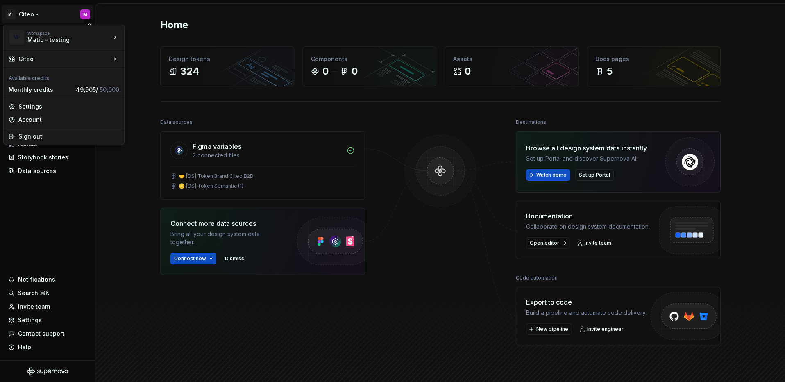
click at [28, 12] on html "M- Citeo M Home Documentation Analytics Code automation Design system data Desi…" at bounding box center [392, 191] width 785 height 382
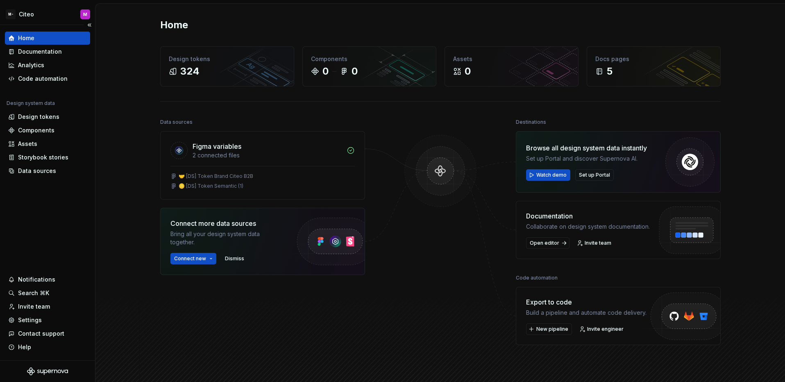
click at [64, 218] on html "M- Citeo M Home Documentation Analytics Code automation Design system data Desi…" at bounding box center [392, 191] width 785 height 382
click at [64, 118] on div "Design tokens" at bounding box center [47, 117] width 79 height 8
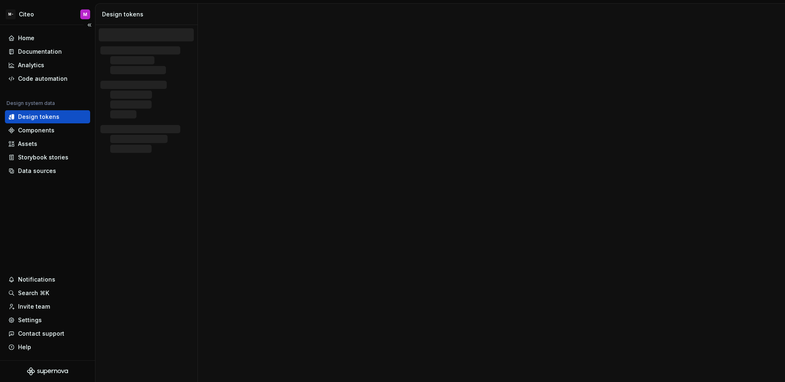
click at [35, 118] on div "Design tokens" at bounding box center [38, 117] width 41 height 8
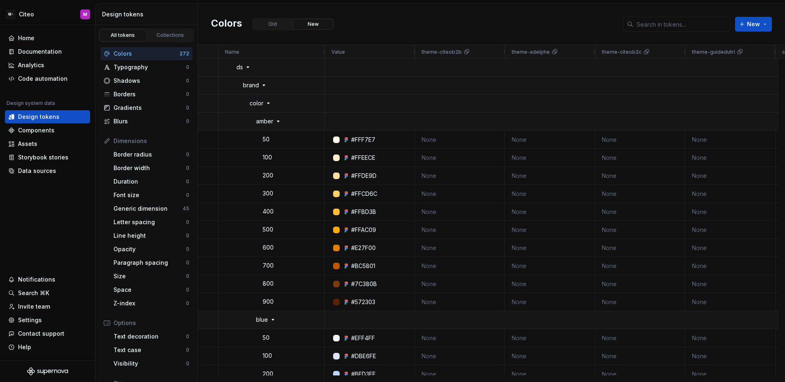
click at [432, 18] on div "Colors Old New New" at bounding box center [491, 24] width 587 height 41
click at [657, 25] on input "text" at bounding box center [681, 24] width 97 height 15
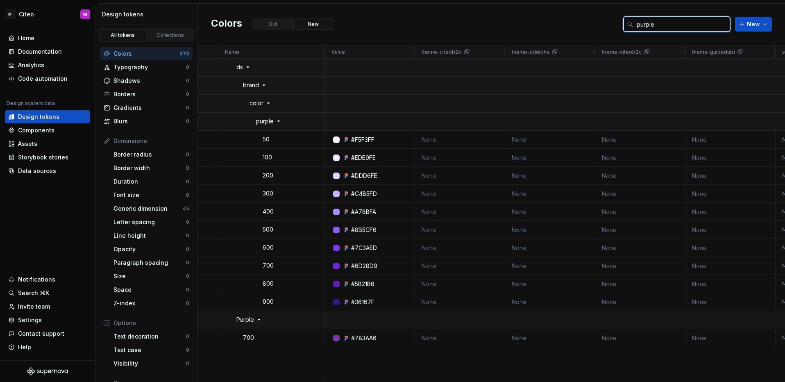
drag, startPoint x: 653, startPoint y: 25, endPoint x: 586, endPoint y: 27, distance: 66.8
click at [586, 27] on div "Colors Old New purple New" at bounding box center [491, 24] width 587 height 41
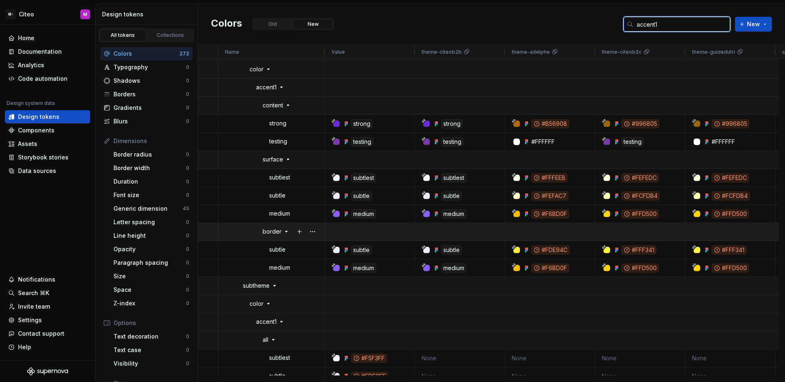
scroll to position [14, 0]
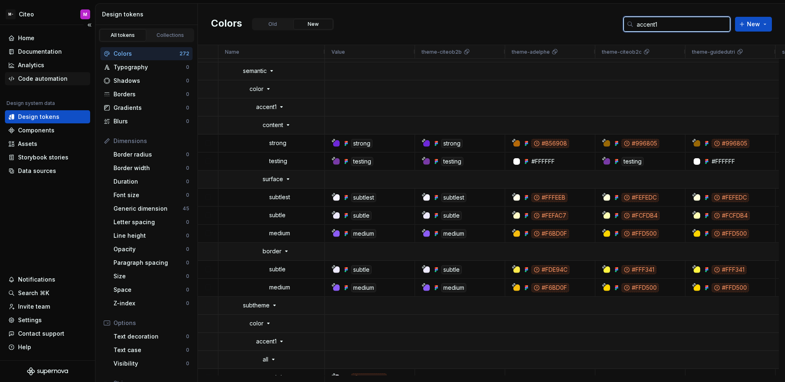
type input "accent1"
click at [53, 82] on div "Code automation" at bounding box center [43, 79] width 50 height 8
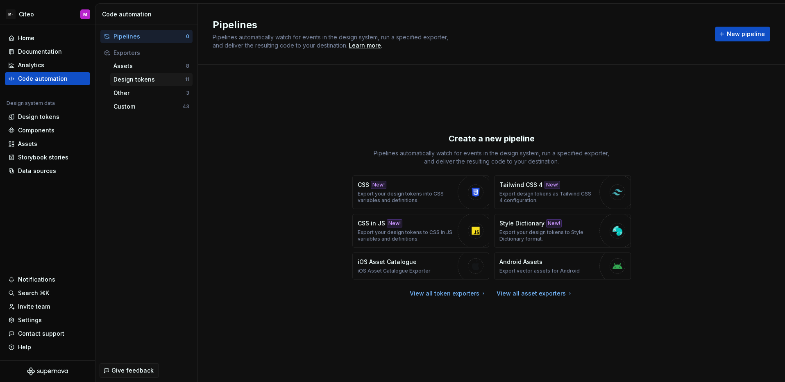
click at [120, 76] on div "Design tokens" at bounding box center [149, 79] width 72 height 8
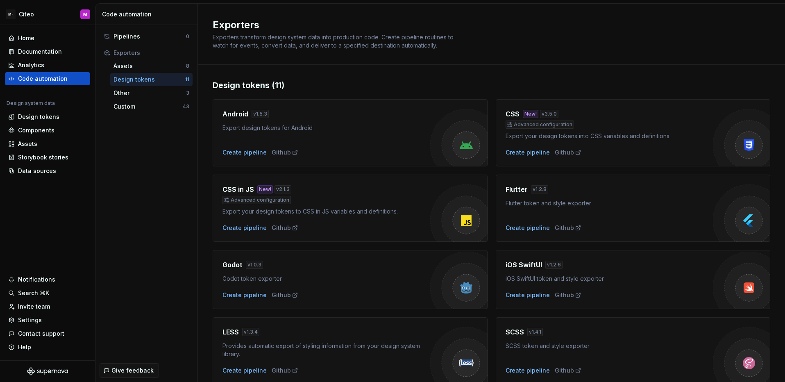
scroll to position [184, 0]
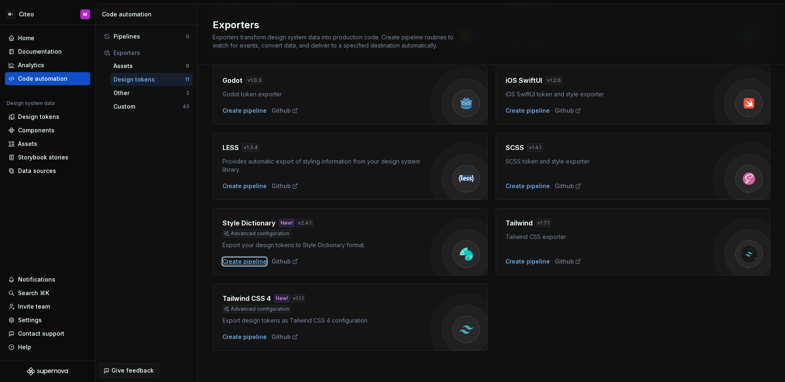
click at [254, 263] on div "Create pipeline" at bounding box center [244, 261] width 44 height 8
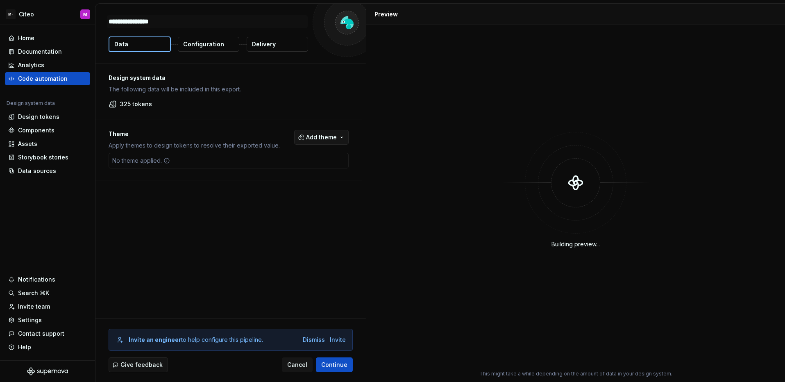
click at [328, 132] on button "Add theme" at bounding box center [321, 137] width 54 height 15
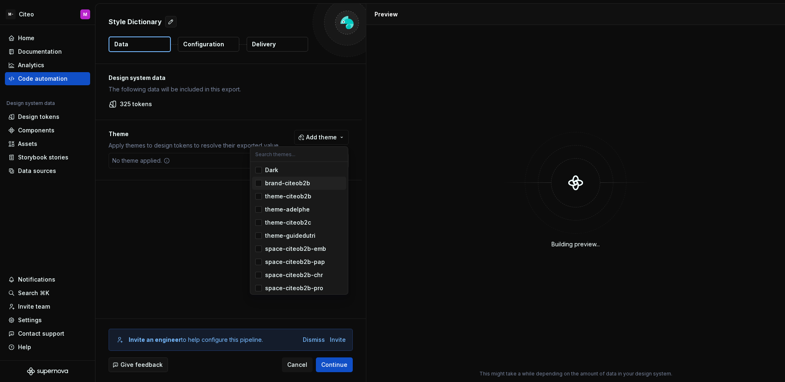
click at [261, 184] on div "Suggestions" at bounding box center [258, 183] width 7 height 7
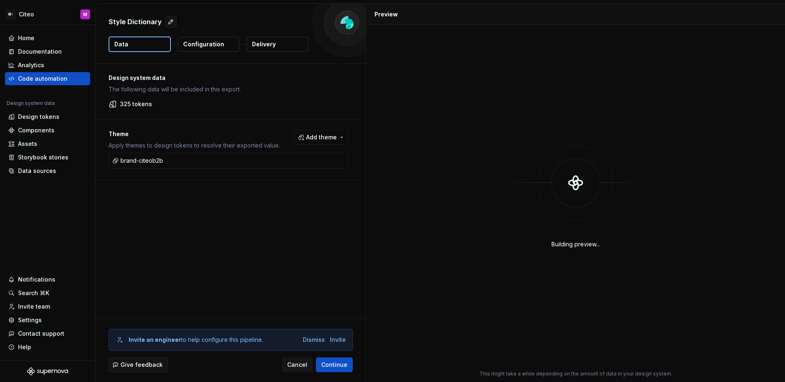
click at [204, 39] on html "M- Citeo M Home Documentation Analytics Code automation Design system data Desi…" at bounding box center [392, 191] width 785 height 382
click at [205, 41] on p "Configuration" at bounding box center [203, 44] width 41 height 8
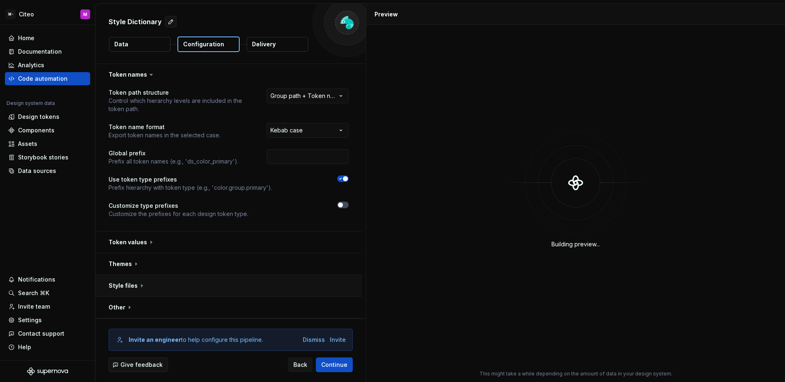
click at [273, 291] on button "button" at bounding box center [228, 285] width 266 height 21
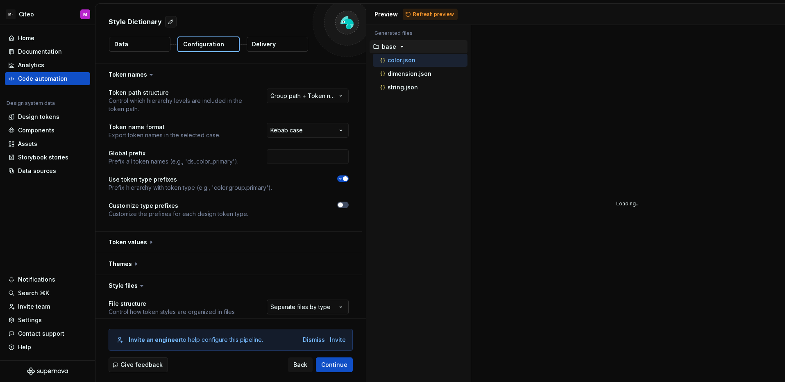
scroll to position [11, 0]
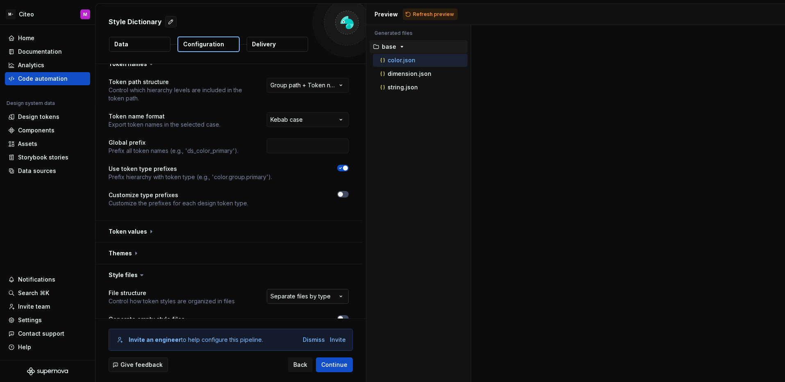
click at [333, 293] on html "**********" at bounding box center [392, 191] width 785 height 382
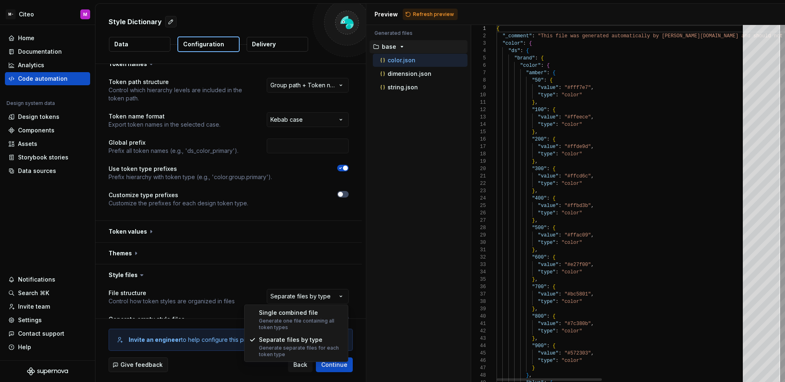
select select "**********"
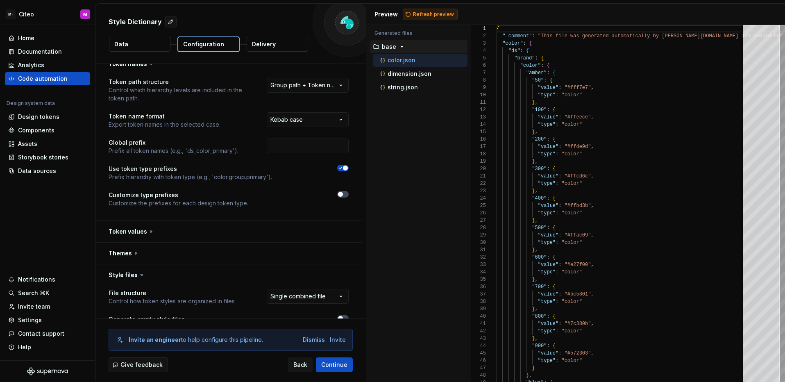
click at [430, 18] on button "Refresh preview" at bounding box center [430, 14] width 55 height 11
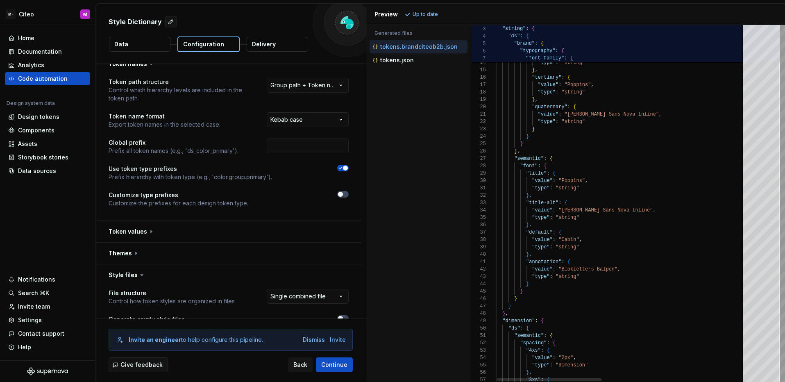
type textarea "**********"
type textarea "*"
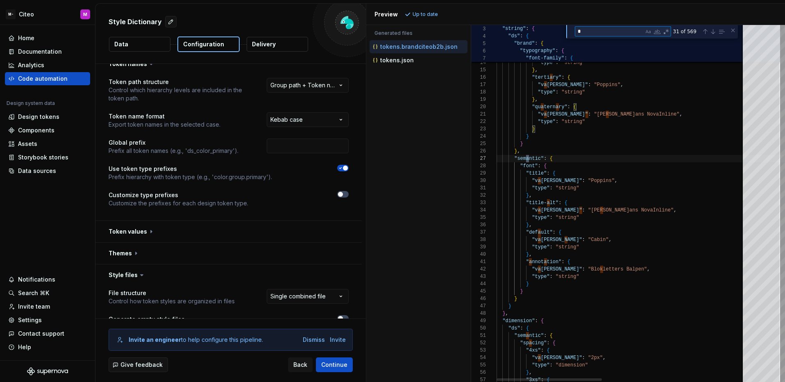
type textarea "**********"
type textarea "**"
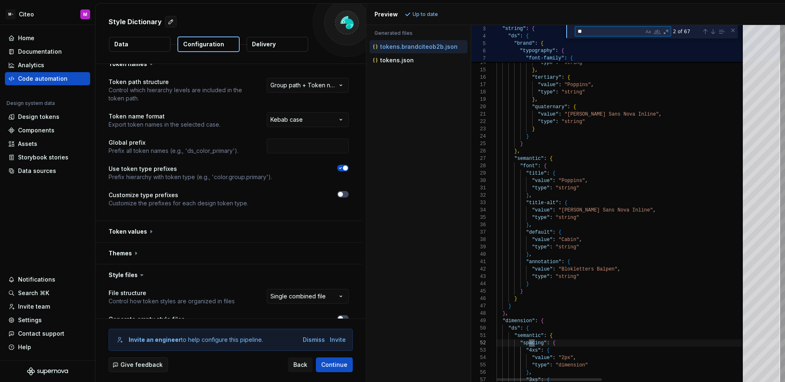
type textarea "**********"
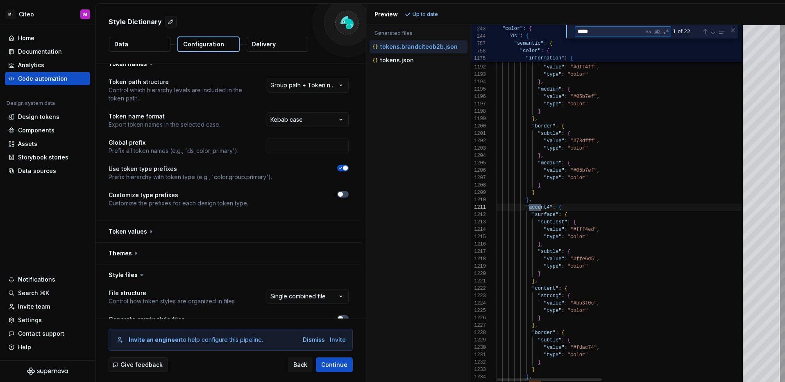
type textarea "******"
type textarea "**********"
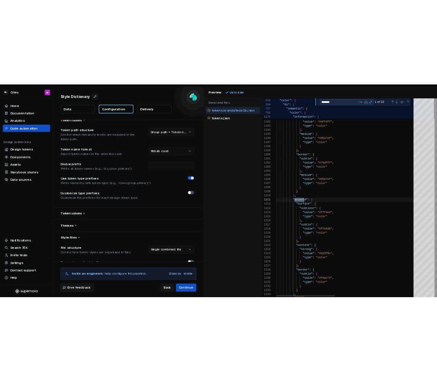
scroll to position [74, 53]
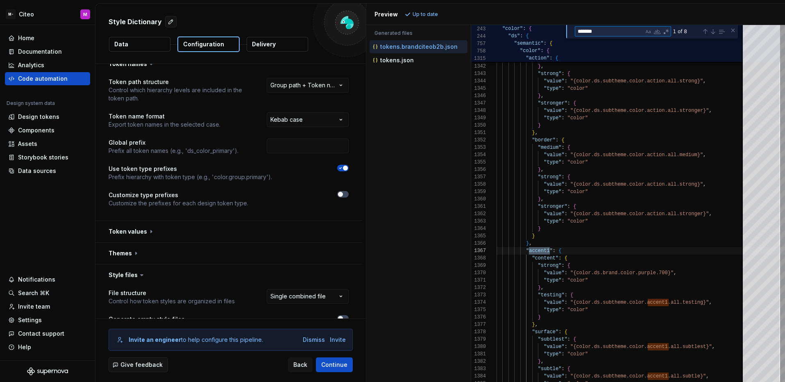
type textarea "*******"
click at [61, 204] on div "Home Documentation Analytics Code automation Design system data Design tokens C…" at bounding box center [47, 192] width 95 height 335
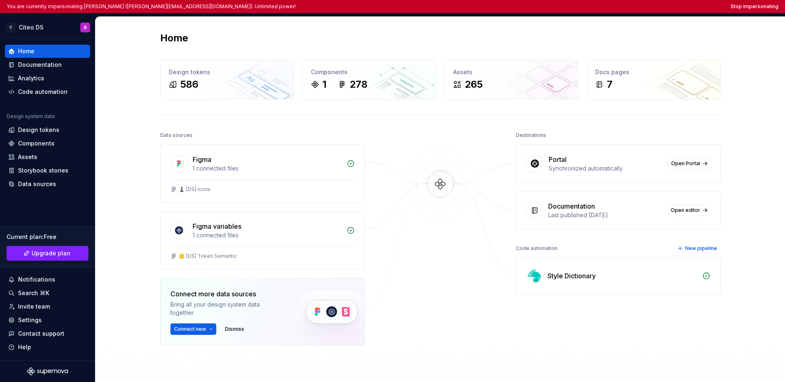
click at [437, 41] on div "Home" at bounding box center [440, 38] width 560 height 13
click at [30, 29] on html "You are currently impersonating Benjamin (benjamin.margoux.p@citeo.com). Unlimi…" at bounding box center [392, 191] width 785 height 382
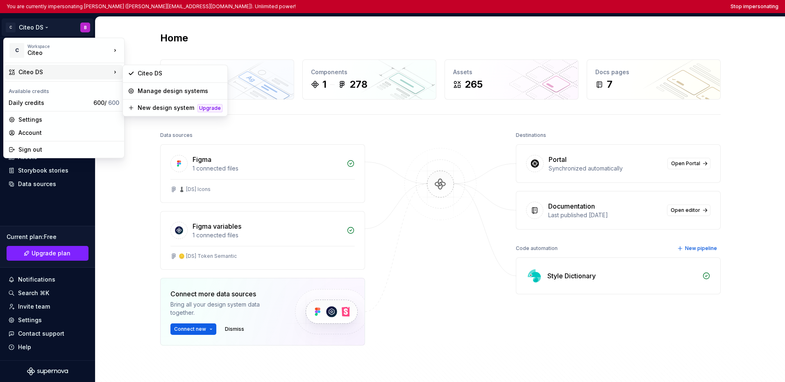
click at [437, 42] on html "You are currently impersonating Benjamin (benjamin.margoux.p@citeo.com). Unlimi…" at bounding box center [392, 191] width 785 height 382
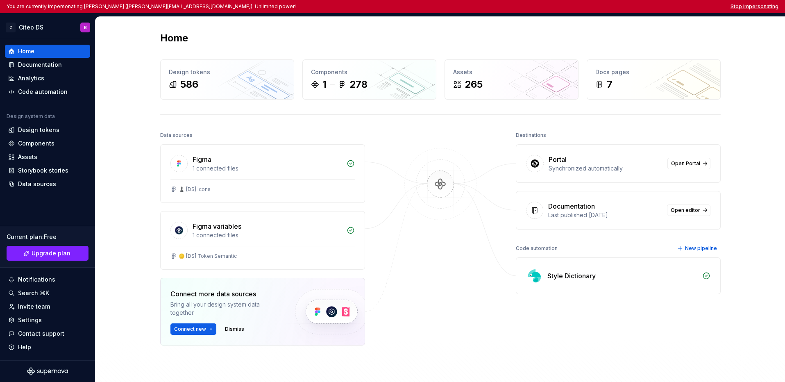
click at [437, 9] on button "Stop impersonating" at bounding box center [754, 6] width 48 height 7
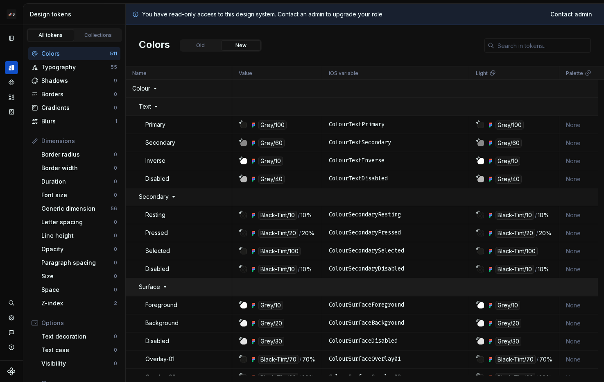
scroll to position [11, 0]
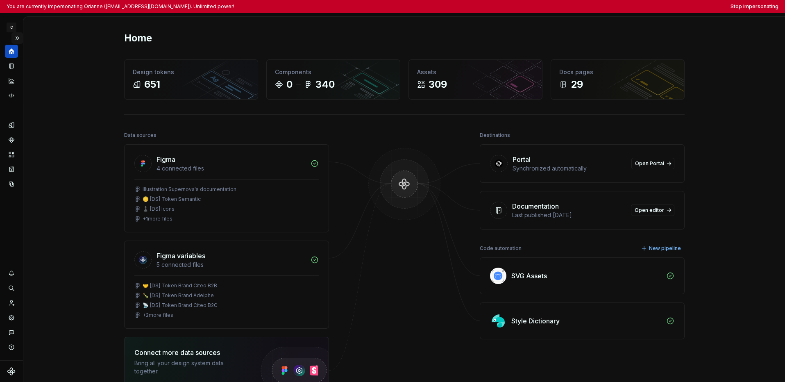
click at [16, 41] on button "Expand sidebar" at bounding box center [16, 37] width 11 height 11
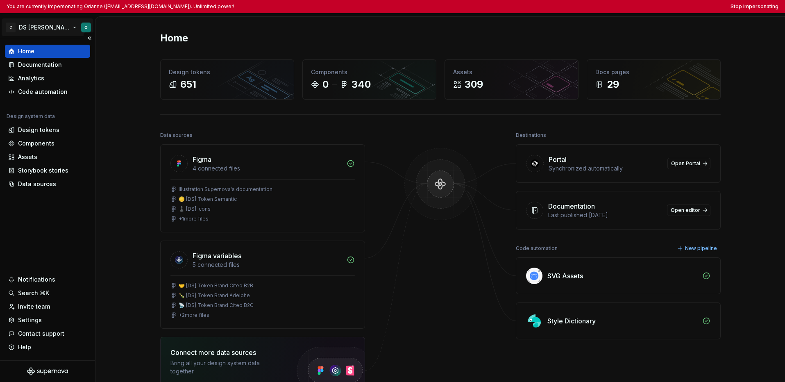
click at [24, 29] on html "You are currently impersonating Orianne (orianne.dodinot@gmail.com). Unlimited …" at bounding box center [392, 191] width 785 height 382
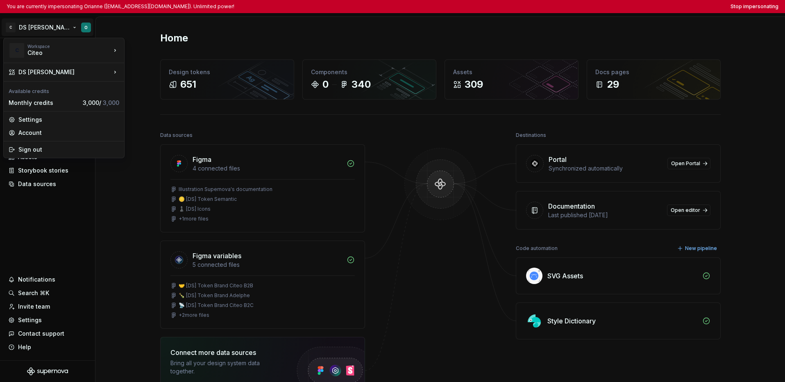
click at [50, 240] on html "You are currently impersonating Orianne (orianne.dodinot@gmail.com). Unlimited …" at bounding box center [392, 191] width 785 height 382
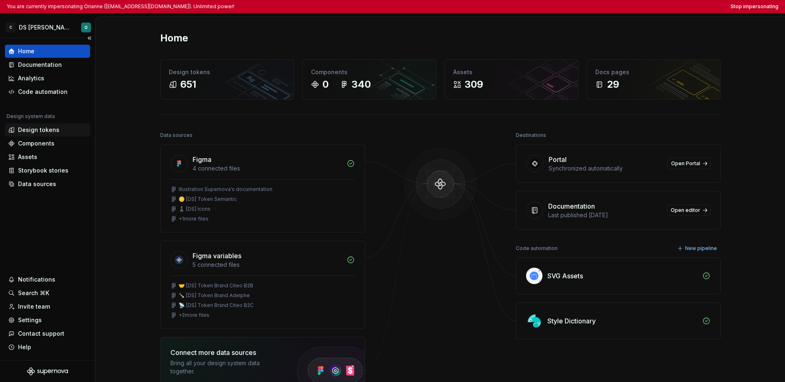
click at [38, 131] on div "Design tokens" at bounding box center [38, 130] width 41 height 8
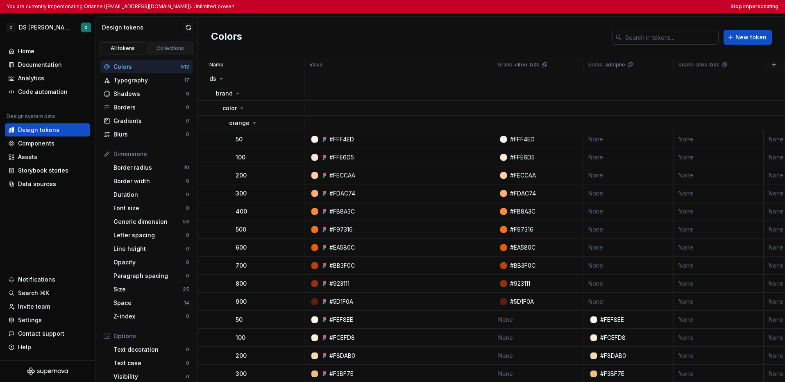
click at [604, 40] on input "text" at bounding box center [670, 37] width 97 height 15
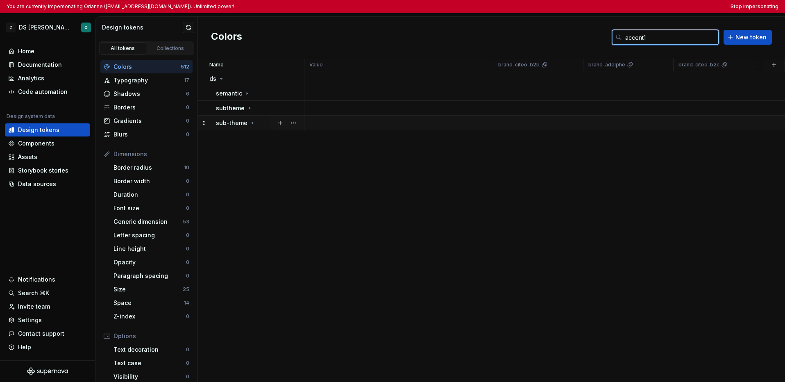
type input "accent1"
click at [252, 122] on icon at bounding box center [252, 123] width 1 height 2
click at [251, 141] on div "color" at bounding box center [262, 138] width 81 height 8
click at [251, 149] on div "accent1" at bounding box center [244, 152] width 30 height 8
click at [248, 166] on icon at bounding box center [247, 167] width 7 height 7
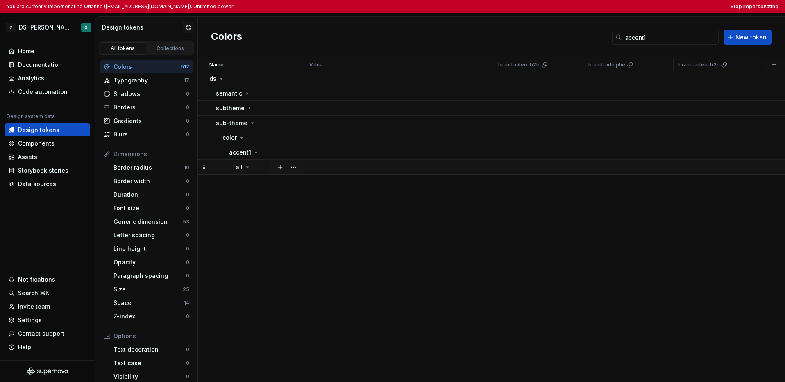
click at [247, 170] on icon at bounding box center [247, 167] width 7 height 7
click at [246, 112] on div "subtheme" at bounding box center [234, 108] width 37 height 8
click at [250, 135] on icon at bounding box center [252, 137] width 7 height 7
click at [245, 126] on div "color" at bounding box center [262, 123] width 81 height 8
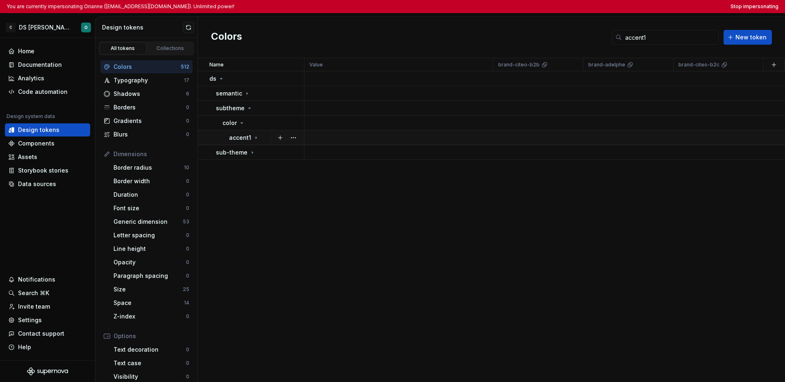
click at [247, 136] on p "accent1" at bounding box center [240, 138] width 22 height 8
click at [248, 151] on icon at bounding box center [247, 152] width 7 height 7
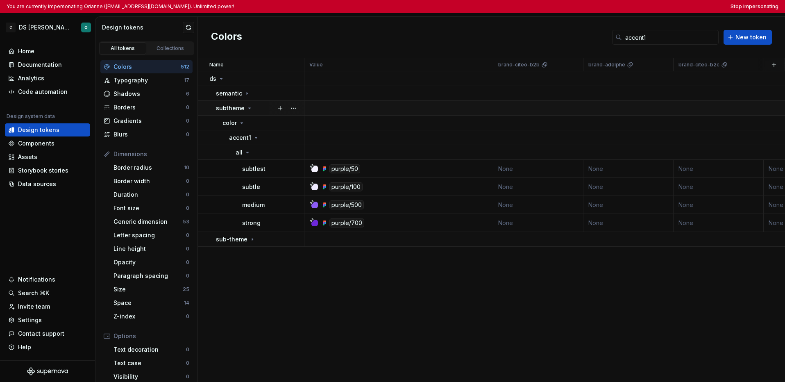
click at [247, 106] on icon at bounding box center [249, 108] width 7 height 7
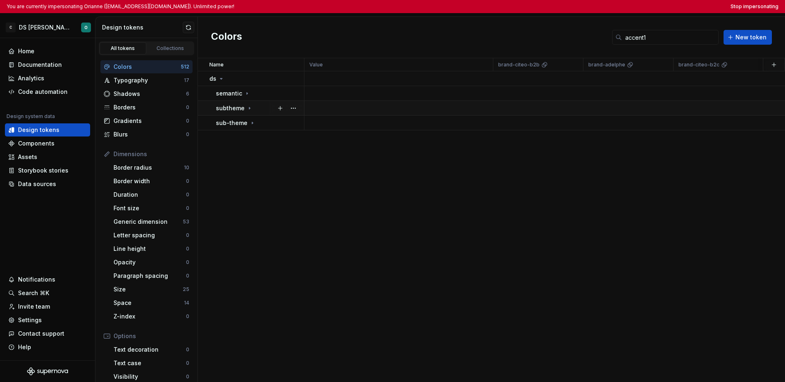
click at [247, 106] on icon at bounding box center [249, 108] width 7 height 7
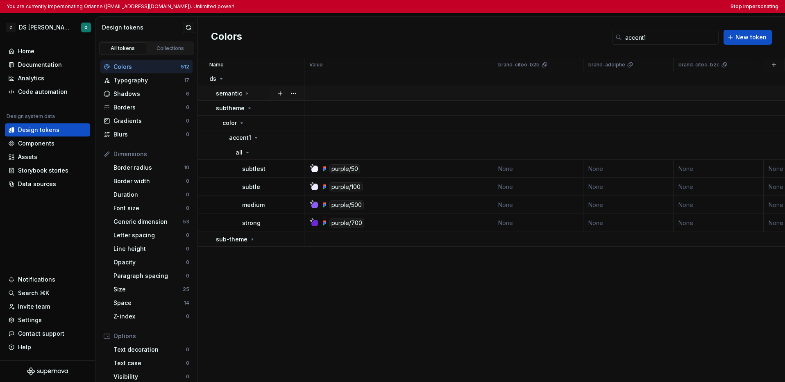
click at [244, 93] on icon at bounding box center [247, 93] width 7 height 7
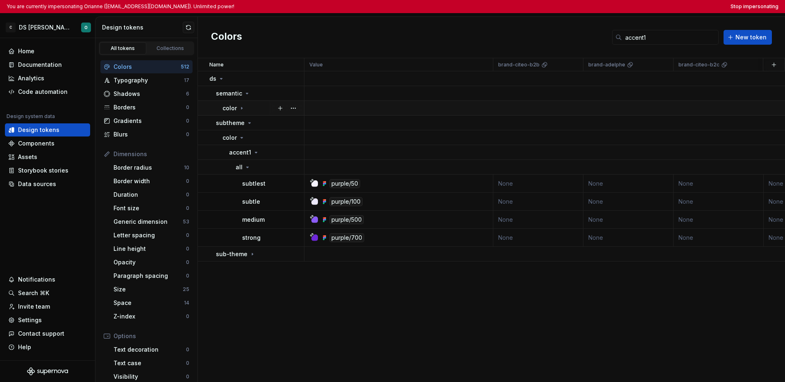
click at [245, 103] on td "color" at bounding box center [251, 108] width 107 height 15
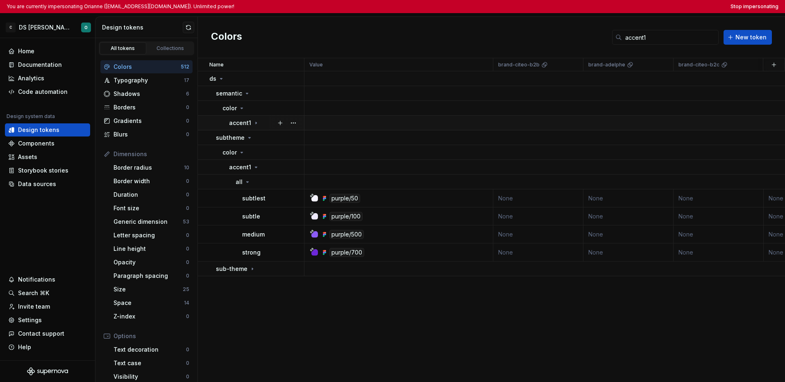
click at [249, 120] on p "accent1" at bounding box center [240, 123] width 22 height 8
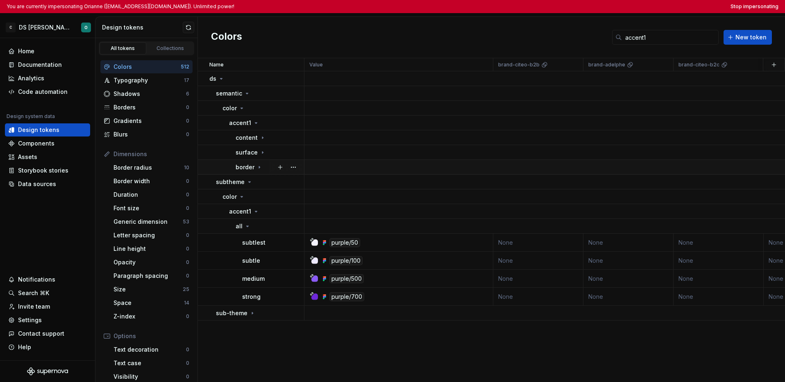
click at [258, 168] on icon at bounding box center [259, 167] width 7 height 7
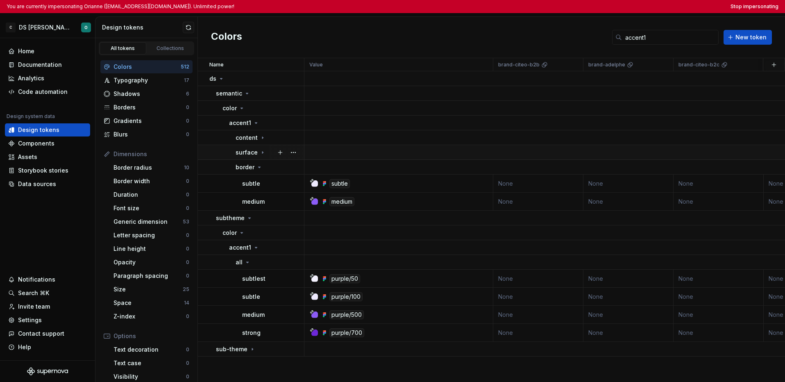
click at [267, 156] on div "surface" at bounding box center [270, 152] width 68 height 8
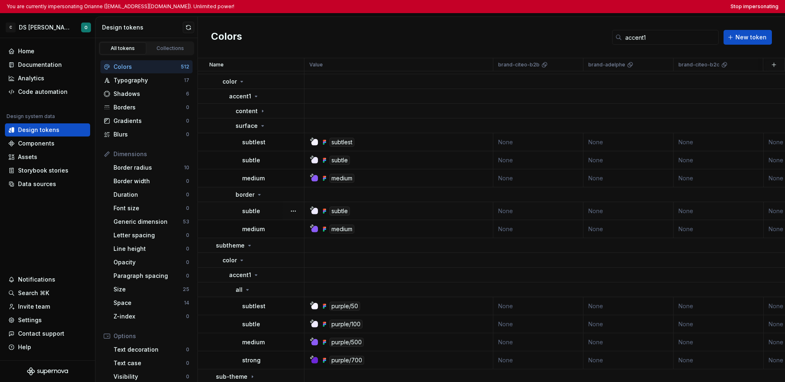
scroll to position [33, 0]
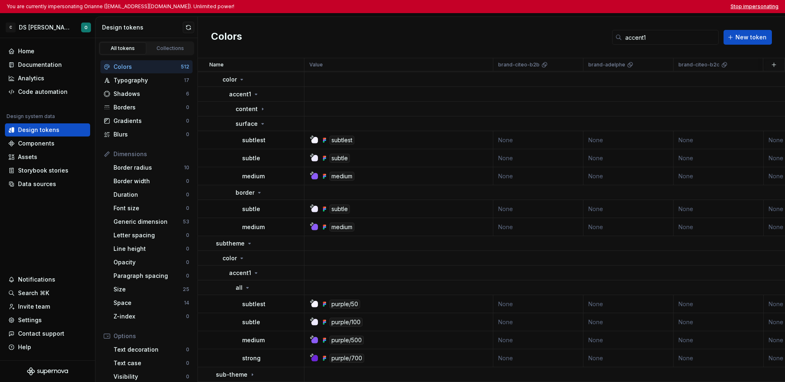
click at [604, 7] on button "Stop impersonating" at bounding box center [754, 6] width 48 height 7
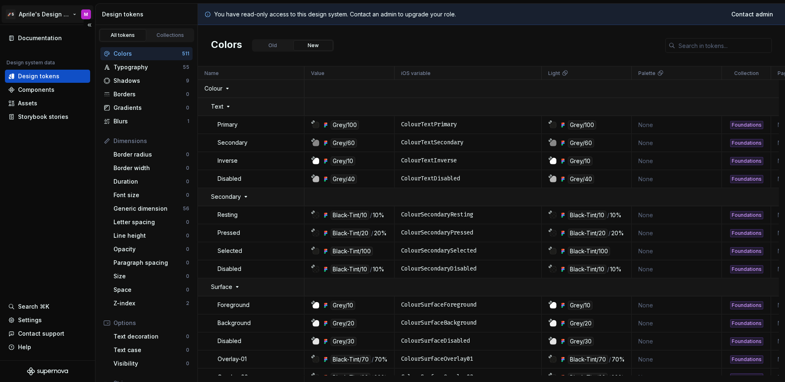
click at [59, 19] on html "🚀S Aprile's Design System M Documentation Design system data Design tokens Comp…" at bounding box center [392, 191] width 785 height 382
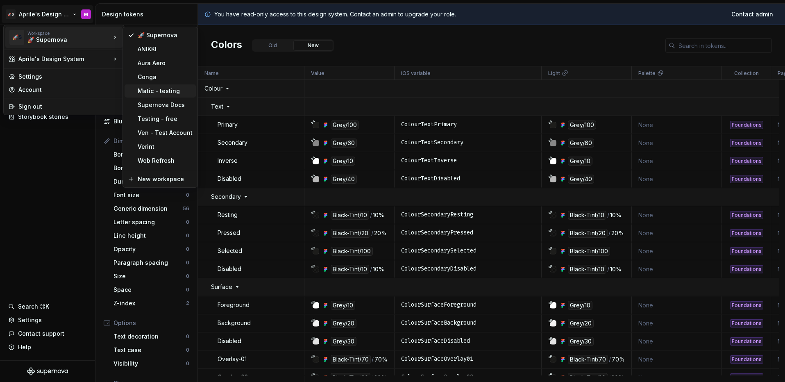
click at [150, 91] on div "Matic - testing" at bounding box center [165, 91] width 55 height 8
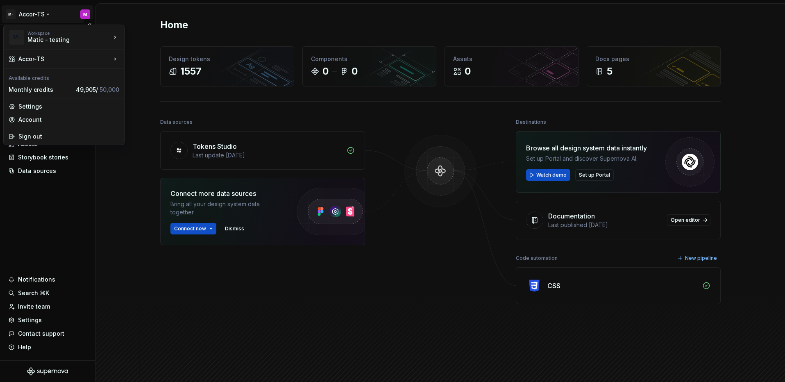
click at [40, 13] on html "M- Accor-TS M Home Documentation Analytics Code automation Design system data D…" at bounding box center [392, 191] width 785 height 382
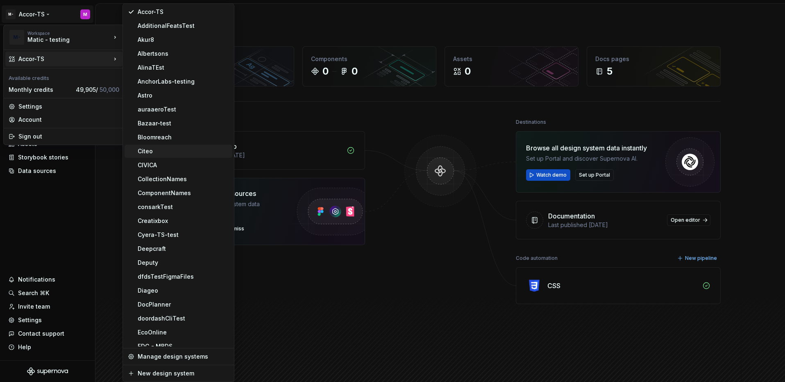
click at [175, 147] on div "Citeo" at bounding box center [183, 151] width 91 height 8
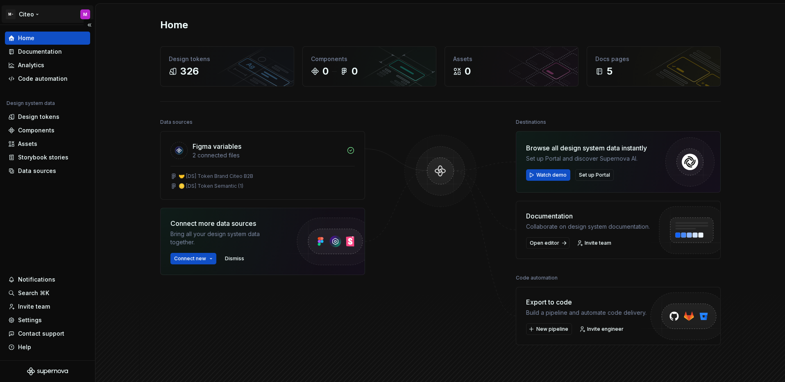
click at [33, 15] on html "M- Citeo M Home Documentation Analytics Code automation Design system data Desi…" at bounding box center [392, 191] width 785 height 382
click at [51, 198] on html "M- Citeo M Home Documentation Analytics Code automation Design system data Desi…" at bounding box center [392, 191] width 785 height 382
click at [39, 118] on div "Design tokens" at bounding box center [38, 117] width 41 height 8
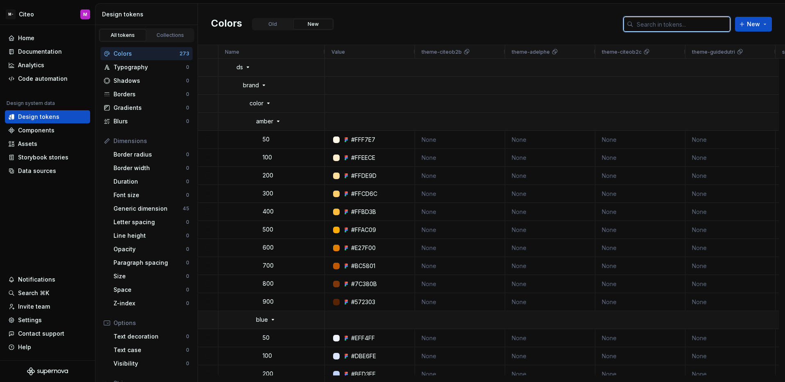
click at [656, 24] on input "text" at bounding box center [681, 24] width 97 height 15
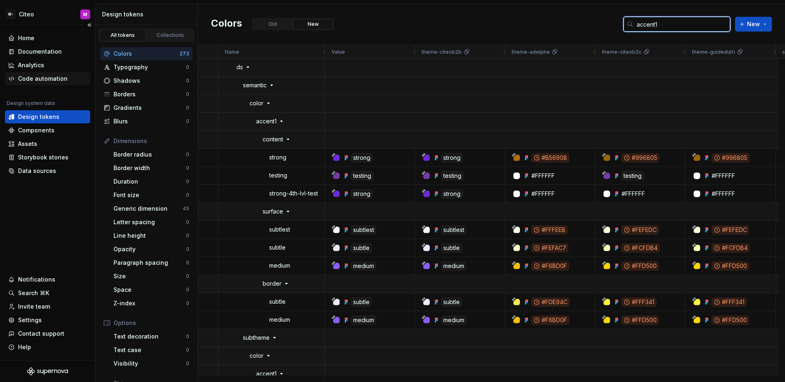
type input "accent1"
click at [42, 79] on div "Code automation" at bounding box center [43, 79] width 50 height 8
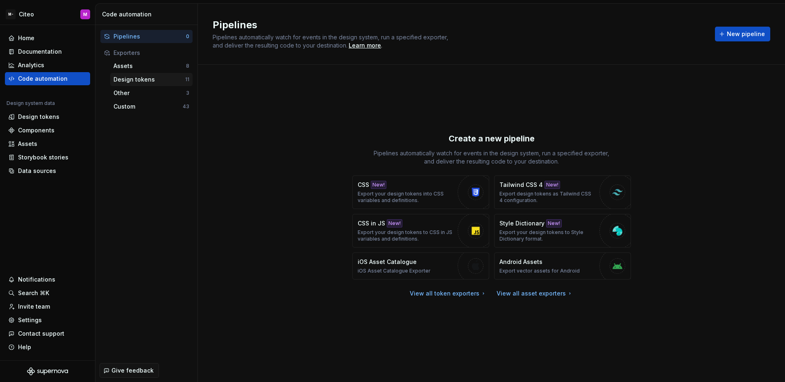
click at [140, 77] on div "Design tokens" at bounding box center [149, 79] width 72 height 8
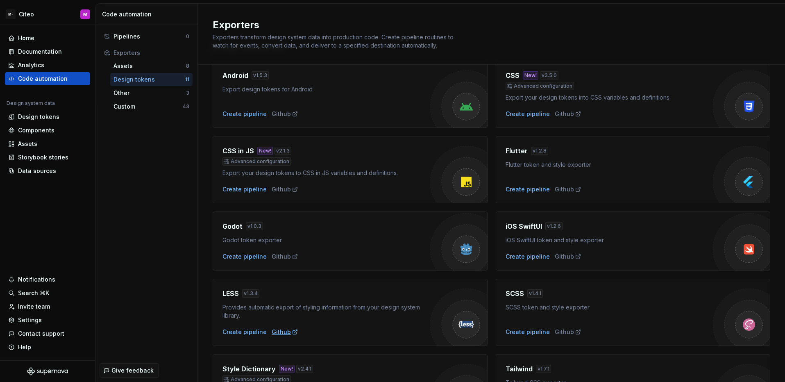
scroll to position [184, 0]
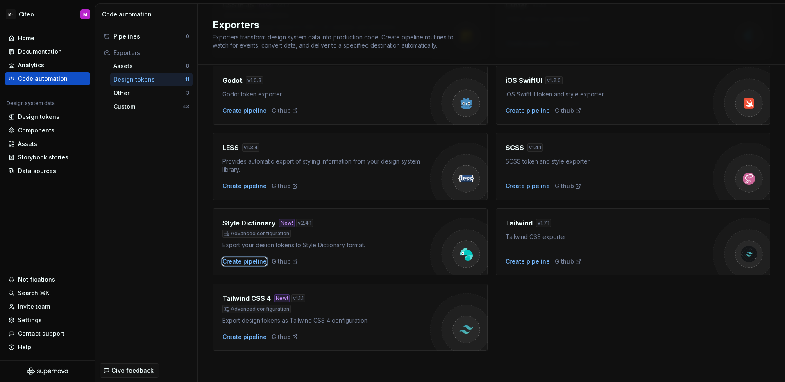
click at [249, 261] on div "Create pipeline" at bounding box center [244, 261] width 44 height 8
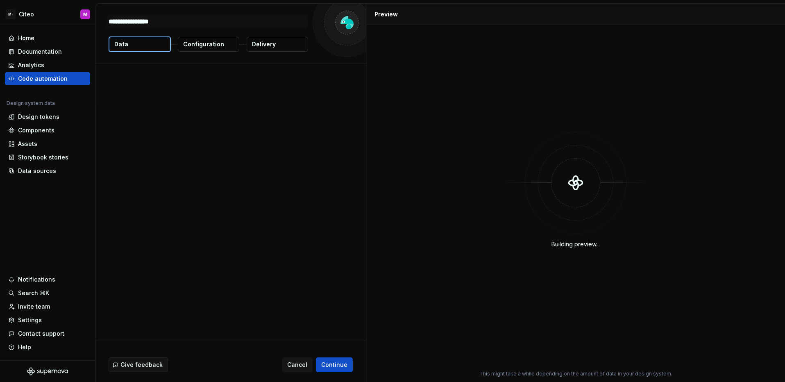
type textarea "*"
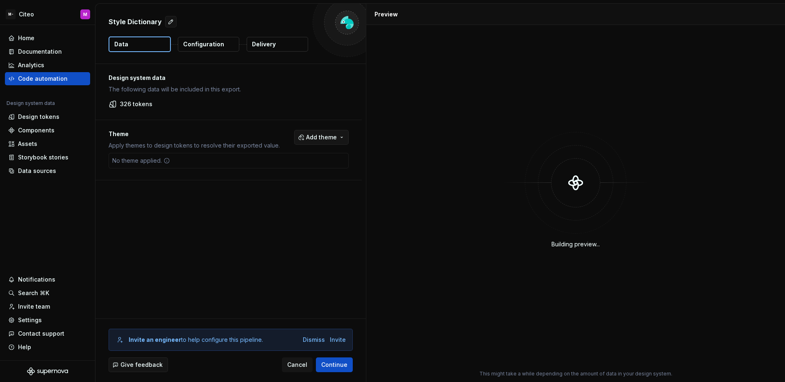
click at [313, 136] on span "Add theme" at bounding box center [321, 137] width 31 height 8
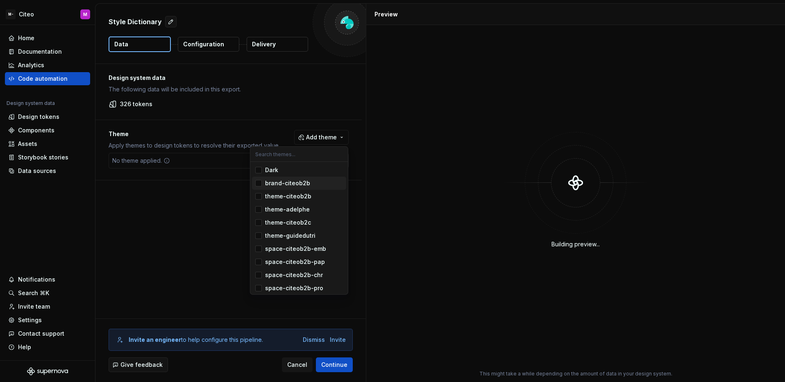
click at [257, 185] on div "Suggestions" at bounding box center [258, 183] width 7 height 7
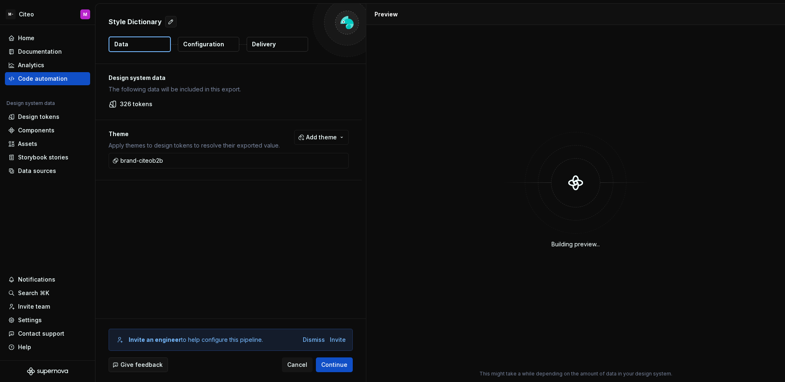
click at [227, 202] on html "M- Citeo M Home Documentation Analytics Code automation Design system data Desi…" at bounding box center [392, 191] width 785 height 382
click at [212, 48] on p "Configuration" at bounding box center [203, 44] width 41 height 8
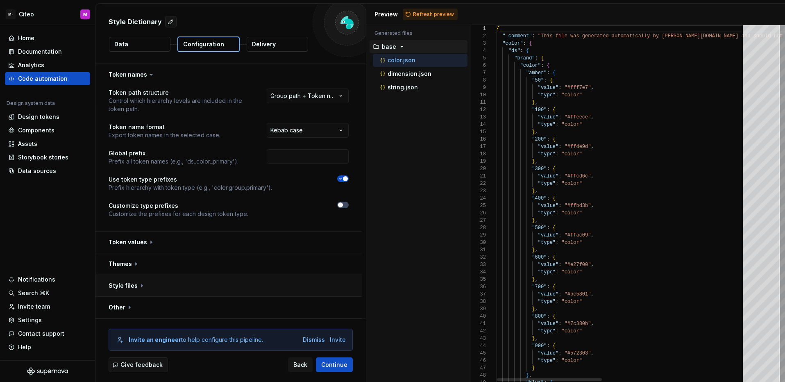
click at [254, 289] on button "button" at bounding box center [228, 285] width 266 height 21
click at [307, 304] on html "**********" at bounding box center [392, 191] width 785 height 382
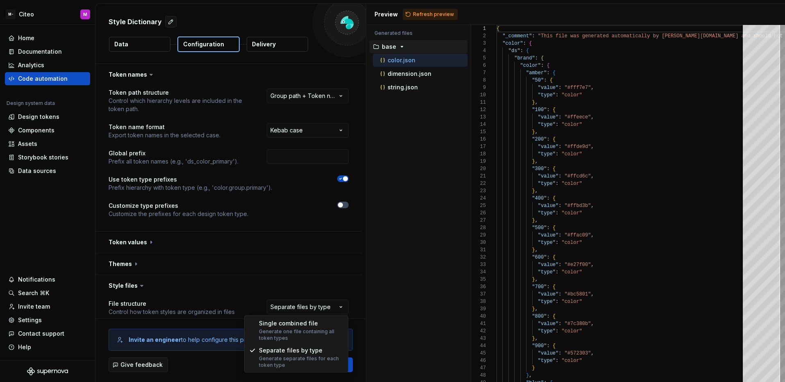
select select "**********"
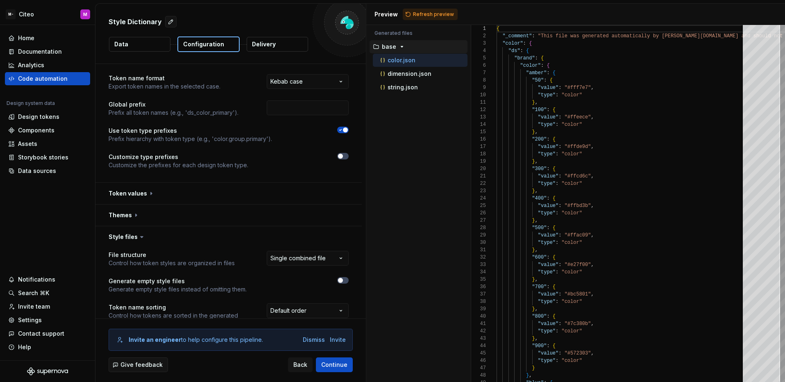
scroll to position [154, 0]
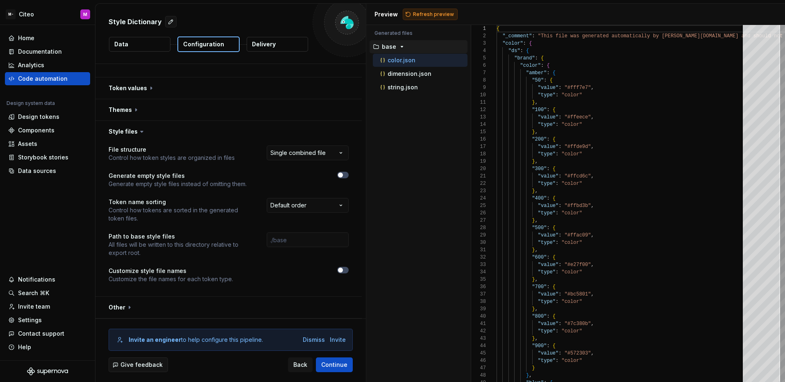
click at [424, 11] on span "Refresh preview" at bounding box center [433, 14] width 41 height 7
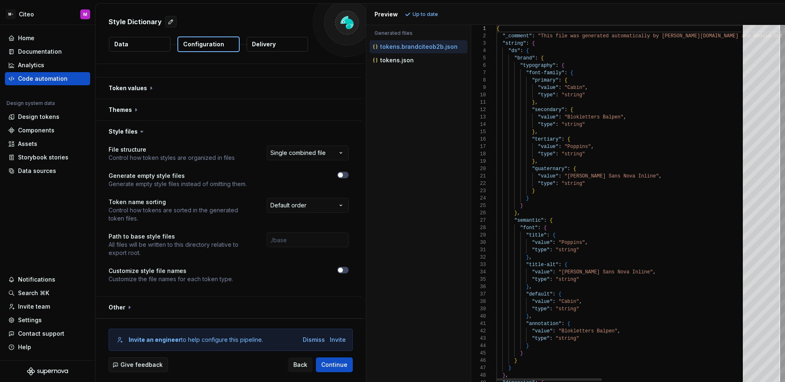
type textarea "**********"
type textarea "*"
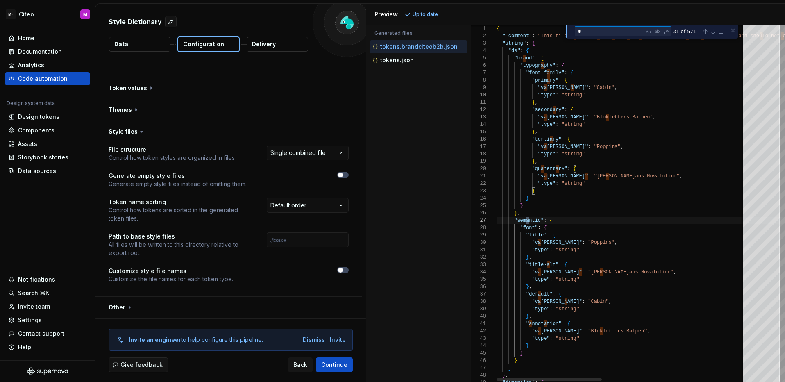
scroll to position [0, 32]
type textarea "**********"
type textarea "**"
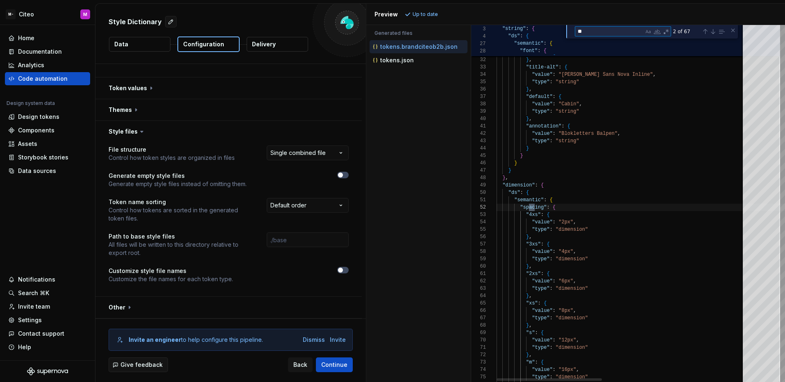
type textarea "**********"
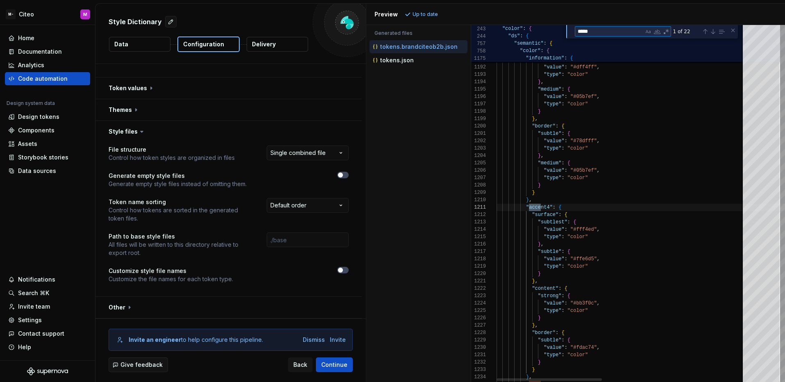
type textarea "******"
type textarea "**********"
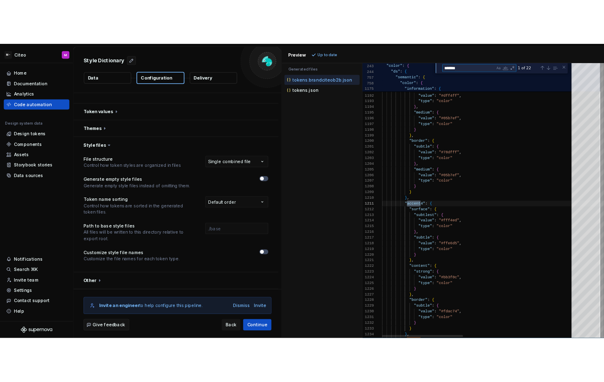
scroll to position [74, 53]
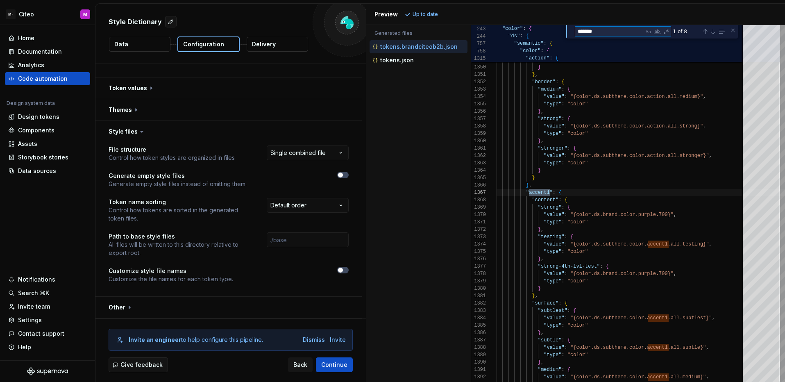
type textarea "*******"
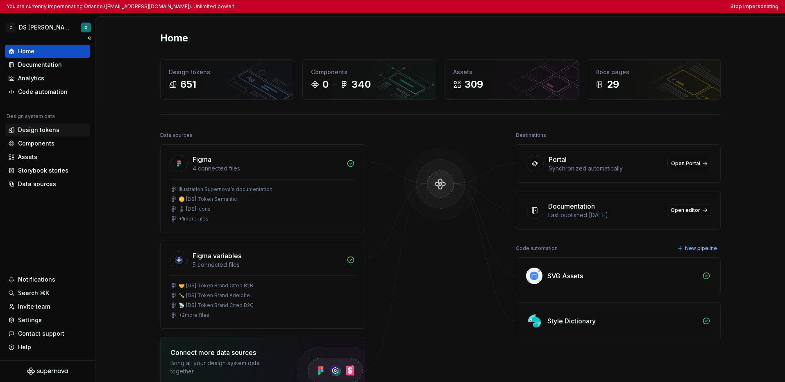
click at [38, 130] on div "Design tokens" at bounding box center [38, 130] width 41 height 8
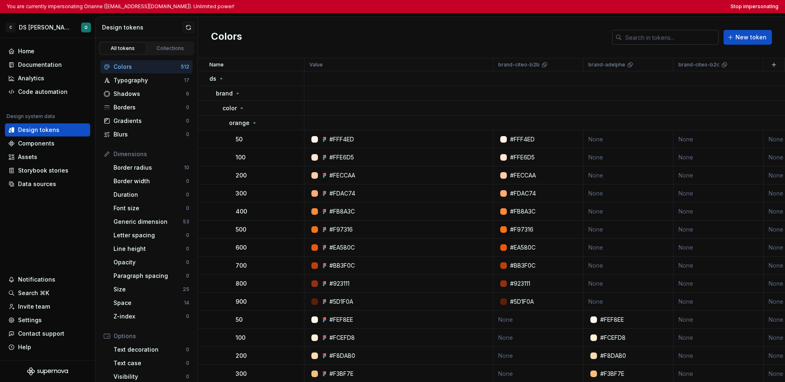
click at [604, 43] on input "text" at bounding box center [670, 37] width 97 height 15
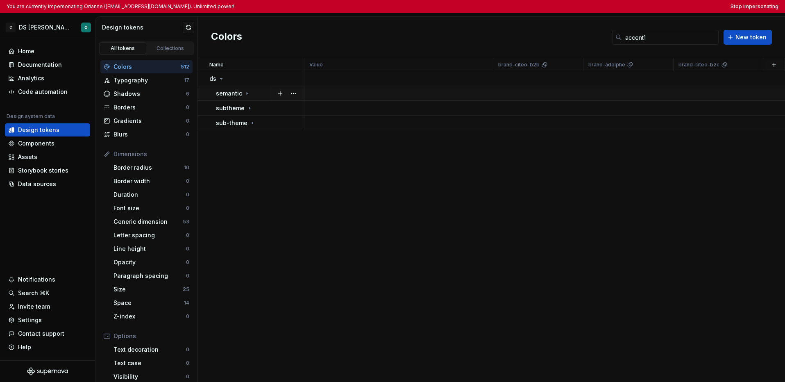
click at [260, 94] on div "semantic" at bounding box center [260, 93] width 88 height 8
click at [252, 107] on div "color" at bounding box center [262, 108] width 81 height 8
click at [253, 123] on icon at bounding box center [256, 123] width 7 height 7
click at [258, 163] on div "border" at bounding box center [249, 167] width 27 height 8
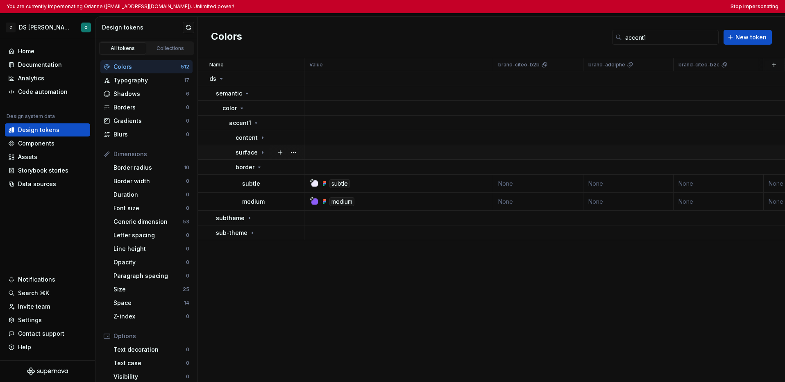
click at [262, 154] on icon at bounding box center [262, 152] width 7 height 7
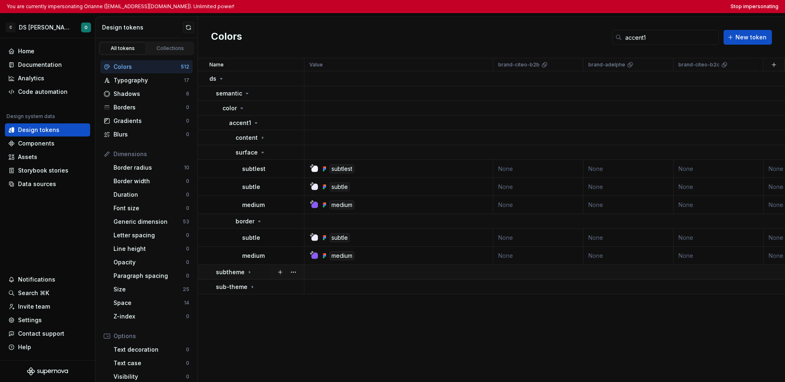
click at [249, 276] on td "subtheme" at bounding box center [251, 272] width 107 height 15
click at [240, 288] on icon at bounding box center [241, 287] width 7 height 7
click at [250, 302] on div "accent1" at bounding box center [244, 301] width 30 height 8
click at [256, 318] on div "all" at bounding box center [270, 316] width 68 height 8
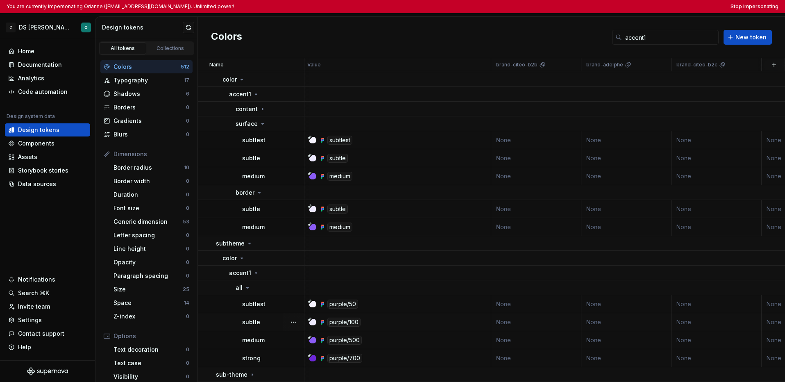
scroll to position [33, 0]
drag, startPoint x: 658, startPoint y: 37, endPoint x: 619, endPoint y: 36, distance: 38.1
click at [604, 36] on div "accent1" at bounding box center [665, 37] width 107 height 15
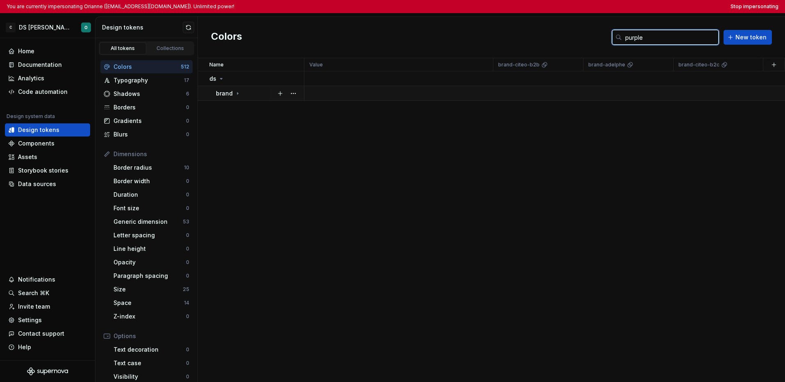
type input "purple"
click at [234, 90] on icon at bounding box center [237, 93] width 7 height 7
click at [234, 109] on p "color" at bounding box center [229, 108] width 14 height 8
click at [242, 126] on p "purple" at bounding box center [238, 123] width 18 height 8
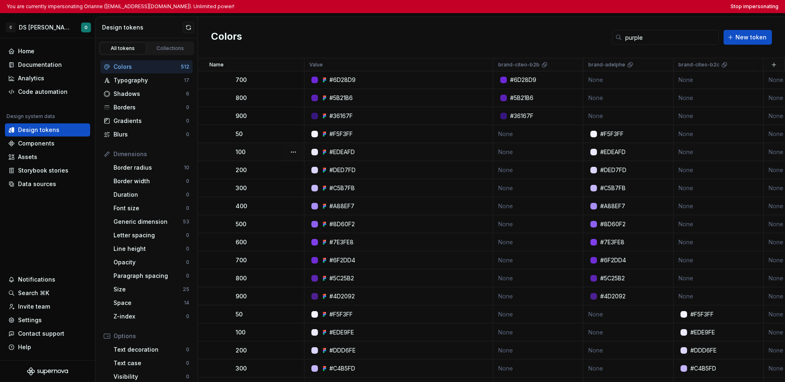
scroll to position [228, 0]
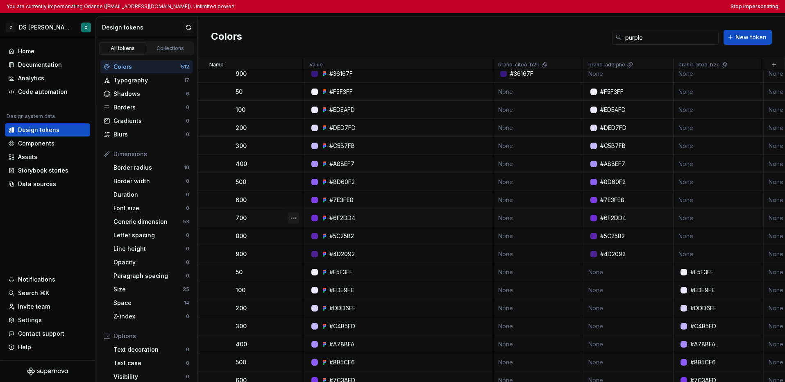
click at [288, 220] on button "button" at bounding box center [293, 217] width 11 height 11
click at [298, 231] on icon at bounding box center [296, 234] width 7 height 7
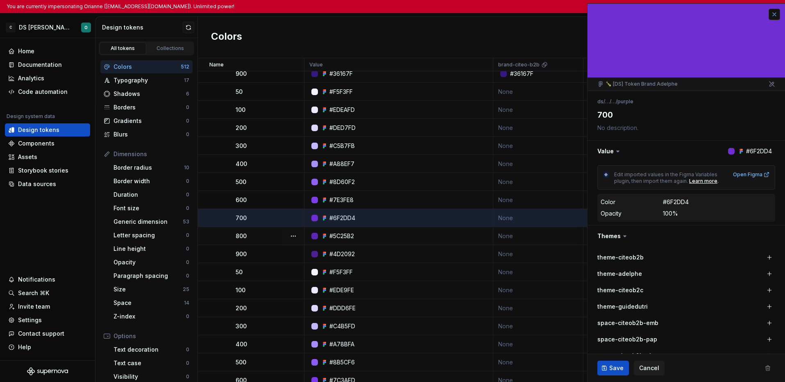
click at [604, 13] on button "button" at bounding box center [774, 14] width 11 height 11
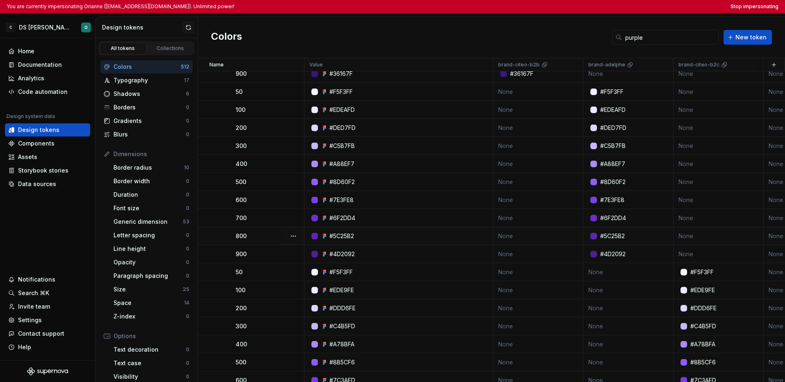
click at [558, 34] on div "Colors purple New token" at bounding box center [491, 37] width 587 height 41
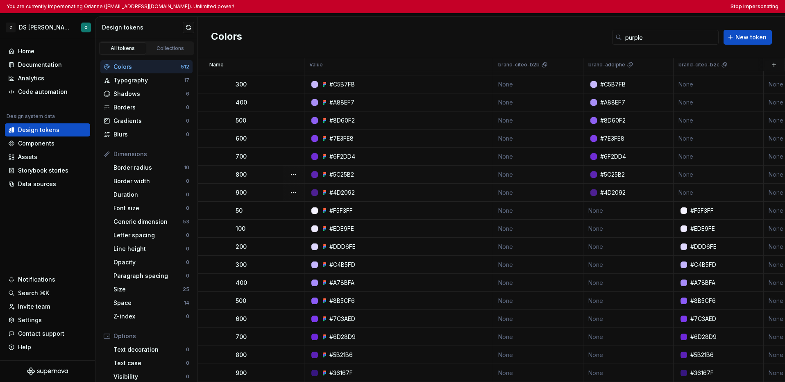
scroll to position [109, 0]
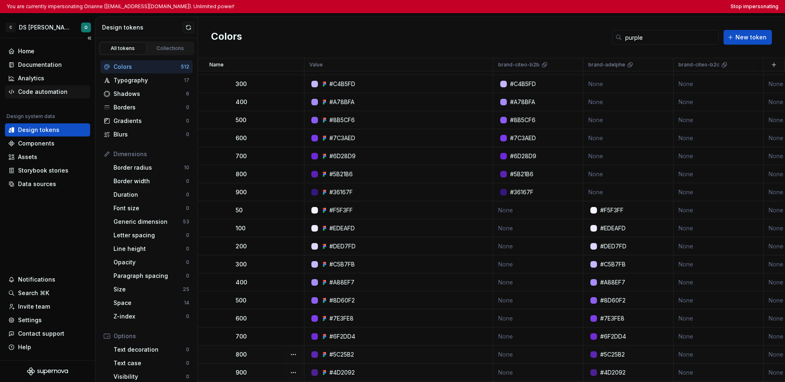
click at [41, 91] on div "Code automation" at bounding box center [43, 92] width 50 height 8
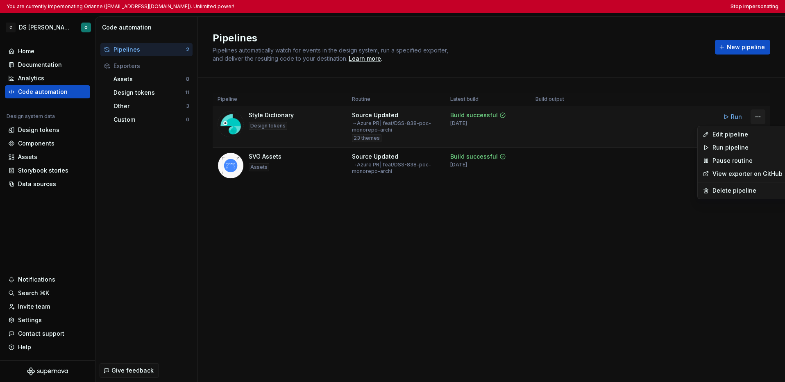
click at [604, 115] on html "You are currently impersonating Orianne (orianne.dodinot@gmail.com). Unlimited …" at bounding box center [392, 191] width 785 height 382
click at [402, 202] on html "You are currently impersonating Orianne (orianne.dodinot@gmail.com). Unlimited …" at bounding box center [392, 191] width 785 height 382
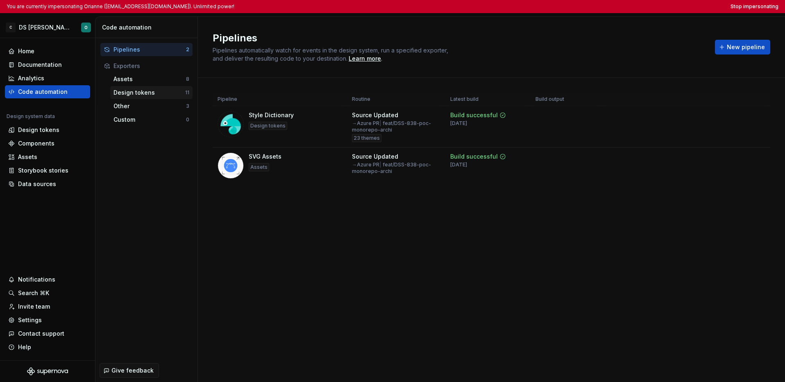
click at [145, 96] on div "Design tokens" at bounding box center [149, 92] width 72 height 8
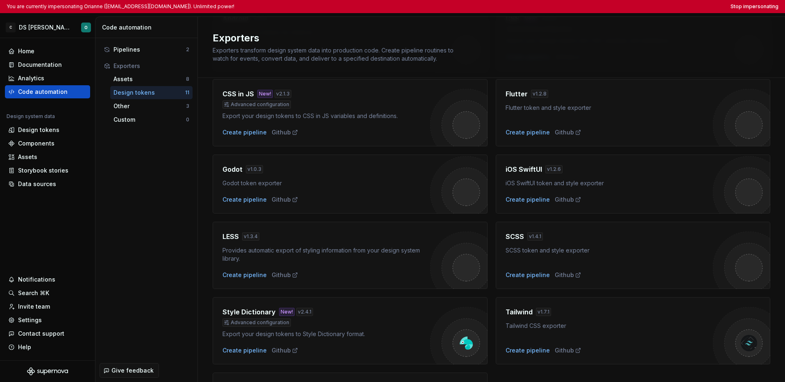
scroll to position [197, 0]
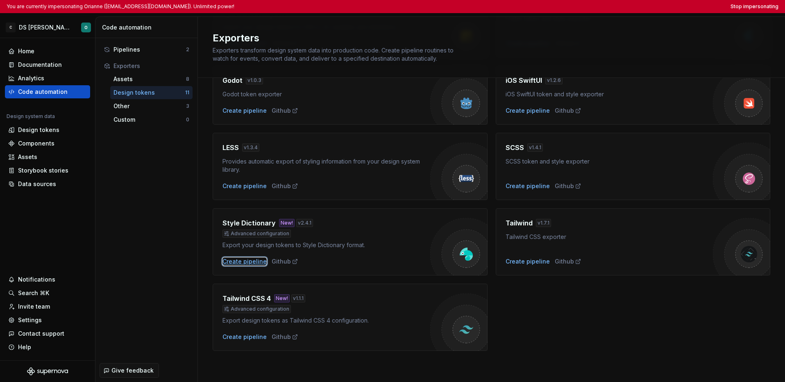
click at [250, 260] on div "Create pipeline" at bounding box center [244, 261] width 44 height 8
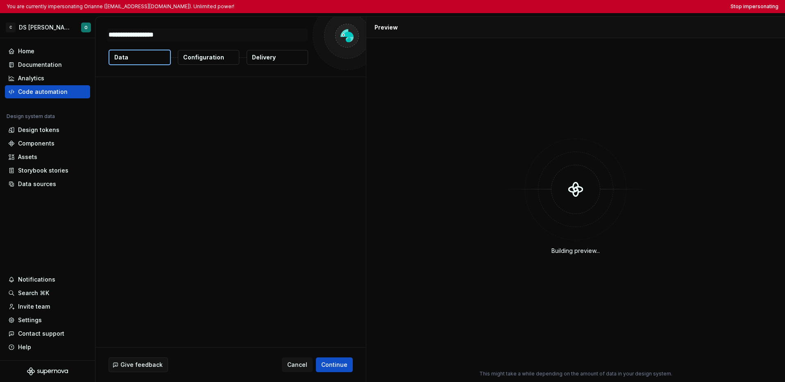
type textarea "*"
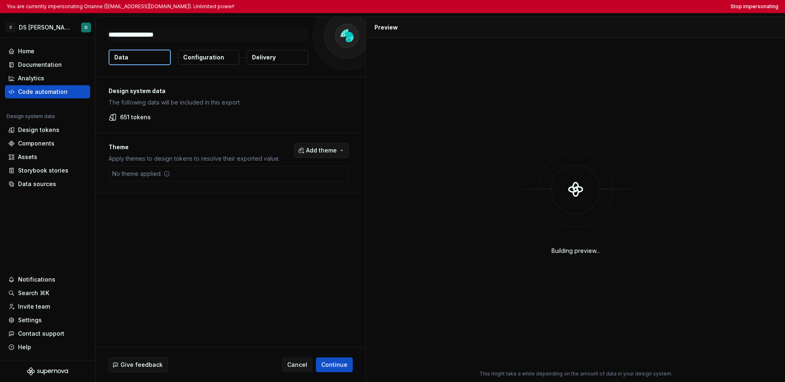
click at [320, 152] on span "Add theme" at bounding box center [321, 150] width 31 height 8
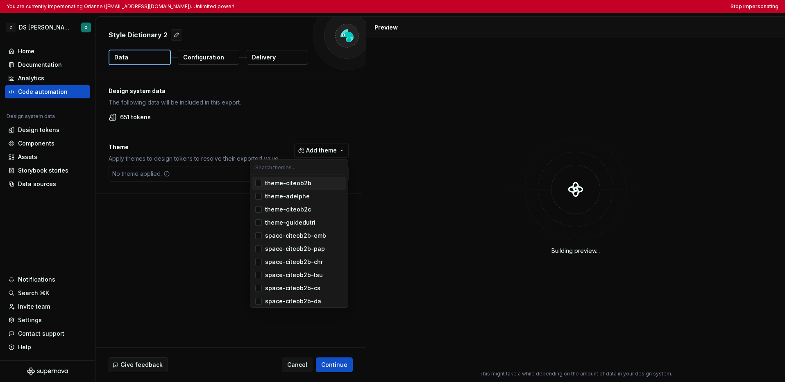
click at [261, 181] on div "Suggestions" at bounding box center [258, 183] width 7 height 7
click at [208, 56] on html "You are currently impersonating Orianne (orianne.dodinot@gmail.com). Unlimited …" at bounding box center [392, 191] width 785 height 382
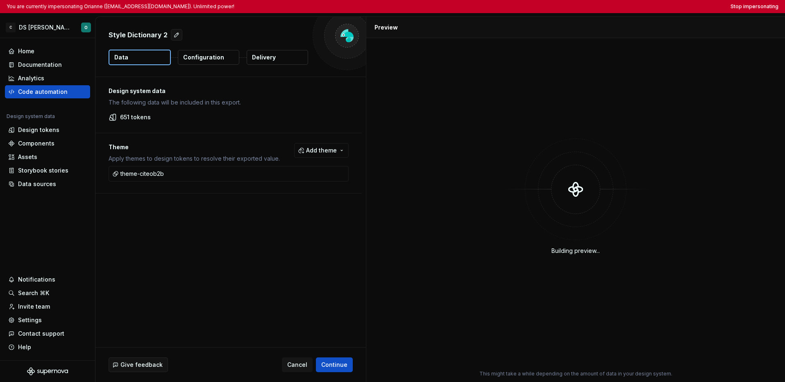
click at [215, 59] on p "Configuration" at bounding box center [203, 57] width 41 height 8
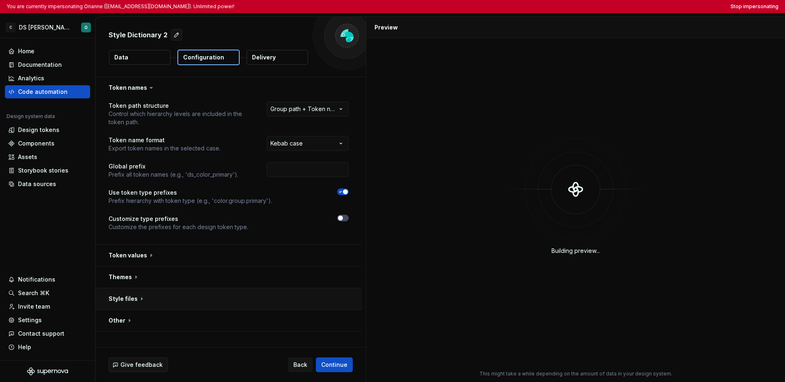
click at [204, 297] on button "button" at bounding box center [228, 298] width 266 height 21
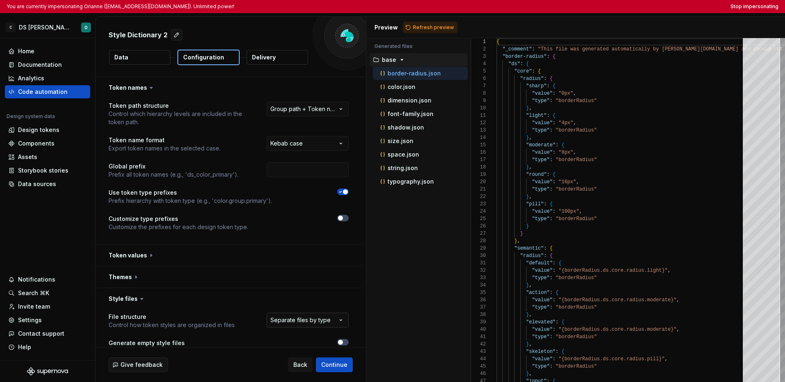
click at [313, 314] on html "**********" at bounding box center [392, 191] width 785 height 382
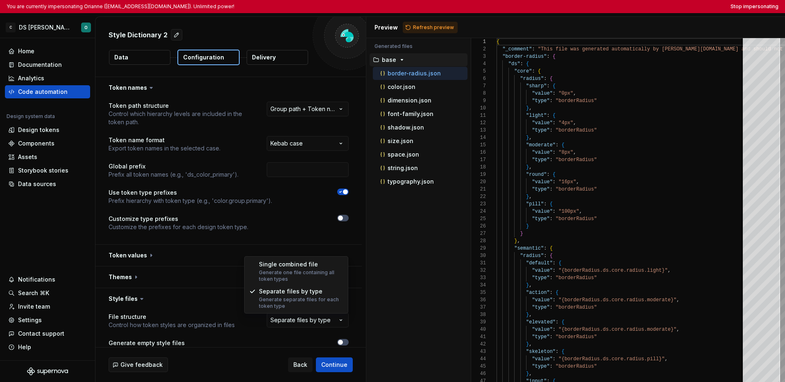
select select "**********"
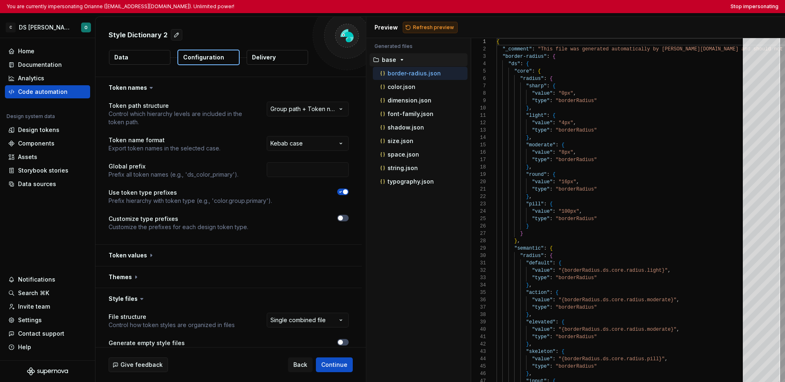
click at [428, 29] on span "Refresh preview" at bounding box center [433, 27] width 41 height 7
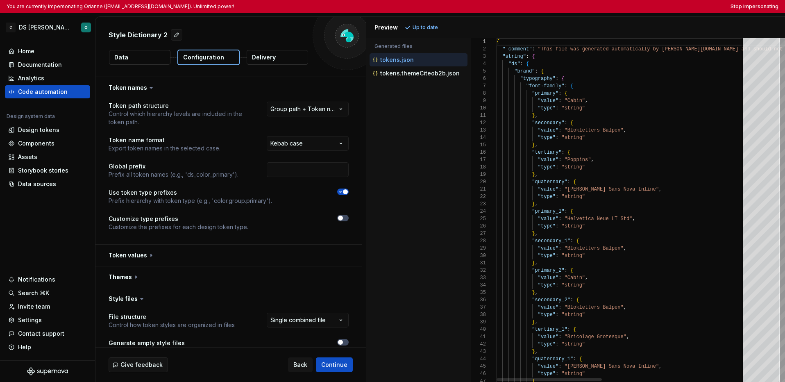
scroll to position [66, 80]
type textarea "**********"
type textarea "*"
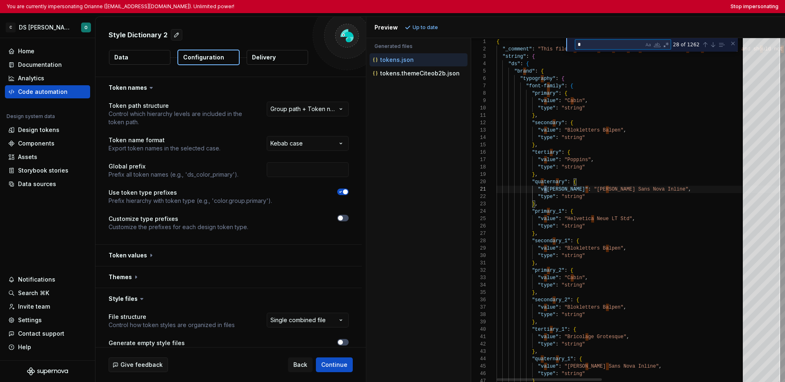
type textarea "**********"
type textarea "**"
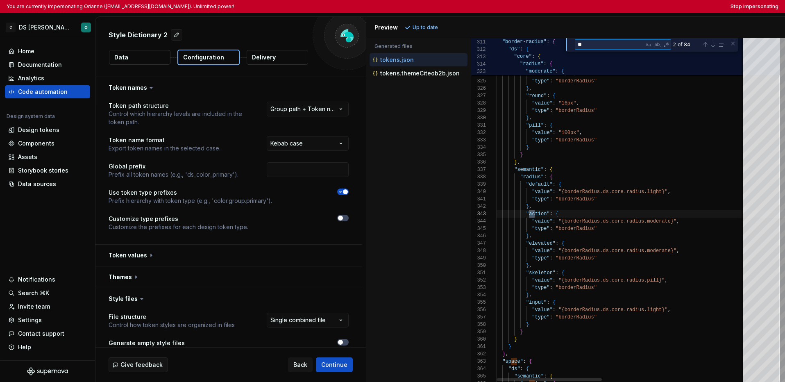
type textarea "**********"
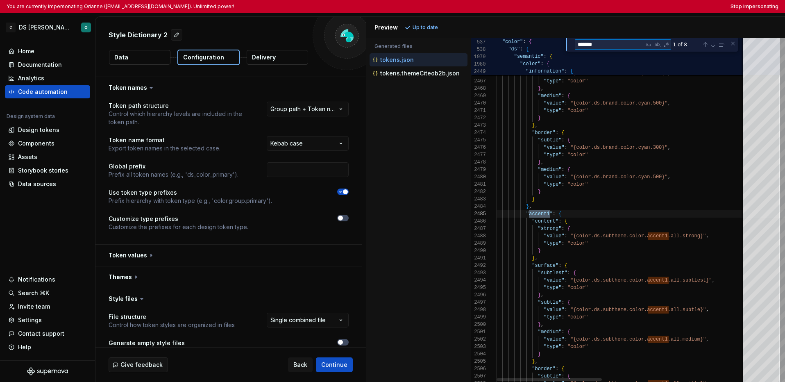
scroll to position [74, 53]
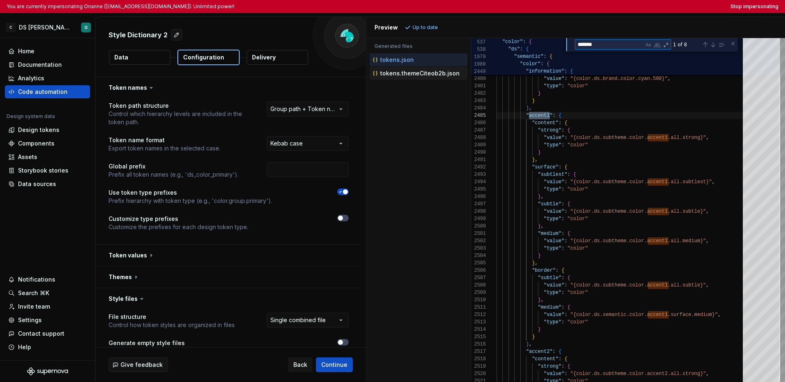
type textarea "*******"
click at [395, 75] on p "tokens.themeCiteob2b.json" at bounding box center [419, 73] width 79 height 7
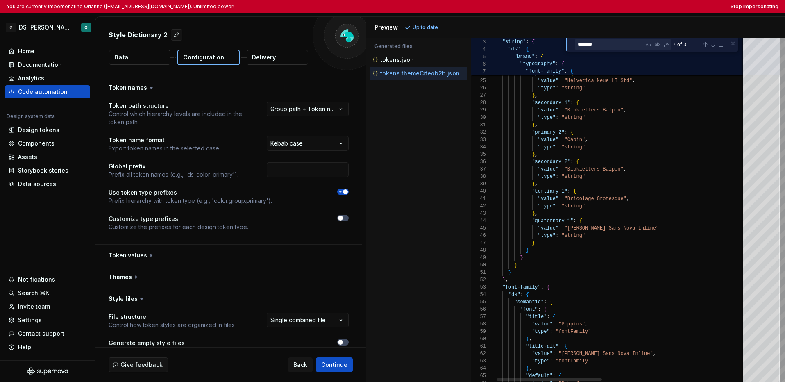
click at [604, 48] on div "? of 3" at bounding box center [698, 44] width 55 height 10
click at [604, 45] on div "Next Match (Enter)" at bounding box center [713, 44] width 7 height 7
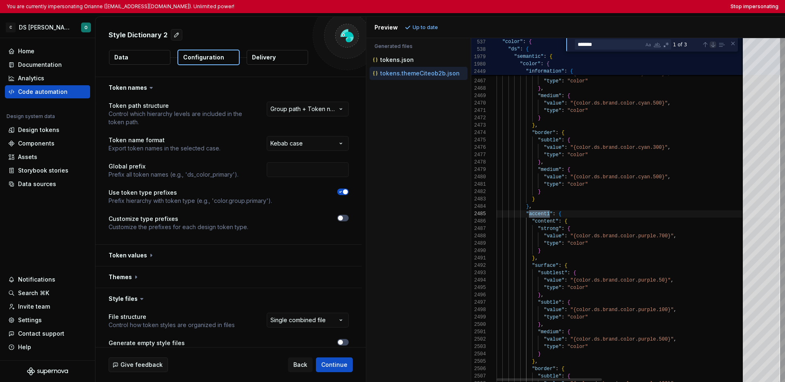
scroll to position [74, 53]
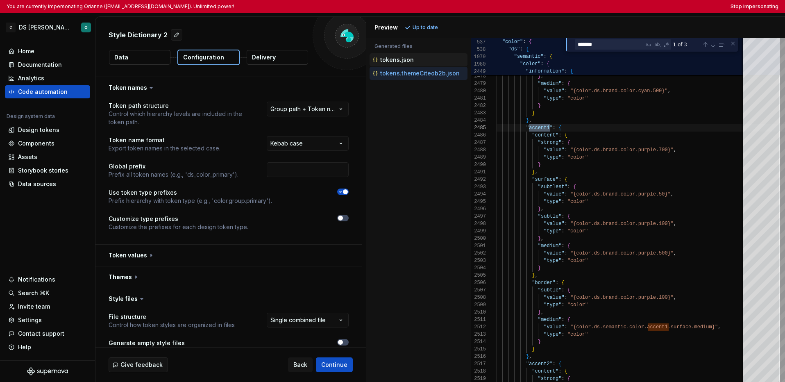
click at [420, 61] on div "tokens.json" at bounding box center [419, 60] width 96 height 8
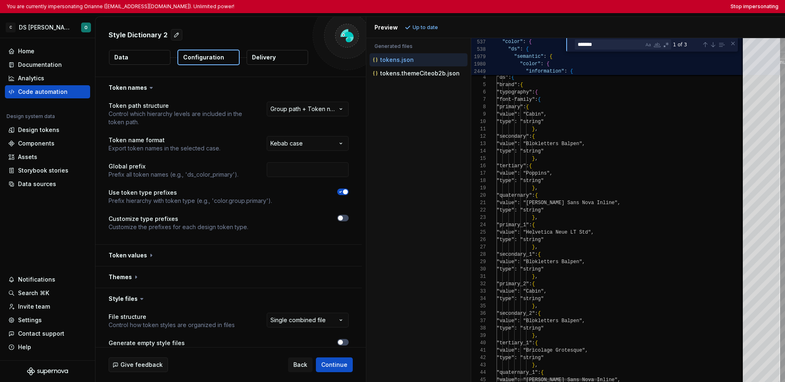
scroll to position [74, 0]
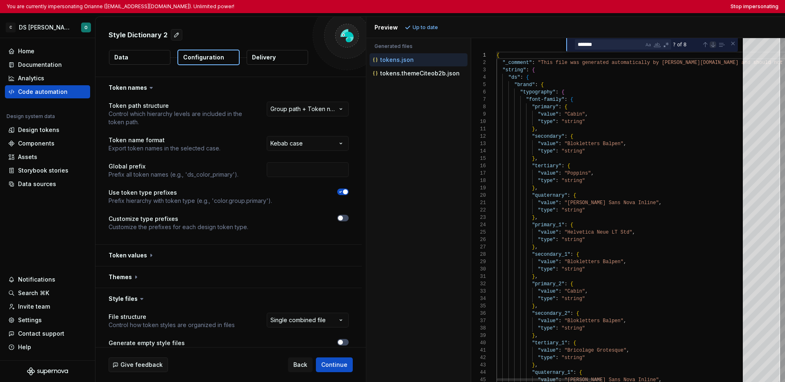
click at [604, 48] on div "Next Match (Enter)" at bounding box center [713, 44] width 7 height 7
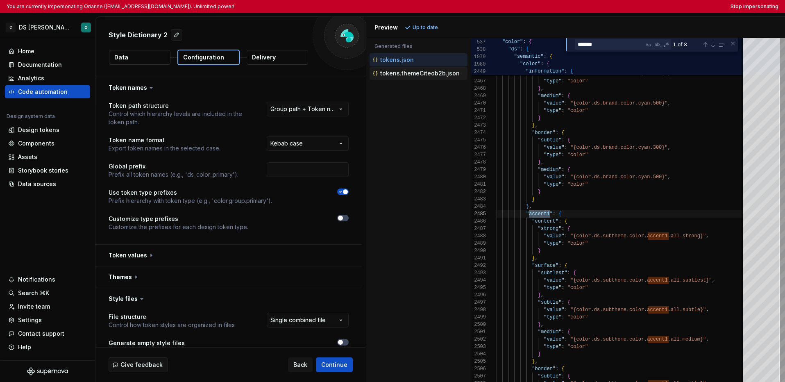
click at [415, 74] on p "tokens.themeCiteob2b.json" at bounding box center [419, 73] width 79 height 7
type textarea "**********"
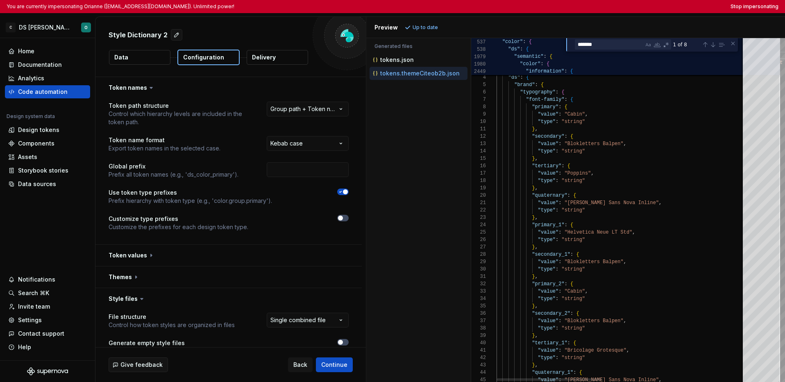
scroll to position [74, 0]
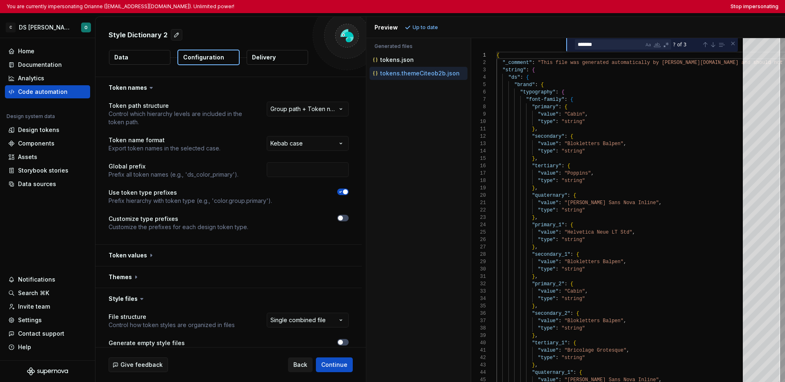
click at [300, 369] on button "Back" at bounding box center [300, 364] width 25 height 15
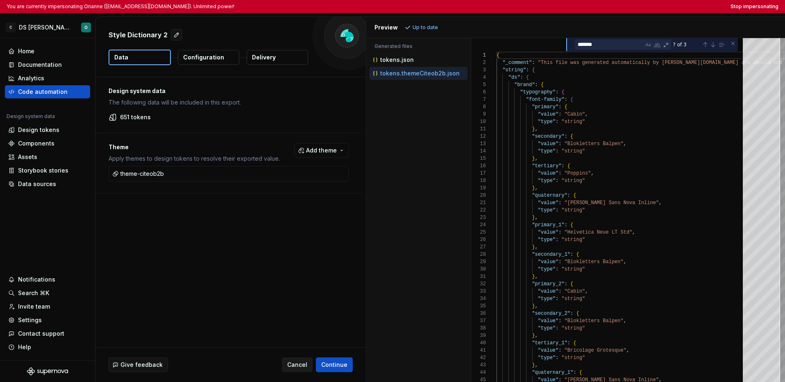
click at [300, 369] on button "Cancel" at bounding box center [297, 364] width 31 height 15
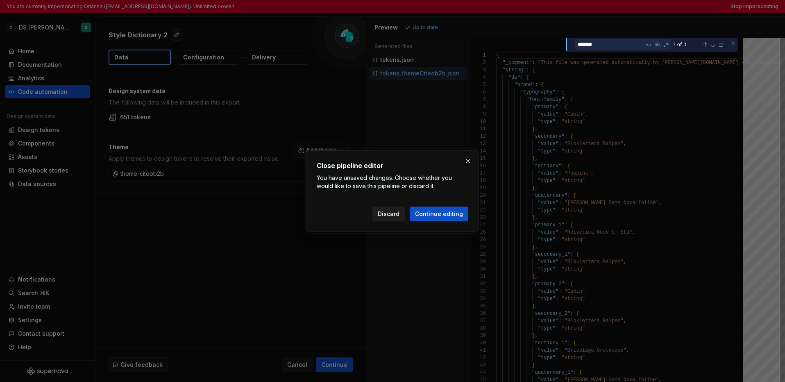
click at [397, 213] on span "Discard" at bounding box center [389, 214] width 22 height 8
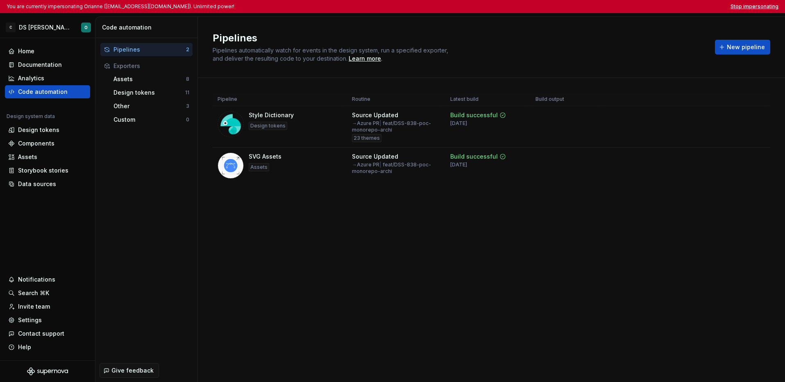
click at [604, 6] on button "Stop impersonating" at bounding box center [754, 6] width 48 height 7
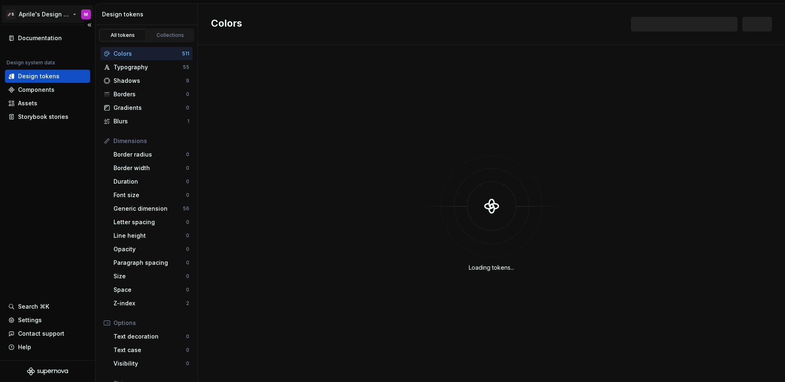
click at [59, 18] on html "🚀S Aprile's Design System M Documentation Design system data Design tokens Comp…" at bounding box center [392, 191] width 785 height 382
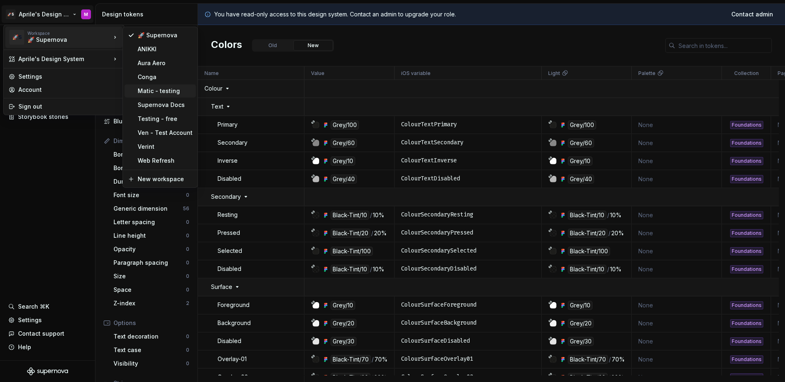
click at [161, 89] on div "Matic - testing" at bounding box center [165, 91] width 55 height 8
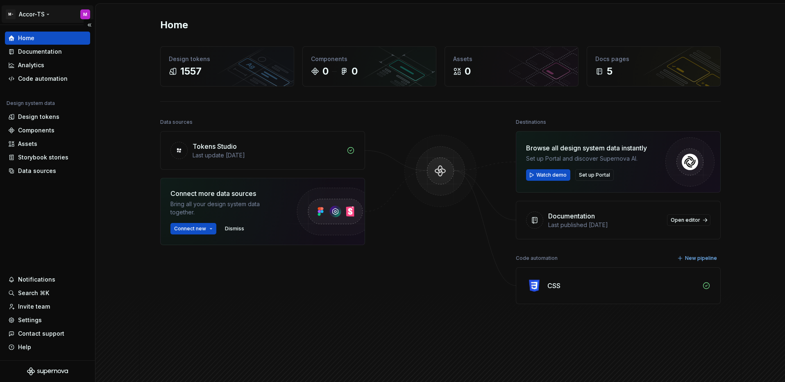
click at [32, 14] on html "M- Accor-TS M Home Documentation Analytics Code automation Design system data D…" at bounding box center [392, 191] width 785 height 382
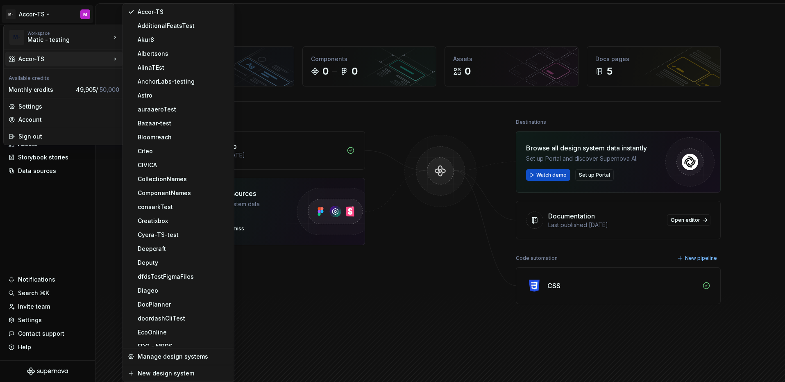
scroll to position [26, 0]
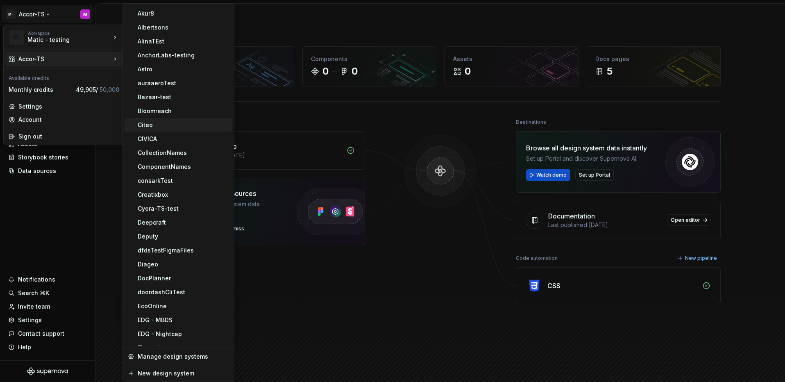
click at [175, 127] on div "Citeo" at bounding box center [183, 125] width 91 height 8
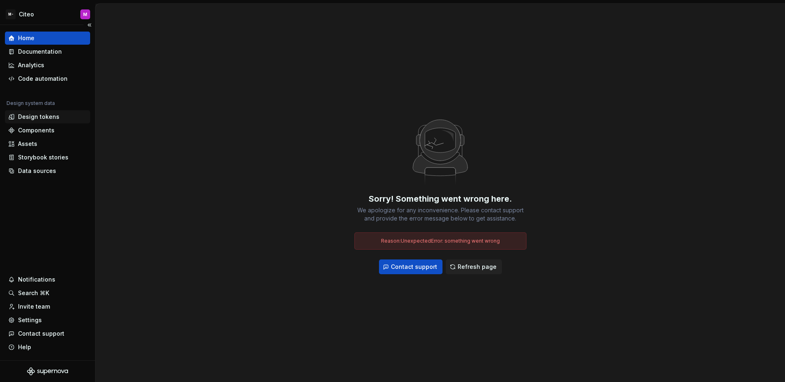
click at [39, 120] on div "Design tokens" at bounding box center [38, 117] width 41 height 8
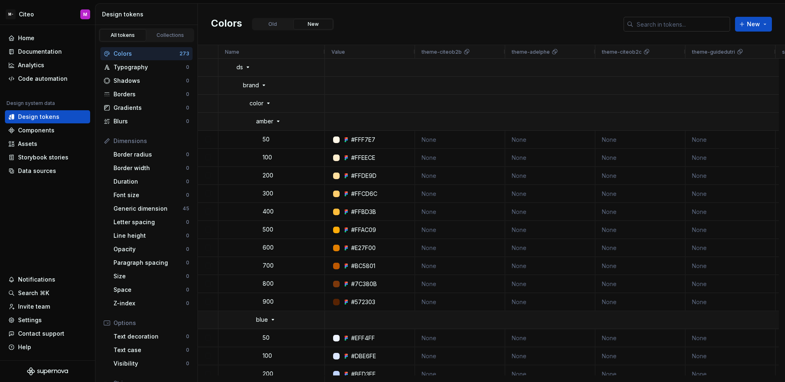
click at [658, 19] on input "text" at bounding box center [681, 24] width 97 height 15
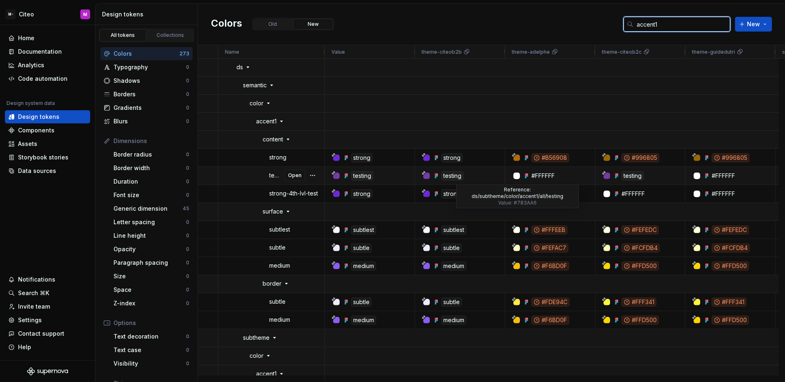
type input "accent1"
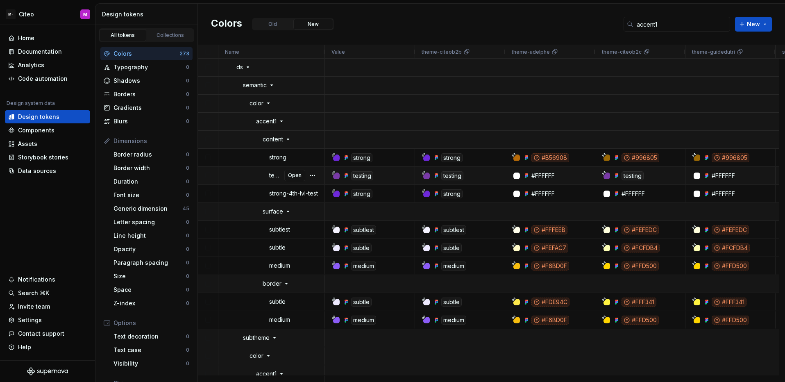
click at [456, 177] on div "testing" at bounding box center [452, 175] width 22 height 9
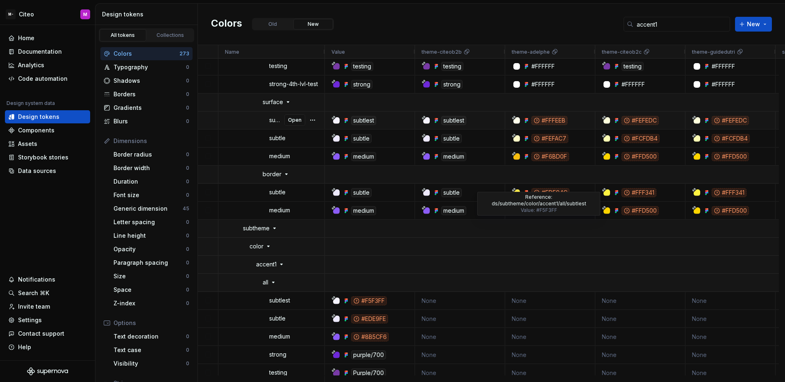
scroll to position [116, 0]
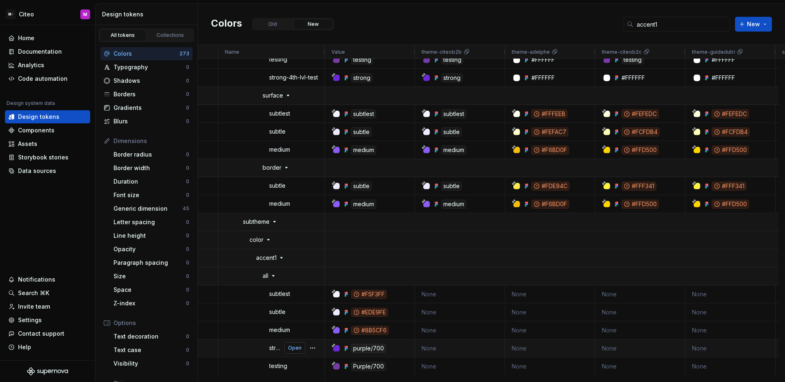
click at [300, 349] on span "Open" at bounding box center [295, 348] width 14 height 7
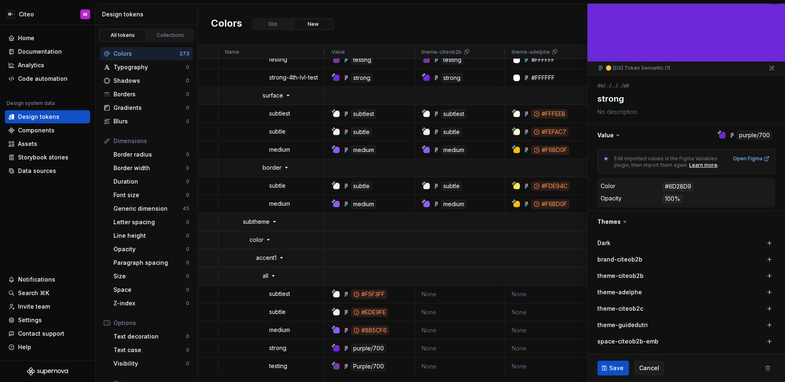
scroll to position [29, 0]
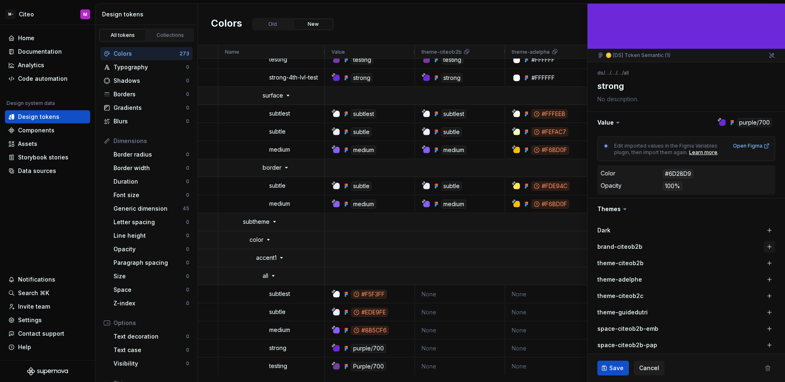
click at [765, 246] on button "button" at bounding box center [769, 246] width 11 height 11
click at [610, 362] on button "Save" at bounding box center [613, 368] width 32 height 15
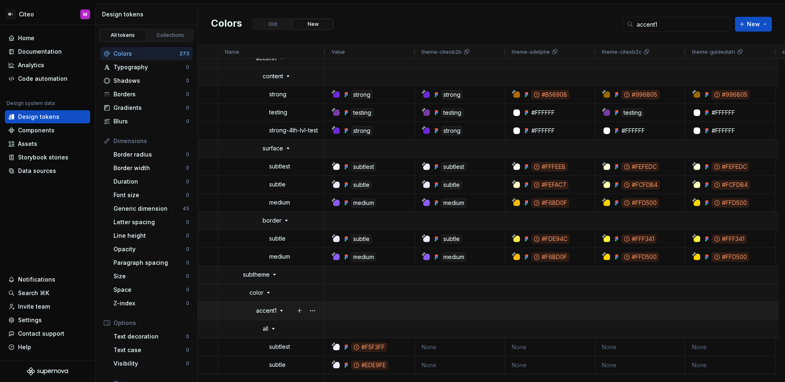
scroll to position [116, 0]
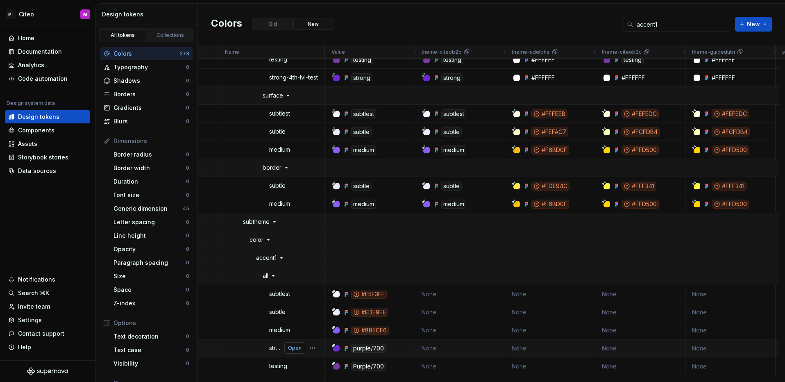
click at [298, 347] on span "Open" at bounding box center [295, 348] width 14 height 7
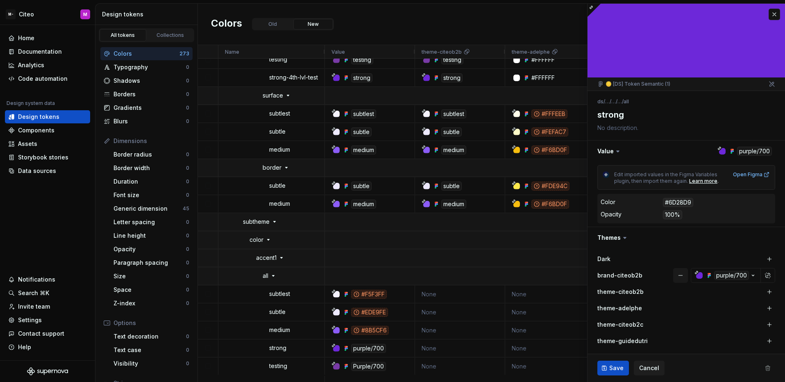
click at [673, 274] on button "button" at bounding box center [680, 275] width 15 height 15
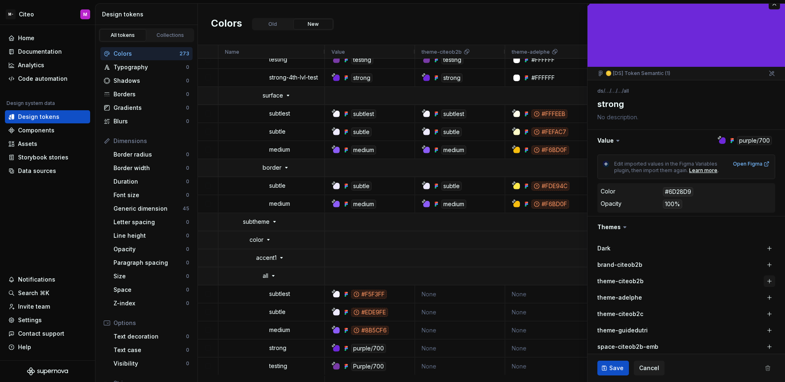
click at [764, 279] on button "button" at bounding box center [769, 280] width 11 height 11
click at [609, 365] on span "Save" at bounding box center [616, 368] width 14 height 8
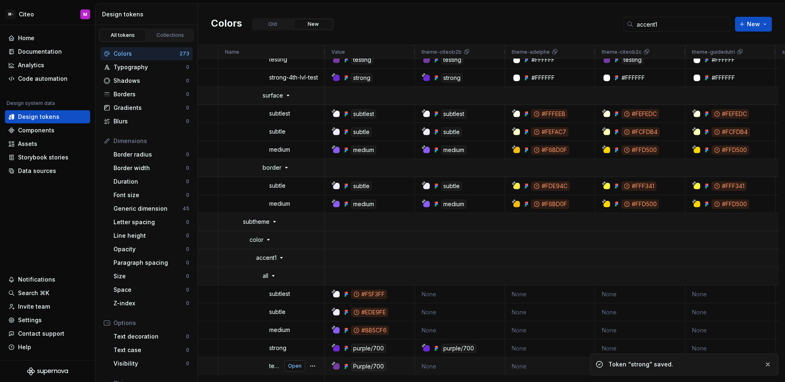
click at [298, 366] on span "Open" at bounding box center [295, 366] width 14 height 7
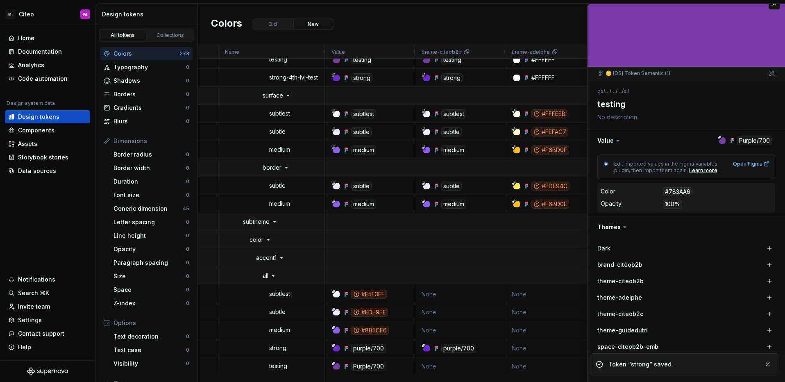
scroll to position [16, 0]
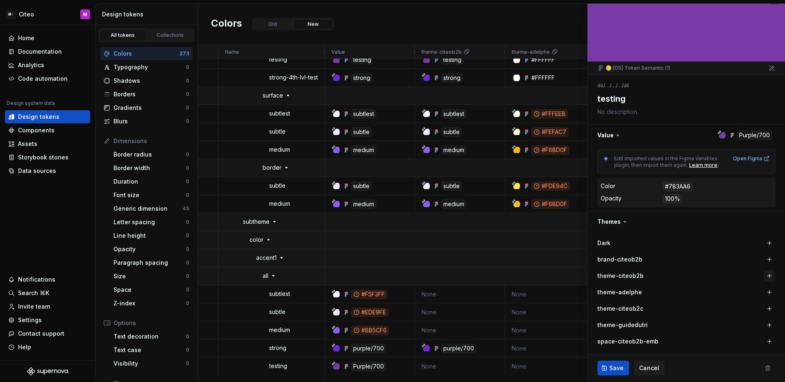
click at [764, 276] on button "button" at bounding box center [769, 275] width 11 height 11
click at [620, 361] on button "Save" at bounding box center [613, 368] width 32 height 15
type textarea "*"
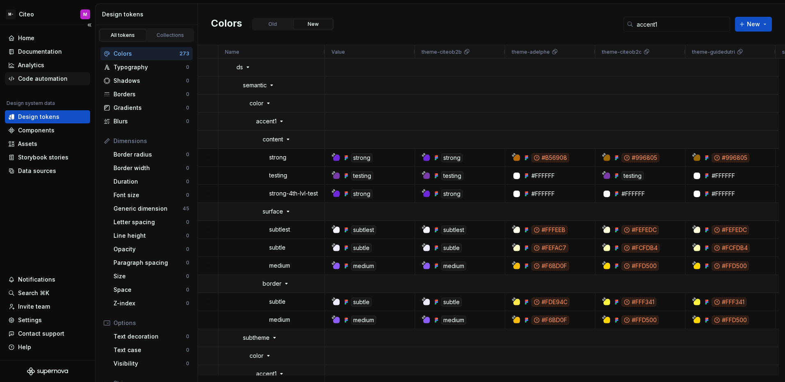
click at [57, 79] on div "Code automation" at bounding box center [43, 79] width 50 height 8
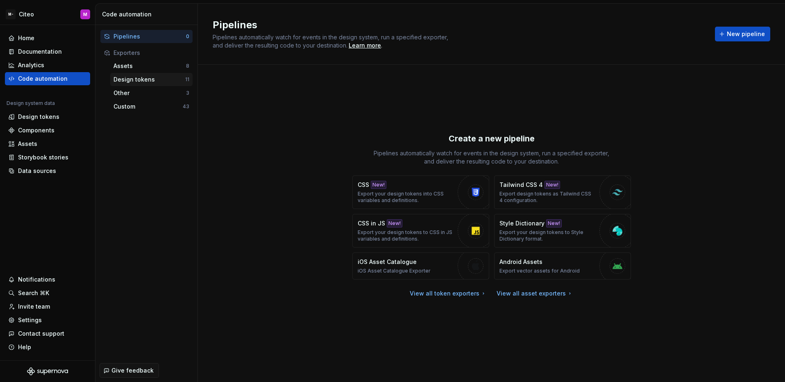
click at [158, 79] on div "Design tokens" at bounding box center [149, 79] width 72 height 8
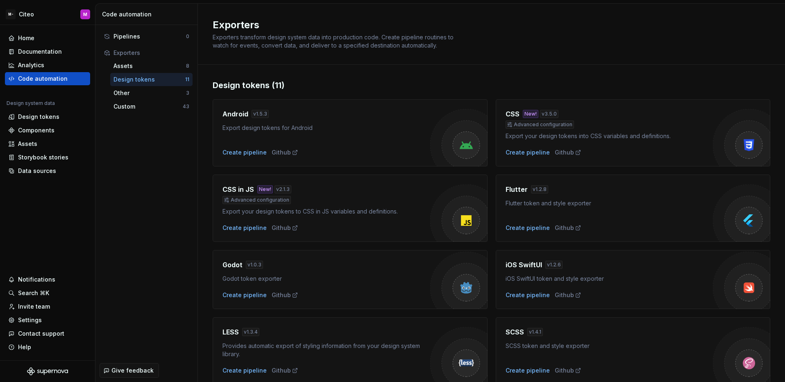
scroll to position [184, 0]
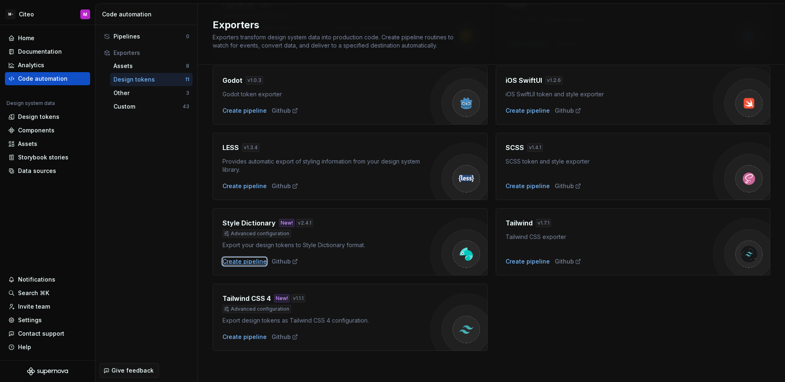
click at [245, 258] on div "Create pipeline" at bounding box center [244, 261] width 44 height 8
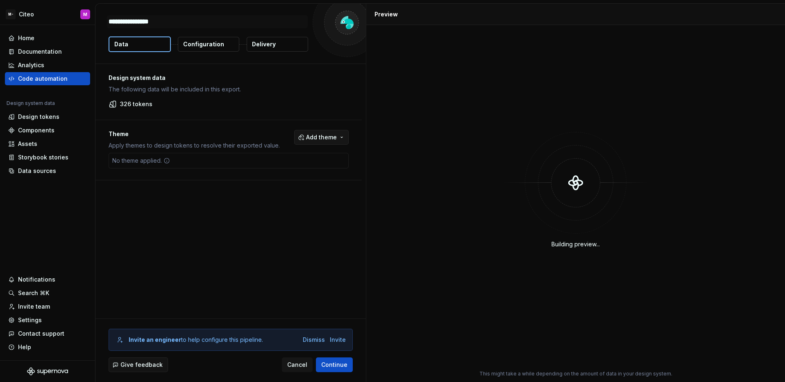
click at [312, 136] on span "Add theme" at bounding box center [321, 137] width 31 height 8
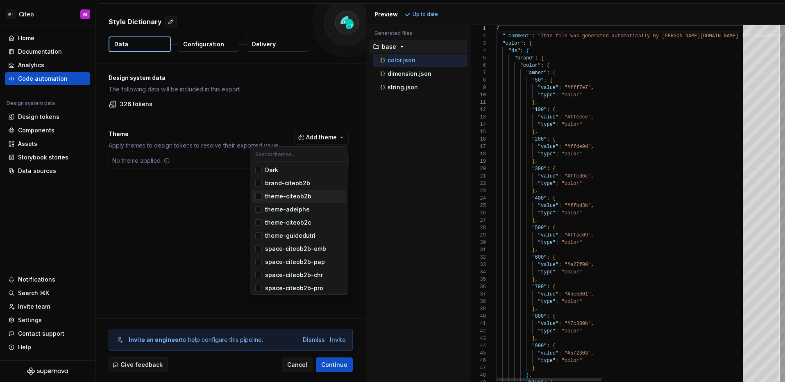
click at [257, 197] on div "Suggestions" at bounding box center [258, 196] width 7 height 7
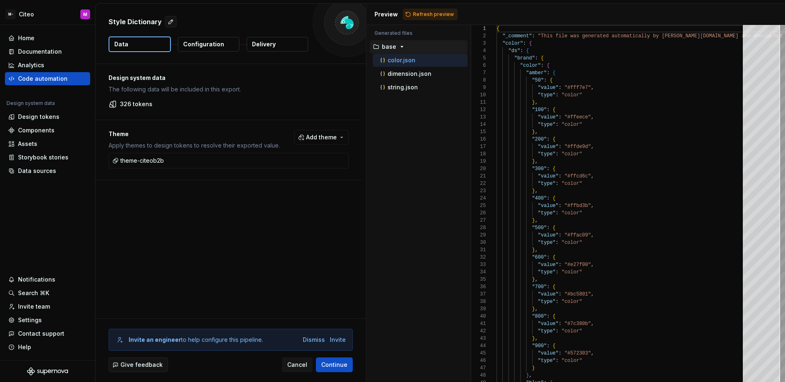
click at [210, 206] on html "M- Citeo M Home Documentation Analytics Code automation Design system data Desi…" at bounding box center [392, 191] width 785 height 382
click at [215, 49] on button "Configuration" at bounding box center [208, 44] width 61 height 15
click at [215, 40] on p "Configuration" at bounding box center [203, 44] width 41 height 8
click at [215, 45] on p "Configuration" at bounding box center [203, 44] width 41 height 8
click at [263, 214] on div "Design system data The following data will be included in this export. 326 toke…" at bounding box center [230, 191] width 270 height 254
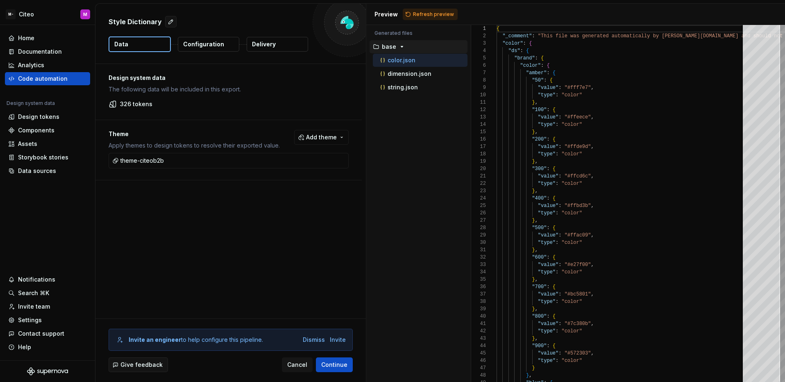
click at [222, 47] on button "Configuration" at bounding box center [208, 44] width 61 height 15
click at [220, 46] on p "Configuration" at bounding box center [203, 44] width 41 height 8
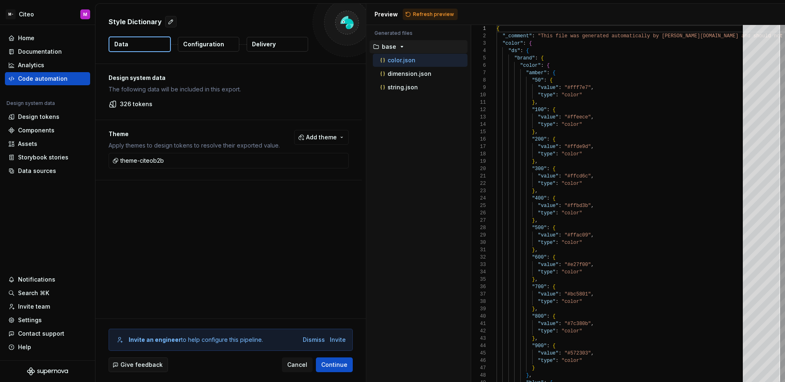
click at [220, 46] on p "Configuration" at bounding box center [203, 44] width 41 height 8
click at [388, 213] on div "Accessibility guide for tree . Navigate the tree with the arrow keys. Common tr…" at bounding box center [418, 210] width 104 height 344
click at [304, 337] on div "Invite an engineer to help configure this pipeline. Dismiss Invite" at bounding box center [231, 340] width 230 height 8
click at [305, 338] on div "Dismiss" at bounding box center [314, 340] width 22 height 8
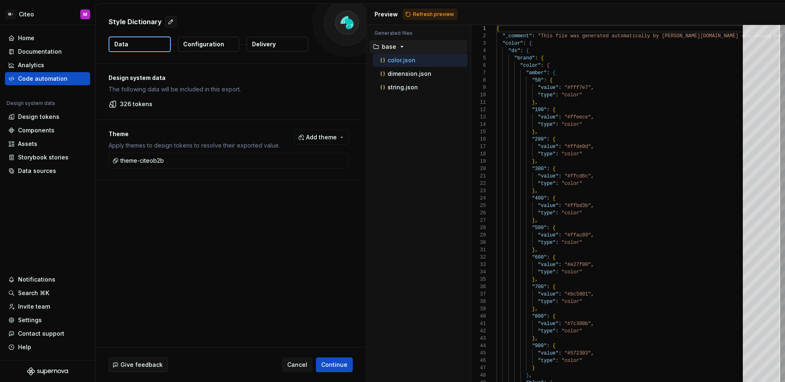
click at [286, 265] on div "Design system data The following data will be included in this export. 326 toke…" at bounding box center [230, 205] width 270 height 283
click at [210, 43] on p "Configuration" at bounding box center [203, 44] width 41 height 8
click at [283, 46] on button "Delivery" at bounding box center [277, 44] width 61 height 15
click at [201, 48] on p "Configuration" at bounding box center [203, 44] width 41 height 8
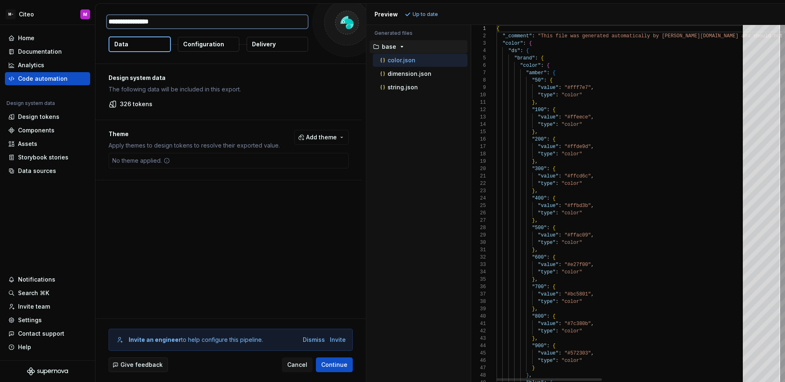
type textarea "*"
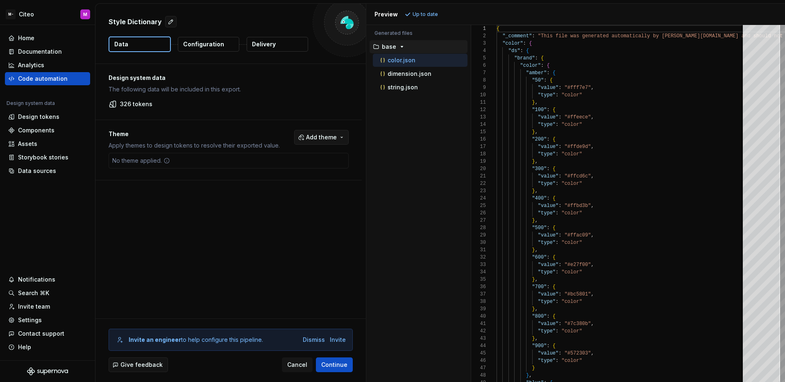
click at [318, 141] on span "Add theme" at bounding box center [321, 137] width 31 height 8
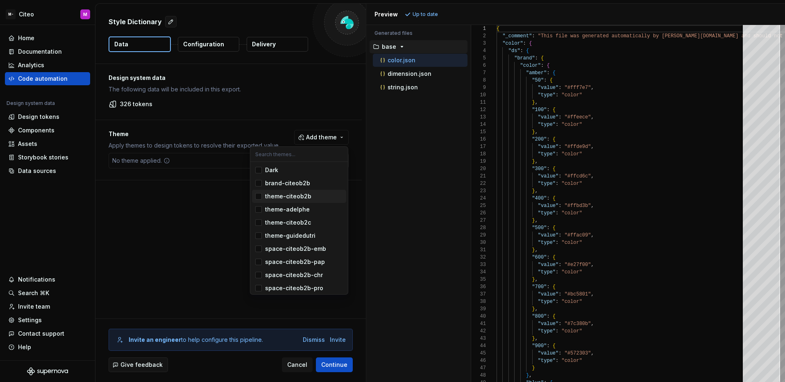
click at [261, 197] on div "Suggestions" at bounding box center [258, 196] width 7 height 7
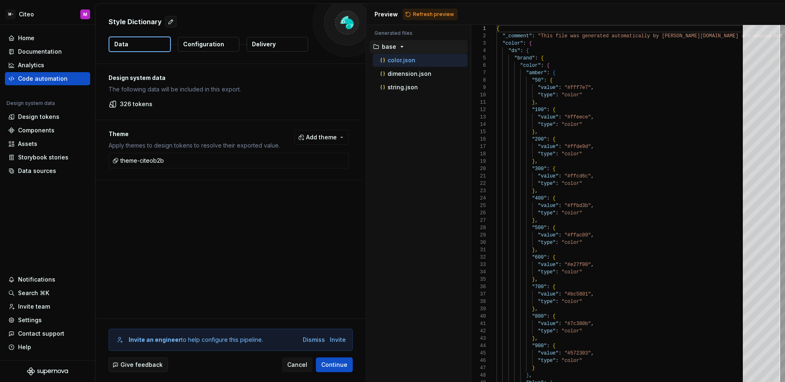
click at [228, 196] on html "M- Citeo M Home Documentation Analytics Code automation Design system data Desi…" at bounding box center [392, 191] width 785 height 382
click at [212, 43] on p "Configuration" at bounding box center [203, 44] width 41 height 8
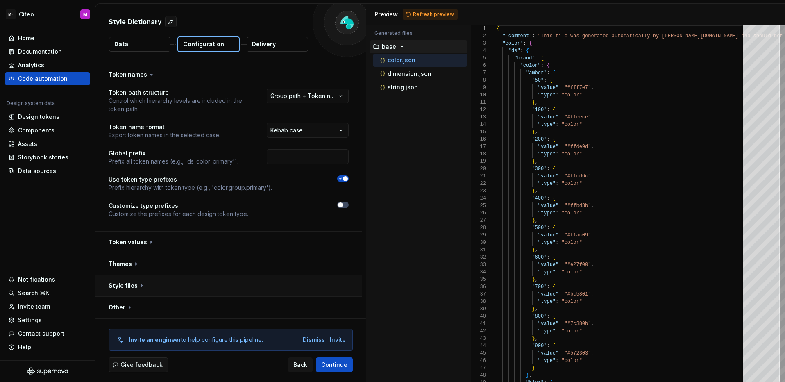
click at [240, 281] on button "button" at bounding box center [228, 285] width 266 height 21
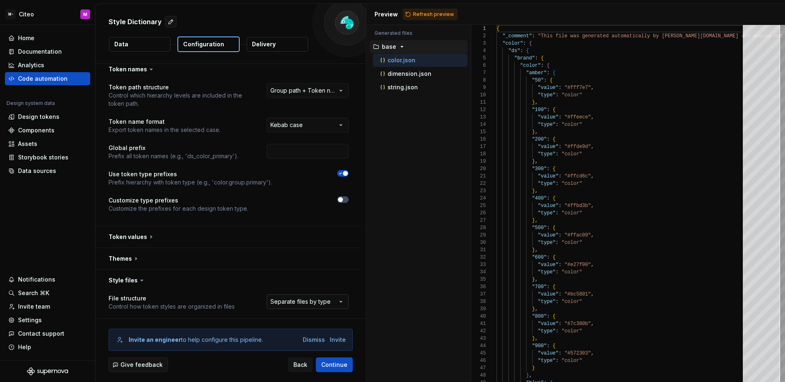
click at [308, 304] on html "**********" at bounding box center [392, 191] width 785 height 382
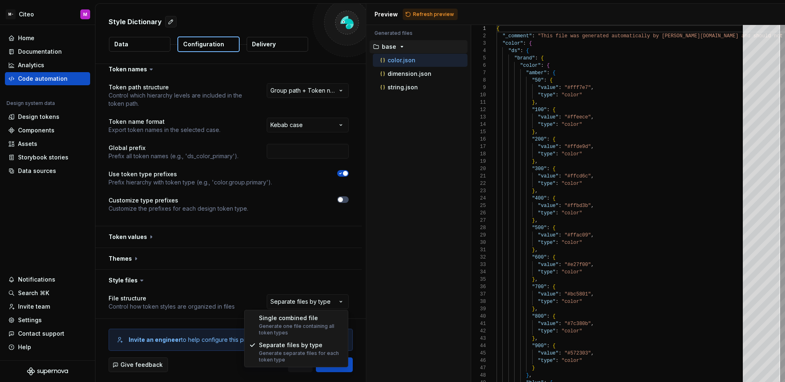
select select "**********"
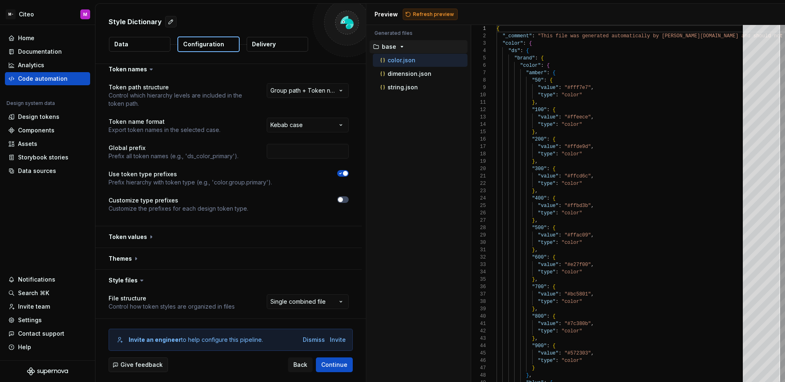
click at [422, 17] on span "Refresh preview" at bounding box center [433, 14] width 41 height 7
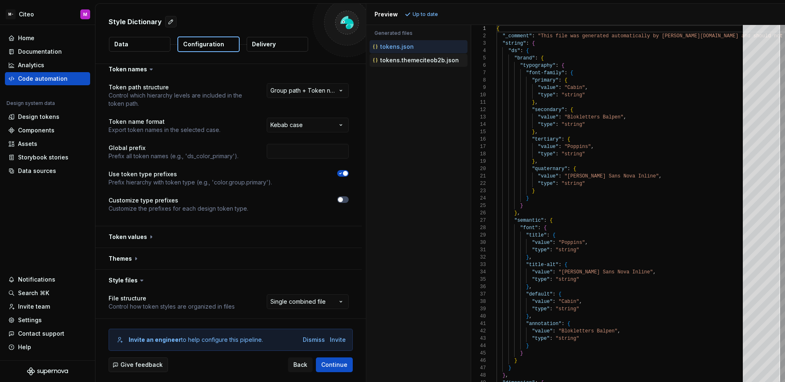
click at [435, 64] on button "tokens.themeciteob2b.json" at bounding box center [419, 60] width 98 height 9
type textarea "**********"
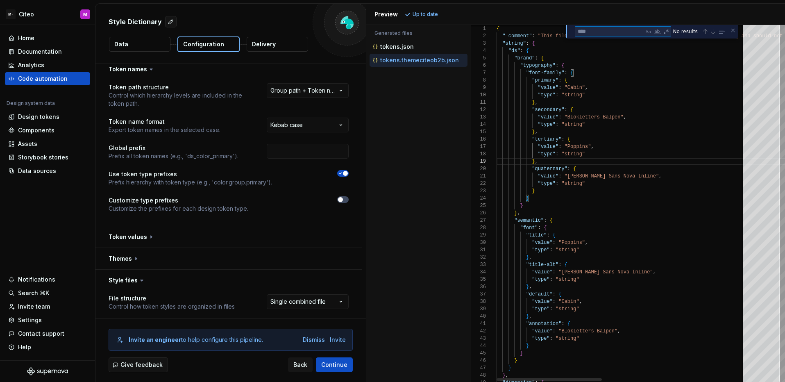
type textarea "*"
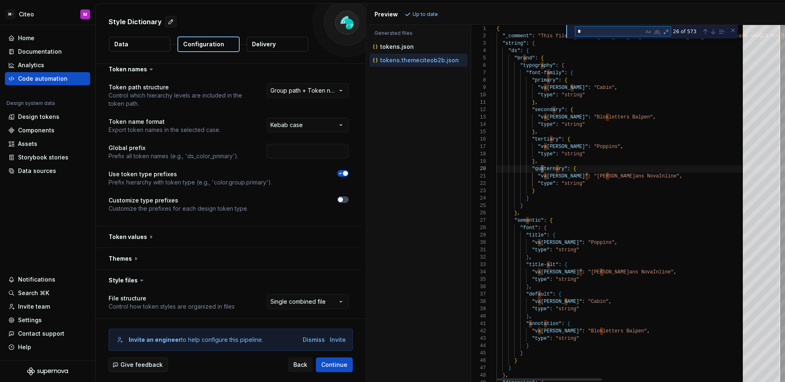
type textarea "**********"
type textarea "**"
type textarea "**********"
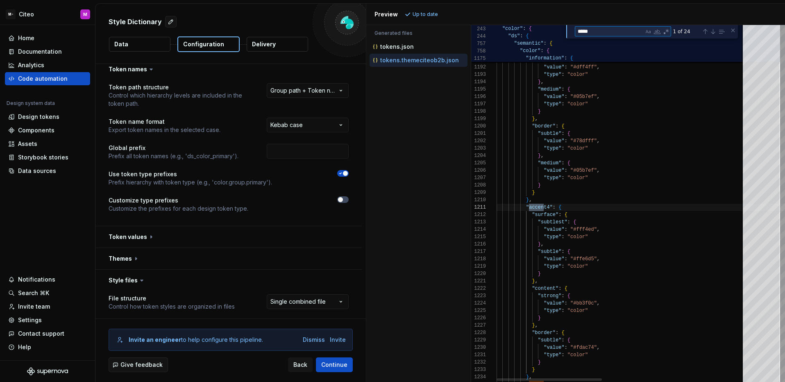
type textarea "******"
type textarea "**********"
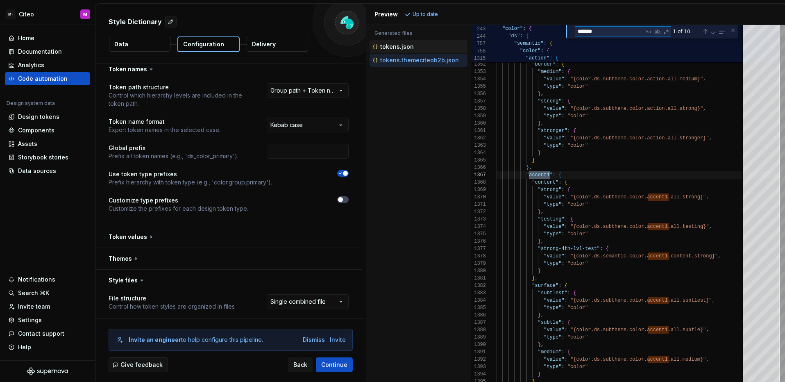
type textarea "*******"
click at [400, 52] on div "tokens.json" at bounding box center [419, 46] width 98 height 13
click at [401, 51] on button "tokens.json" at bounding box center [419, 46] width 98 height 9
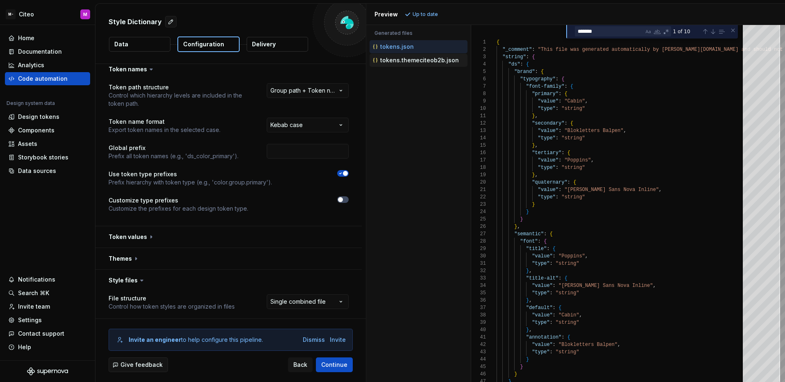
click at [406, 63] on p "tokens.themeciteob2b.json" at bounding box center [419, 60] width 79 height 7
click at [420, 62] on p "tokens.themeciteob2b.json" at bounding box center [419, 60] width 79 height 7
click at [710, 33] on div "Next Match (Enter)" at bounding box center [713, 31] width 7 height 7
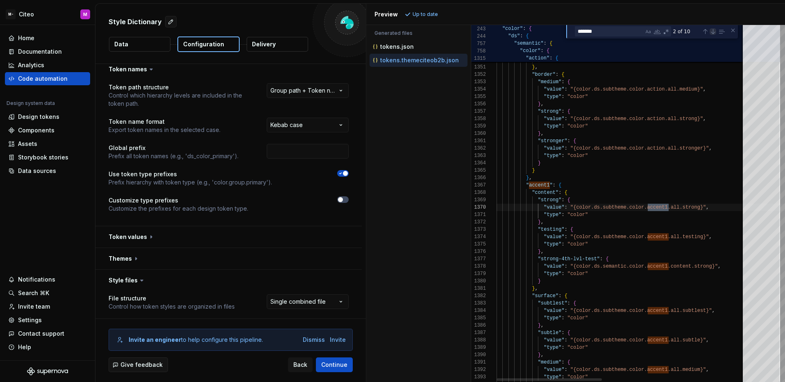
scroll to position [74, 172]
click at [710, 33] on div "Next Match (Enter)" at bounding box center [713, 31] width 7 height 7
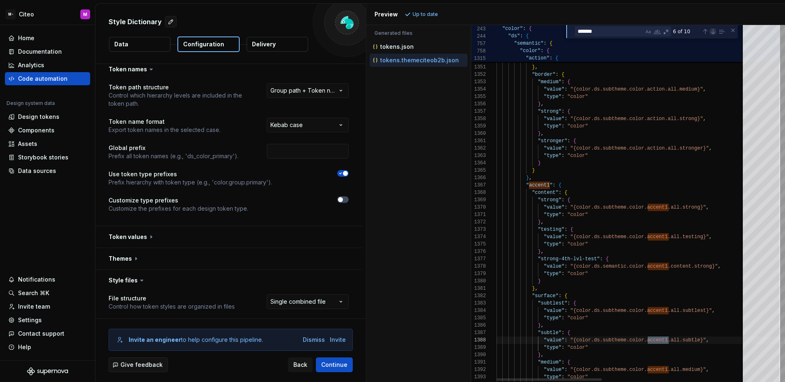
click at [710, 33] on div "Next Match (Enter)" at bounding box center [713, 31] width 7 height 7
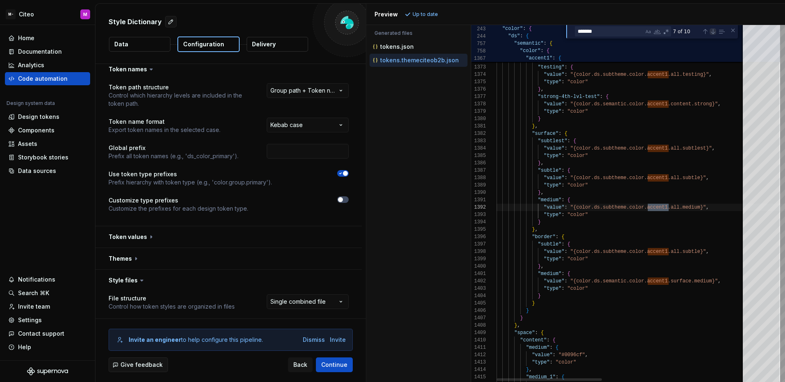
click at [710, 34] on div "Next Match (Enter)" at bounding box center [713, 31] width 7 height 7
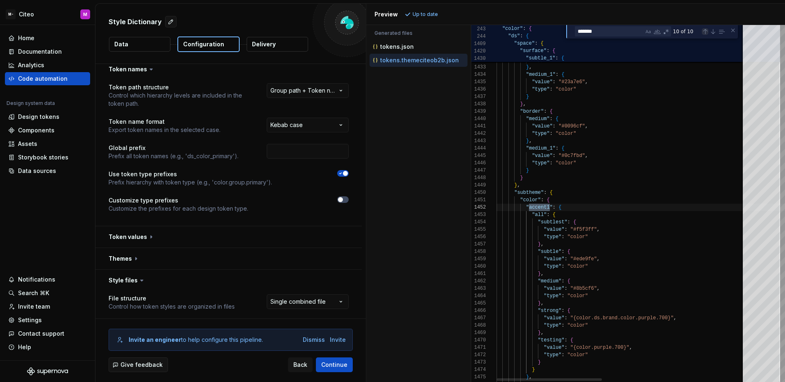
click at [707, 32] on div "Previous Match (⇧Enter)" at bounding box center [705, 31] width 7 height 7
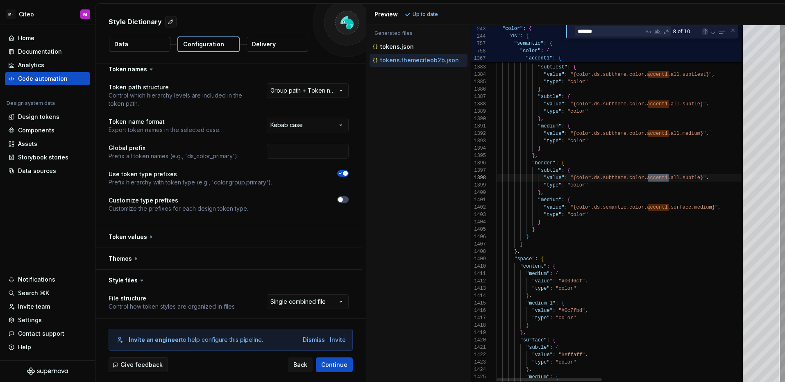
click at [707, 32] on div "Previous Match (⇧Enter)" at bounding box center [705, 31] width 7 height 7
type textarea "**********"
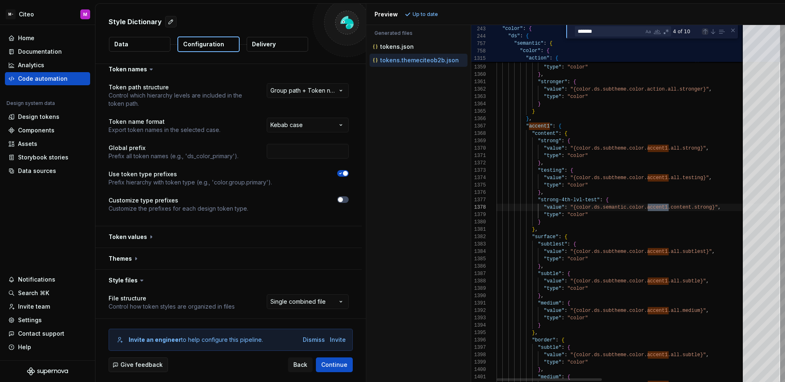
click at [707, 32] on div "Previous Match (⇧Enter)" at bounding box center [705, 31] width 7 height 7
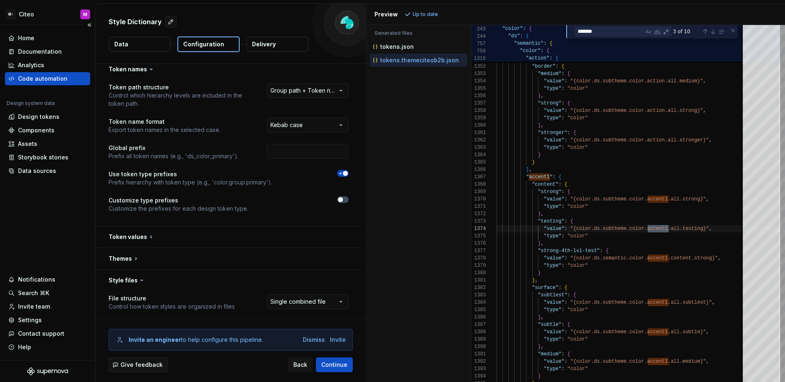
click at [58, 82] on div "Code automation" at bounding box center [43, 79] width 50 height 8
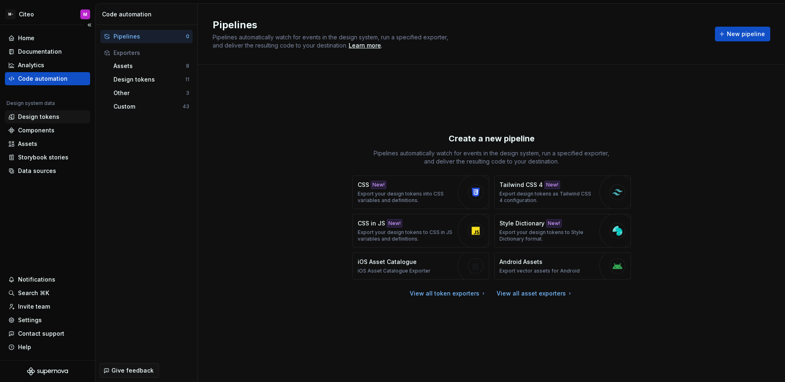
click at [28, 116] on div "Design tokens" at bounding box center [38, 117] width 41 height 8
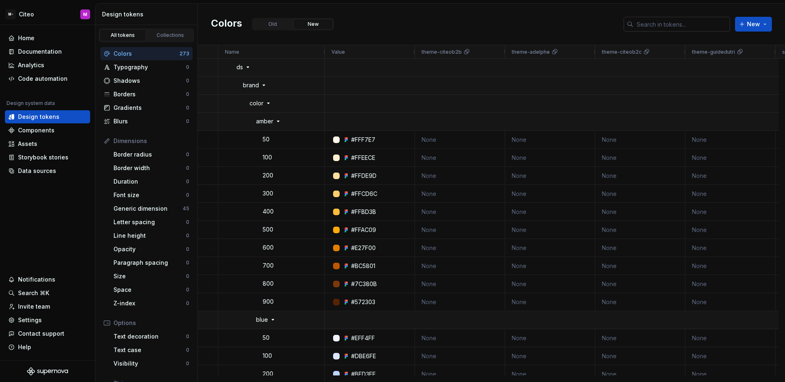
click at [671, 29] on input "text" at bounding box center [681, 24] width 97 height 15
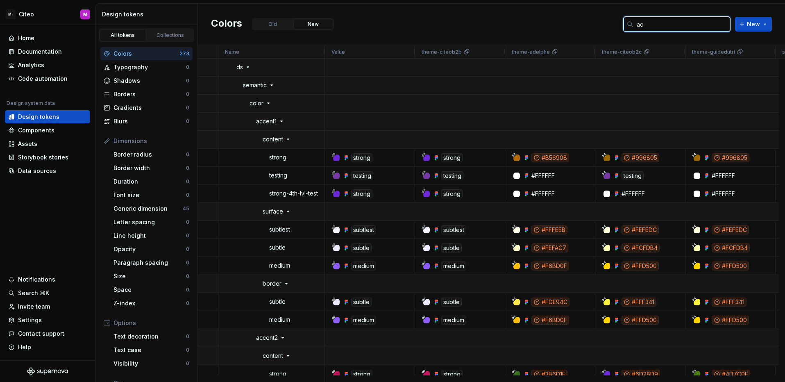
type input "a"
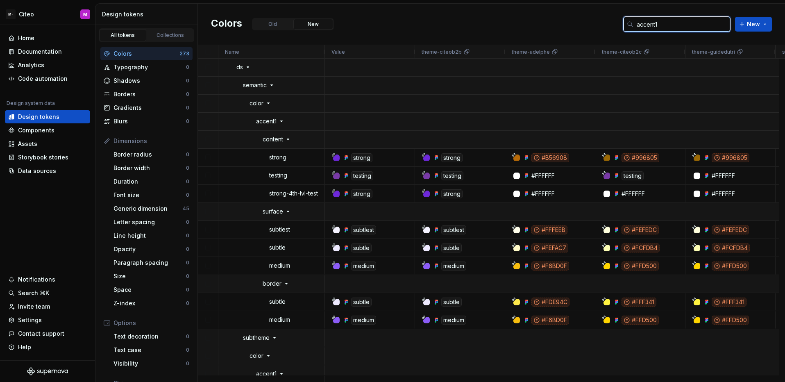
type input "accent1"
click at [686, 27] on input "accent1" at bounding box center [681, 24] width 97 height 15
click at [685, 26] on input "accent1" at bounding box center [681, 24] width 97 height 15
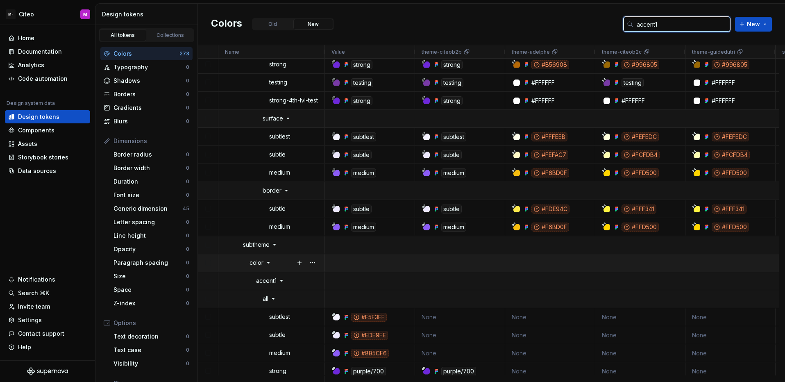
scroll to position [116, 0]
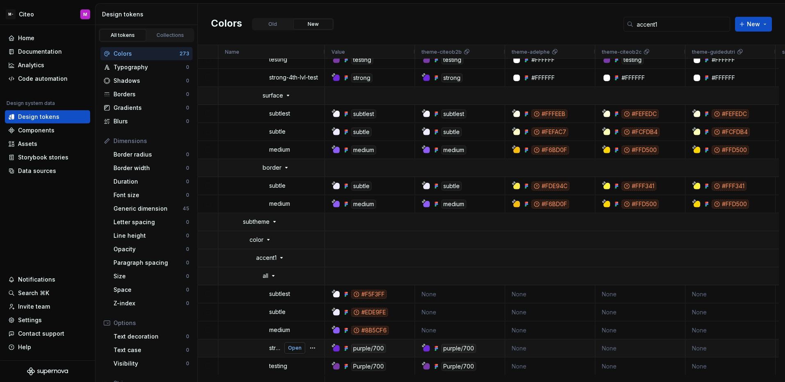
click at [293, 350] on span "Open" at bounding box center [295, 348] width 14 height 7
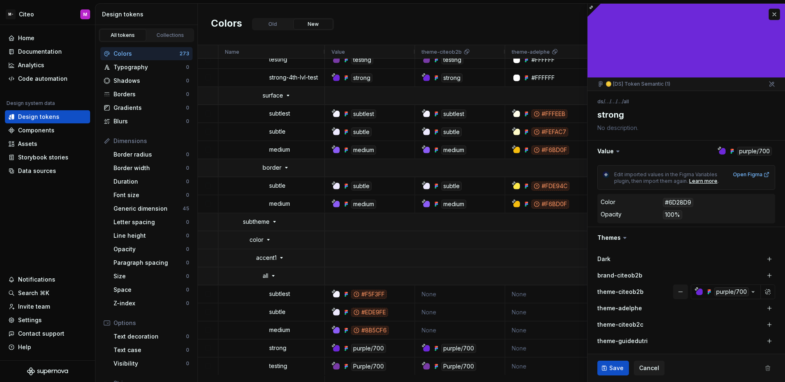
click at [675, 291] on button "button" at bounding box center [680, 291] width 15 height 15
click at [600, 367] on button "Save" at bounding box center [613, 368] width 32 height 15
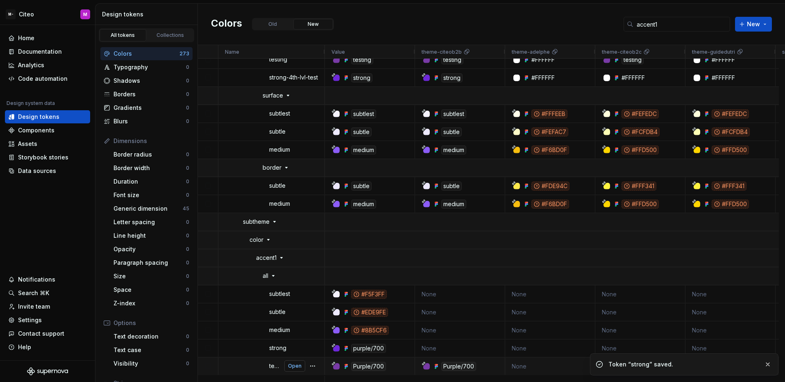
click at [291, 367] on span "Open" at bounding box center [295, 366] width 14 height 7
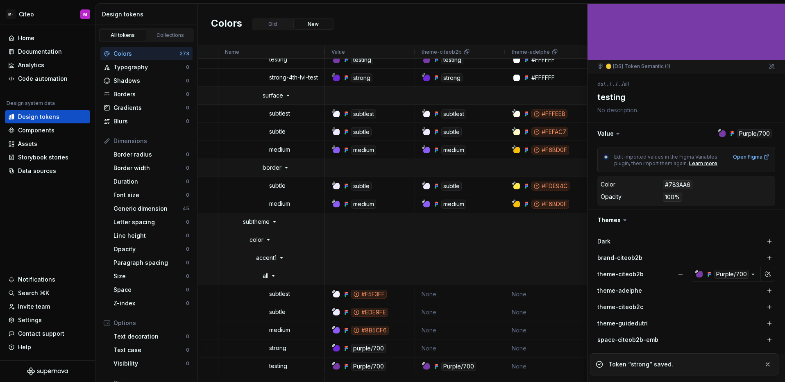
scroll to position [33, 0]
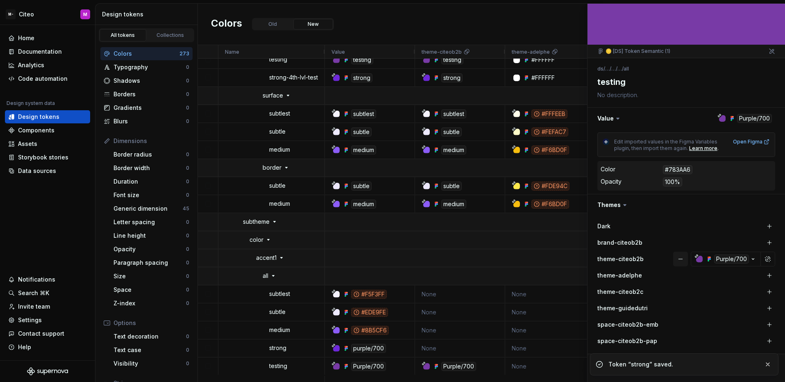
click at [674, 261] on button "button" at bounding box center [680, 259] width 15 height 15
click at [610, 367] on span "Save" at bounding box center [616, 368] width 14 height 8
type textarea "*"
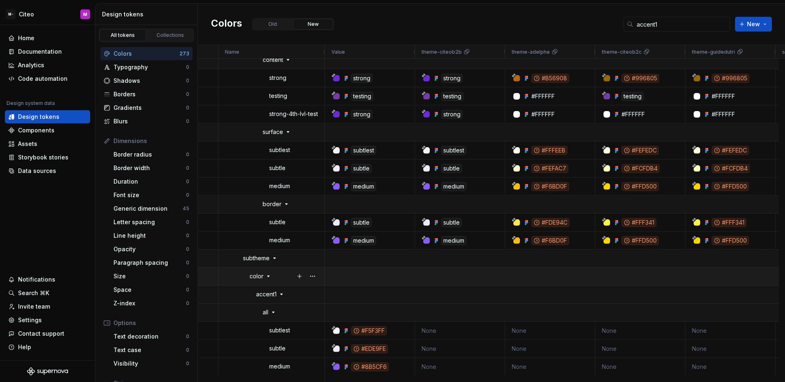
scroll to position [116, 0]
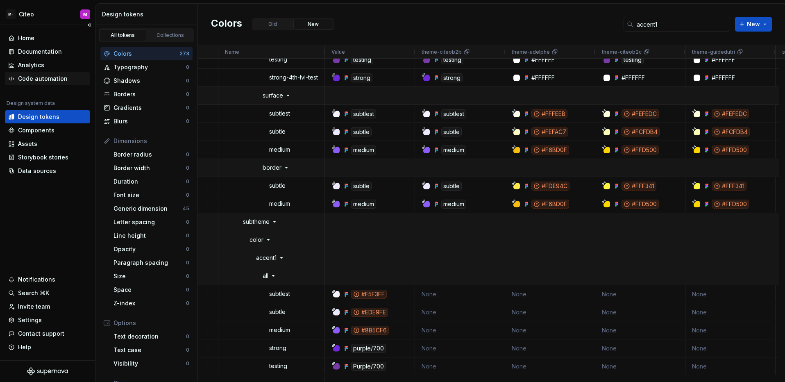
click at [33, 77] on div "Code automation" at bounding box center [43, 79] width 50 height 8
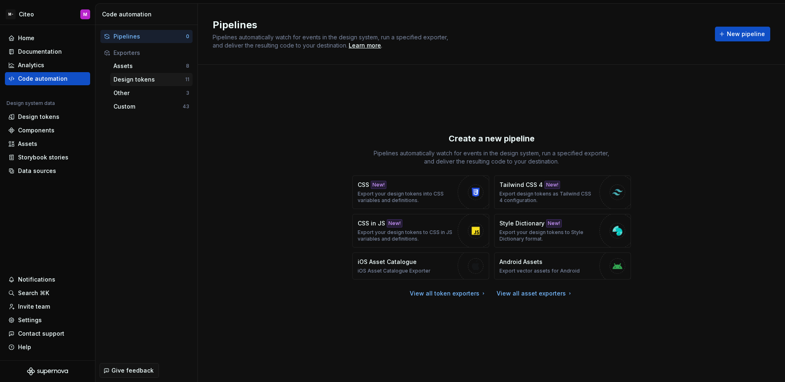
click at [152, 77] on div "Design tokens" at bounding box center [149, 79] width 72 height 8
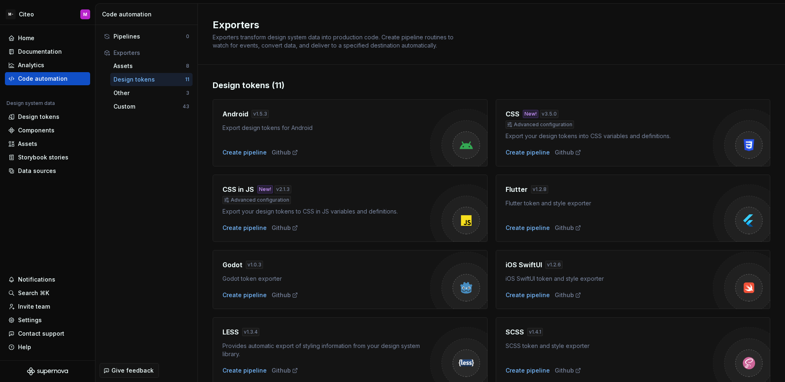
scroll to position [184, 0]
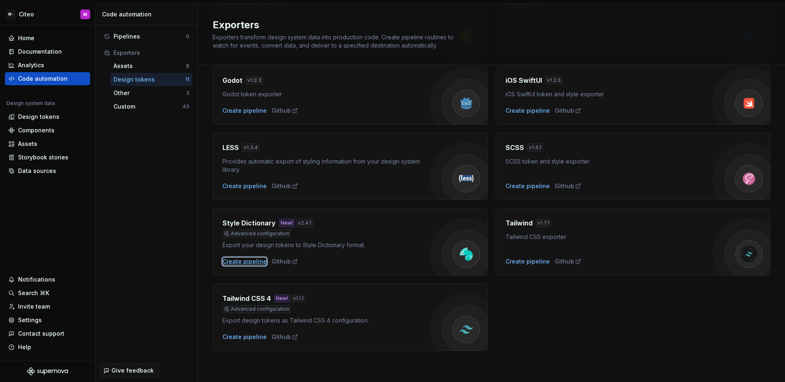
click at [244, 259] on div "Create pipeline" at bounding box center [244, 261] width 44 height 8
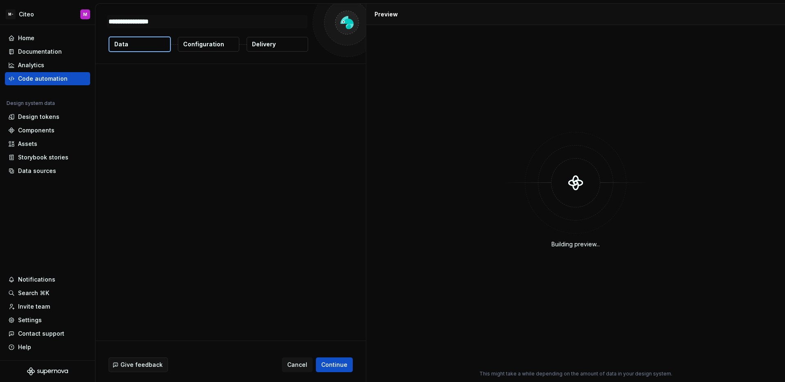
type textarea "*"
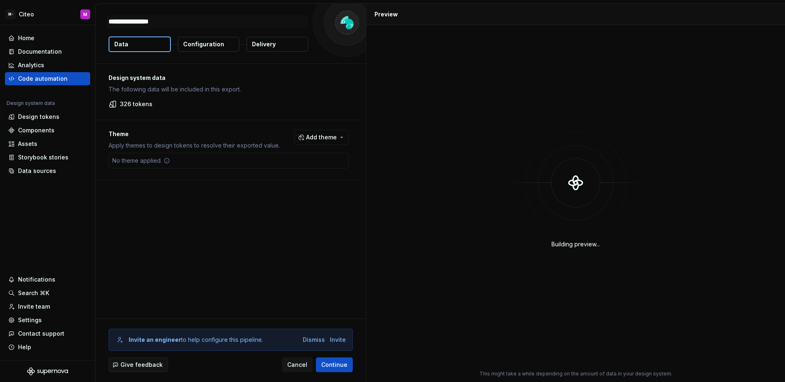
click at [306, 134] on button "Add theme" at bounding box center [321, 137] width 54 height 15
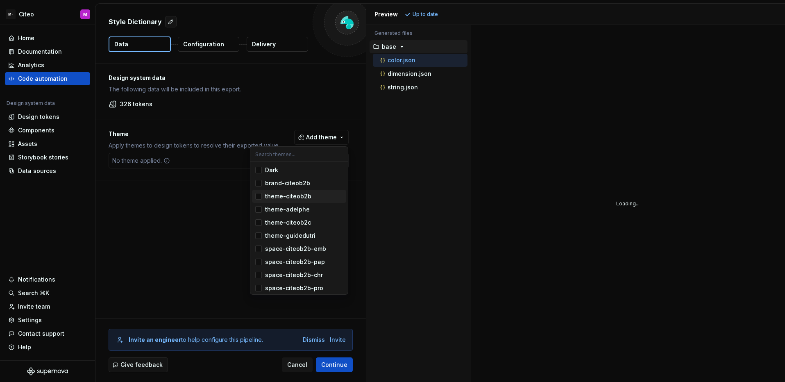
click at [259, 199] on div "Suggestions" at bounding box center [258, 196] width 7 height 7
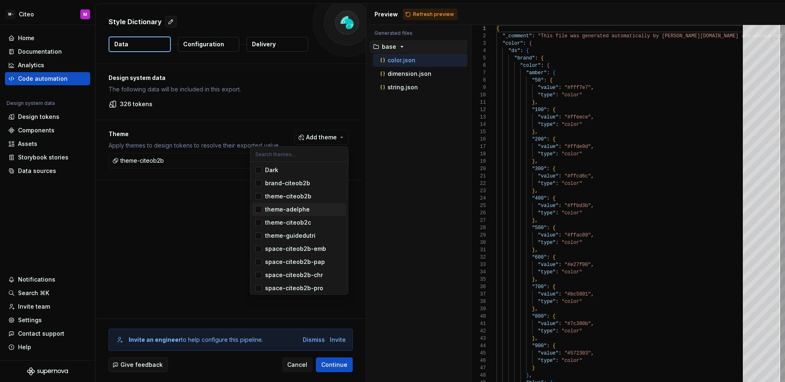
click at [209, 208] on html "M- Citeo M Home Documentation Analytics Code automation Design system data Desi…" at bounding box center [392, 191] width 785 height 382
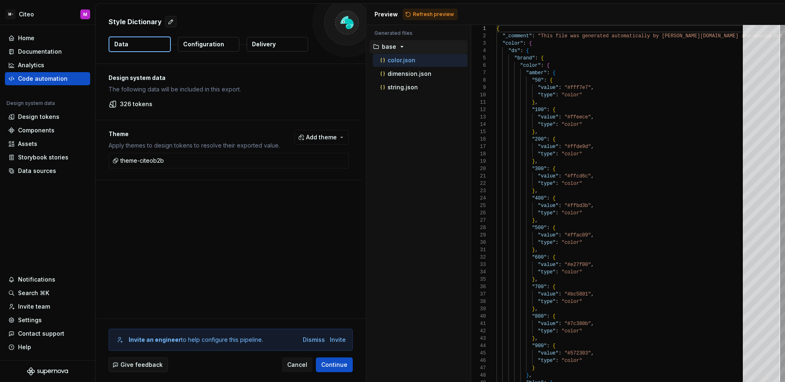
click at [220, 42] on p "Configuration" at bounding box center [203, 44] width 41 height 8
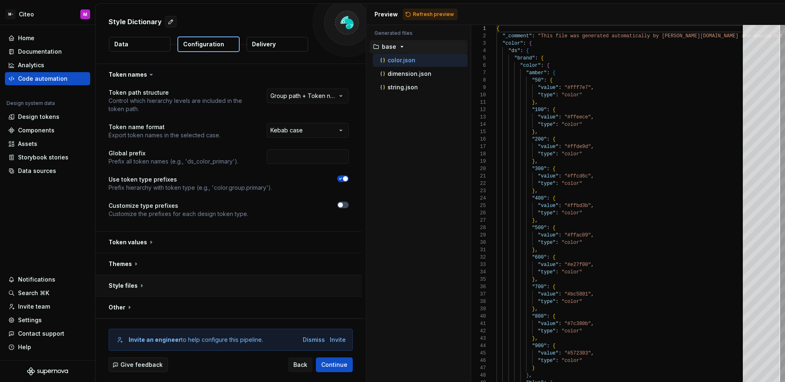
click at [179, 291] on button "button" at bounding box center [228, 285] width 266 height 21
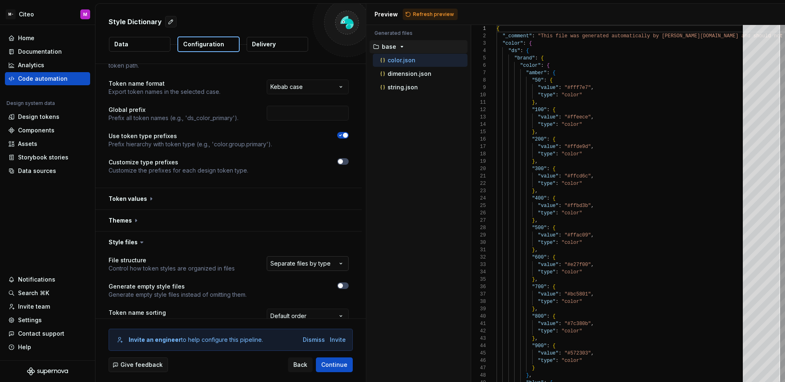
click at [310, 261] on html "**********" at bounding box center [392, 191] width 785 height 382
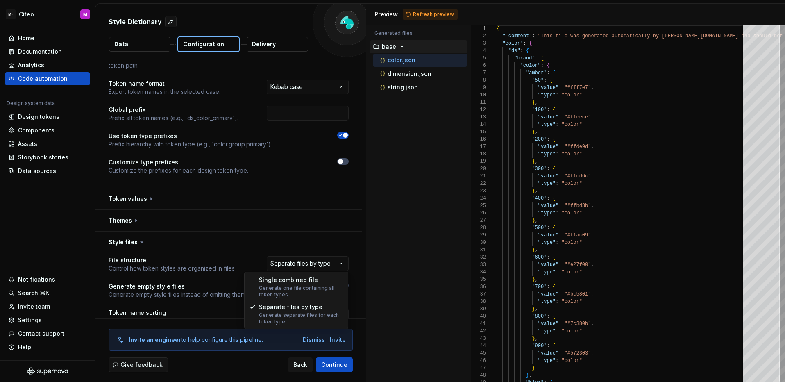
select select "**********"
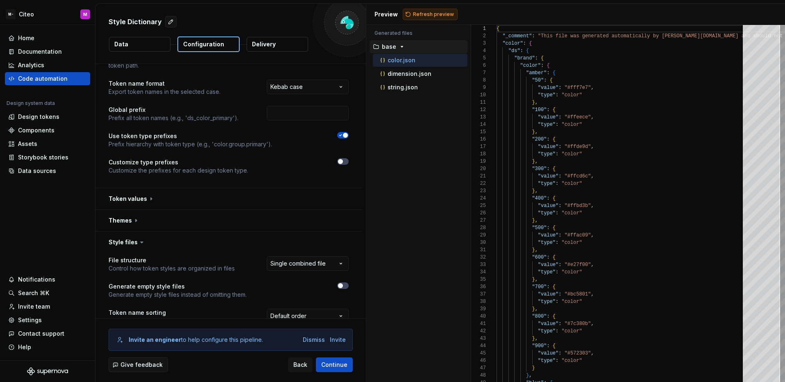
click at [431, 14] on span "Refresh preview" at bounding box center [433, 14] width 41 height 7
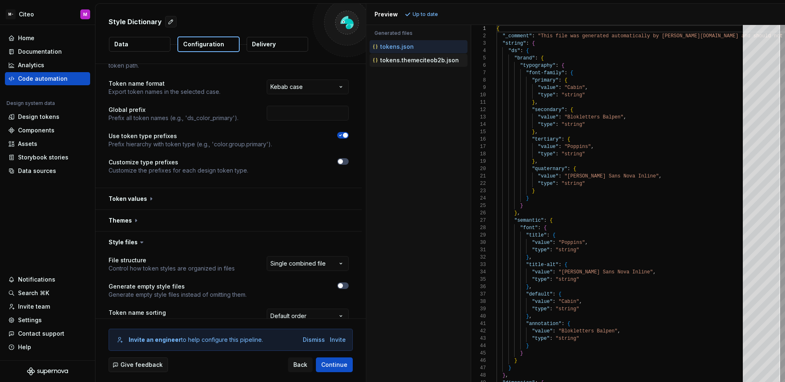
click at [426, 62] on p "tokens.themeciteob2b.json" at bounding box center [419, 60] width 79 height 7
type textarea "**********"
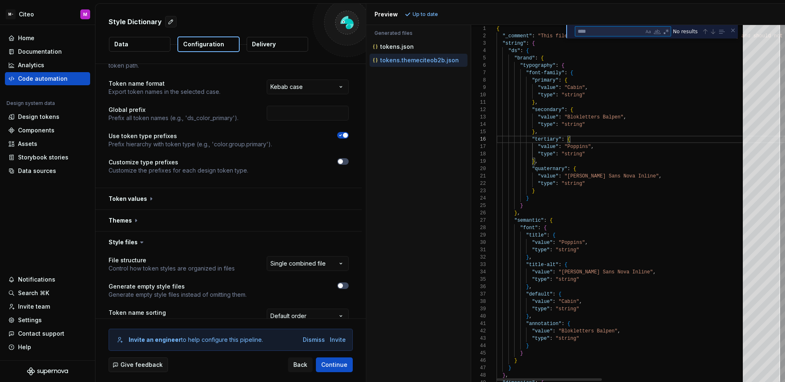
type textarea "*"
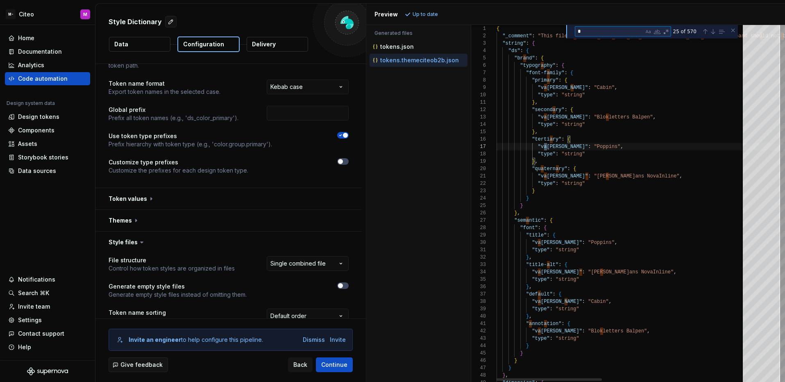
type textarea "**********"
type textarea "**"
type textarea "**********"
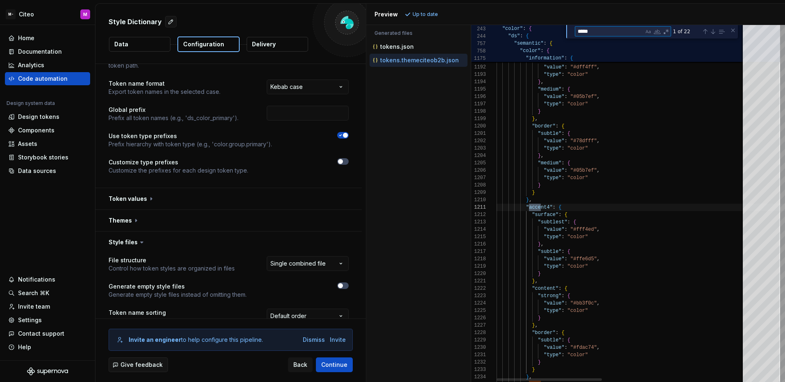
type textarea "******"
type textarea "**********"
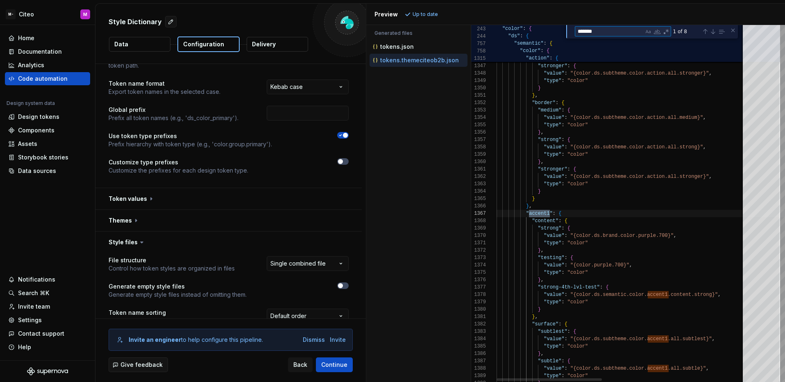
type textarea "*******"
drag, startPoint x: 580, startPoint y: 233, endPoint x: 655, endPoint y: 237, distance: 75.9
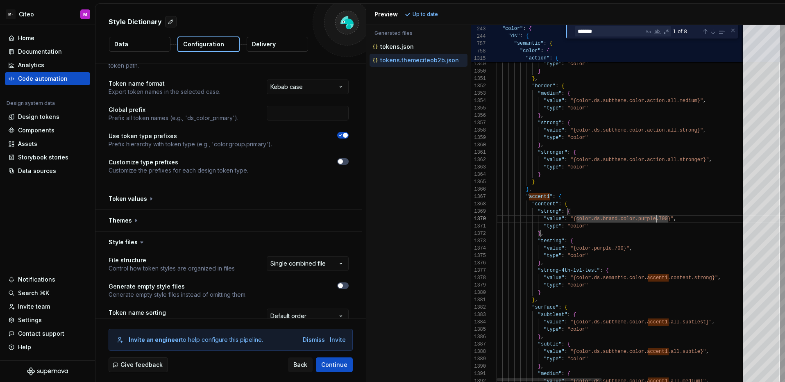
scroll to position [22, 118]
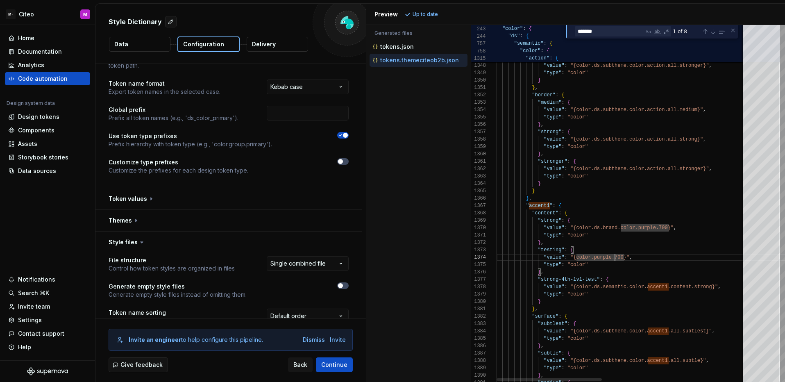
scroll to position [66, 121]
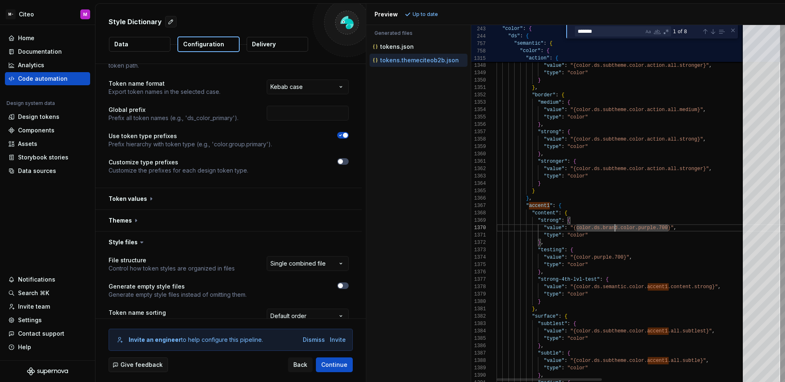
scroll to position [22, 116]
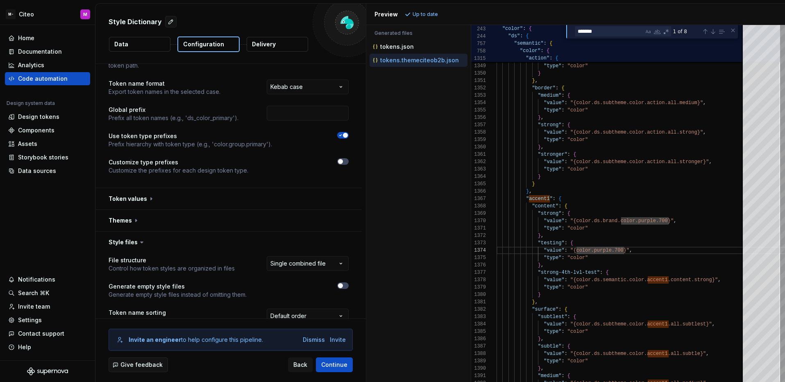
click at [425, 14] on p "Up to date" at bounding box center [425, 14] width 25 height 7
click at [413, 14] on p "Up to date" at bounding box center [425, 14] width 25 height 7
click at [411, 50] on div "tokens.json" at bounding box center [419, 47] width 96 height 8
type textarea "**********"
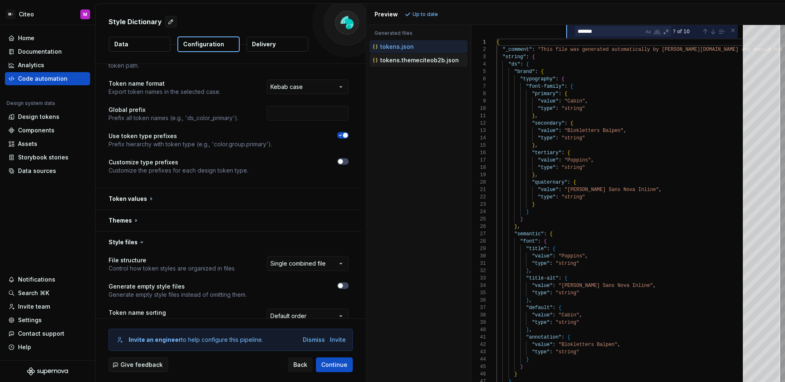
click at [411, 60] on p "tokens.themeciteob2b.json" at bounding box center [419, 60] width 79 height 7
click at [147, 45] on button "Data" at bounding box center [139, 44] width 61 height 15
click at [125, 46] on p "Data" at bounding box center [121, 44] width 14 height 8
click at [69, 80] on div "Code automation" at bounding box center [47, 79] width 79 height 8
click at [55, 77] on div "Code automation" at bounding box center [43, 79] width 50 height 8
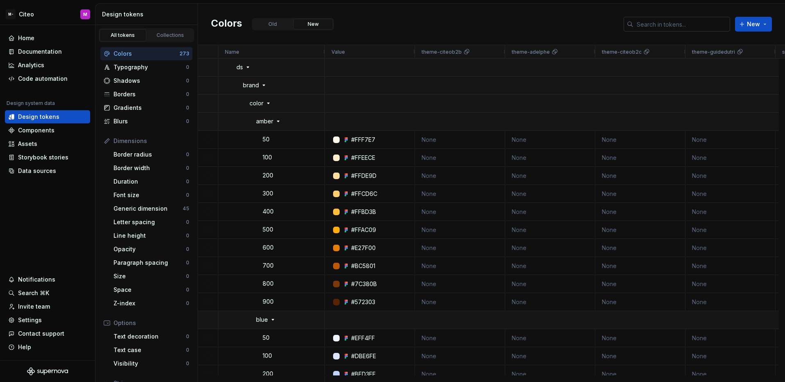
click at [648, 24] on input "text" at bounding box center [681, 24] width 97 height 15
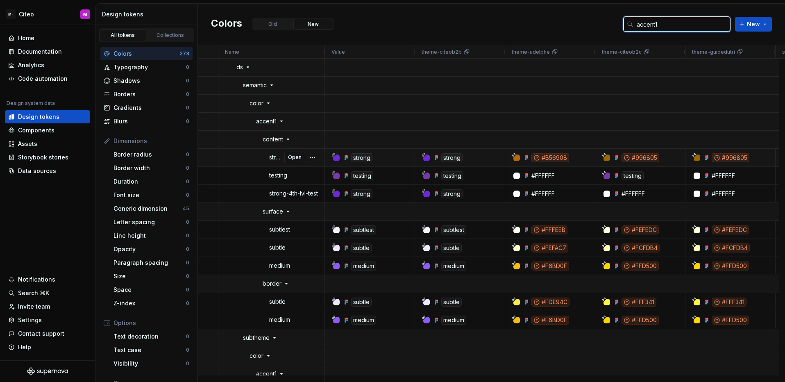
scroll to position [116, 0]
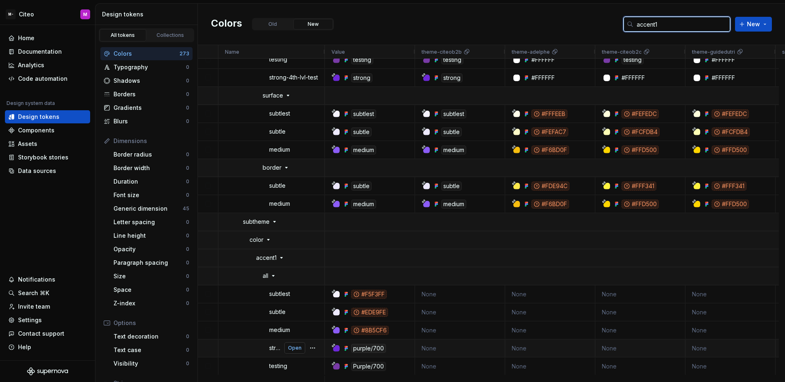
type input "accent1"
click at [289, 348] on span "Open" at bounding box center [295, 348] width 14 height 7
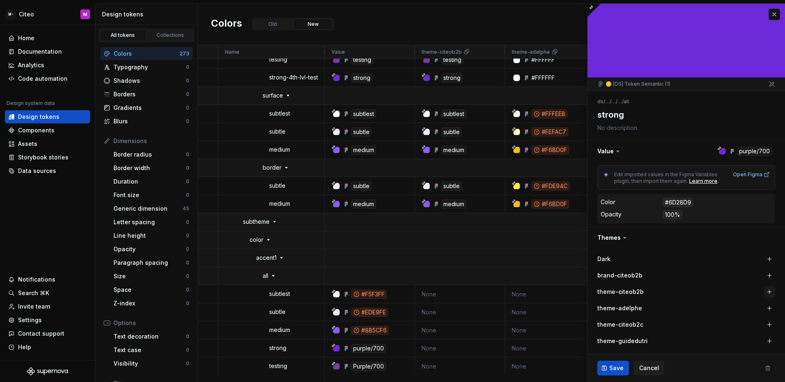
click at [765, 292] on button "button" at bounding box center [769, 291] width 11 height 11
click at [608, 373] on button "Save" at bounding box center [613, 368] width 32 height 15
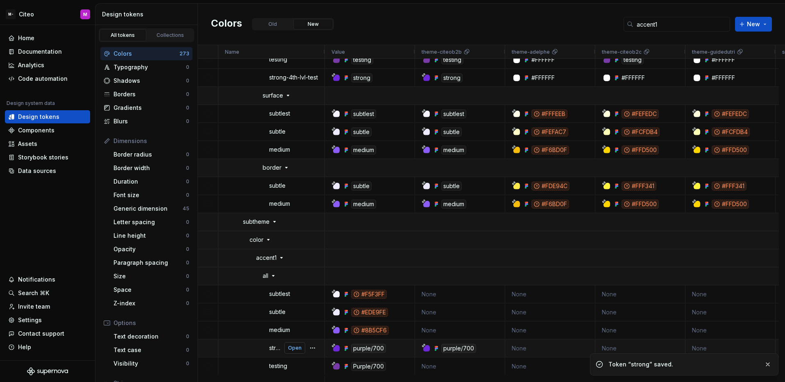
click at [296, 350] on span "Open" at bounding box center [295, 348] width 14 height 7
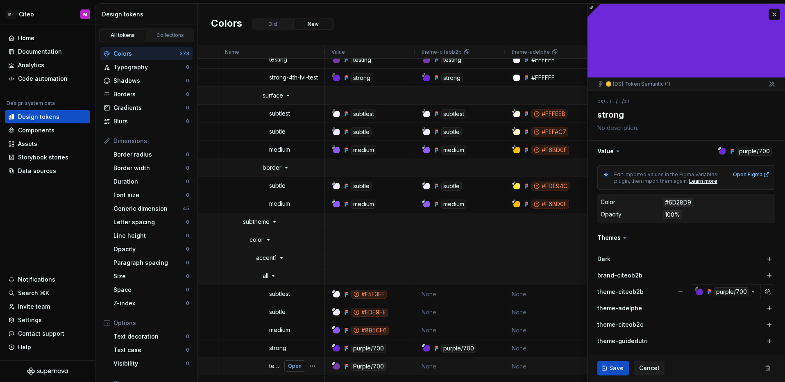
click at [293, 367] on span "Open" at bounding box center [295, 366] width 14 height 7
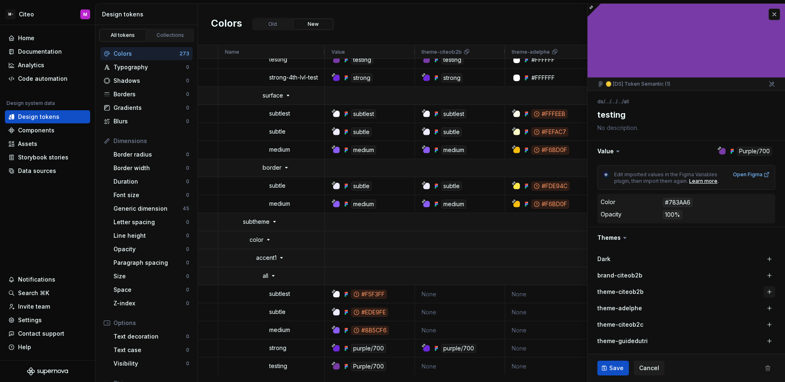
click at [764, 291] on button "button" at bounding box center [769, 291] width 11 height 11
click at [616, 368] on span "Save" at bounding box center [616, 368] width 14 height 8
type textarea "*"
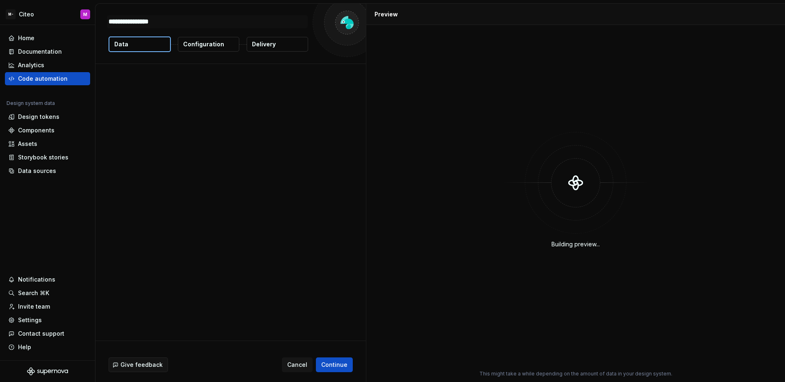
type textarea "*"
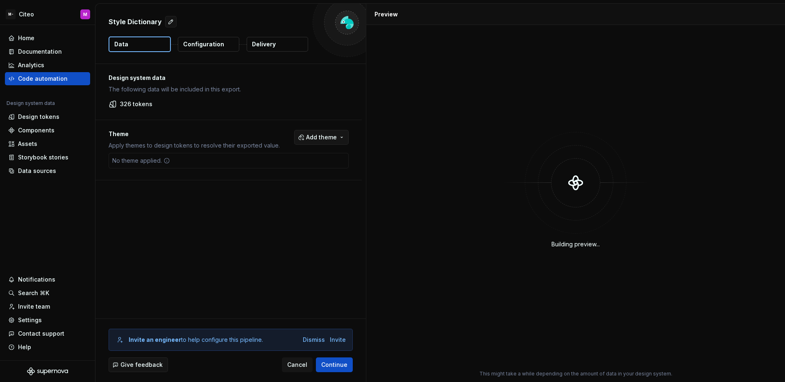
click at [304, 134] on button "Add theme" at bounding box center [321, 137] width 54 height 15
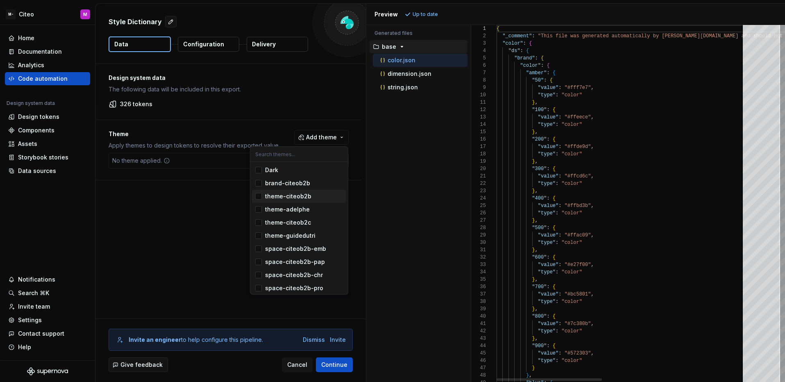
click at [259, 199] on div "Suggestions" at bounding box center [258, 196] width 7 height 7
click at [341, 364] on html "M- Citeo M Home Documentation Analytics Code automation Design system data Desi…" at bounding box center [392, 191] width 785 height 382
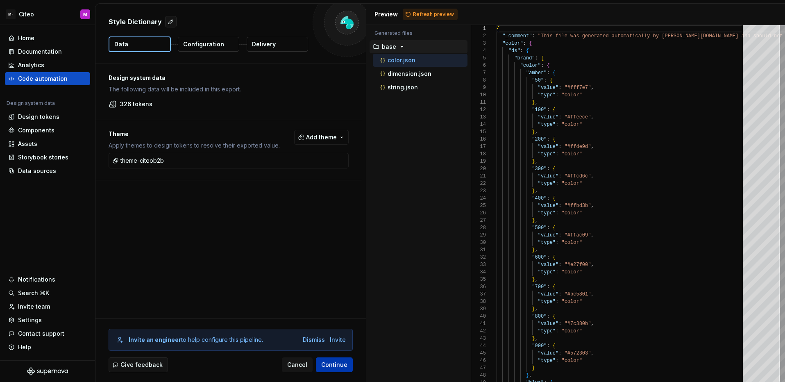
click at [339, 361] on span "Continue" at bounding box center [334, 365] width 26 height 8
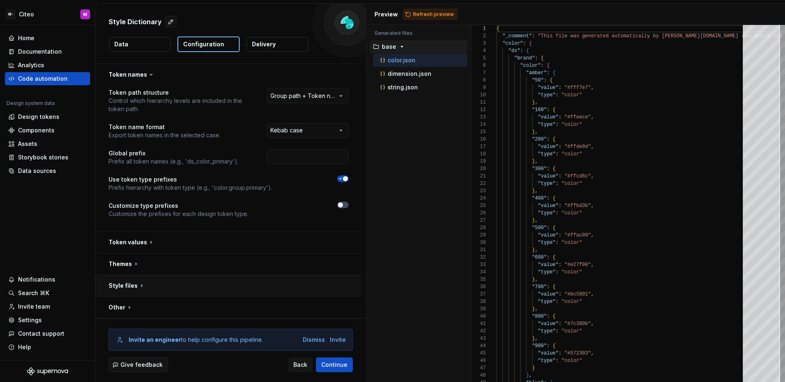
click at [244, 288] on button "button" at bounding box center [228, 285] width 266 height 21
click at [317, 305] on html "**********" at bounding box center [392, 191] width 785 height 382
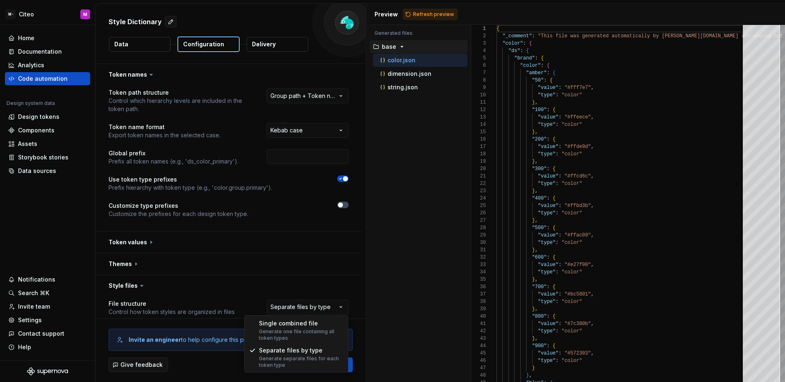
select select "**********"
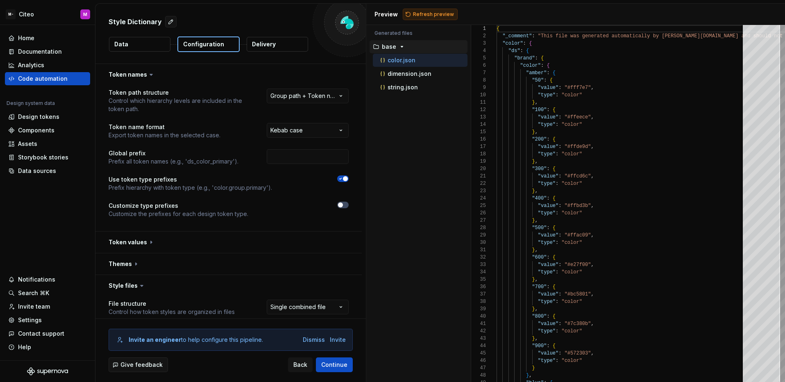
click at [445, 16] on span "Refresh preview" at bounding box center [433, 14] width 41 height 7
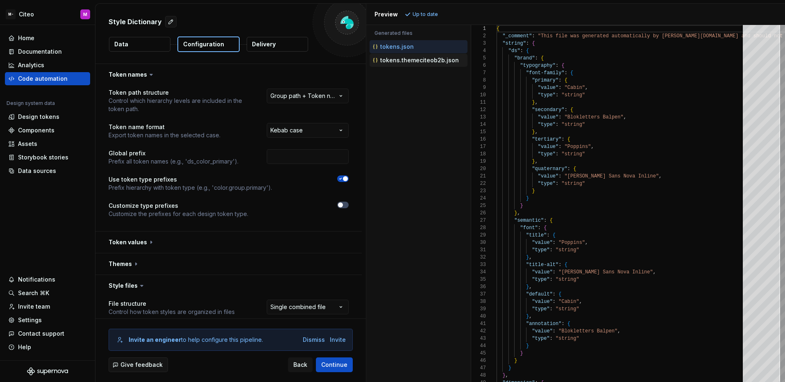
click at [445, 59] on p "tokens.themeciteob2b.json" at bounding box center [419, 60] width 79 height 7
click at [415, 47] on div "tokens.json" at bounding box center [419, 47] width 96 height 8
click at [413, 59] on p "tokens.themeciteob2b.json" at bounding box center [419, 60] width 79 height 7
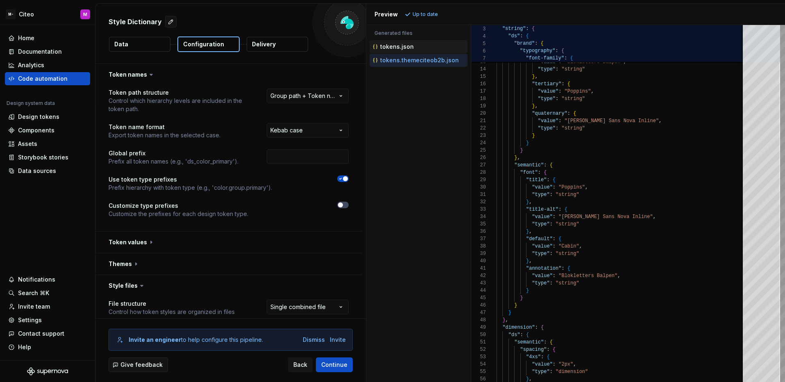
click at [388, 51] on div "tokens.json" at bounding box center [419, 46] width 98 height 13
click at [398, 52] on div "tokens.json" at bounding box center [419, 46] width 98 height 13
click at [400, 47] on p "tokens.json" at bounding box center [397, 46] width 34 height 7
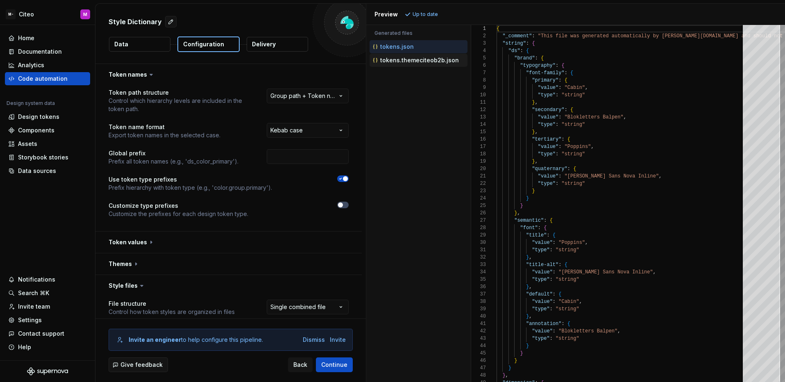
click at [405, 61] on p "tokens.themeciteob2b.json" at bounding box center [419, 60] width 79 height 7
click at [409, 47] on p "tokens.json" at bounding box center [397, 46] width 34 height 7
click at [415, 63] on p "tokens.themeciteob2b.json" at bounding box center [419, 60] width 79 height 7
click at [415, 64] on div "tokens.themeciteob2b.json" at bounding box center [419, 60] width 96 height 8
click at [411, 49] on p "tokens.json" at bounding box center [397, 46] width 34 height 7
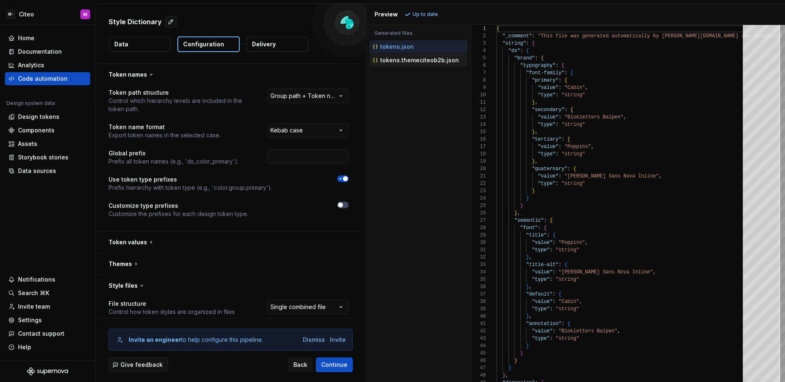
click at [415, 60] on p "tokens.themeciteob2b.json" at bounding box center [419, 60] width 79 height 7
click at [412, 45] on div "tokens.json" at bounding box center [419, 47] width 96 height 8
click at [413, 59] on p "tokens.themeciteob2b.json" at bounding box center [419, 60] width 79 height 7
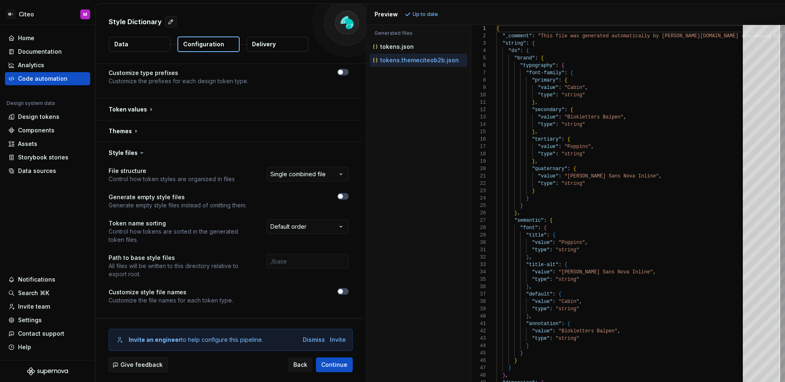
scroll to position [154, 0]
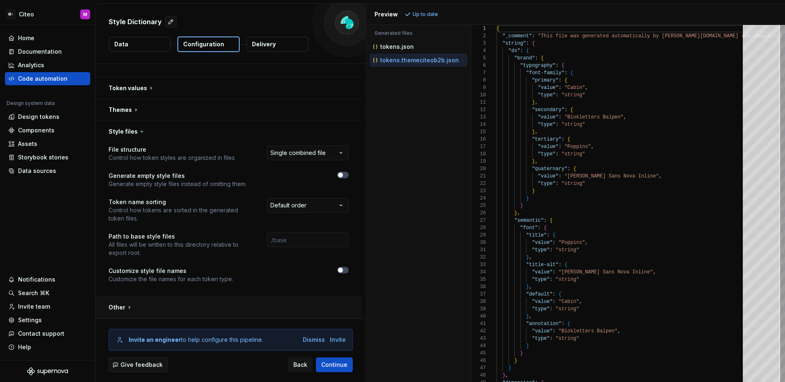
click at [231, 303] on button "button" at bounding box center [228, 307] width 266 height 21
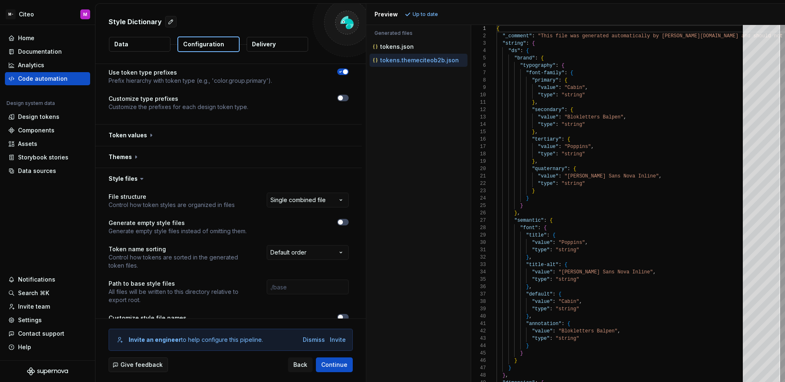
scroll to position [25, 0]
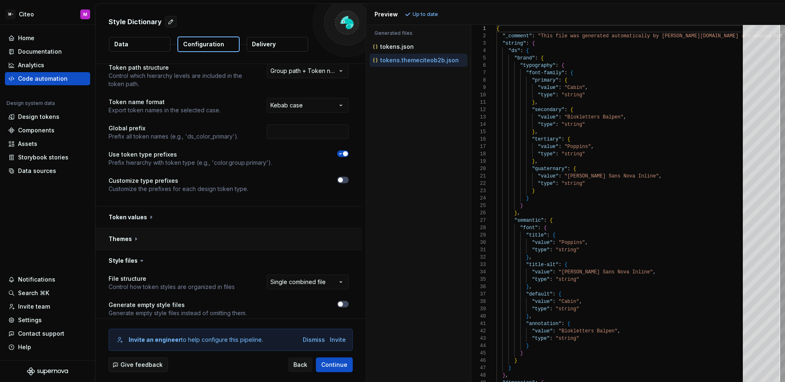
click at [214, 240] on button "button" at bounding box center [228, 238] width 266 height 21
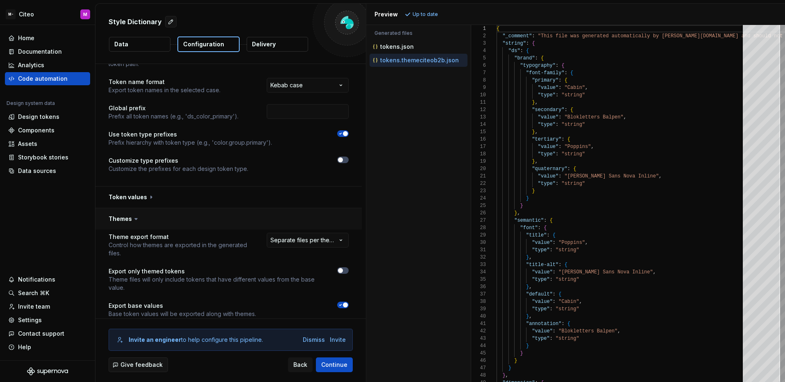
scroll to position [63, 0]
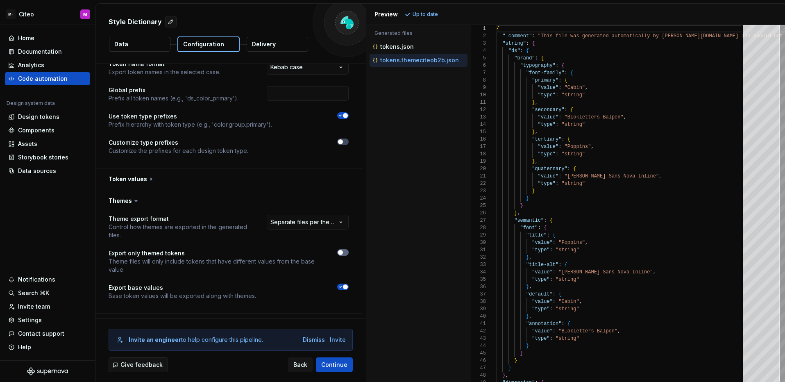
click at [342, 254] on icon "button" at bounding box center [340, 252] width 7 height 5
click at [433, 14] on span "Refresh preview" at bounding box center [433, 14] width 41 height 7
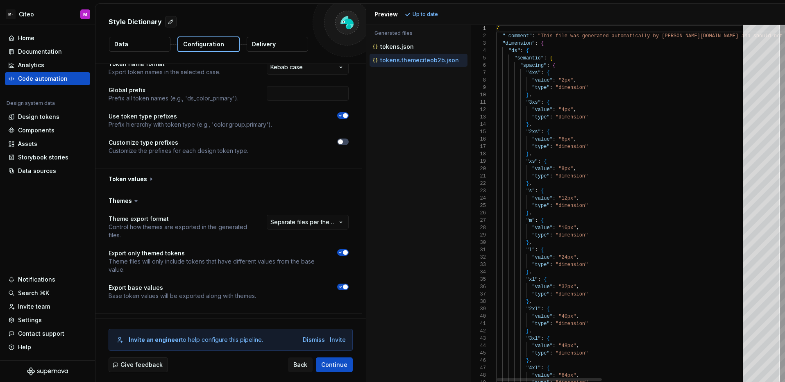
type textarea "**********"
type textarea "*"
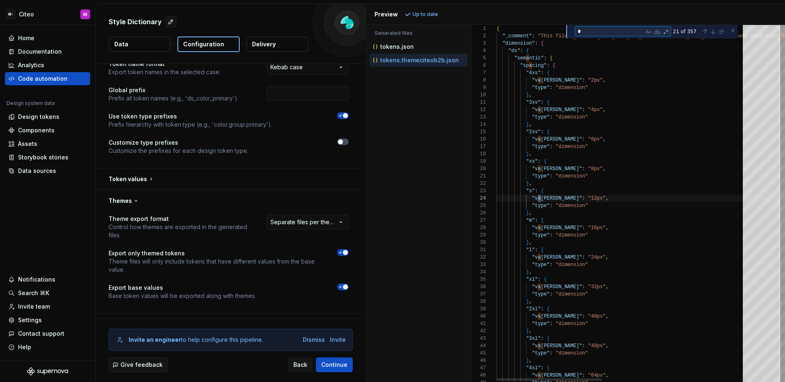
type textarea "**********"
type textarea "**"
type textarea "**********"
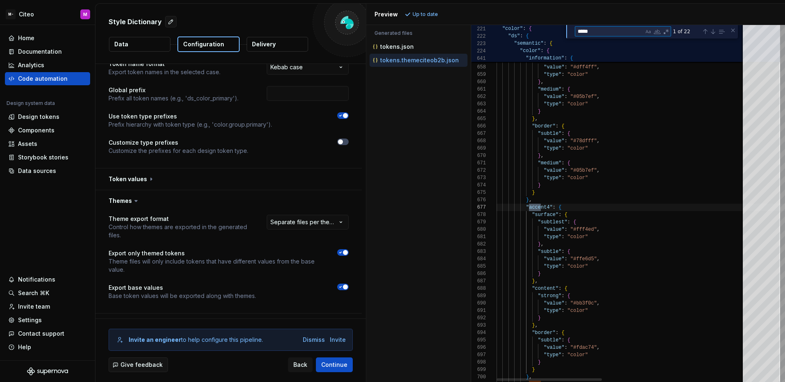
type textarea "******"
type textarea "**********"
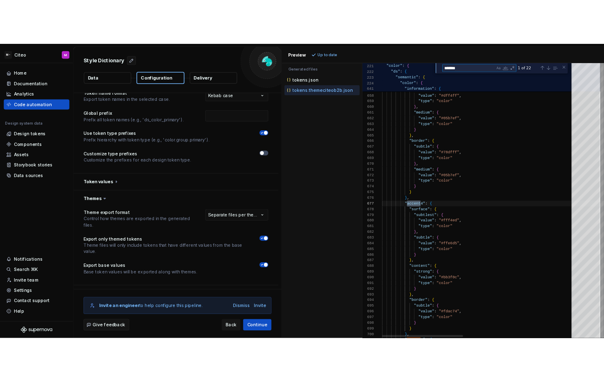
scroll to position [74, 53]
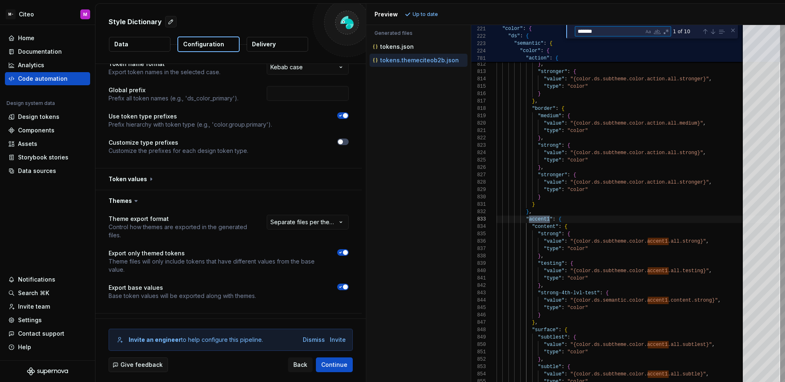
type textarea "*******"
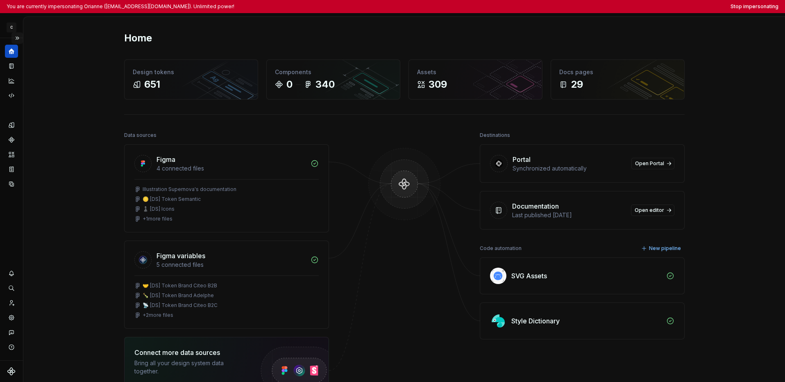
click at [15, 37] on button "Expand sidebar" at bounding box center [16, 37] width 11 height 11
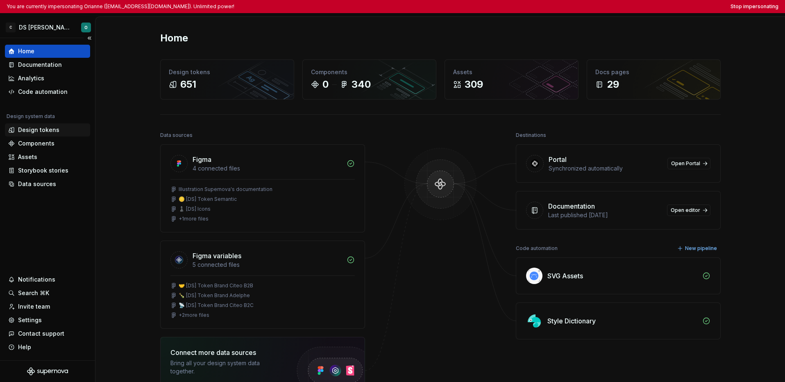
click at [35, 131] on div "Design tokens" at bounding box center [38, 130] width 41 height 8
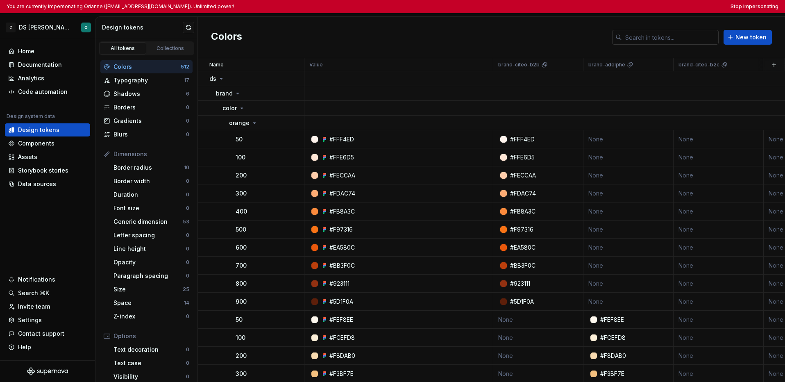
click at [604, 41] on input "text" at bounding box center [670, 37] width 97 height 15
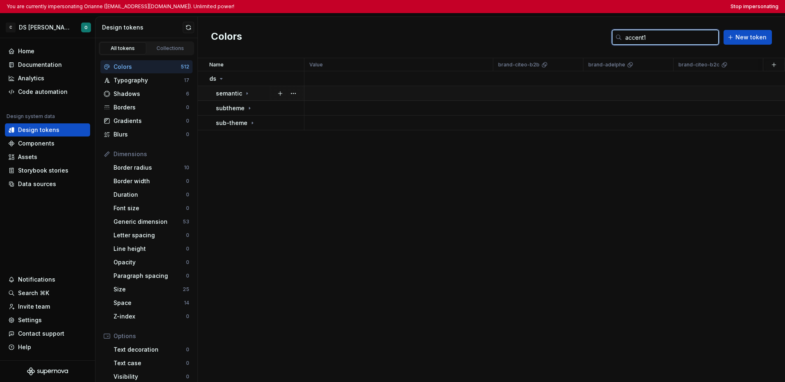
type input "accent1"
click at [246, 95] on icon at bounding box center [247, 93] width 7 height 7
click at [246, 108] on div "color" at bounding box center [262, 108] width 81 height 8
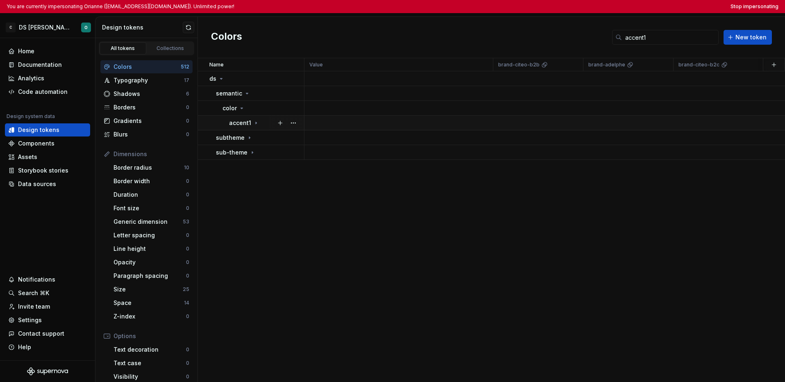
click at [250, 124] on div "accent1" at bounding box center [244, 123] width 30 height 8
click at [256, 166] on icon at bounding box center [259, 167] width 7 height 7
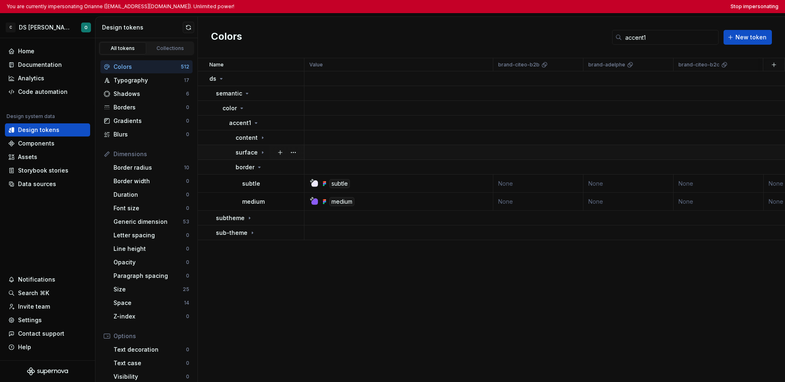
click at [260, 152] on icon at bounding box center [262, 152] width 7 height 7
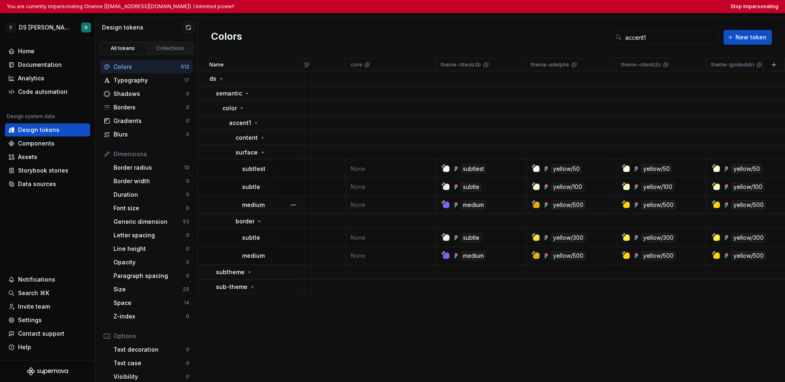
scroll to position [0, 418]
click at [249, 286] on icon at bounding box center [252, 287] width 7 height 7
click at [249, 274] on icon at bounding box center [249, 272] width 7 height 7
click at [246, 284] on div "color" at bounding box center [262, 287] width 81 height 8
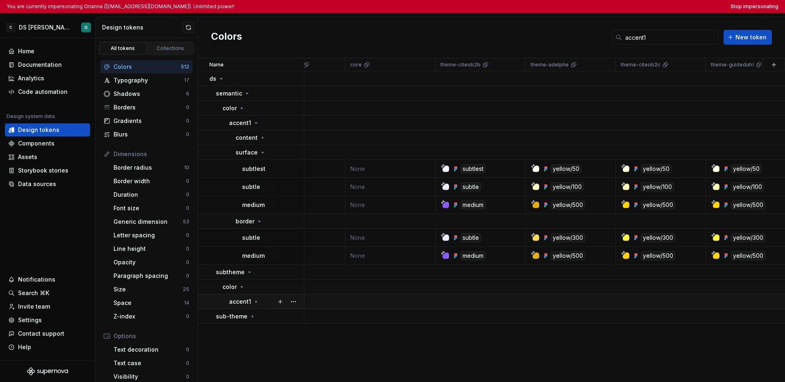
click at [246, 299] on p "accent1" at bounding box center [240, 301] width 22 height 8
click at [253, 316] on div "all" at bounding box center [270, 316] width 68 height 8
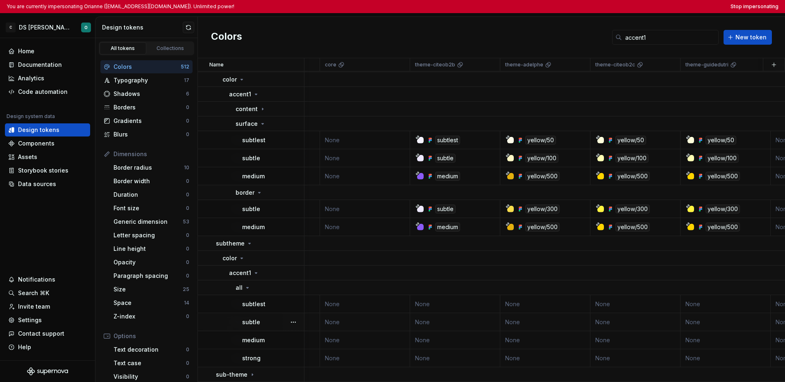
scroll to position [33, 438]
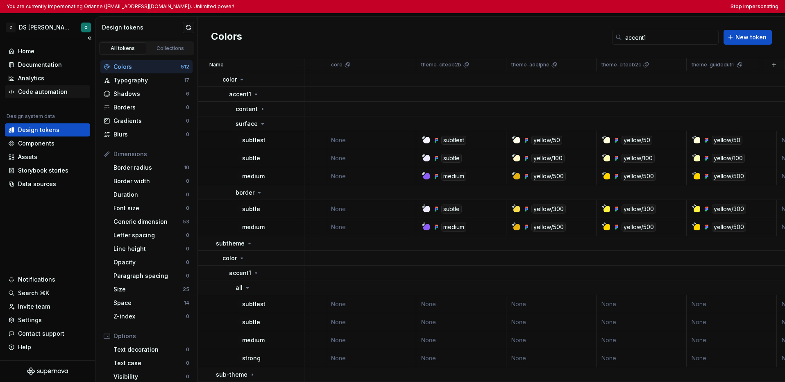
click at [40, 91] on div "Code automation" at bounding box center [43, 92] width 50 height 8
click at [51, 91] on div "Code automation" at bounding box center [43, 92] width 50 height 8
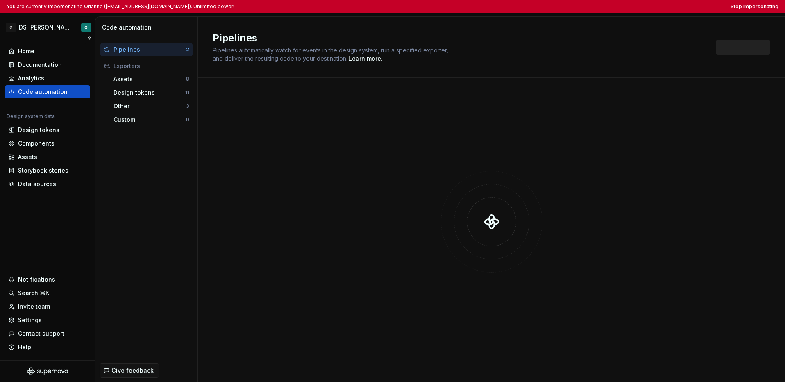
click at [35, 91] on div "Code automation" at bounding box center [43, 92] width 50 height 8
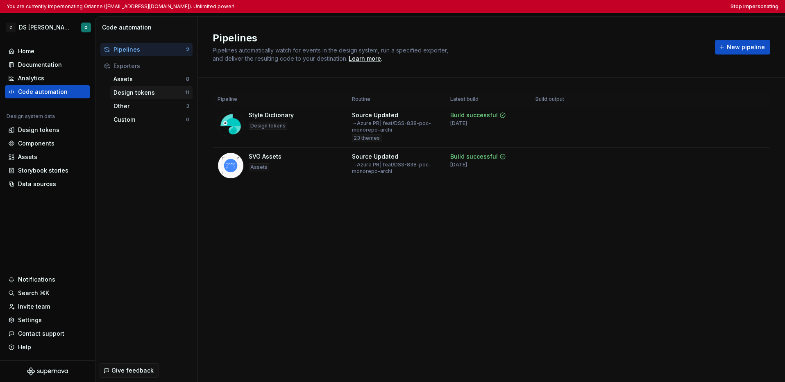
click at [152, 91] on div "Design tokens" at bounding box center [149, 92] width 72 height 8
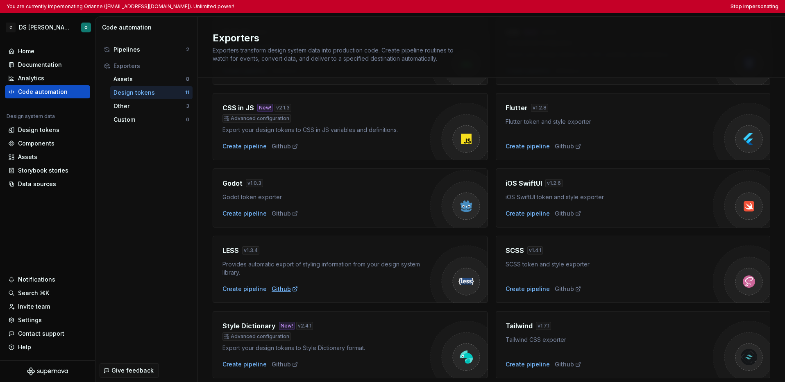
scroll to position [197, 0]
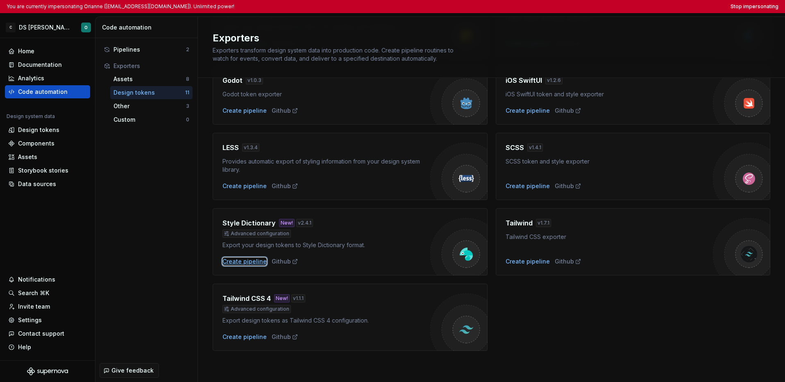
click at [241, 263] on div "Create pipeline" at bounding box center [244, 261] width 44 height 8
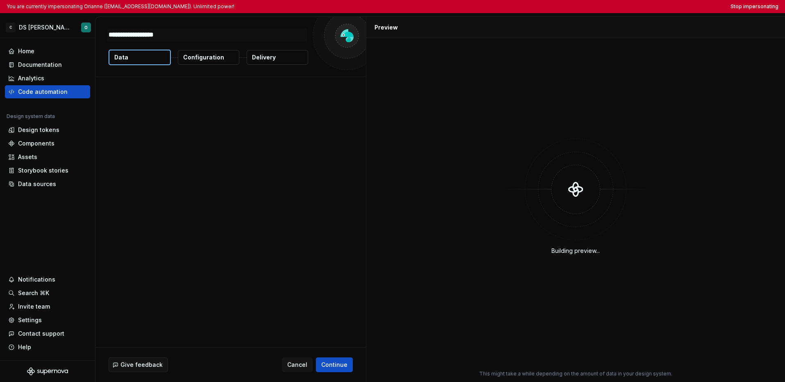
type textarea "*"
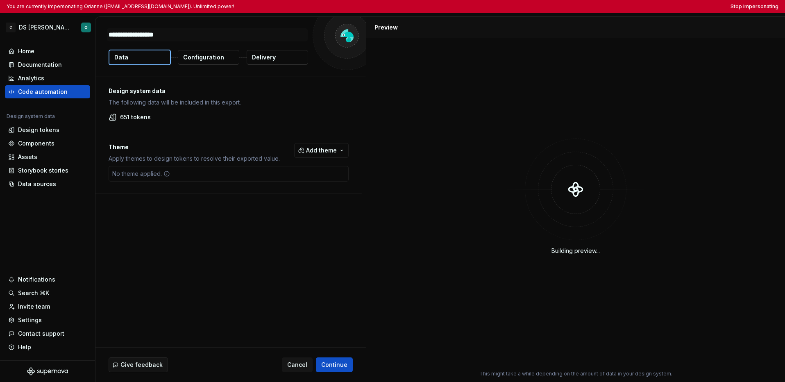
click at [327, 146] on span "Add theme" at bounding box center [321, 150] width 31 height 8
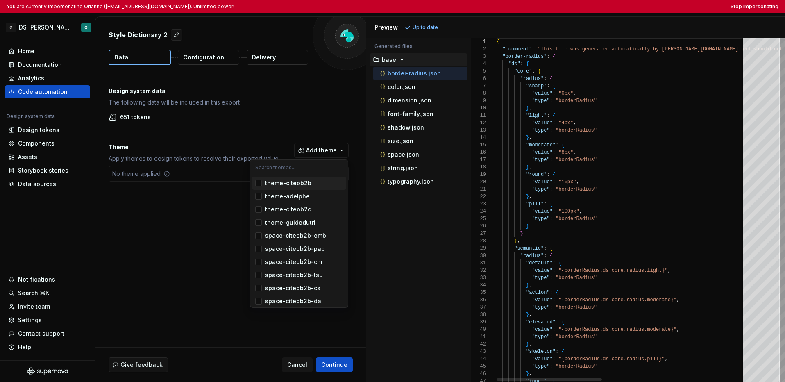
click at [259, 186] on div "Suggestions" at bounding box center [258, 183] width 7 height 7
click at [222, 219] on html "You are currently impersonating Orianne (orianne.dodinot@gmail.com). Unlimited …" at bounding box center [392, 191] width 785 height 382
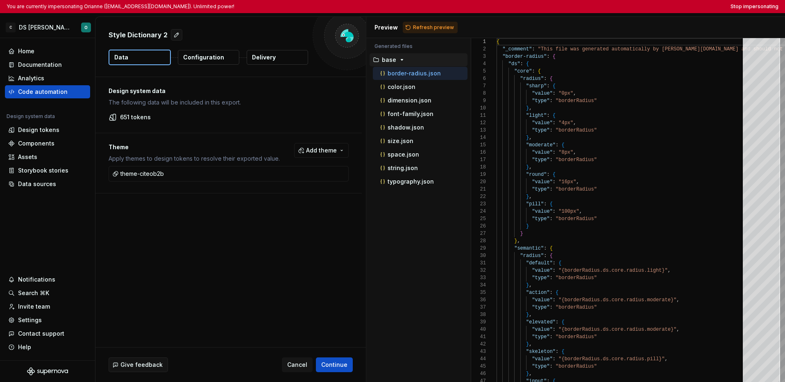
click at [204, 61] on p "Configuration" at bounding box center [203, 57] width 41 height 8
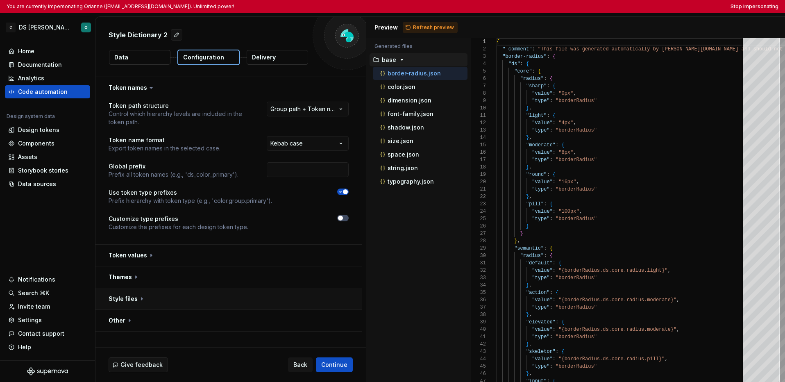
click at [252, 294] on button "button" at bounding box center [228, 298] width 266 height 21
click at [301, 324] on html "**********" at bounding box center [392, 191] width 785 height 382
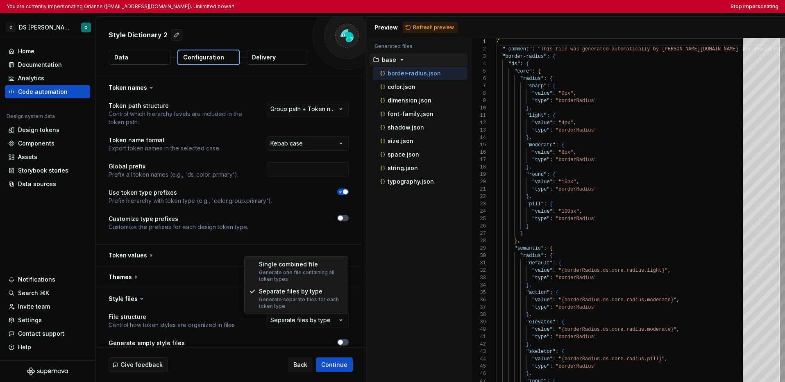
select select "**********"
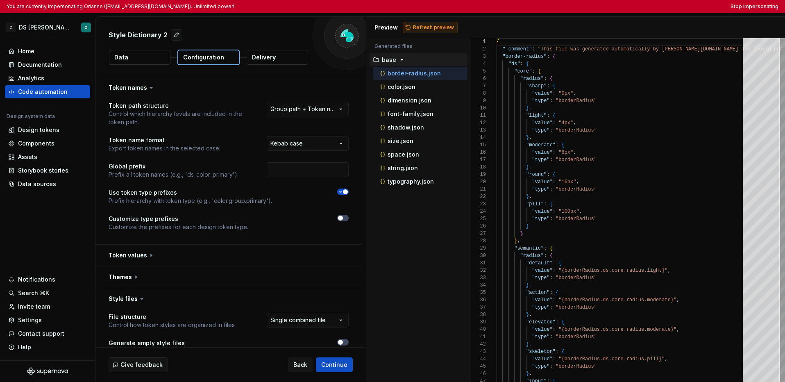
click at [442, 26] on span "Refresh preview" at bounding box center [433, 27] width 41 height 7
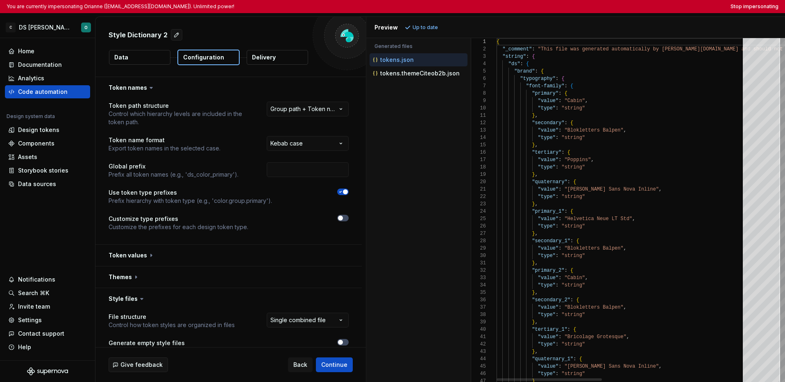
type textarea "**********"
type textarea "*"
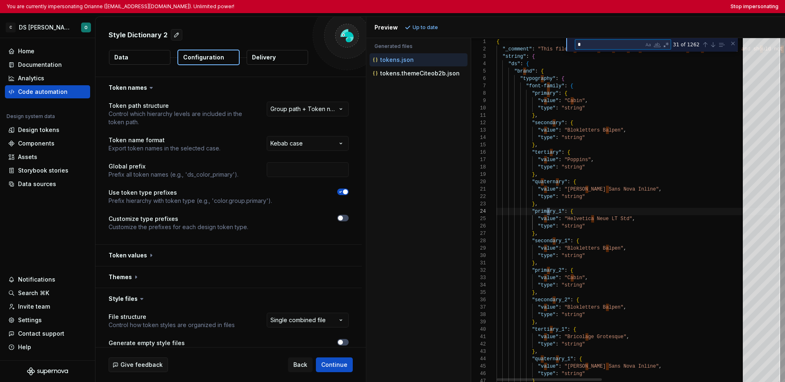
type textarea "**********"
type textarea "**"
type textarea "**********"
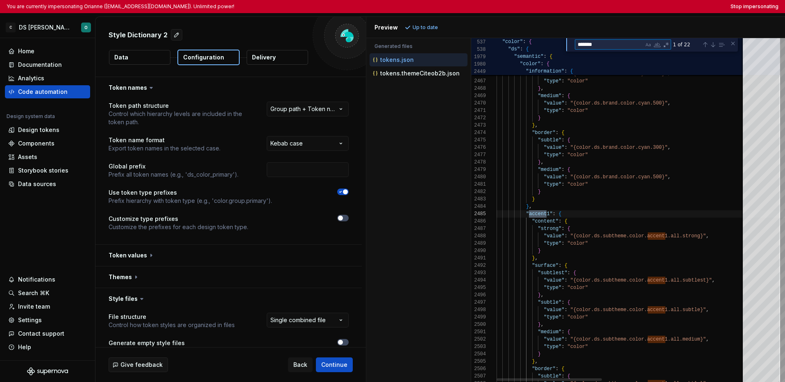
scroll to position [74, 53]
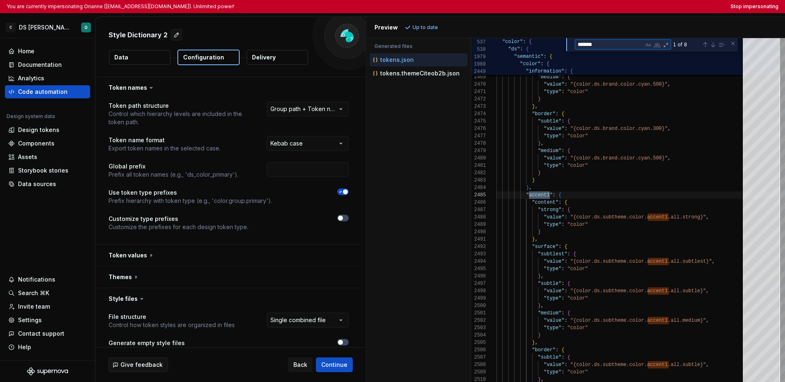
type textarea "*******"
click at [407, 74] on p "tokens.themeCiteob2b.json" at bounding box center [419, 73] width 79 height 7
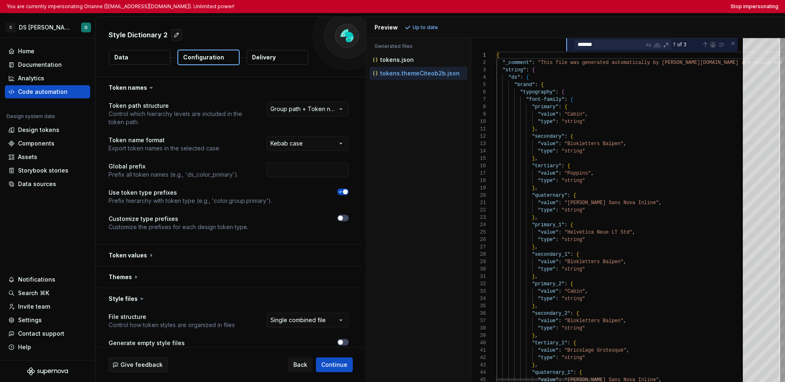
click at [604, 45] on div "Next Match (Enter)" at bounding box center [713, 44] width 7 height 7
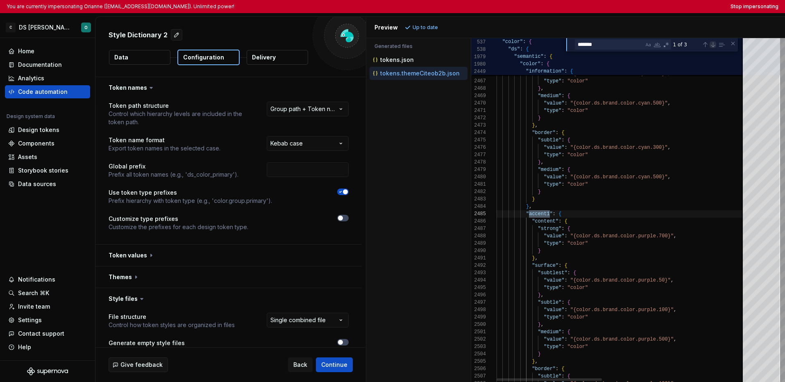
scroll to position [74, 53]
click at [416, 62] on div "tokens.json" at bounding box center [419, 60] width 96 height 8
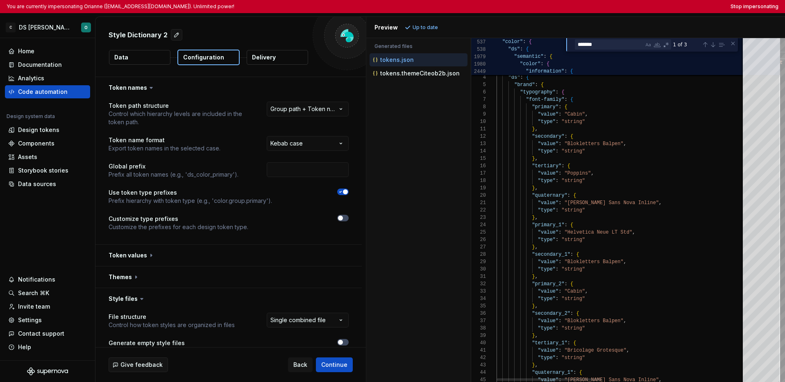
scroll to position [74, 0]
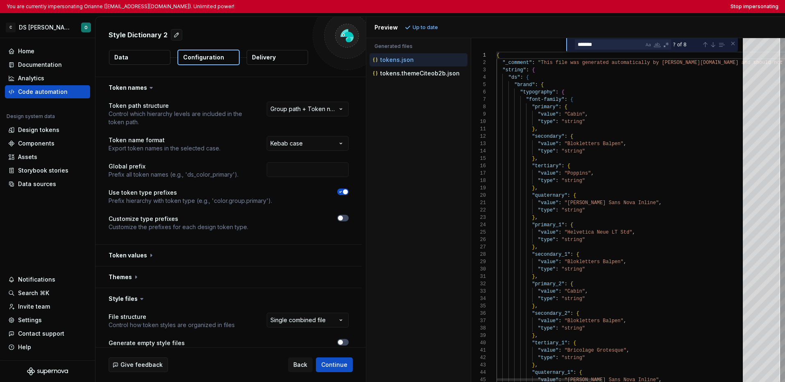
click at [604, 48] on div "? of 8" at bounding box center [698, 44] width 55 height 10
click at [604, 47] on div "Next Match (Enter)" at bounding box center [713, 44] width 7 height 7
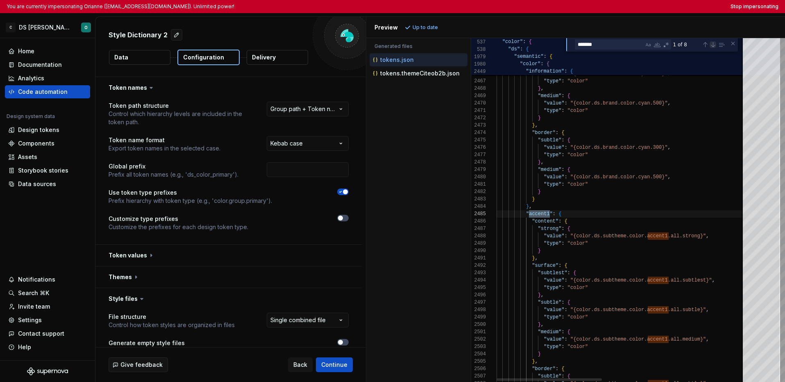
click at [604, 47] on div "Next Match (Enter)" at bounding box center [713, 44] width 7 height 7
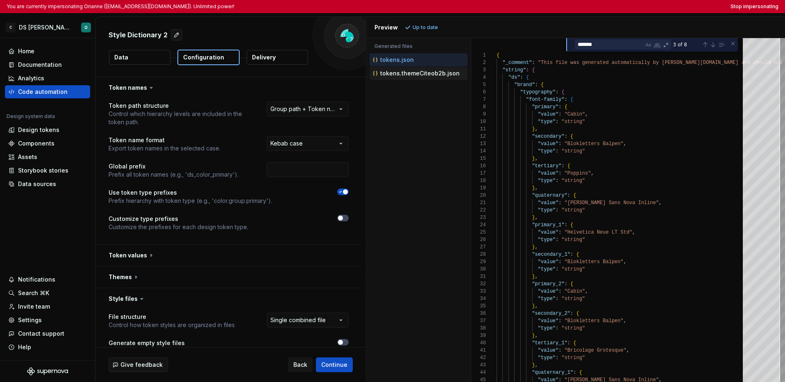
click at [434, 74] on p "tokens.themeCiteob2b.json" at bounding box center [419, 73] width 79 height 7
click at [604, 46] on div "Next Match (Enter)" at bounding box center [713, 44] width 7 height 7
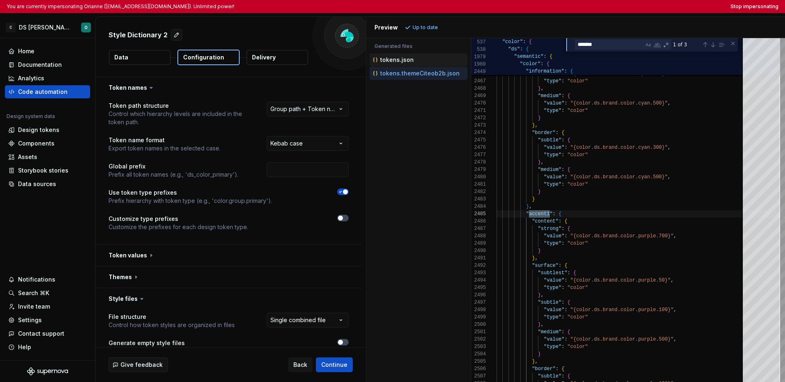
click at [425, 59] on div "tokens.json" at bounding box center [419, 60] width 96 height 8
type textarea "**********"
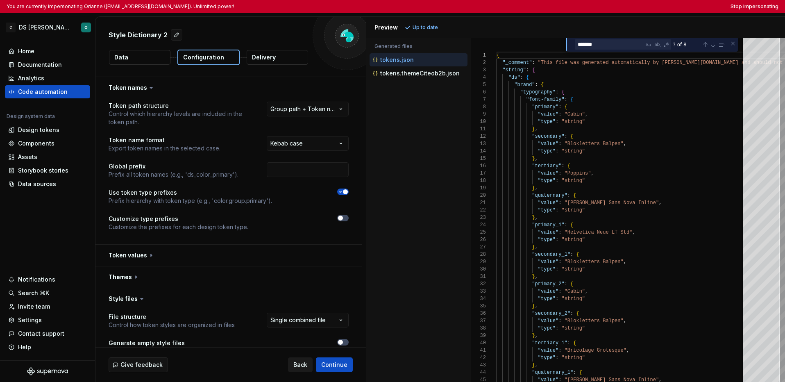
click at [294, 364] on button "Back" at bounding box center [300, 364] width 25 height 15
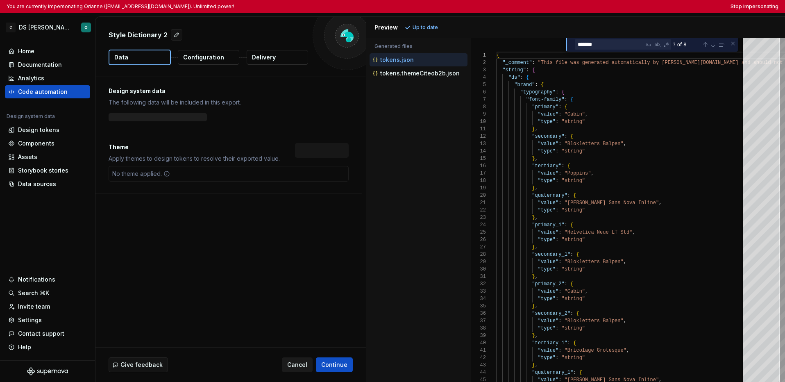
click at [295, 364] on span "Cancel" at bounding box center [297, 365] width 20 height 8
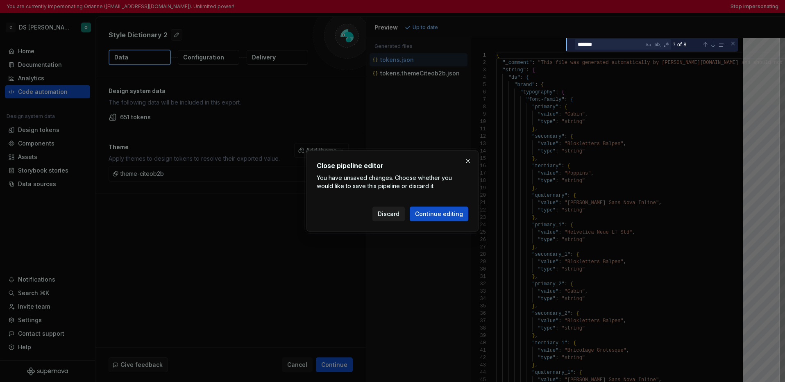
click at [390, 214] on span "Discard" at bounding box center [389, 214] width 22 height 8
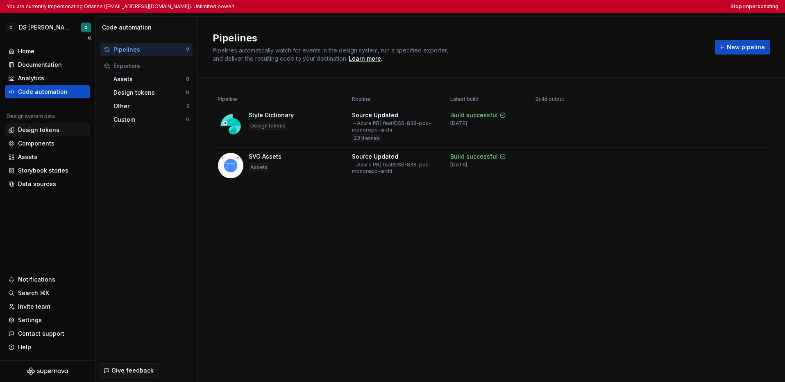
click at [61, 129] on div "Design tokens" at bounding box center [47, 130] width 79 height 8
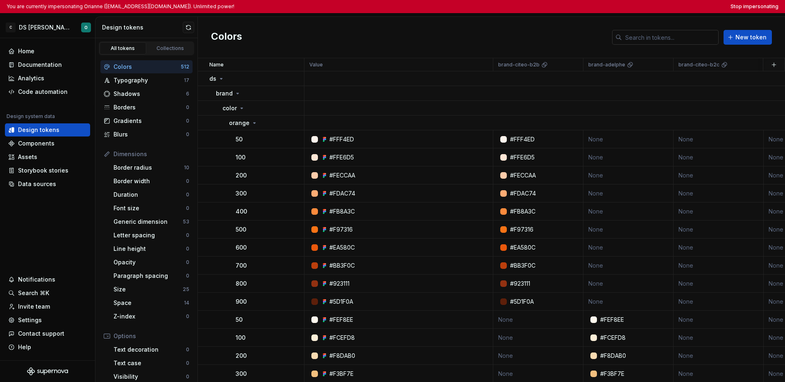
click at [604, 36] on input "text" at bounding box center [670, 37] width 97 height 15
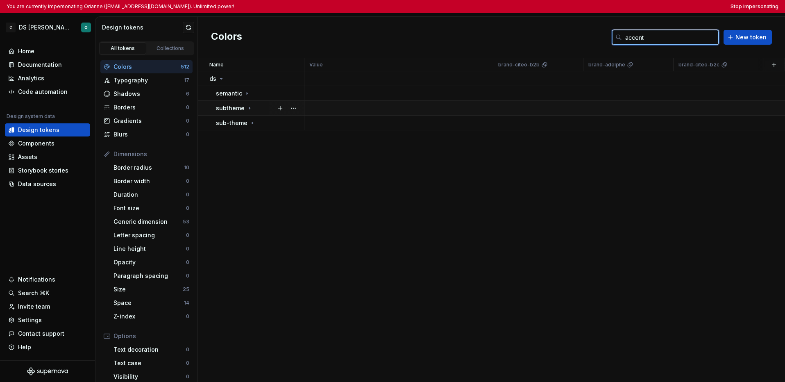
type input "accent"
click at [251, 111] on div "subtheme" at bounding box center [234, 108] width 37 height 8
click at [249, 122] on div "color" at bounding box center [262, 123] width 81 height 8
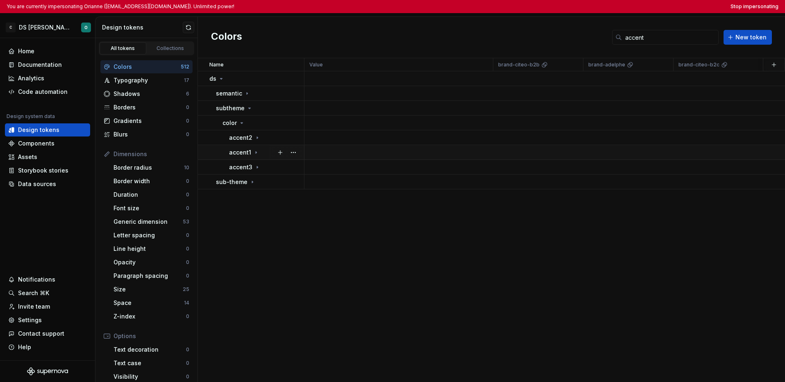
click at [258, 154] on div "accent1" at bounding box center [266, 152] width 75 height 8
click at [258, 167] on div "all" at bounding box center [270, 167] width 68 height 8
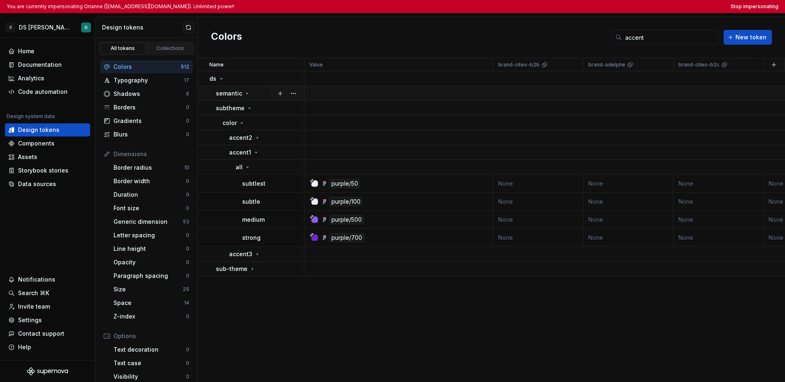
click at [248, 96] on icon at bounding box center [247, 93] width 7 height 7
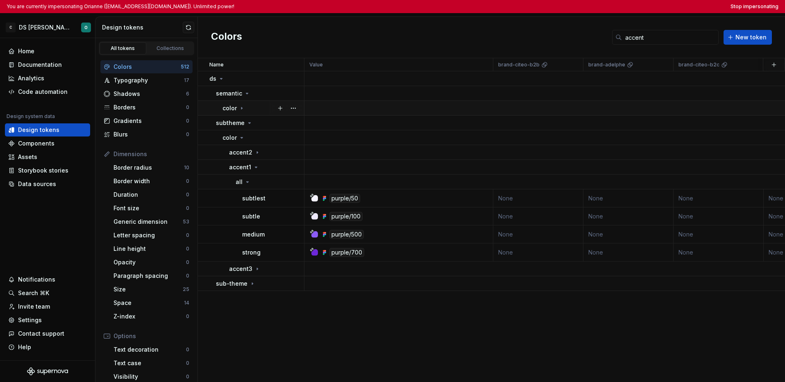
click at [245, 107] on div "color" at bounding box center [262, 108] width 81 height 8
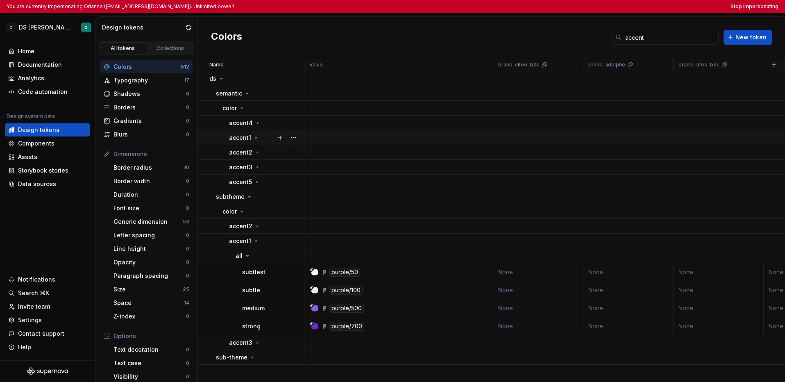
click at [250, 140] on p "accent1" at bounding box center [240, 138] width 22 height 8
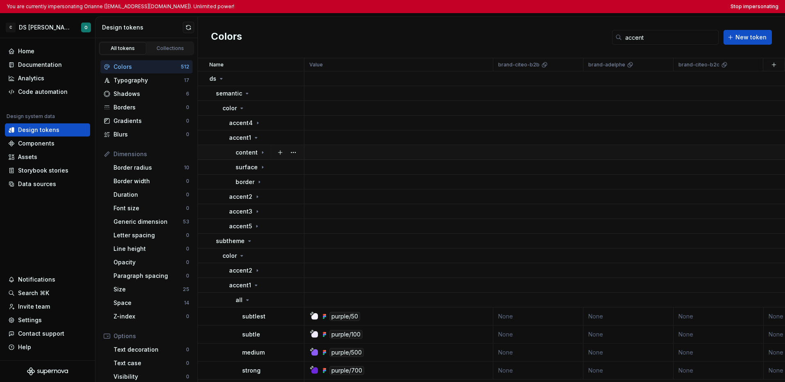
click at [257, 156] on div "content" at bounding box center [251, 152] width 30 height 8
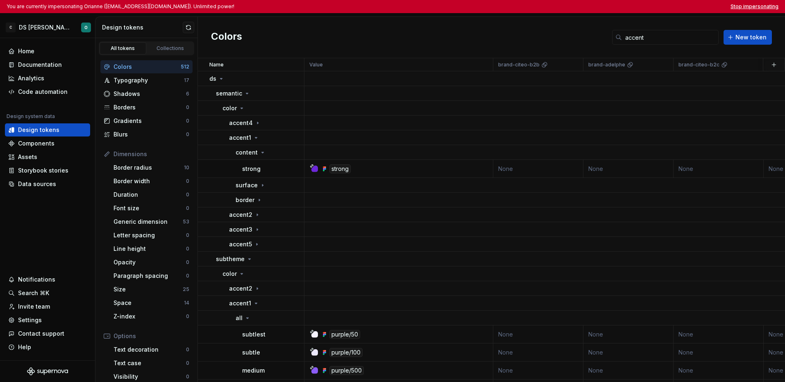
click at [604, 6] on button "Stop impersonating" at bounding box center [754, 6] width 48 height 7
click at [604, 20] on div "Colors accent New token" at bounding box center [491, 37] width 587 height 41
click at [604, 5] on button "Stop impersonating" at bounding box center [754, 6] width 48 height 7
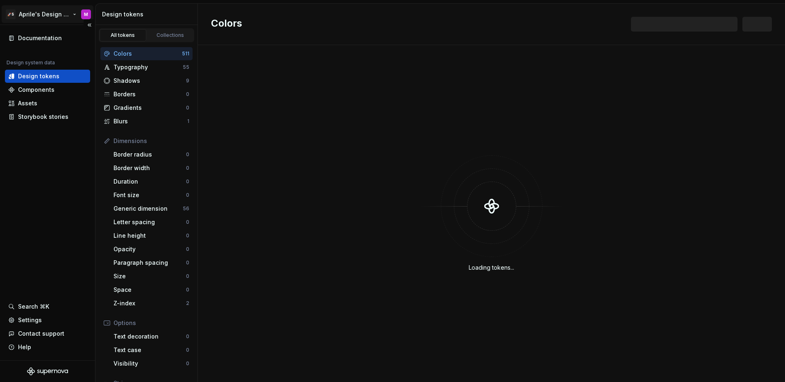
click at [52, 16] on html "🚀S Aprile's Design System M Documentation Design system data Design tokens Comp…" at bounding box center [392, 191] width 785 height 382
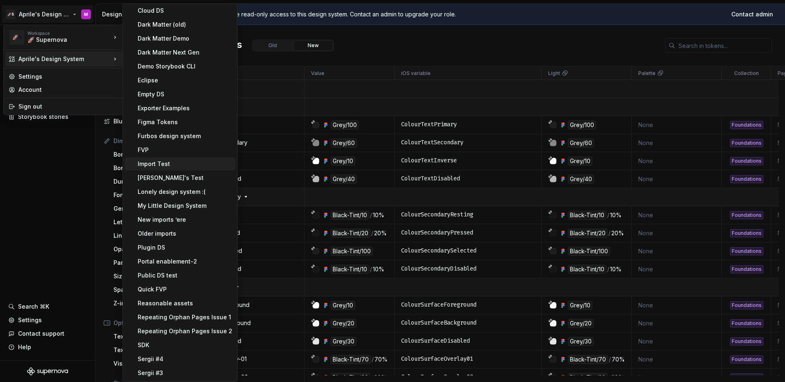
scroll to position [99, 0]
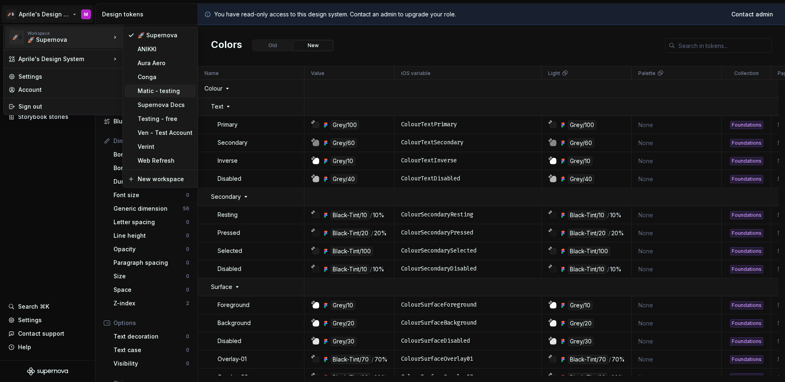
click at [150, 95] on div "Matic - testing" at bounding box center [160, 90] width 71 height 13
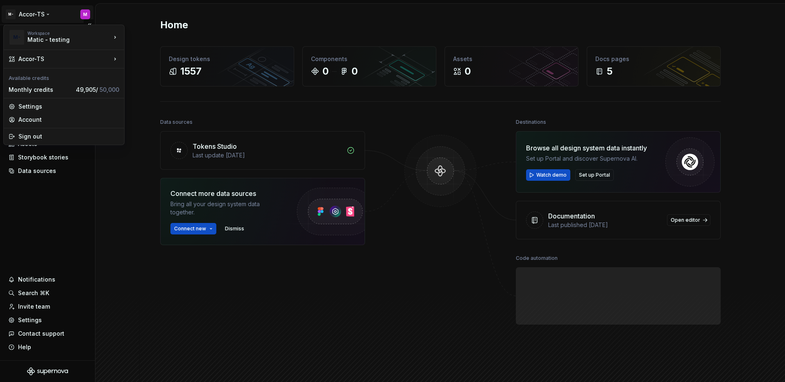
click at [42, 15] on html "M- Accor-TS M Home Documentation Analytics Code automation Design system data D…" at bounding box center [392, 191] width 785 height 382
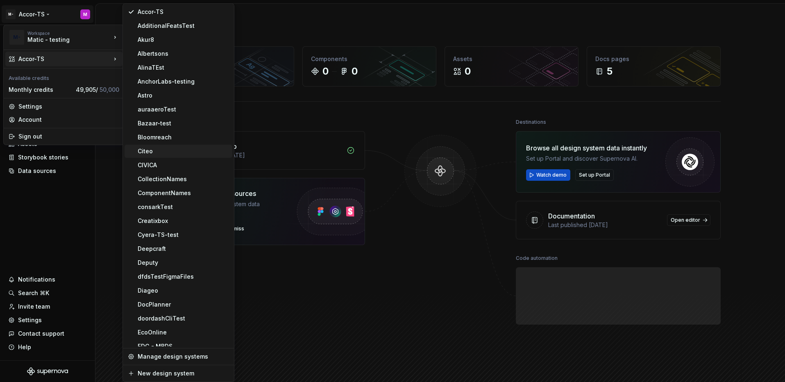
click at [161, 154] on div "Citeo" at bounding box center [183, 151] width 91 height 8
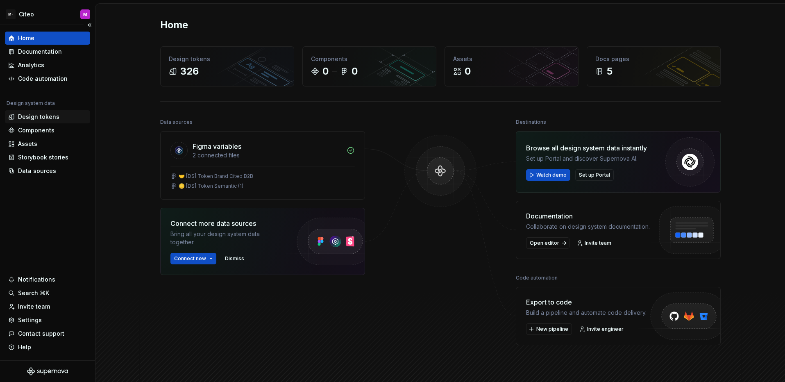
click at [50, 117] on div "Design tokens" at bounding box center [38, 117] width 41 height 8
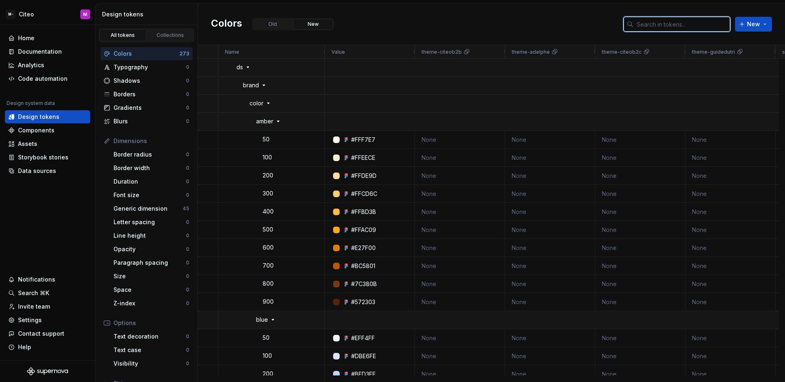
click at [655, 25] on input "text" at bounding box center [681, 24] width 97 height 15
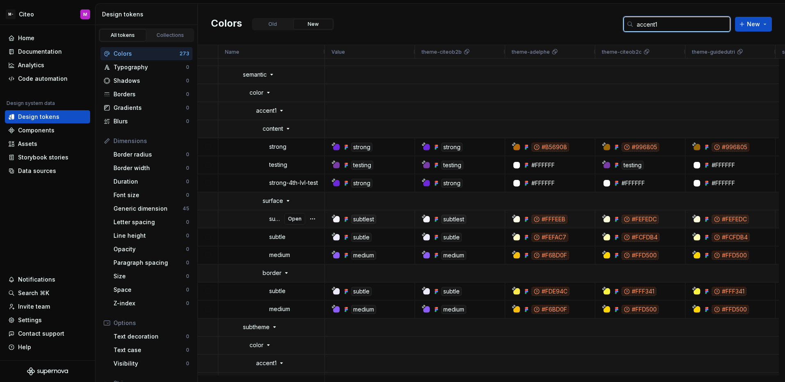
scroll to position [116, 0]
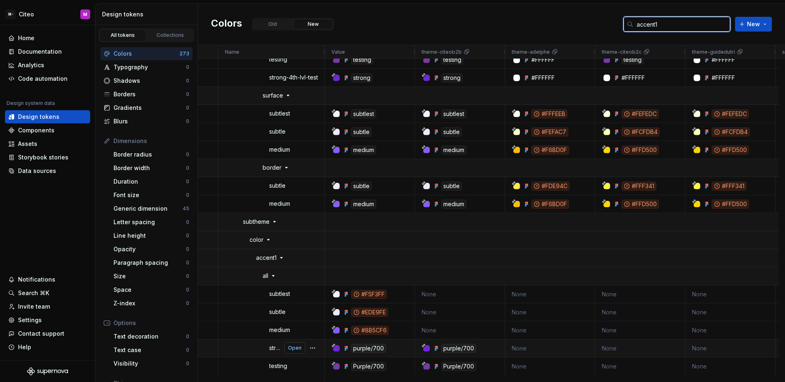
type input "accent1"
click at [294, 348] on span "Open" at bounding box center [295, 348] width 14 height 7
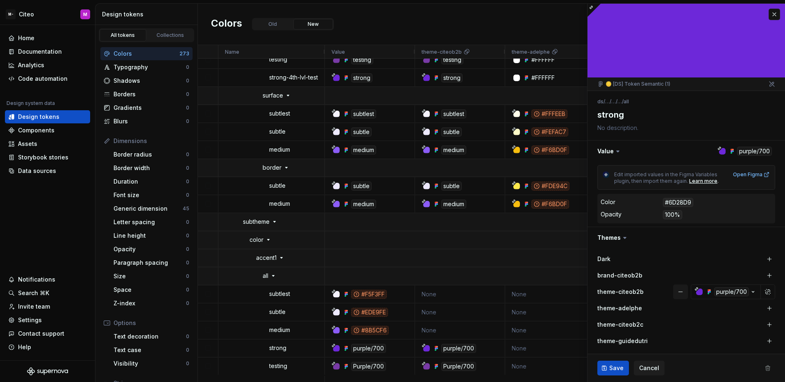
click at [676, 290] on button "button" at bounding box center [680, 291] width 15 height 15
click at [608, 374] on button "Save" at bounding box center [613, 368] width 32 height 15
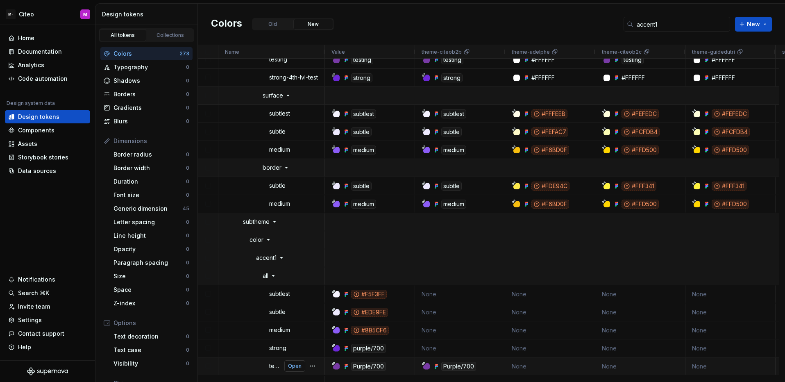
click at [301, 368] on span "Open" at bounding box center [295, 366] width 14 height 7
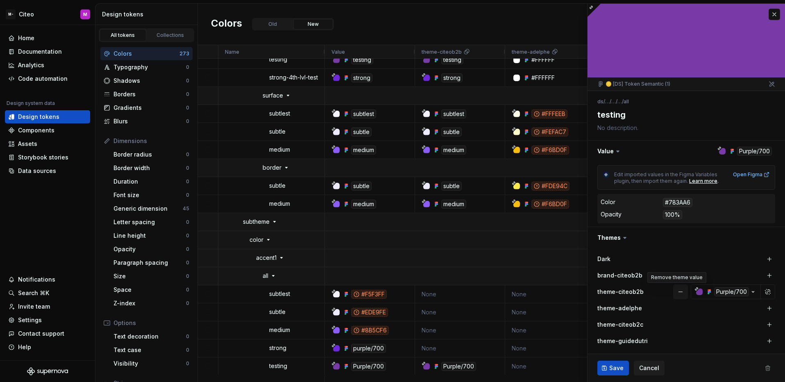
click at [677, 295] on button "button" at bounding box center [680, 291] width 15 height 15
click at [603, 368] on button "Save" at bounding box center [613, 368] width 32 height 15
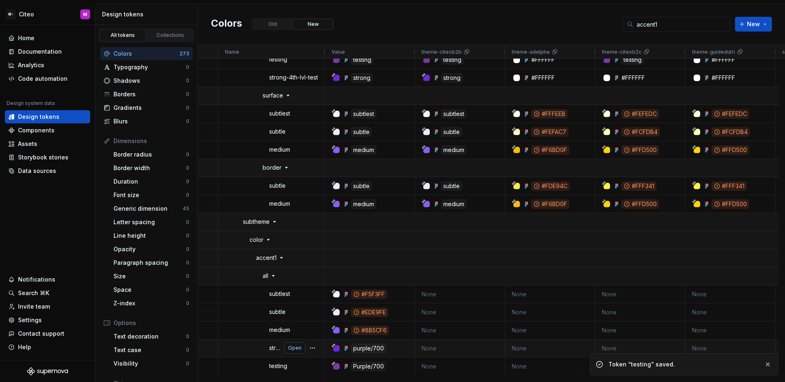
click at [298, 351] on button "Open" at bounding box center [294, 347] width 21 height 11
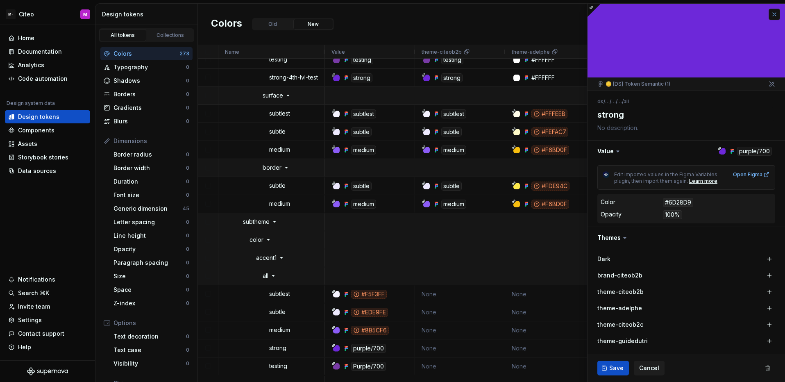
type textarea "*"
click at [771, 20] on button "button" at bounding box center [774, 14] width 11 height 11
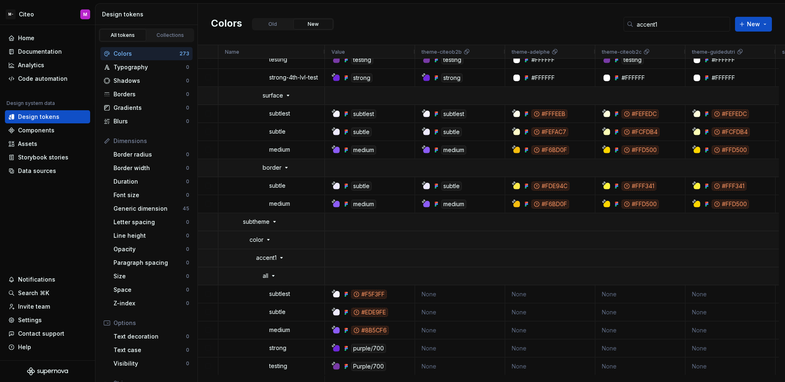
click at [771, 17] on div "accent1 New" at bounding box center [698, 24] width 148 height 15
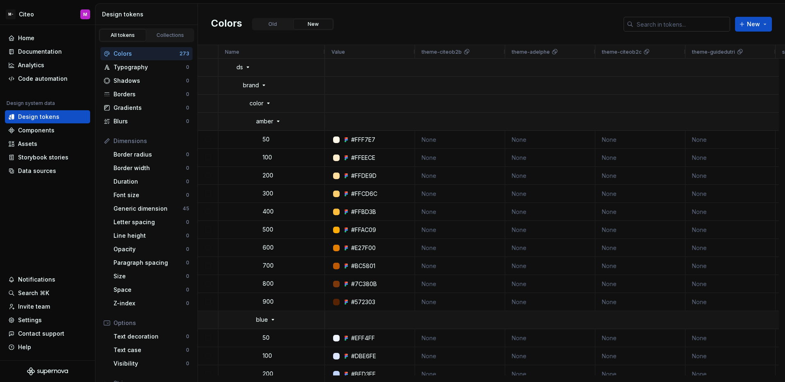
click at [643, 26] on input "text" at bounding box center [681, 24] width 97 height 15
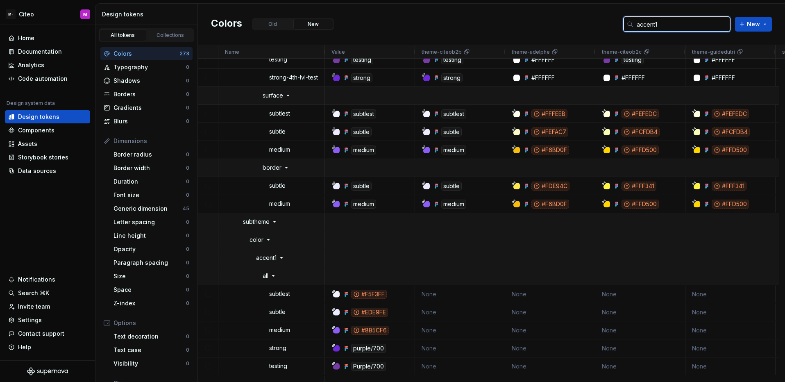
type input "accent1"
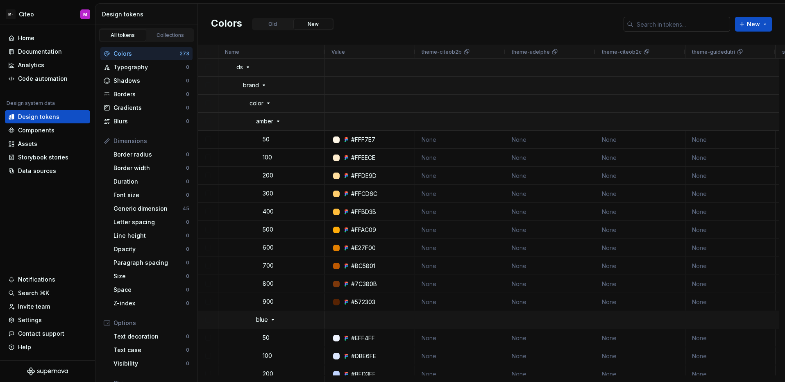
click at [658, 25] on input "text" at bounding box center [681, 24] width 97 height 15
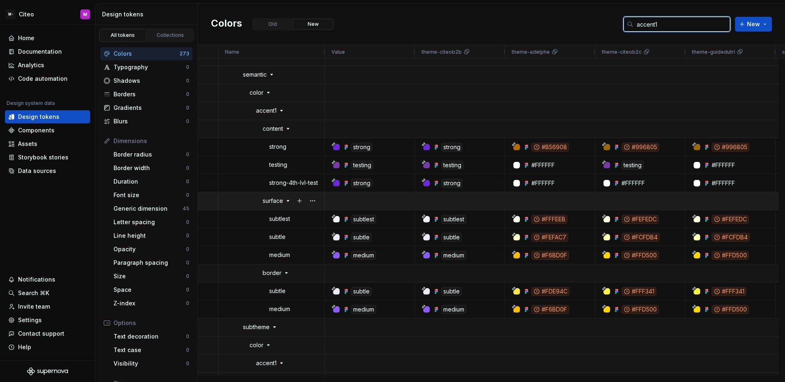
scroll to position [116, 0]
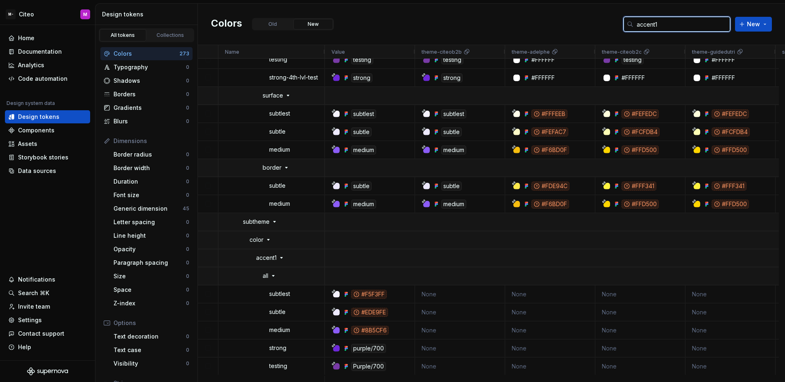
type input "accent1"
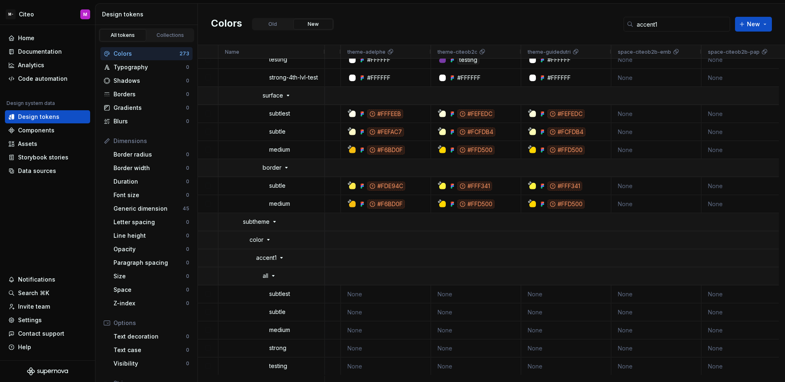
scroll to position [0, 0]
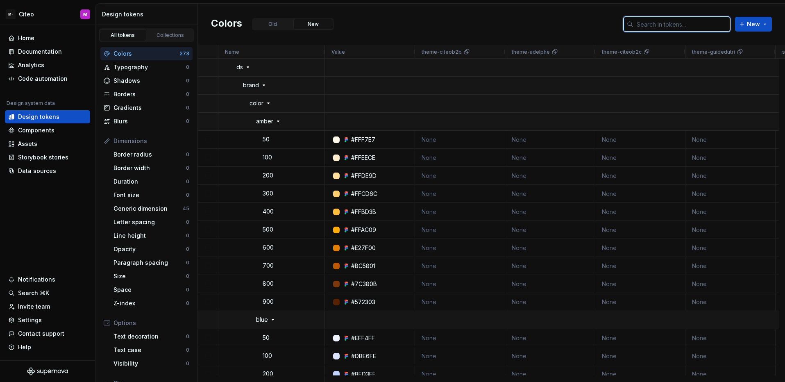
click at [644, 26] on input "text" at bounding box center [681, 24] width 97 height 15
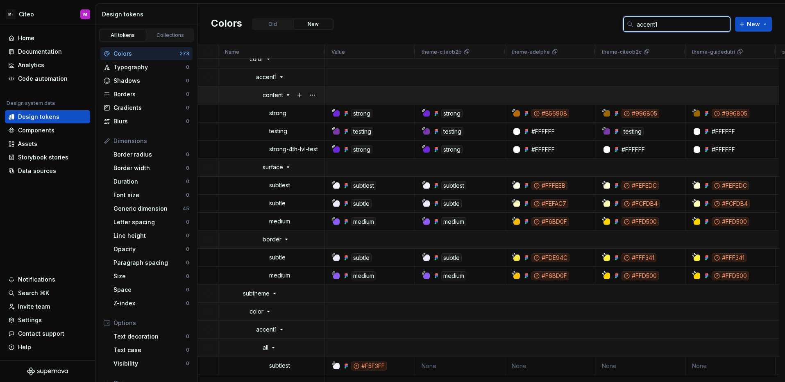
scroll to position [116, 0]
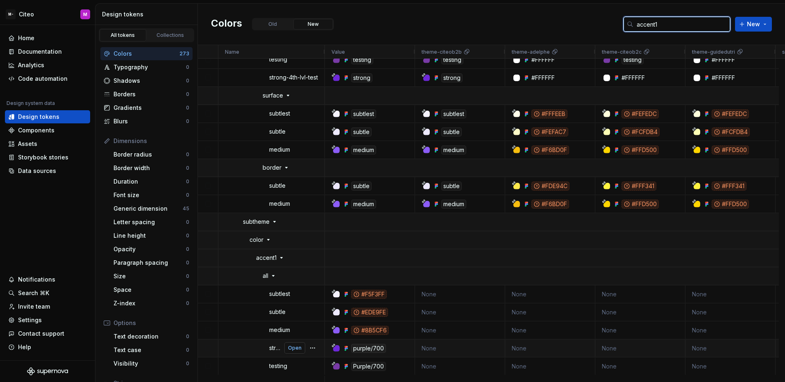
type input "accent1"
click at [303, 350] on button "Open" at bounding box center [294, 347] width 21 height 11
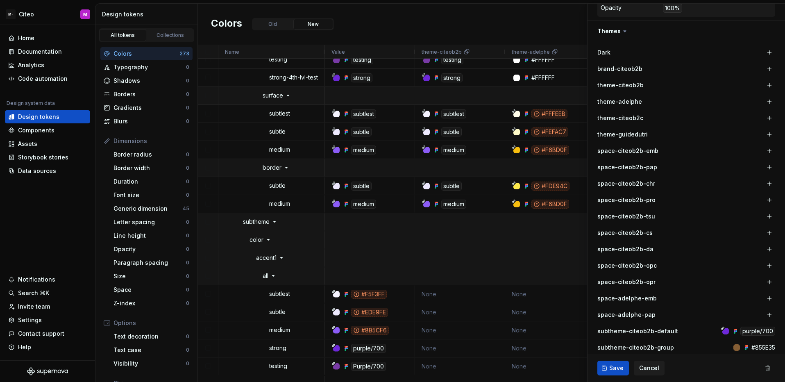
scroll to position [111, 0]
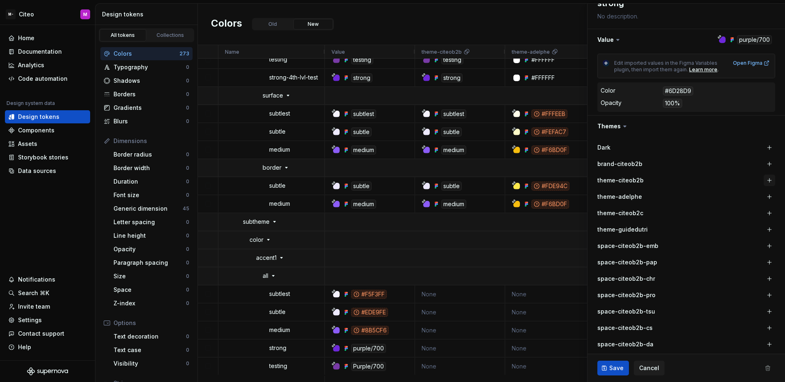
click at [764, 182] on button "button" at bounding box center [769, 180] width 11 height 11
click at [612, 370] on span "Save" at bounding box center [616, 368] width 14 height 8
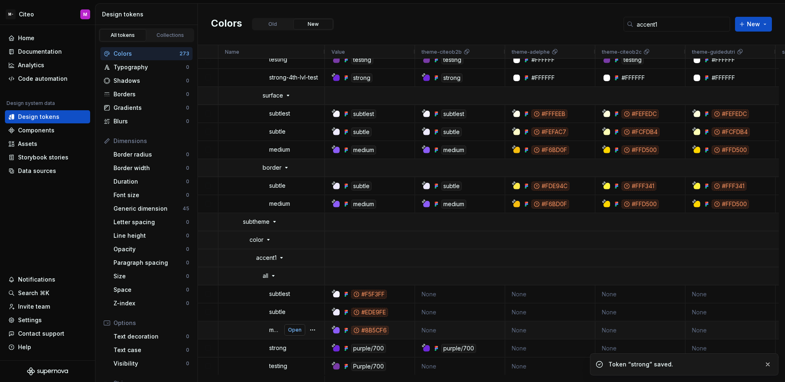
click at [299, 329] on span "Open" at bounding box center [295, 330] width 14 height 7
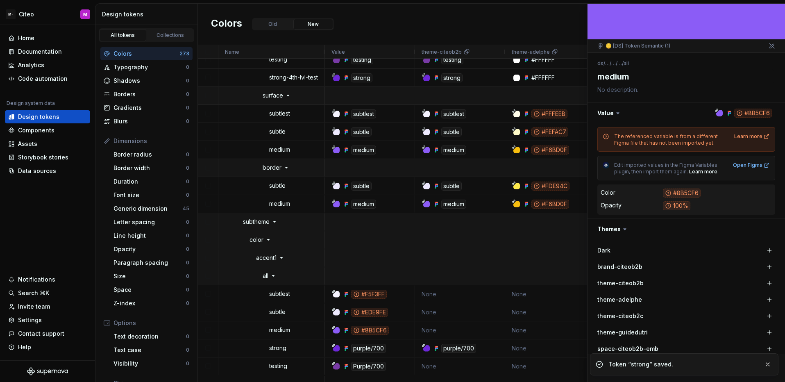
scroll to position [119, 0]
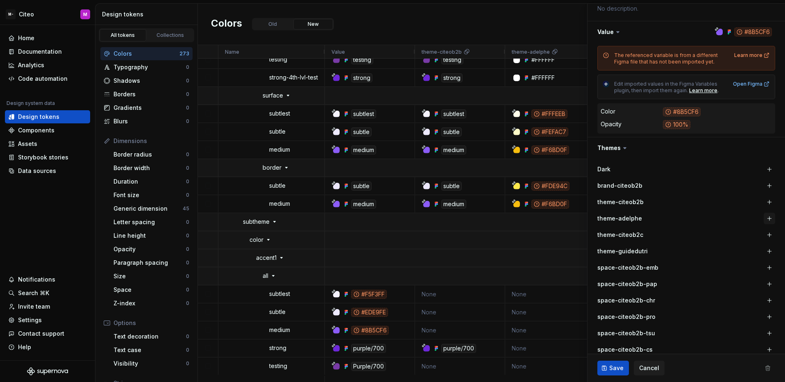
click at [764, 217] on button "button" at bounding box center [769, 218] width 11 height 11
click at [680, 220] on button "button" at bounding box center [685, 218] width 15 height 15
click at [764, 201] on button "button" at bounding box center [769, 201] width 11 height 11
click at [680, 202] on button "button" at bounding box center [685, 202] width 15 height 15
click at [290, 367] on span "Open" at bounding box center [295, 366] width 14 height 7
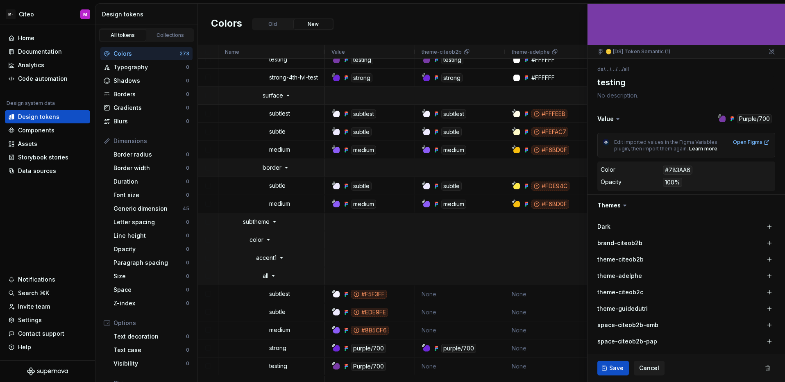
scroll to position [111, 0]
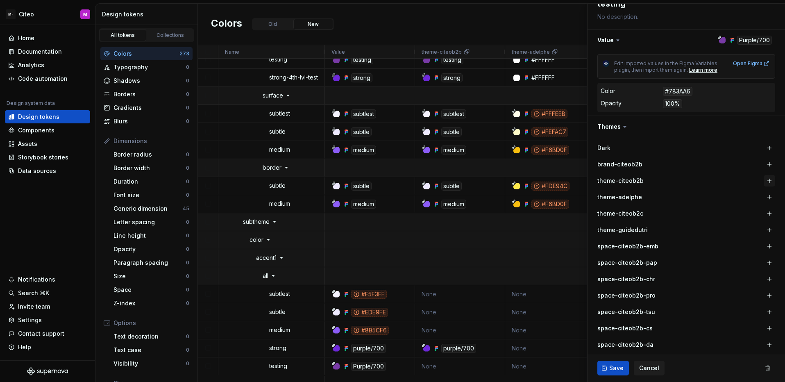
click at [765, 180] on button "button" at bounding box center [769, 180] width 11 height 11
click at [613, 369] on span "Save" at bounding box center [616, 368] width 14 height 8
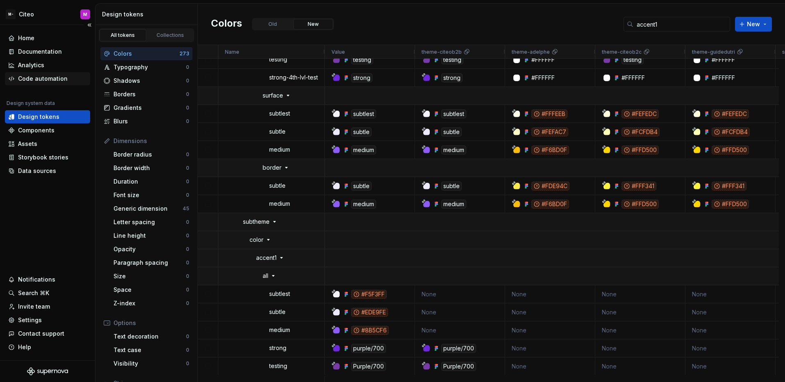
click at [48, 77] on div "Code automation" at bounding box center [43, 79] width 50 height 8
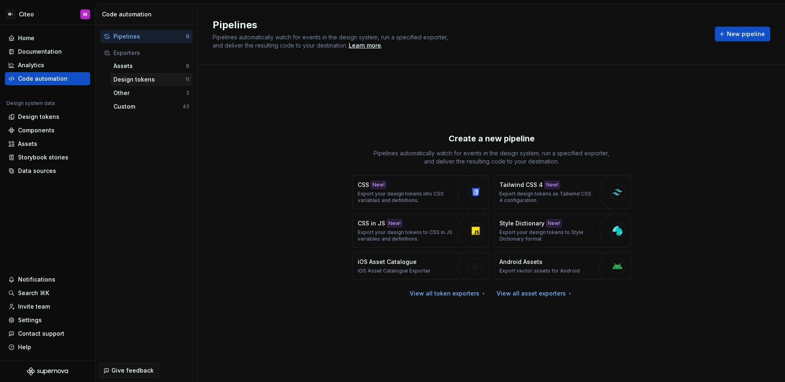
click at [147, 81] on div "Design tokens" at bounding box center [149, 79] width 72 height 8
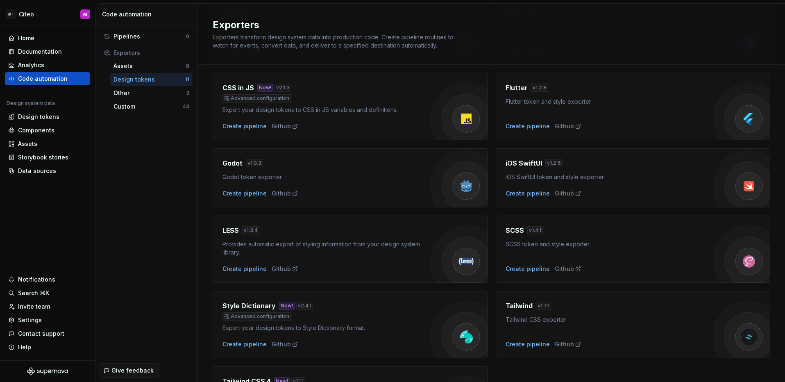
scroll to position [184, 0]
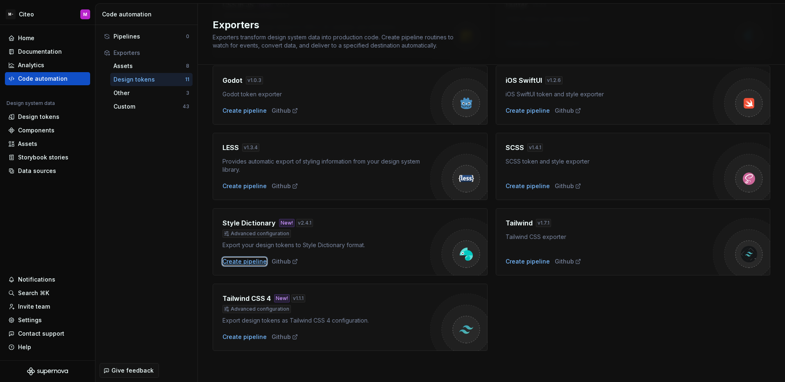
click at [253, 259] on div "Create pipeline" at bounding box center [244, 261] width 44 height 8
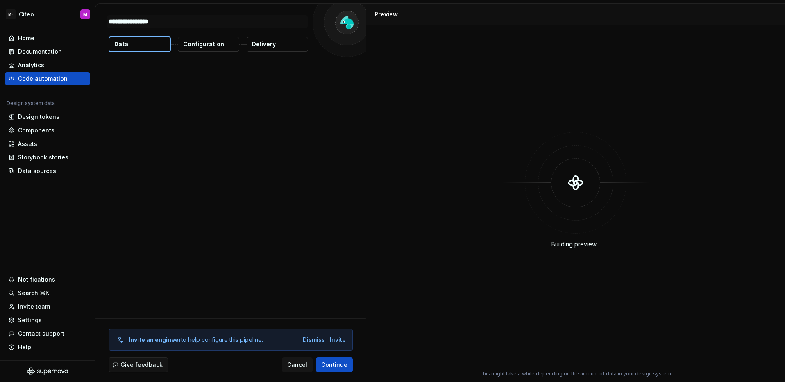
type textarea "*"
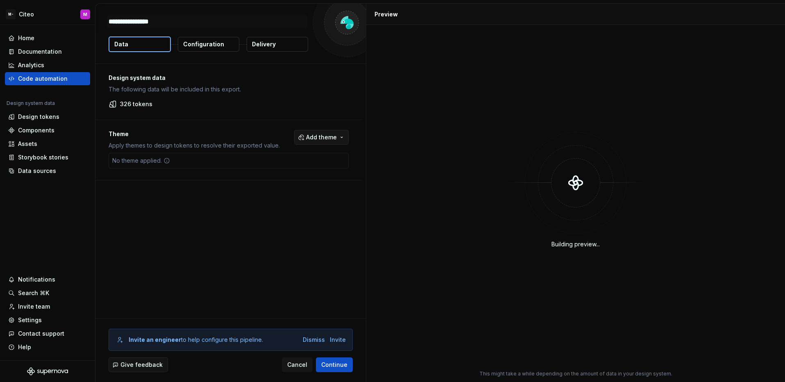
click at [311, 135] on span "Add theme" at bounding box center [321, 137] width 31 height 8
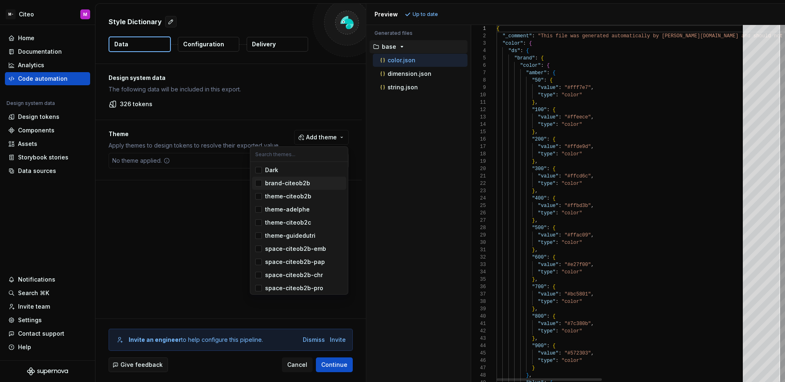
click at [256, 186] on span "brand-citeob2b" at bounding box center [299, 183] width 94 height 13
click at [226, 198] on html "M- Citeo M Home Documentation Analytics Code automation Design system data Desi…" at bounding box center [392, 191] width 785 height 382
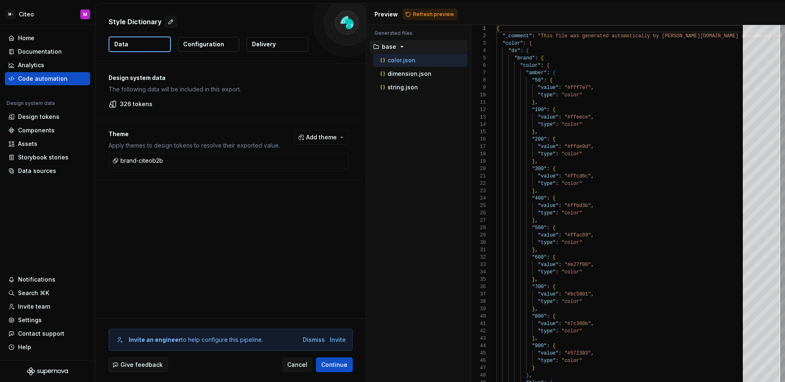
click at [213, 50] on button "Configuration" at bounding box center [208, 44] width 61 height 15
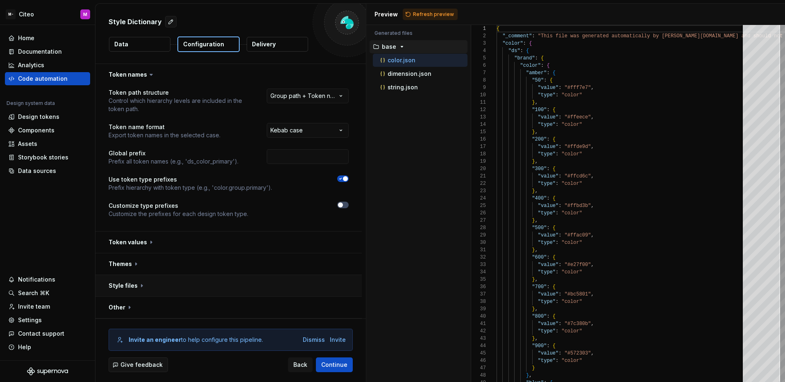
click at [236, 283] on button "button" at bounding box center [228, 285] width 266 height 21
click at [322, 300] on html "**********" at bounding box center [392, 191] width 785 height 382
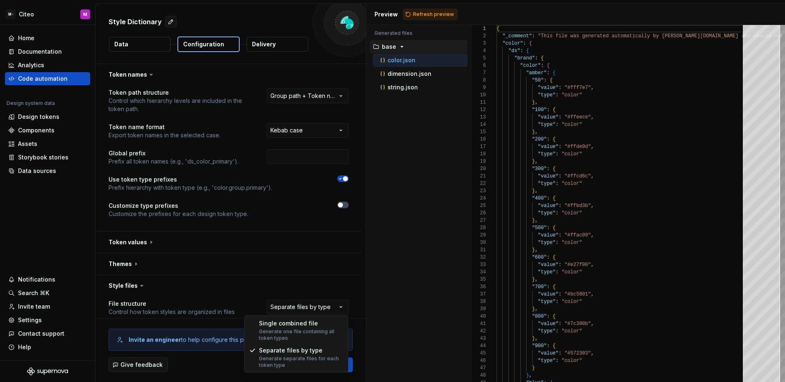
select select "**********"
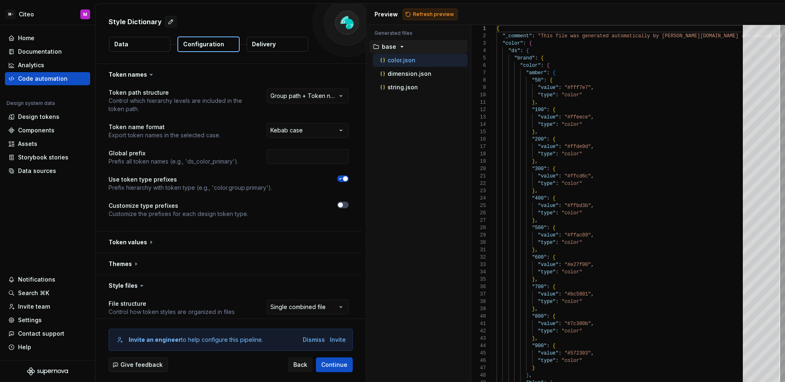
click at [411, 18] on button "Refresh preview" at bounding box center [430, 14] width 55 height 11
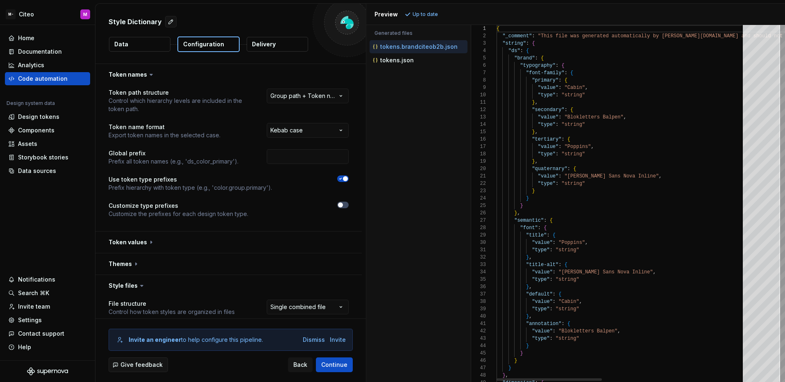
scroll to position [66, 80]
type textarea "**********"
type textarea "*"
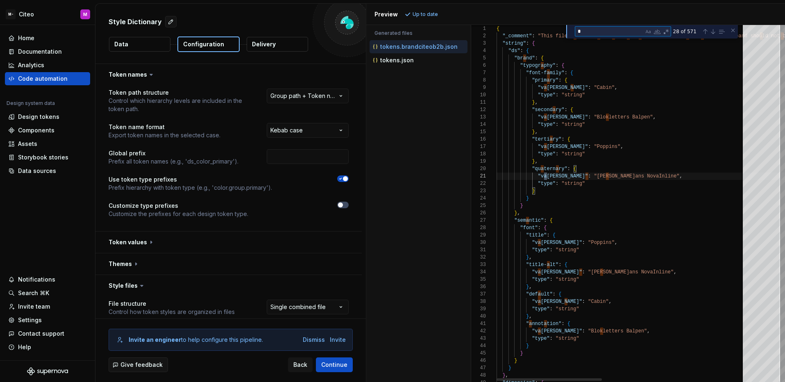
type textarea "**********"
type textarea "**"
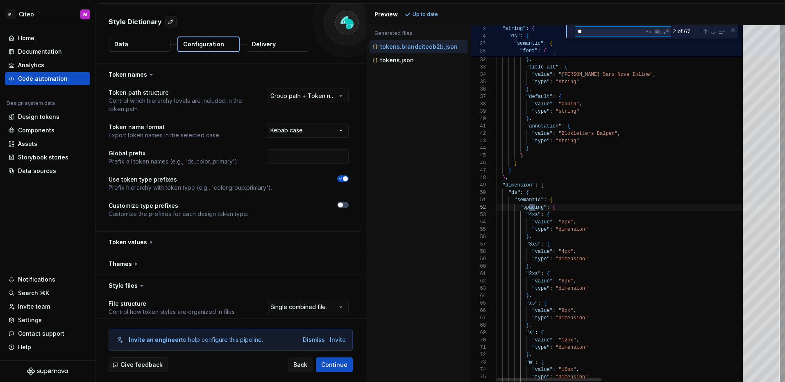
type textarea "**********"
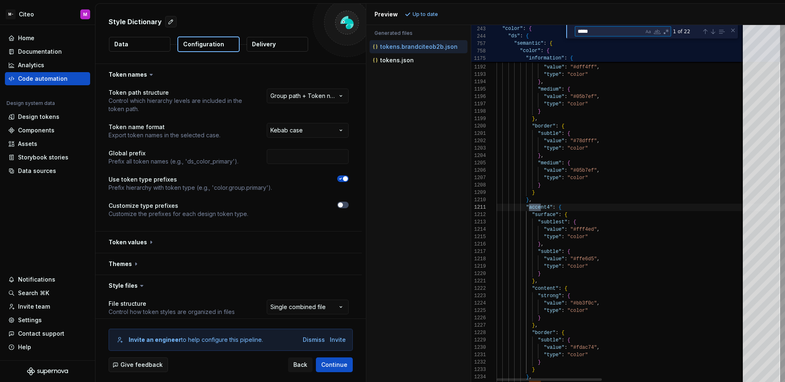
type textarea "******"
type textarea "**********"
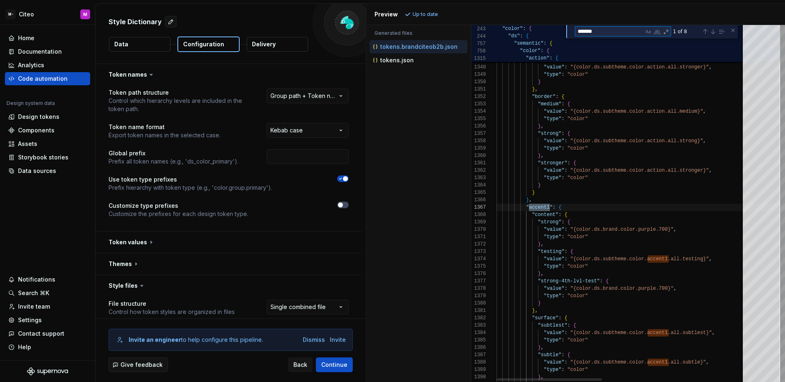
scroll to position [74, 53]
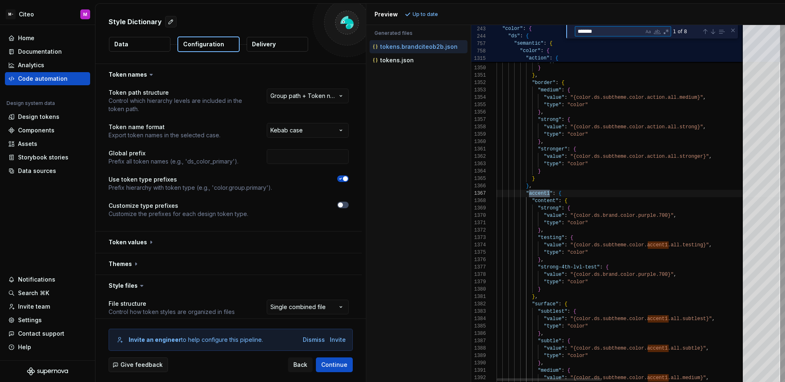
type textarea "*******"
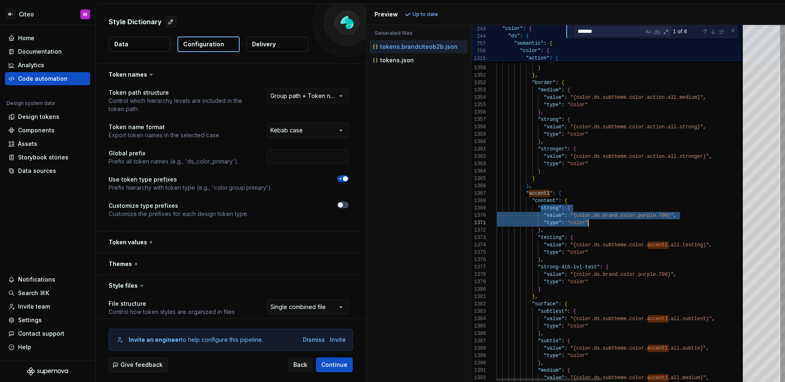
scroll to position [59, 48]
drag, startPoint x: 539, startPoint y: 208, endPoint x: 617, endPoint y: 229, distance: 81.0
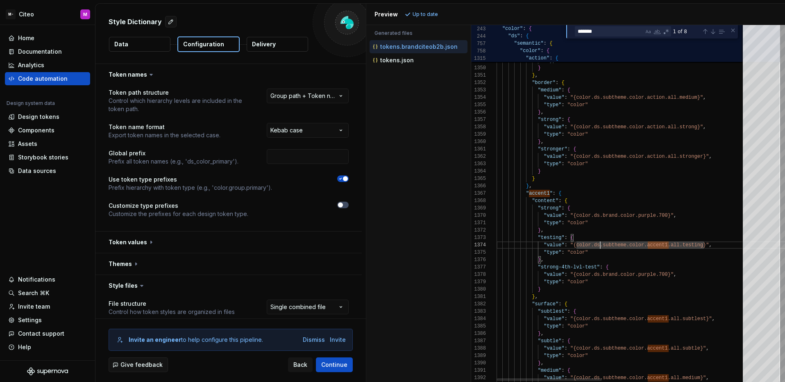
scroll to position [66, 101]
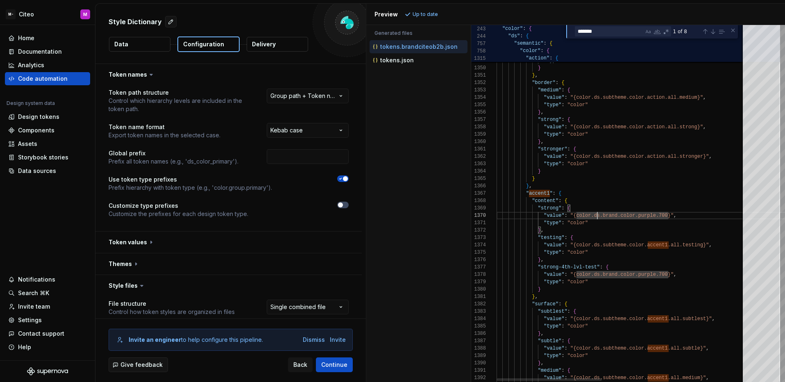
type textarea "**********"
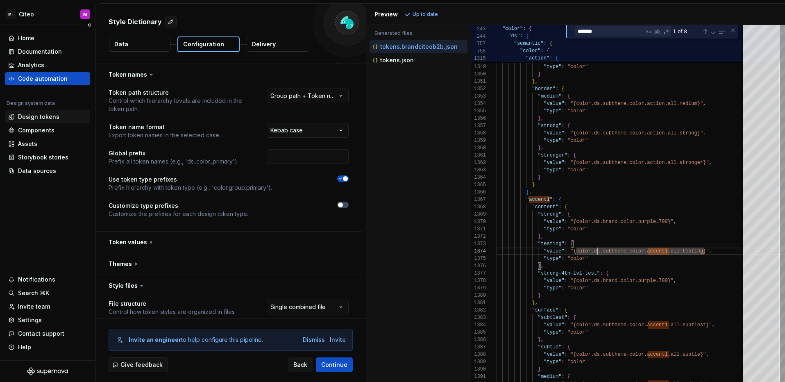
click at [39, 118] on div "Design tokens" at bounding box center [38, 117] width 41 height 8
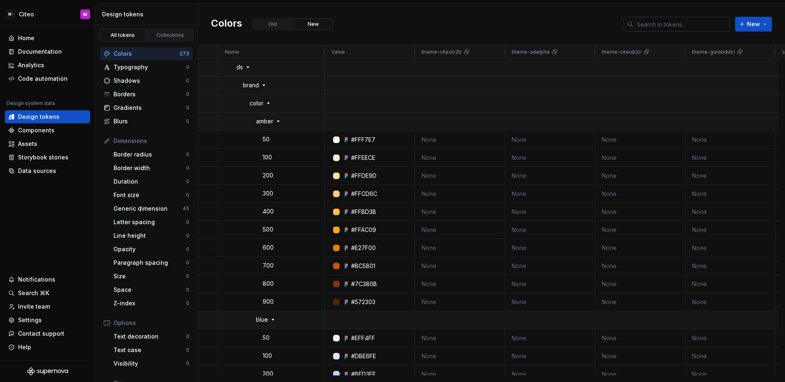
click at [670, 19] on input "text" at bounding box center [681, 24] width 97 height 15
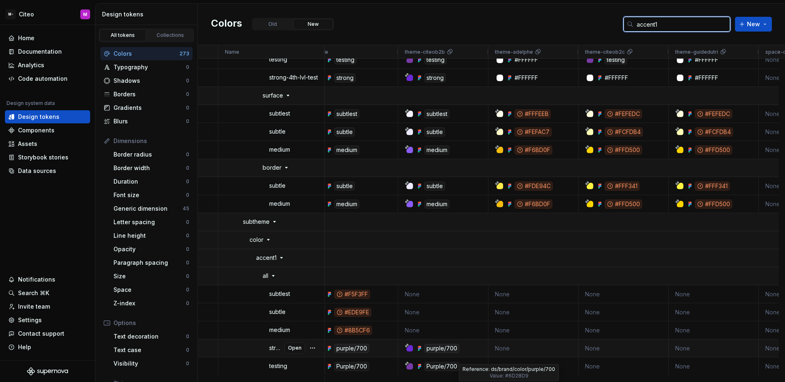
scroll to position [0, 51]
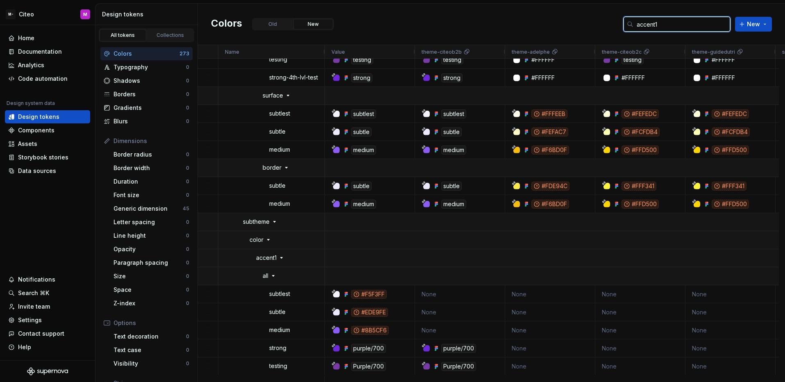
type input "accent1"
click at [297, 347] on span "Open" at bounding box center [295, 348] width 14 height 7
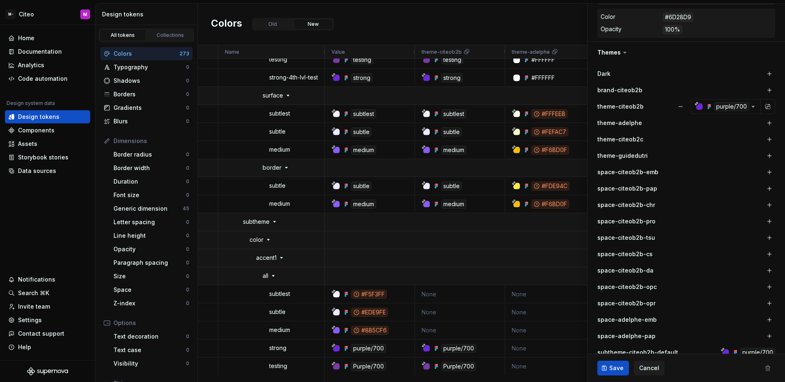
scroll to position [143, 0]
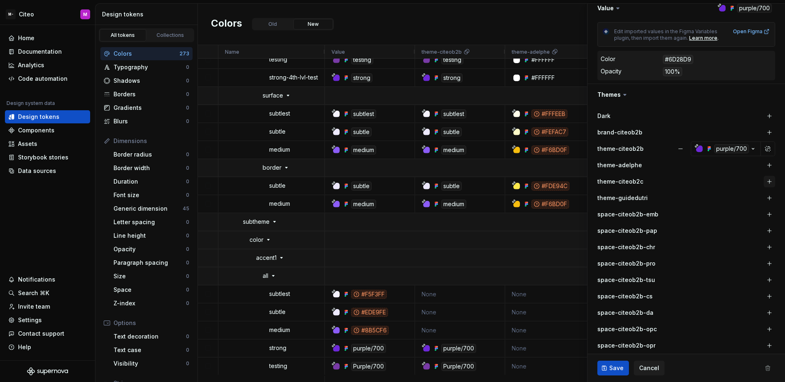
click at [764, 181] on button "button" at bounding box center [769, 181] width 11 height 11
click at [678, 183] on button "button" at bounding box center [680, 181] width 15 height 15
type textarea "*"
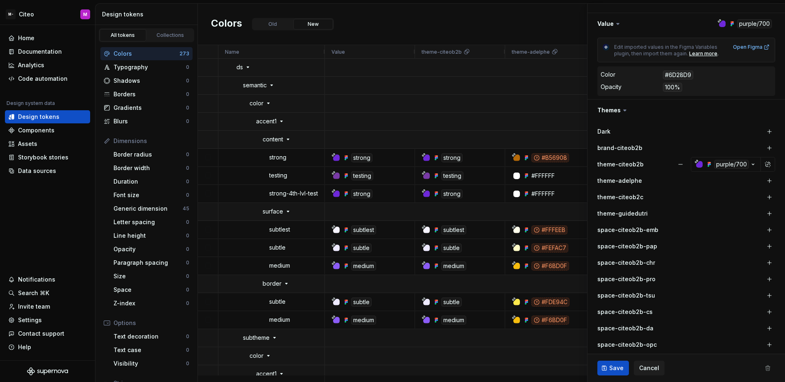
scroll to position [0, 0]
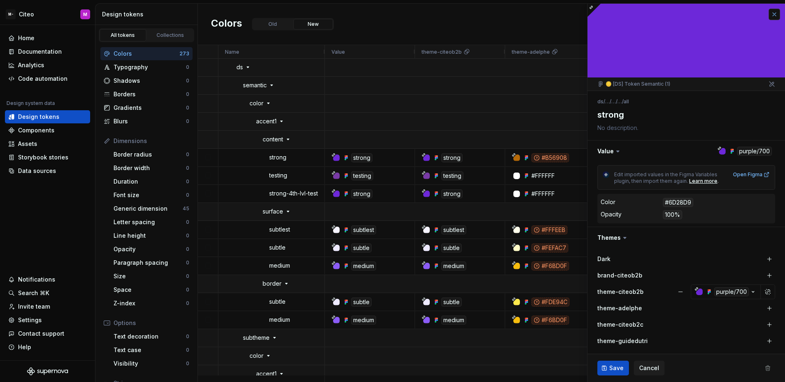
click at [769, 17] on button "button" at bounding box center [774, 14] width 11 height 11
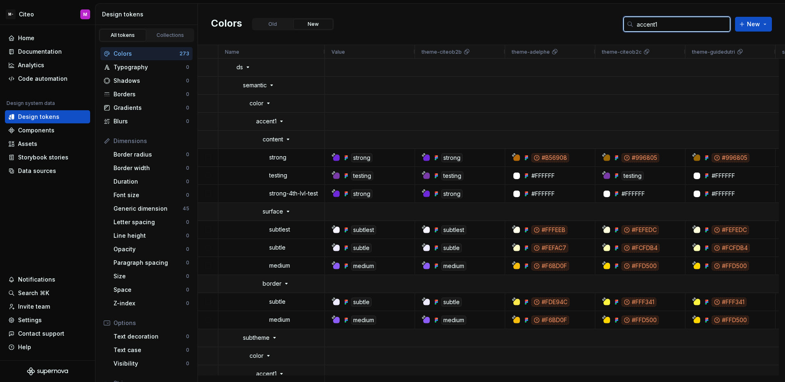
drag, startPoint x: 664, startPoint y: 27, endPoint x: 636, endPoint y: 22, distance: 28.8
click at [636, 22] on input "accent1" at bounding box center [681, 24] width 97 height 15
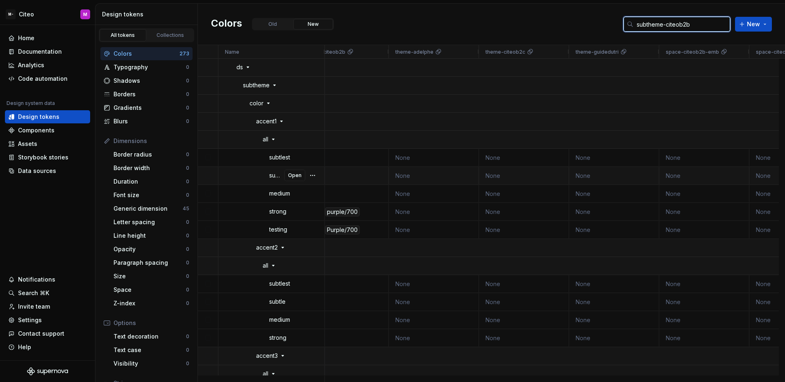
scroll to position [0, 243]
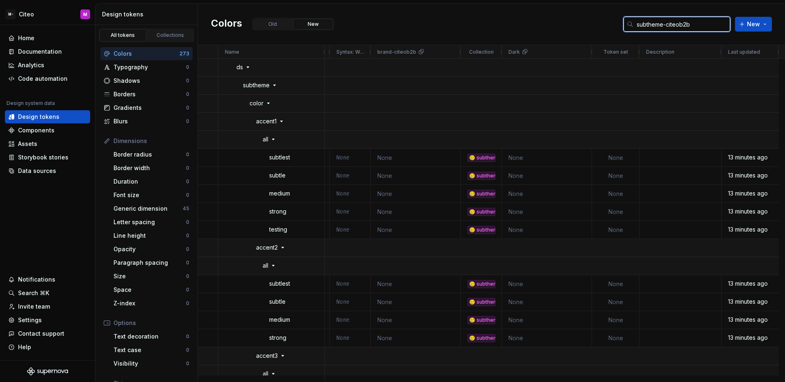
type input "subtheme-citeob2b"
click at [499, 29] on div "Colors Old New subtheme-citeob2b New" at bounding box center [491, 24] width 587 height 41
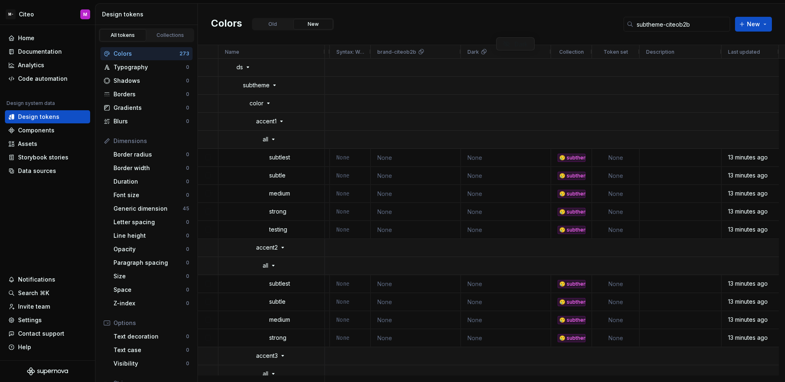
drag, startPoint x: 502, startPoint y: 51, endPoint x: 500, endPoint y: 32, distance: 19.4
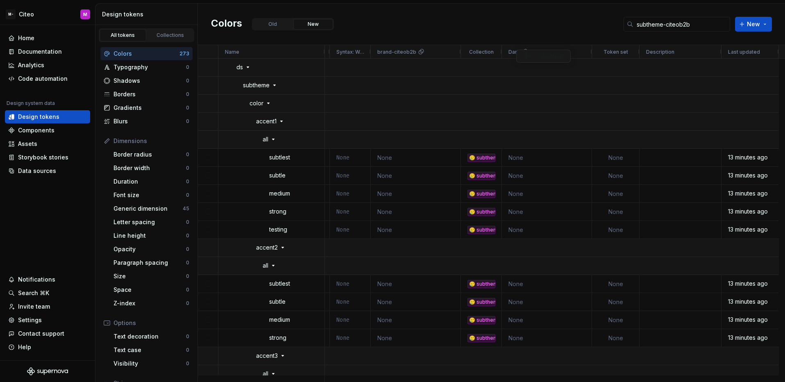
drag, startPoint x: 560, startPoint y: 48, endPoint x: 494, endPoint y: 51, distance: 66.8
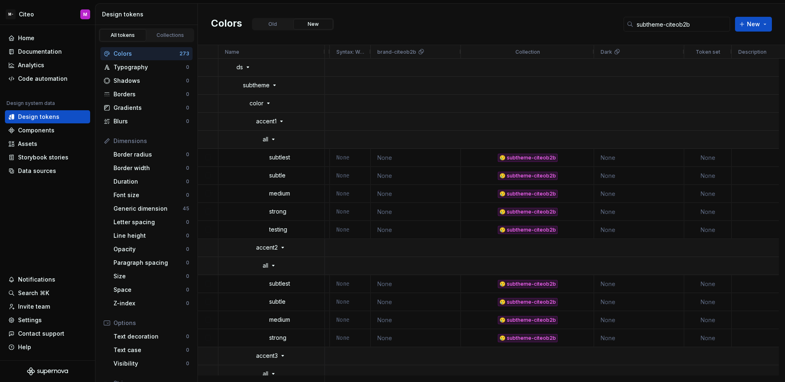
drag, startPoint x: 501, startPoint y: 49, endPoint x: 593, endPoint y: 43, distance: 92.4
click at [593, 43] on div "Colors Old New subtheme-citeob2b New Press ALT DOWN to open column menu Name su…" at bounding box center [491, 193] width 587 height 378
click at [496, 22] on div "Colors Old New subtheme-citeob2b New" at bounding box center [491, 24] width 587 height 41
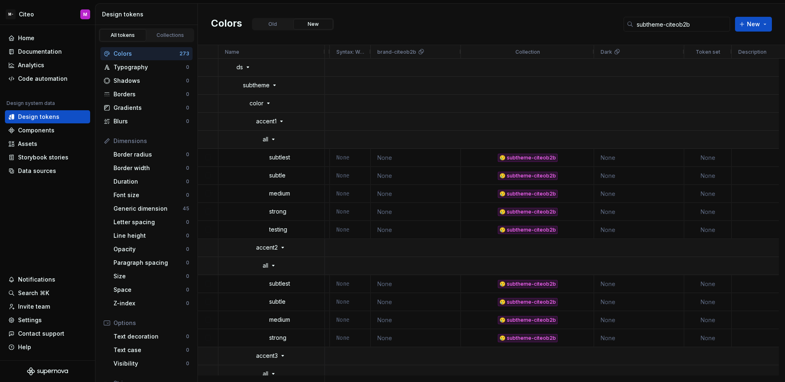
click at [496, 22] on div "Colors Old New subtheme-citeob2b New" at bounding box center [491, 24] width 587 height 41
click at [27, 18] on html "M- Citeo M Home Documentation Analytics Code automation Design system data Desi…" at bounding box center [392, 191] width 785 height 382
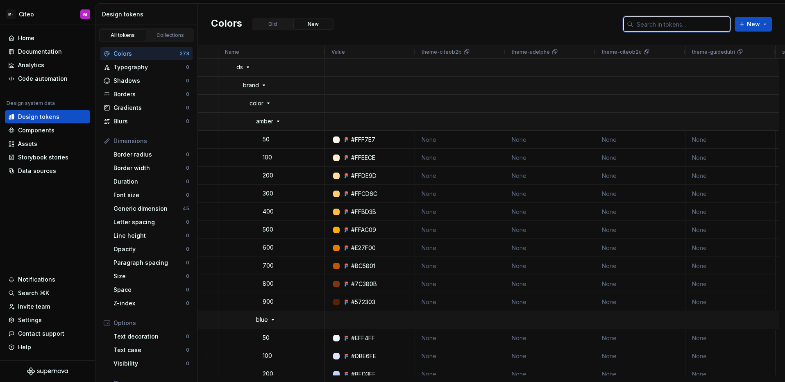
click at [690, 25] on input "text" at bounding box center [681, 24] width 97 height 15
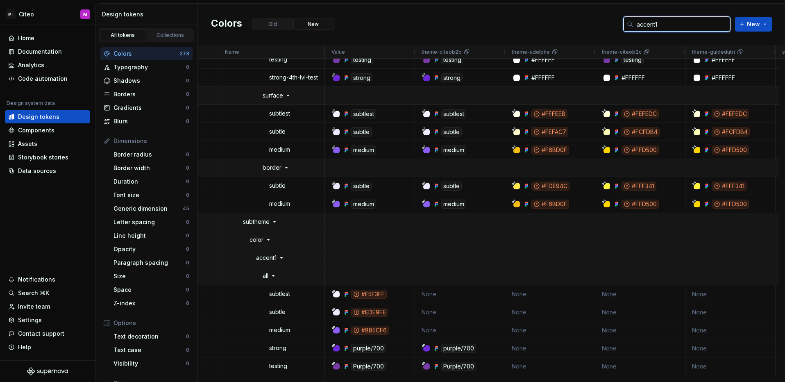
type input "accent1"
click at [27, 79] on div "Code automation" at bounding box center [43, 79] width 50 height 8
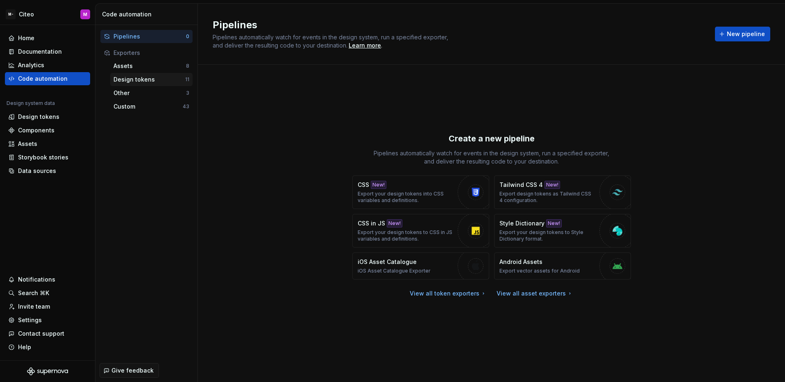
click at [131, 79] on div "Design tokens" at bounding box center [149, 79] width 72 height 8
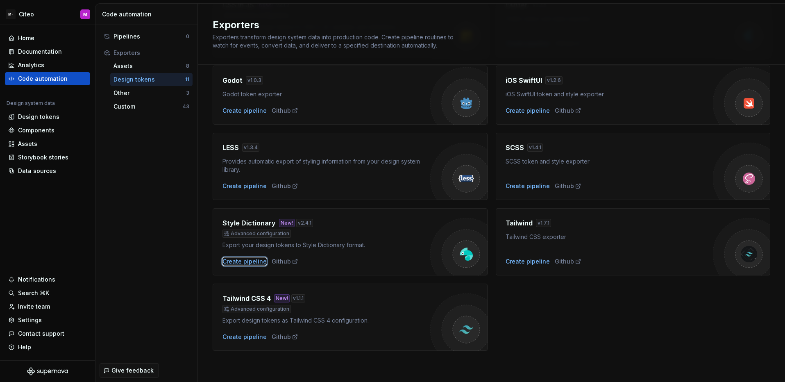
click at [255, 258] on div "Create pipeline" at bounding box center [244, 261] width 44 height 8
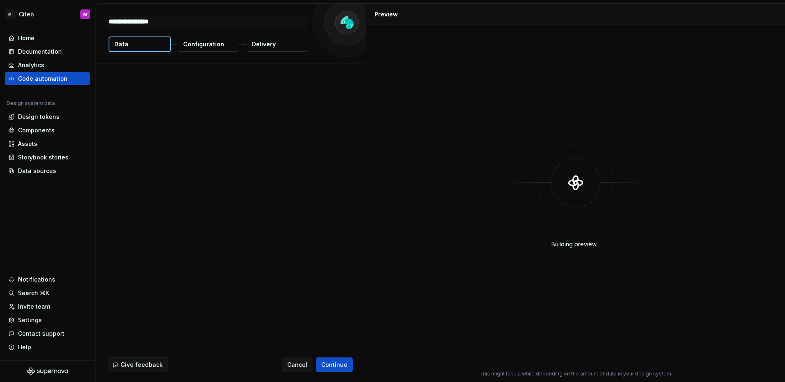
type textarea "*"
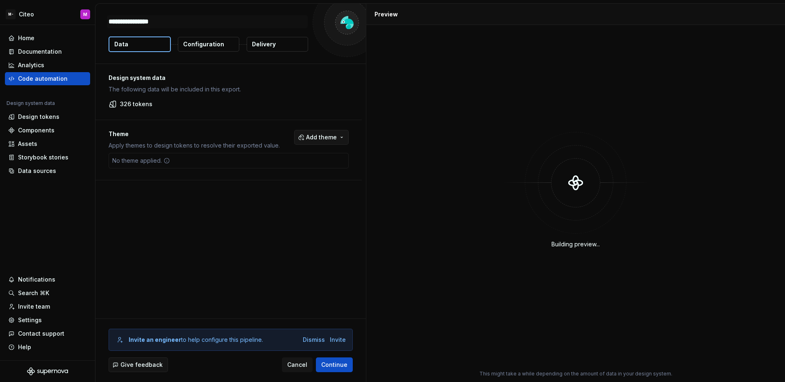
click at [312, 138] on span "Add theme" at bounding box center [321, 137] width 31 height 8
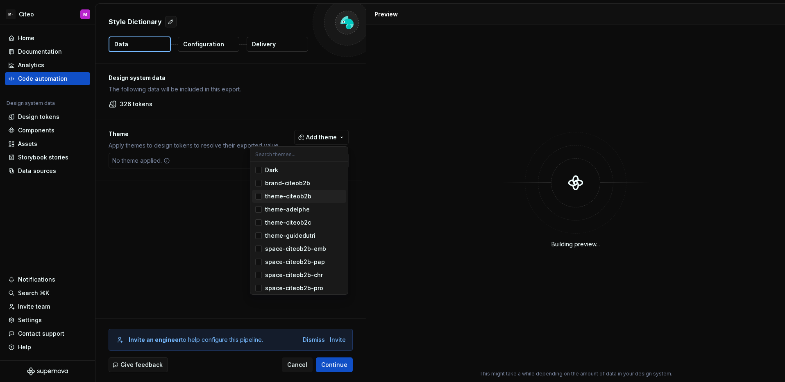
click at [260, 196] on div "Suggestions" at bounding box center [258, 196] width 7 height 7
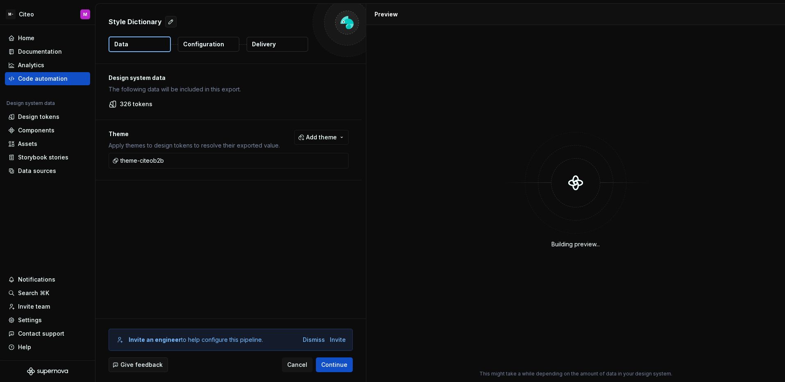
click at [222, 205] on html "M- Citeo M Home Documentation Analytics Code automation Design system data Desi…" at bounding box center [392, 191] width 785 height 382
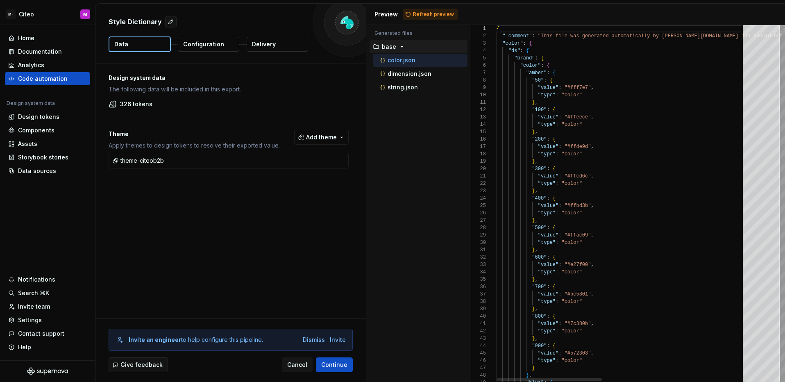
click at [207, 50] on button "Configuration" at bounding box center [208, 44] width 61 height 15
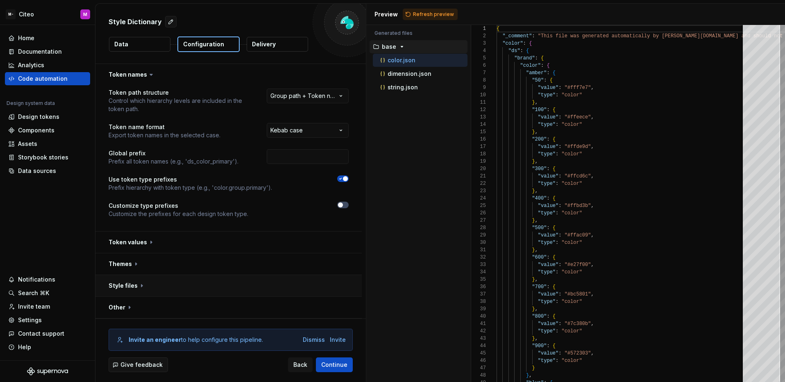
click at [220, 285] on button "button" at bounding box center [228, 285] width 266 height 21
click at [302, 308] on html "**********" at bounding box center [392, 191] width 785 height 382
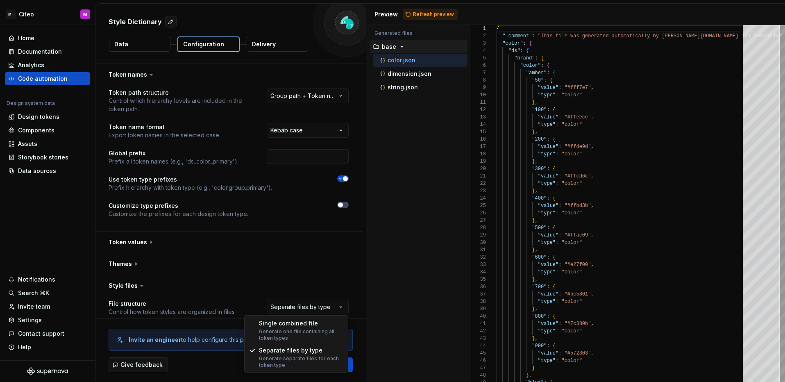
select select "**********"
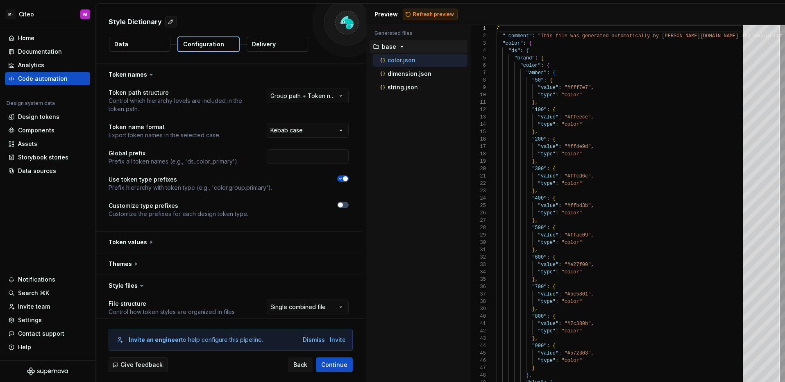
click at [426, 14] on span "Refresh preview" at bounding box center [433, 14] width 41 height 7
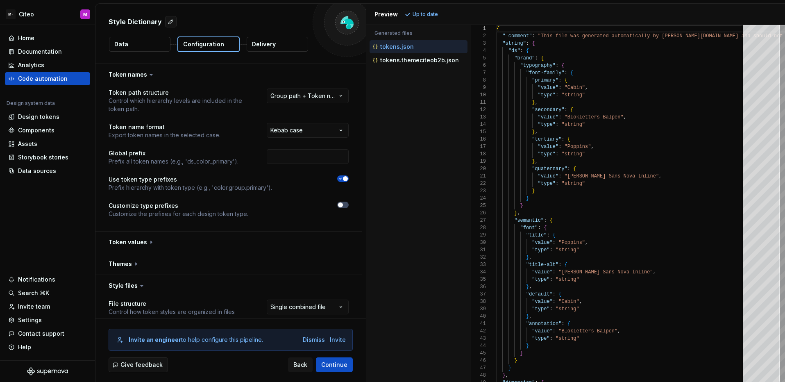
click at [423, 68] on div "Accessibility guide for tree . Navigate the tree with the arrow keys. Common tr…" at bounding box center [416, 53] width 101 height 30
click at [425, 64] on div "tokens.themeciteob2b.json" at bounding box center [419, 60] width 96 height 8
type textarea "**********"
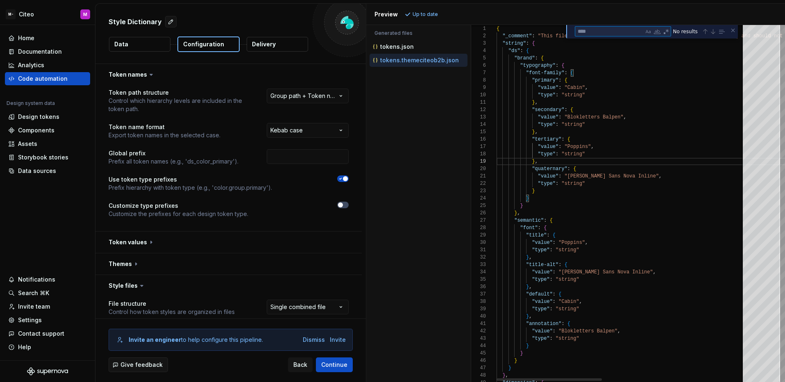
type textarea "*"
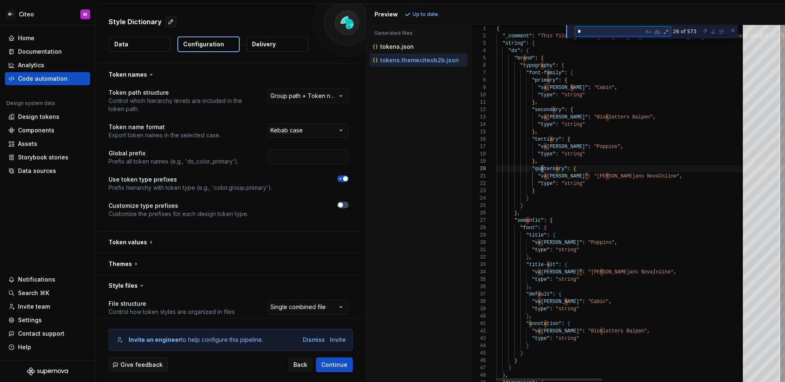
type textarea "**********"
type textarea "**"
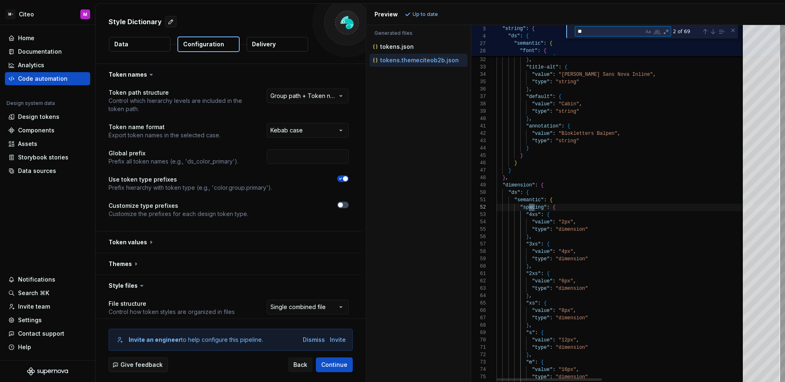
type textarea "**********"
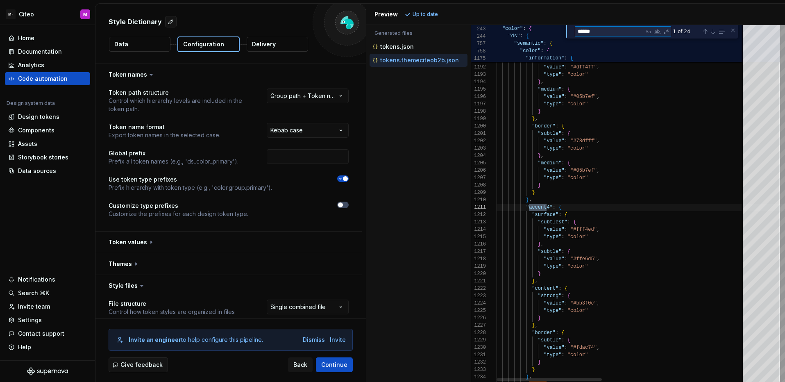
type textarea "*******"
type textarea "**********"
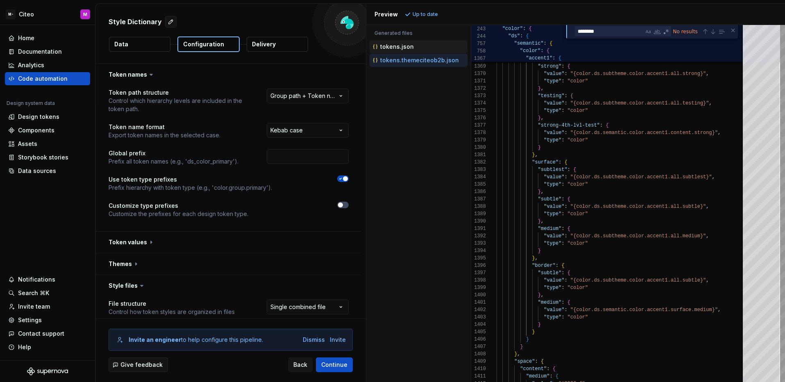
click at [401, 48] on p "tokens.json" at bounding box center [397, 46] width 34 height 7
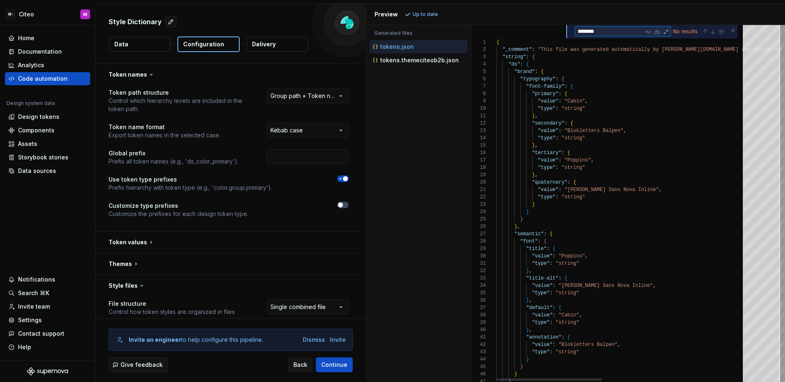
click at [610, 35] on textarea "********" at bounding box center [609, 31] width 68 height 9
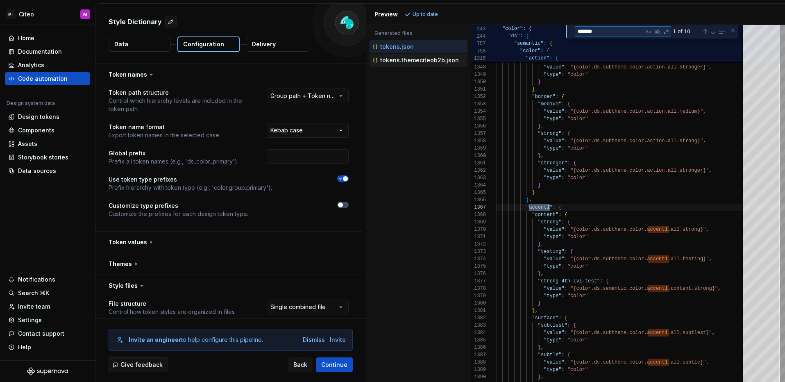
type textarea "*******"
click at [428, 57] on p "tokens.themeciteob2b.json" at bounding box center [419, 60] width 79 height 7
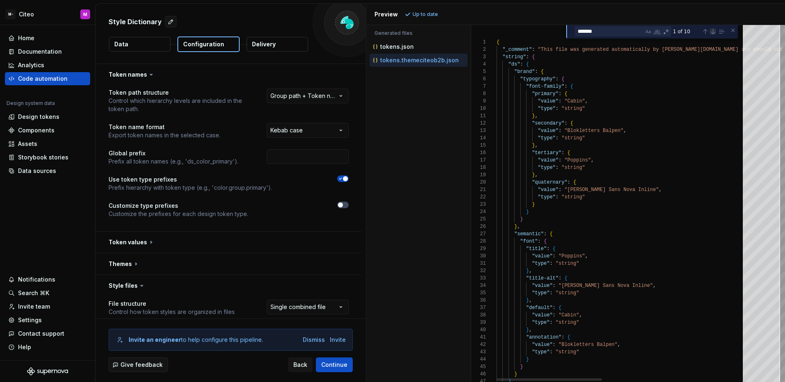
click at [710, 32] on div "Next Match (Enter)" at bounding box center [713, 31] width 7 height 7
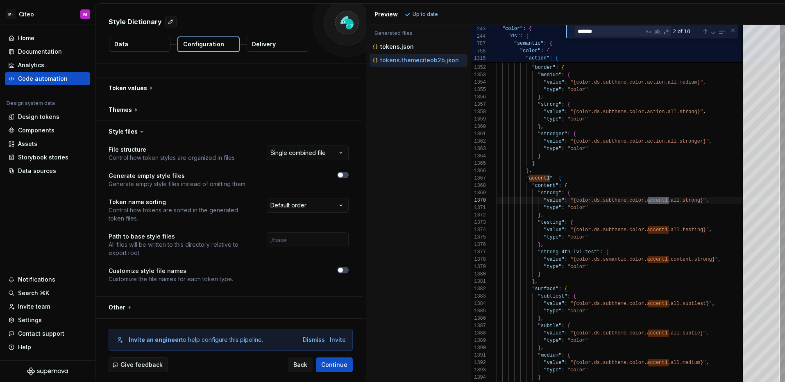
scroll to position [67, 0]
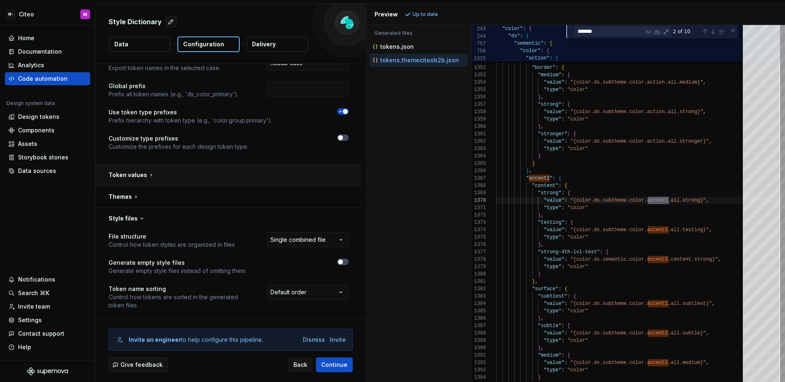
click at [241, 179] on button "button" at bounding box center [228, 174] width 266 height 21
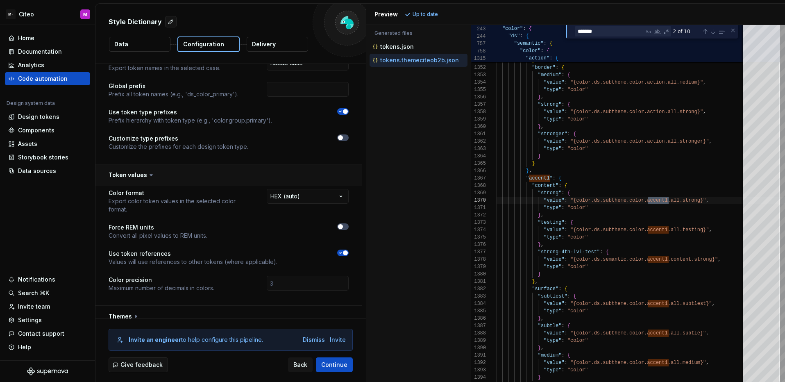
click at [238, 172] on button "button" at bounding box center [228, 174] width 266 height 21
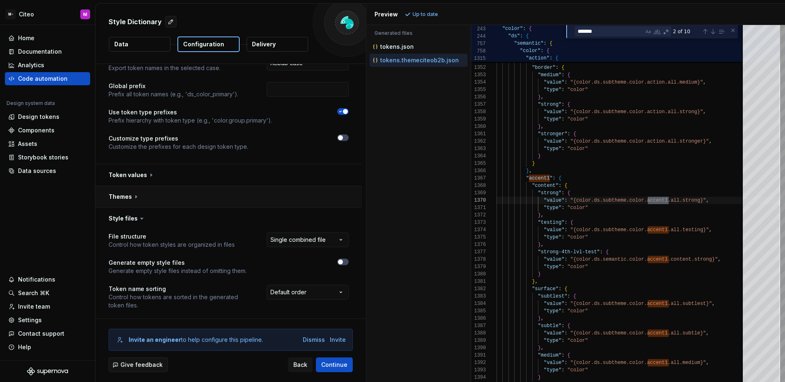
click at [219, 204] on button "button" at bounding box center [228, 196] width 266 height 21
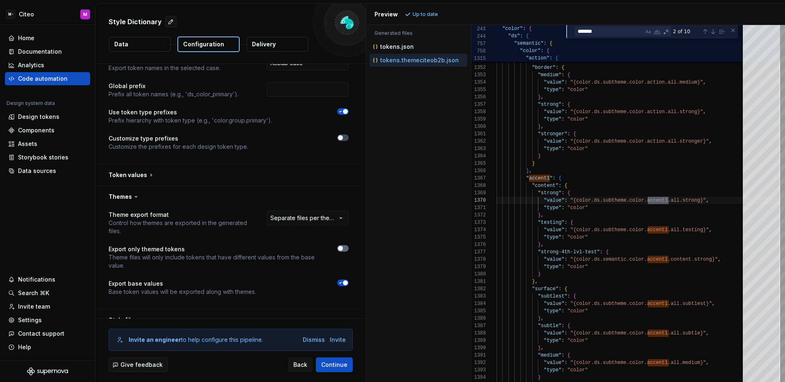
click at [338, 248] on span "button" at bounding box center [340, 248] width 5 height 5
click at [422, 18] on button "Refresh preview" at bounding box center [430, 14] width 55 height 11
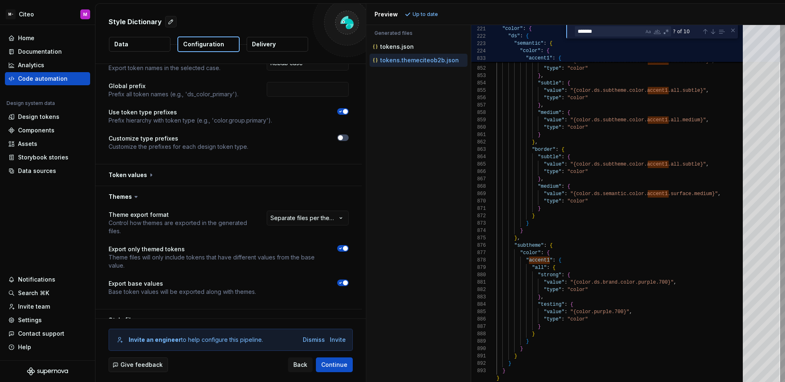
click at [432, 97] on div "Accessibility guide for tree . Navigate the tree with the arrow keys. Common tr…" at bounding box center [418, 210] width 104 height 344
click at [433, 94] on div "Accessibility guide for tree . Navigate the tree with the arrow keys. Common tr…" at bounding box center [418, 210] width 104 height 344
click at [420, 45] on div "tokens.json" at bounding box center [419, 47] width 96 height 8
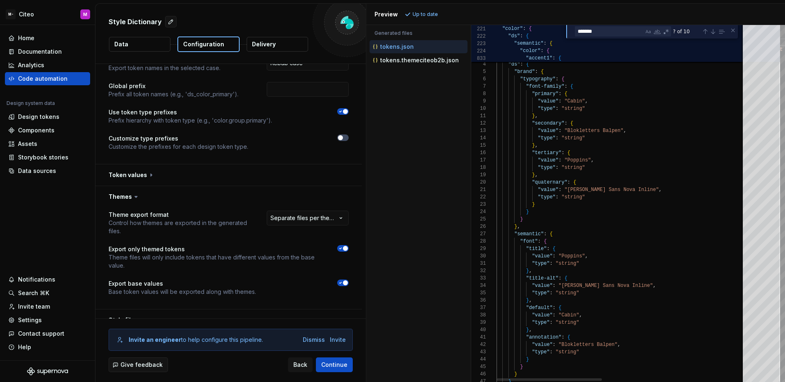
scroll to position [74, 0]
click at [416, 56] on button "tokens.themeciteob2b.json" at bounding box center [419, 60] width 98 height 9
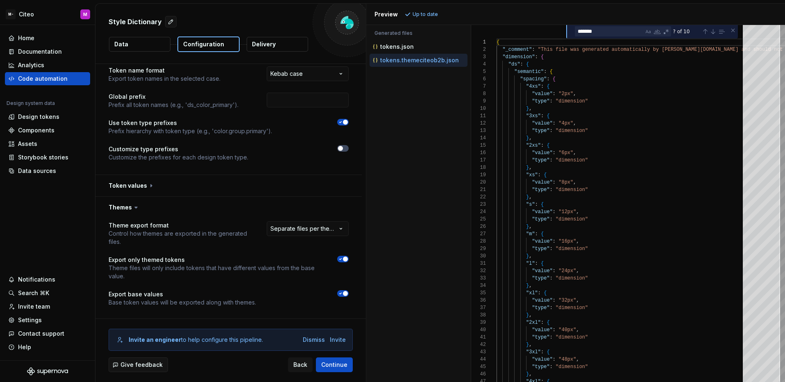
scroll to position [61, 0]
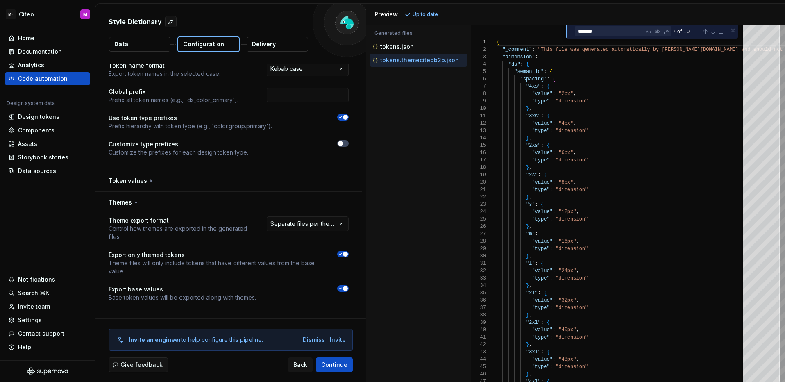
drag, startPoint x: 408, startPoint y: 212, endPoint x: 414, endPoint y: 198, distance: 15.4
click at [409, 211] on div "Accessibility guide for tree . Navigate the tree with the arrow keys. Common tr…" at bounding box center [418, 210] width 104 height 344
click at [418, 61] on p "tokens.themeciteob2b.json" at bounding box center [419, 60] width 79 height 7
click at [430, 149] on div "Accessibility guide for tree . Navigate the tree with the arrow keys. Common tr…" at bounding box center [418, 210] width 104 height 344
type textarea "**********"
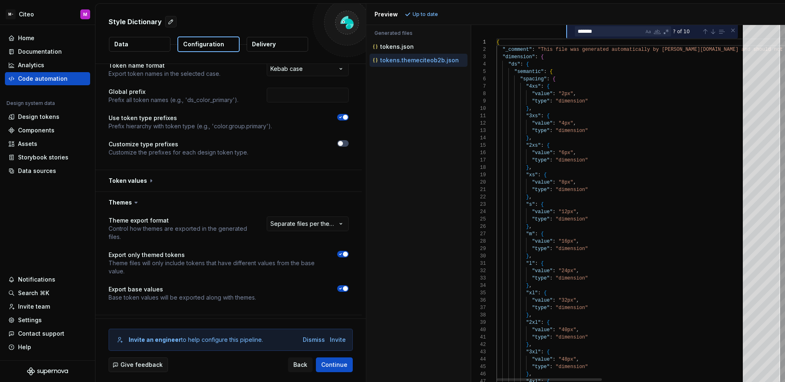
scroll to position [7, 36]
type textarea "*"
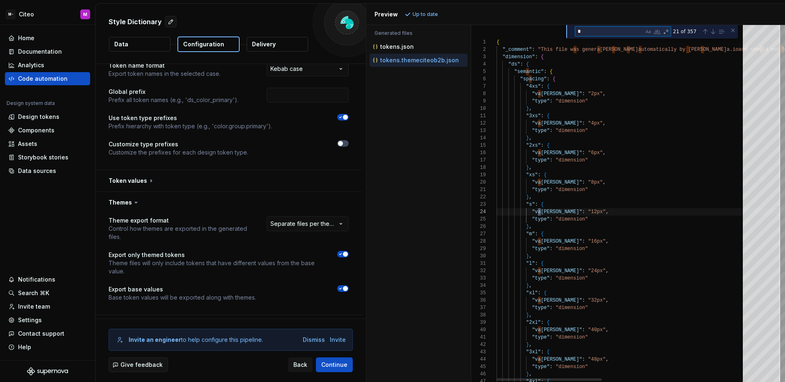
type textarea "**********"
type textarea "**"
type textarea "**********"
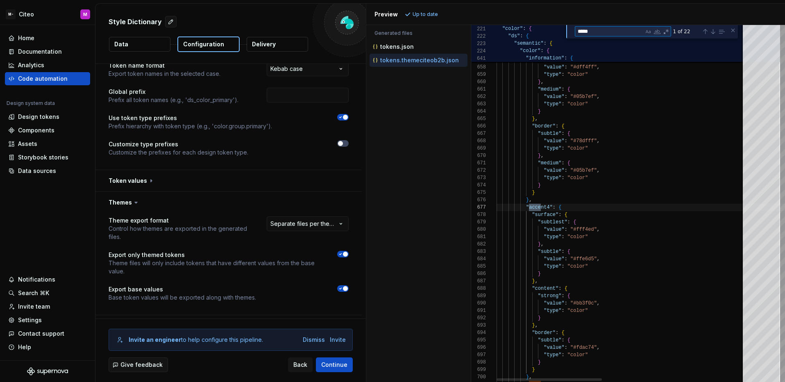
type textarea "******"
type textarea "**********"
type textarea "*******"
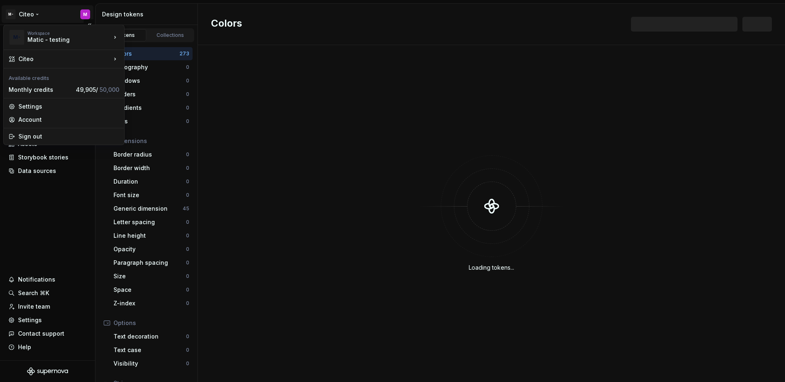
click at [27, 10] on html "M- Citeo M Home Documentation Analytics Code automation Design system data Desi…" at bounding box center [392, 191] width 785 height 382
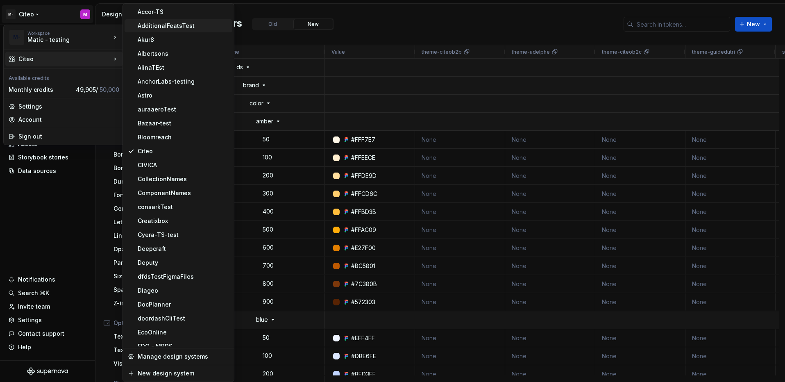
click at [176, 29] on div "AdditionalFeatsTest" at bounding box center [183, 26] width 91 height 8
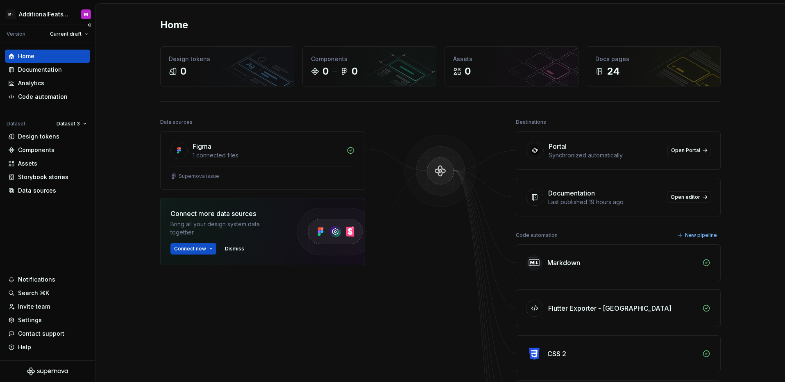
click at [68, 220] on div "Home Documentation Analytics Code automation Dataset Dataset 3 Design tokens Co…" at bounding box center [47, 201] width 95 height 317
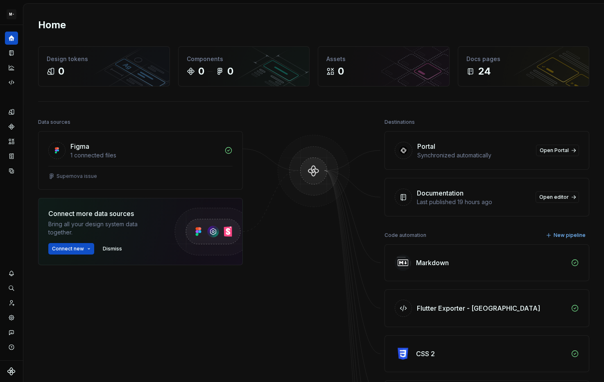
scroll to position [11, 0]
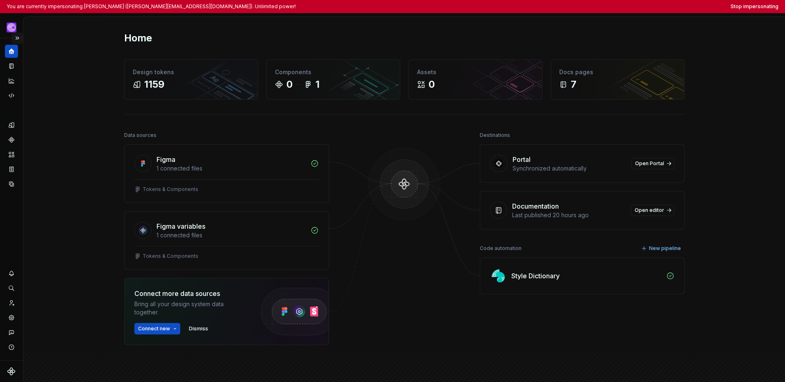
click at [19, 39] on button "Expand sidebar" at bounding box center [16, 37] width 11 height 11
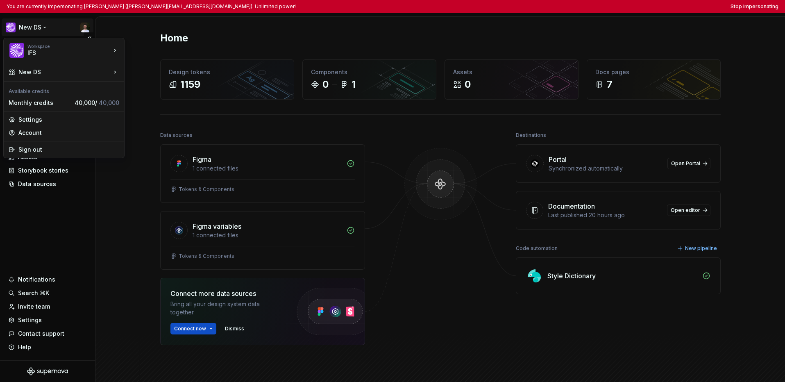
click at [26, 28] on html "You are currently impersonating [PERSON_NAME] ([PERSON_NAME][EMAIL_ADDRESS][DOM…" at bounding box center [392, 191] width 785 height 382
click at [52, 237] on html "You are currently impersonating [PERSON_NAME] ([PERSON_NAME][EMAIL_ADDRESS][DOM…" at bounding box center [392, 191] width 785 height 382
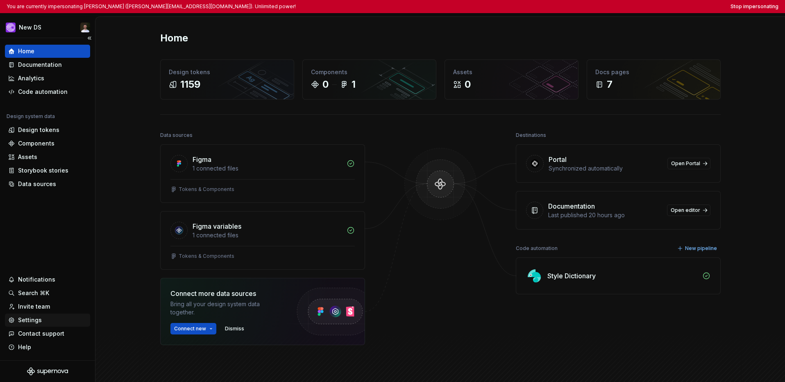
click at [31, 320] on div "Settings" at bounding box center [30, 320] width 24 height 8
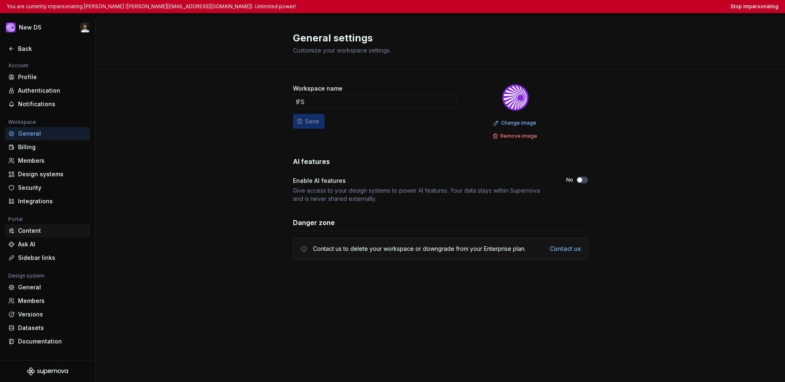
click at [48, 232] on div "Content" at bounding box center [52, 231] width 69 height 8
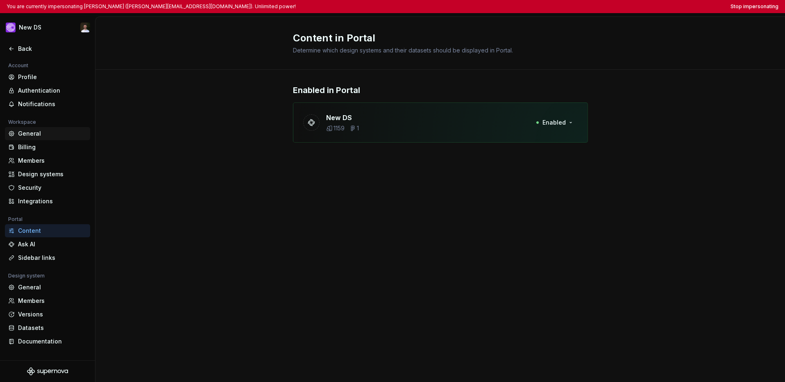
click at [44, 136] on div "General" at bounding box center [52, 133] width 69 height 8
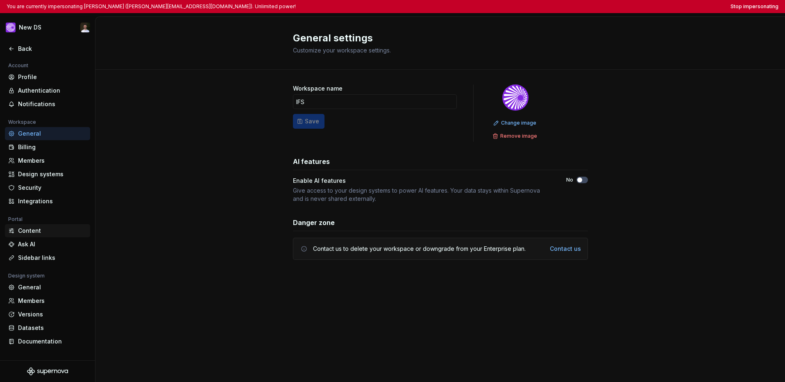
click at [30, 235] on div "Content" at bounding box center [47, 230] width 85 height 13
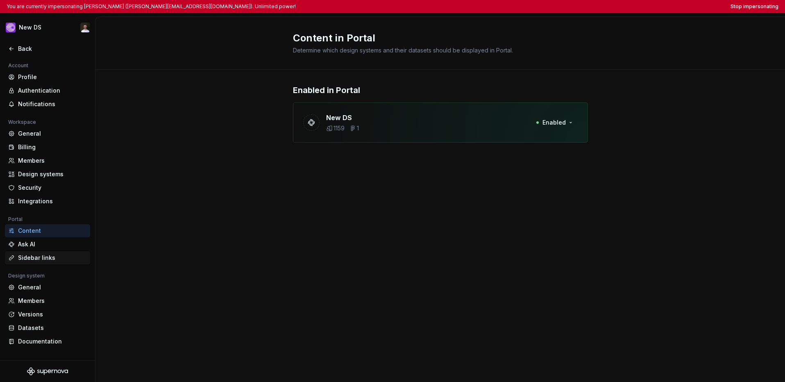
click at [30, 251] on div "Sidebar links" at bounding box center [47, 257] width 85 height 13
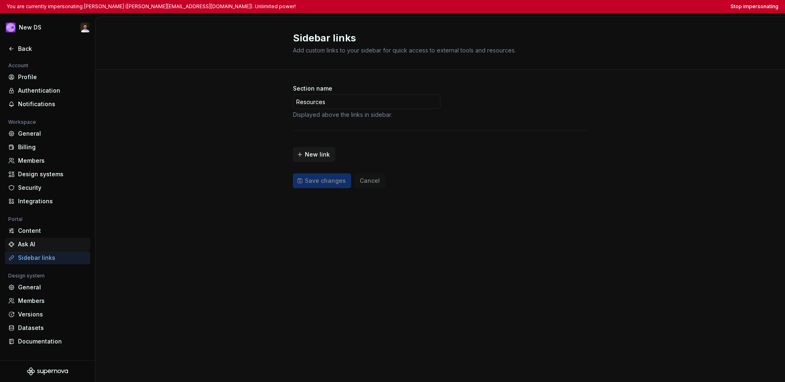
click at [32, 248] on div "Ask AI" at bounding box center [52, 244] width 69 height 8
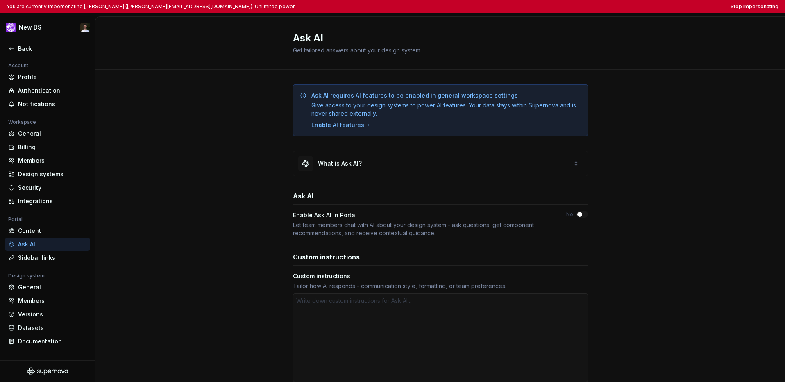
type textarea "*"
click at [27, 134] on div "General" at bounding box center [52, 133] width 69 height 8
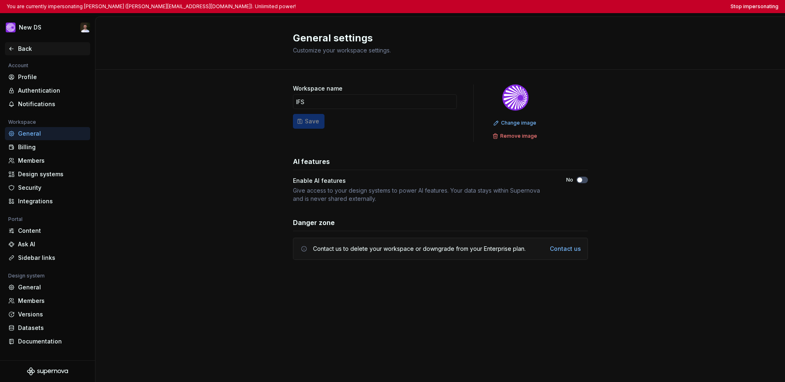
click at [13, 50] on icon at bounding box center [11, 48] width 7 height 7
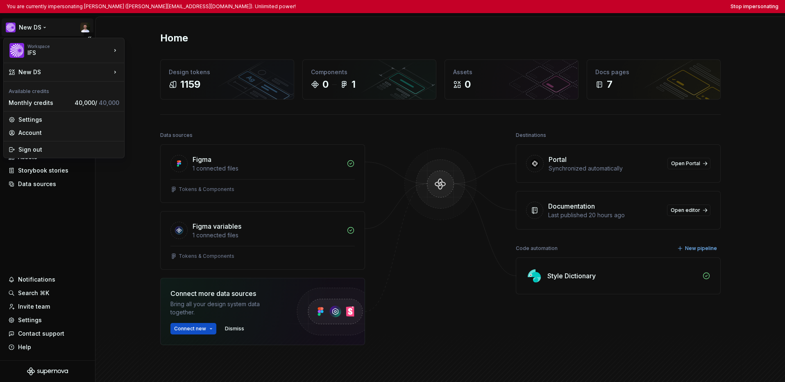
click at [38, 31] on html "You are currently impersonating [PERSON_NAME] ([PERSON_NAME][EMAIL_ADDRESS][DOM…" at bounding box center [392, 191] width 785 height 382
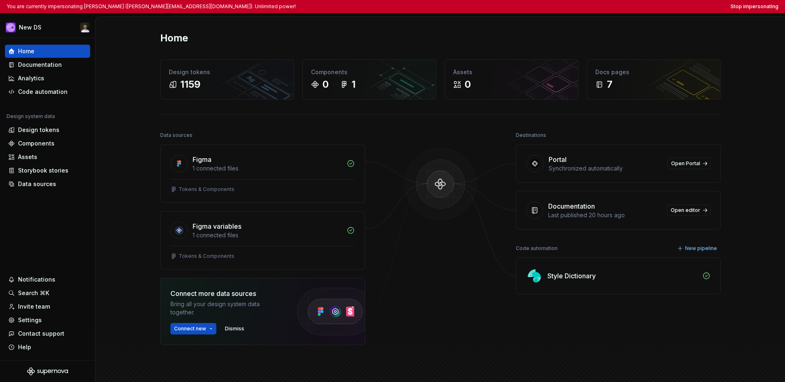
click at [60, 225] on html "You are currently impersonating [PERSON_NAME] ([PERSON_NAME][EMAIL_ADDRESS][DOM…" at bounding box center [392, 191] width 785 height 382
click at [35, 318] on div "Settings" at bounding box center [30, 320] width 24 height 8
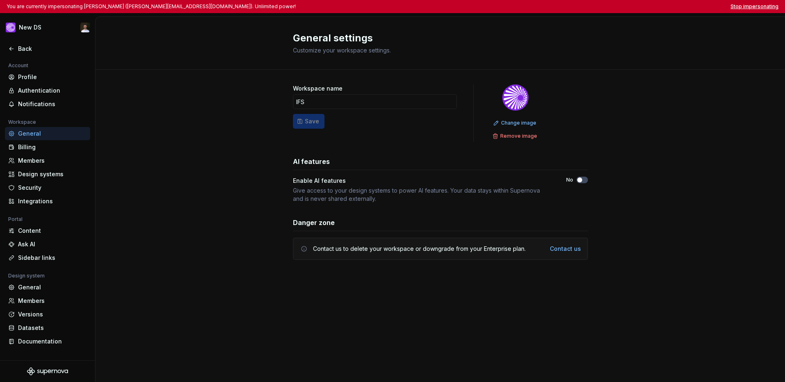
click at [604, 7] on button "Stop impersonating" at bounding box center [754, 6] width 48 height 7
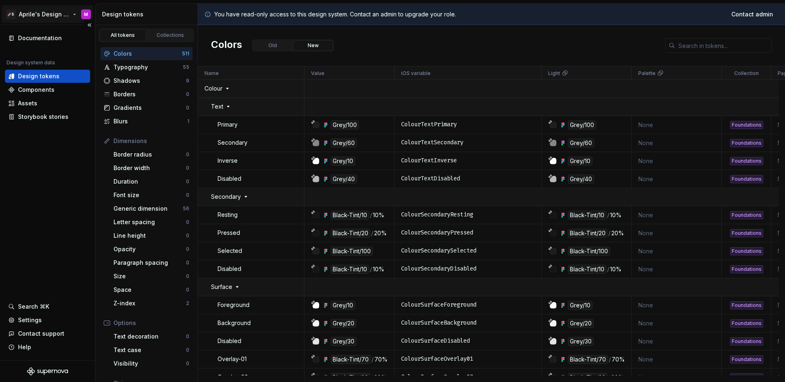
click at [45, 11] on html "🚀S Aprile's Design System M Documentation Design system data Design tokens Comp…" at bounding box center [392, 191] width 785 height 382
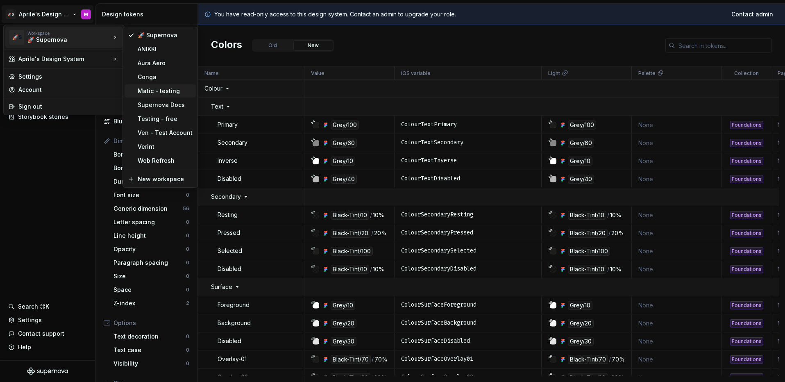
click at [161, 88] on div "Matic - testing" at bounding box center [165, 91] width 55 height 8
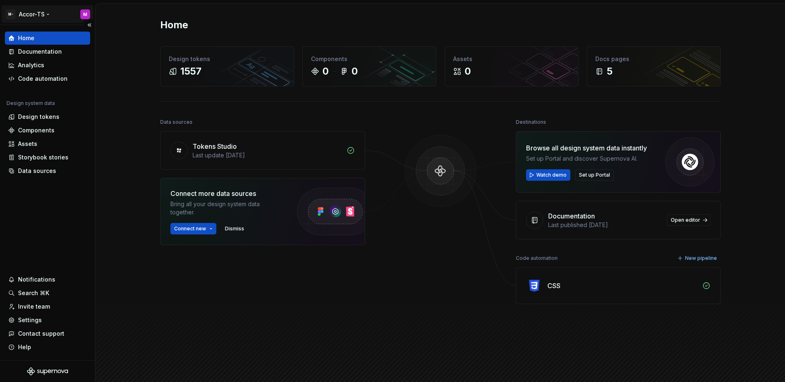
click at [35, 13] on html "M- Accor-TS M Home Documentation Analytics Code automation Design system data D…" at bounding box center [392, 191] width 785 height 382
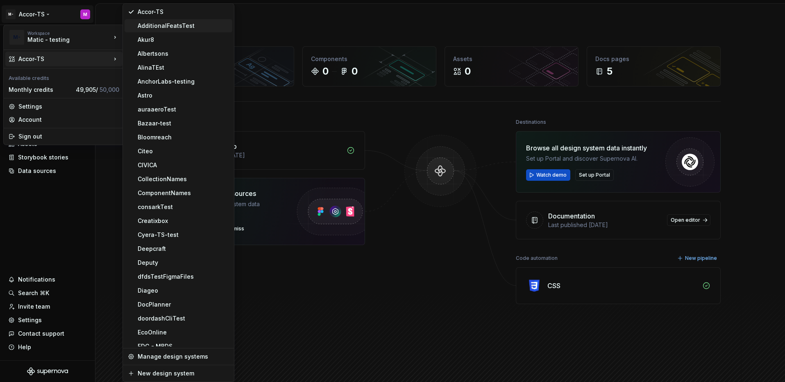
click at [144, 29] on div "AdditionalFeatsTest" at bounding box center [183, 26] width 91 height 8
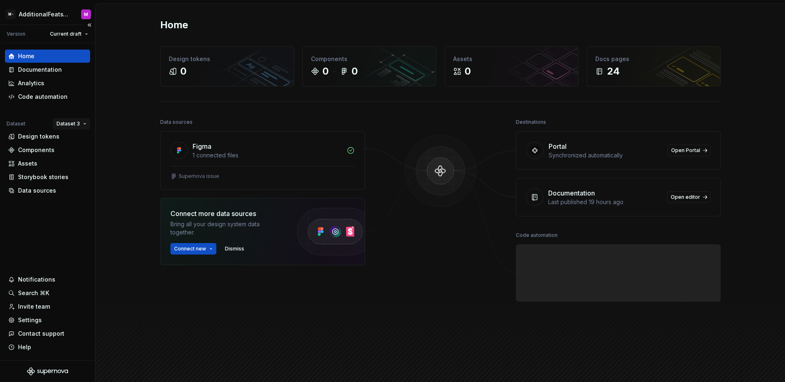
click at [75, 121] on html "M- AdditionalFeatsTest M Version Current draft Home Documentation Analytics Cod…" at bounding box center [392, 191] width 785 height 382
click at [77, 135] on div "Dataset 1" at bounding box center [91, 139] width 70 height 13
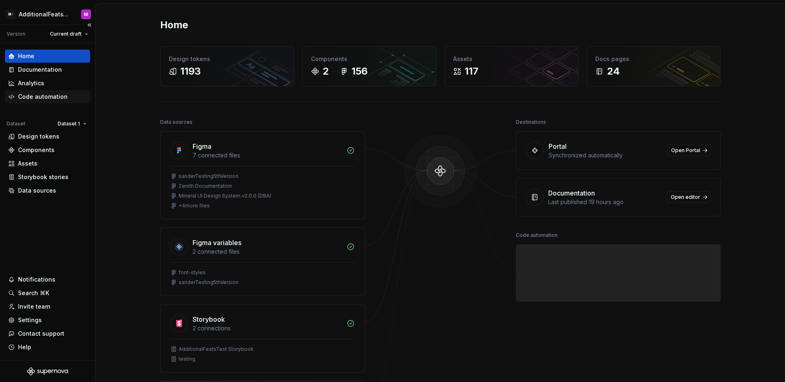
click at [60, 97] on div "Code automation" at bounding box center [43, 97] width 50 height 8
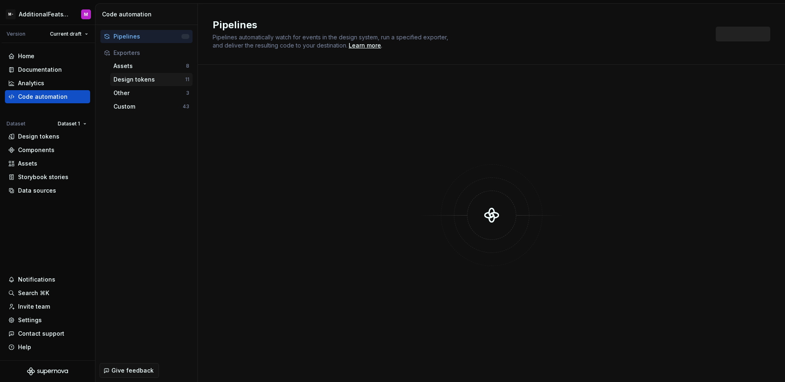
click at [145, 78] on div "Design tokens" at bounding box center [149, 79] width 72 height 8
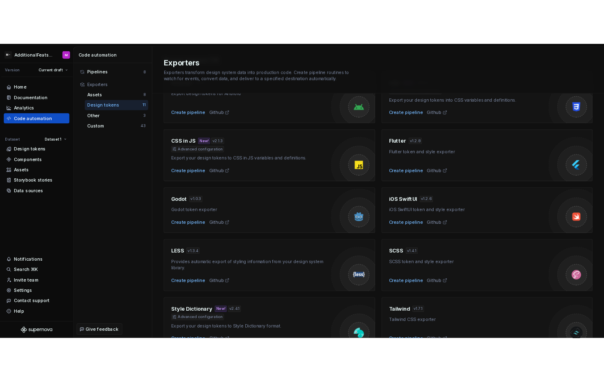
scroll to position [4, 0]
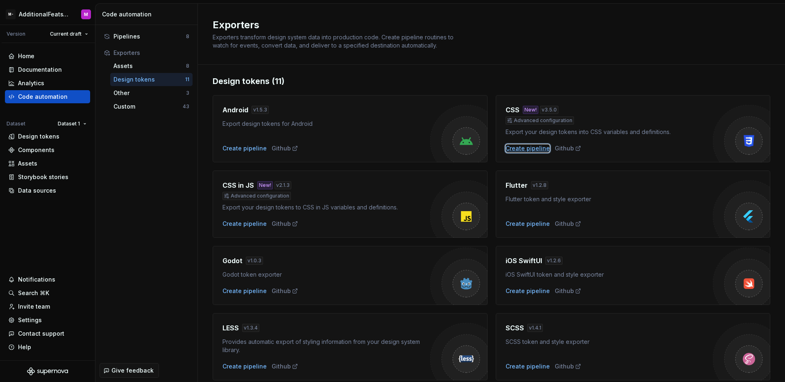
click at [526, 148] on div "Create pipeline" at bounding box center [528, 148] width 44 height 8
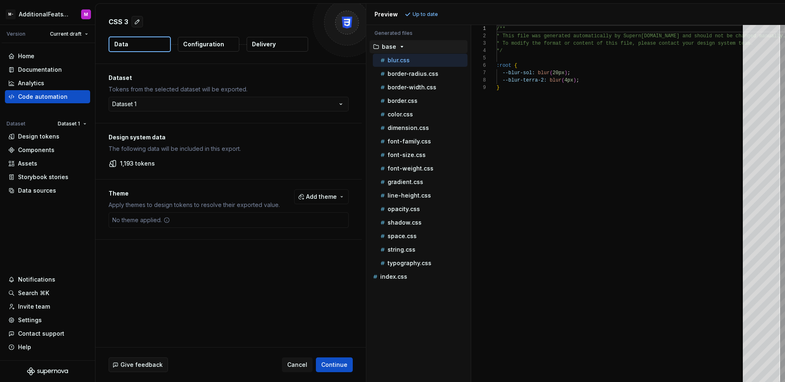
click at [268, 48] on p "Delivery" at bounding box center [264, 44] width 24 height 8
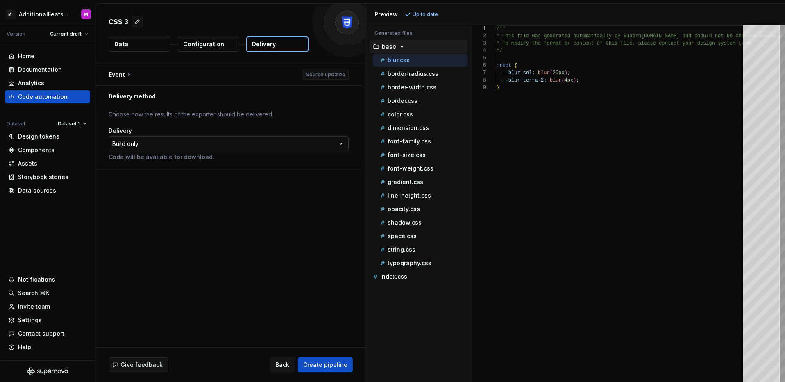
click at [206, 145] on html "**********" at bounding box center [392, 191] width 785 height 382
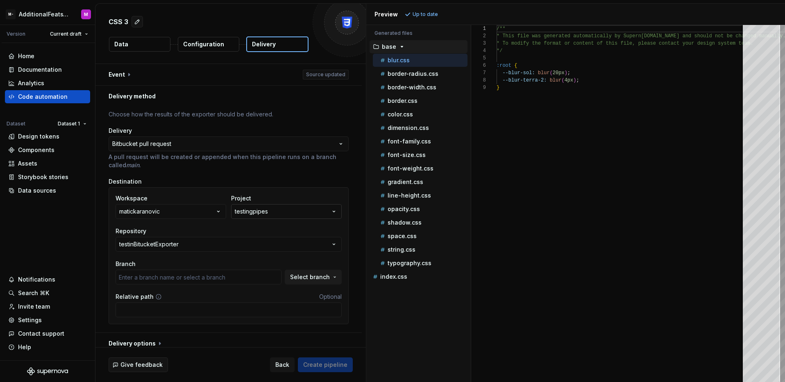
click at [280, 209] on button "testingpipes" at bounding box center [286, 211] width 111 height 15
type input "main"
click at [287, 191] on div "Workspace matickaranovic Project testingpipes Repository testinBitucketExporter…" at bounding box center [229, 255] width 240 height 137
click at [266, 249] on button "testinBitucketExporter" at bounding box center [229, 244] width 226 height 15
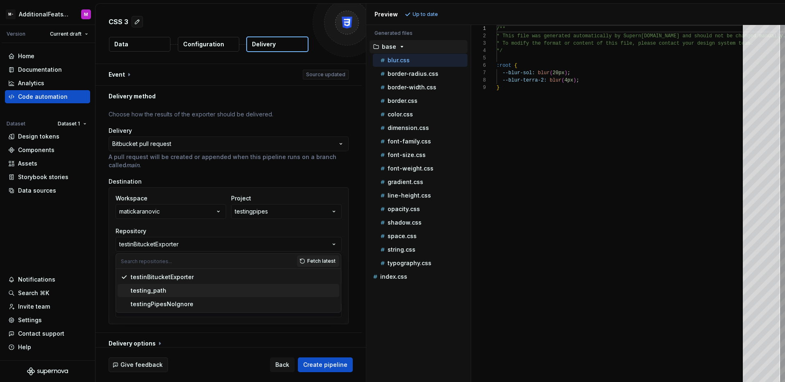
click at [207, 292] on div "testing_path" at bounding box center [233, 290] width 205 height 8
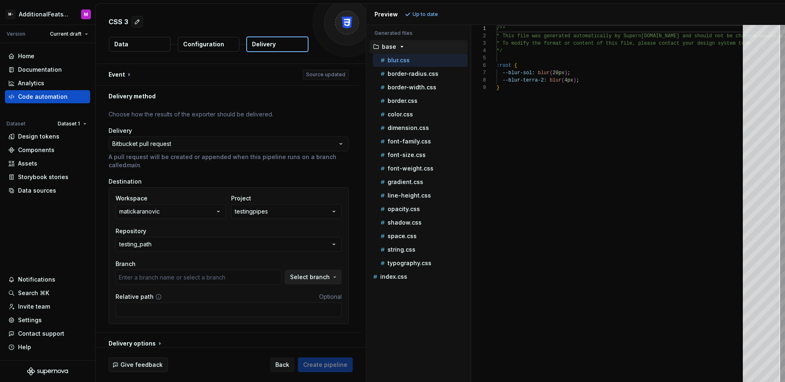
click at [304, 280] on span "Select branch" at bounding box center [310, 277] width 40 height 8
type input "main"
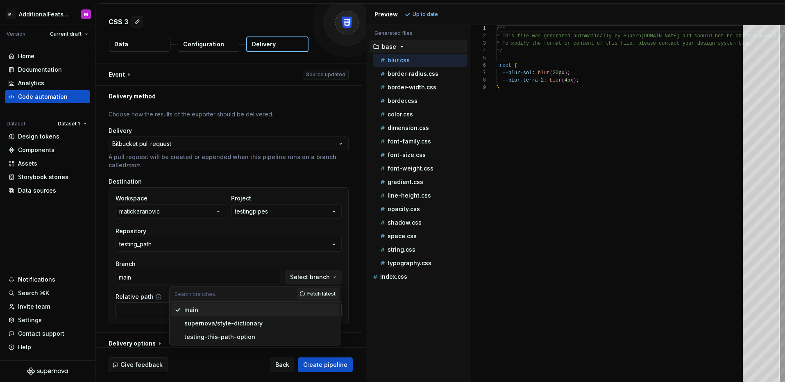
click at [229, 311] on div "main" at bounding box center [260, 310] width 152 height 8
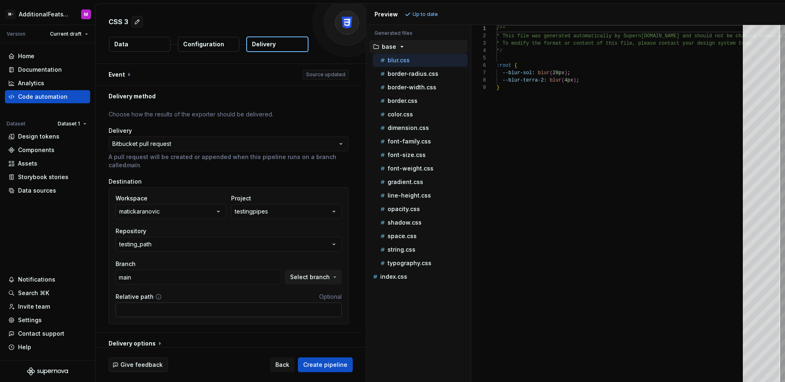
click at [245, 311] on input "Relative path" at bounding box center [229, 309] width 226 height 15
click at [354, 322] on div "**********" at bounding box center [228, 219] width 266 height 225
click at [322, 363] on span "Create pipeline" at bounding box center [325, 365] width 44 height 8
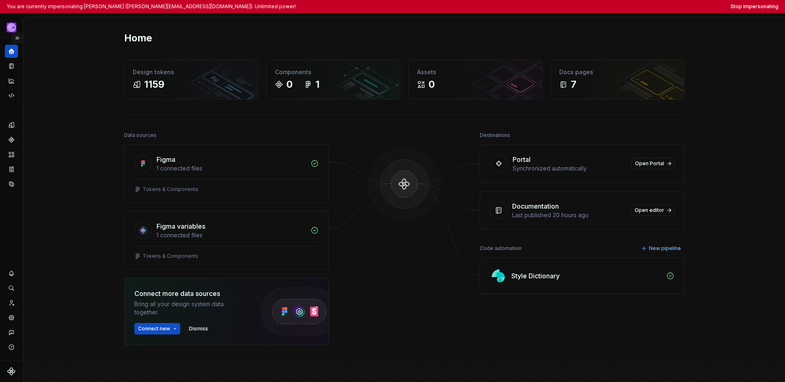
click at [18, 38] on button "Expand sidebar" at bounding box center [16, 37] width 11 height 11
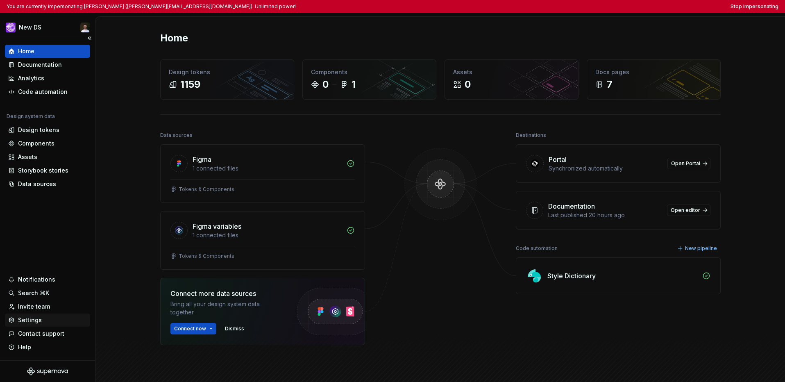
click at [39, 318] on div "Settings" at bounding box center [30, 320] width 24 height 8
click at [30, 320] on div "Settings" at bounding box center [30, 320] width 24 height 8
click at [29, 324] on div "Settings" at bounding box center [47, 319] width 85 height 13
click at [59, 206] on div "Home Documentation Analytics Code automation Design system data Design tokens C…" at bounding box center [47, 199] width 95 height 322
click at [40, 320] on div "Settings" at bounding box center [30, 320] width 24 height 8
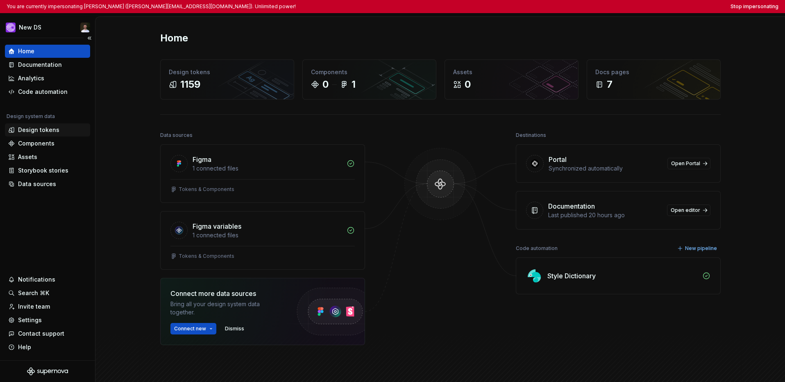
click at [46, 133] on div "Design tokens" at bounding box center [38, 130] width 41 height 8
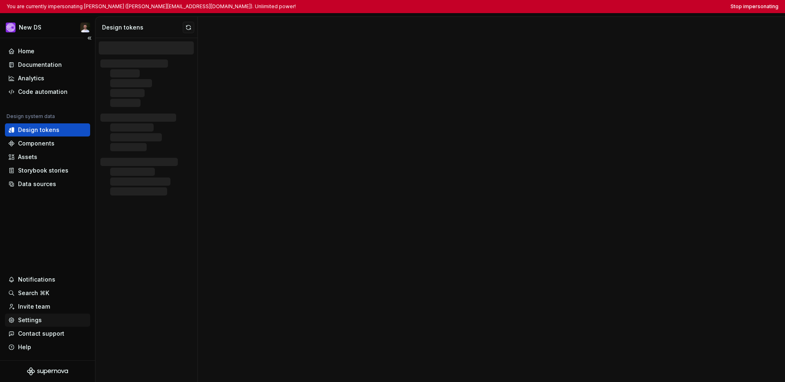
click at [41, 325] on div "Settings" at bounding box center [47, 319] width 85 height 13
click at [37, 323] on div "Settings" at bounding box center [30, 320] width 24 height 8
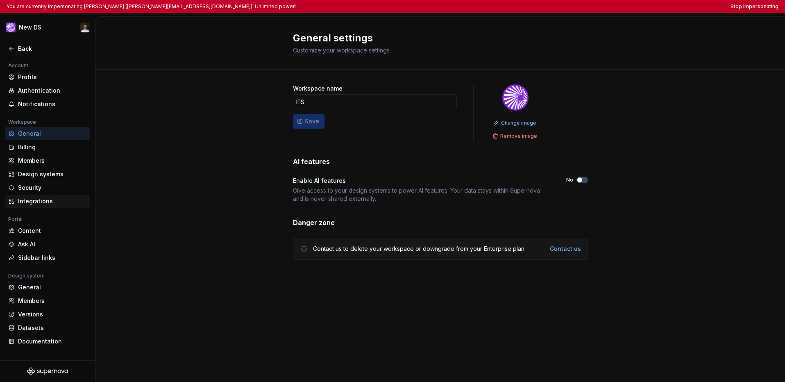
click at [34, 202] on div "Integrations" at bounding box center [52, 201] width 69 height 8
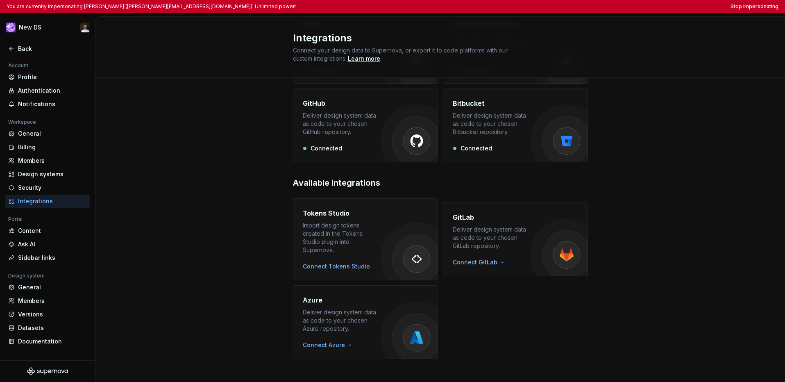
scroll to position [5, 0]
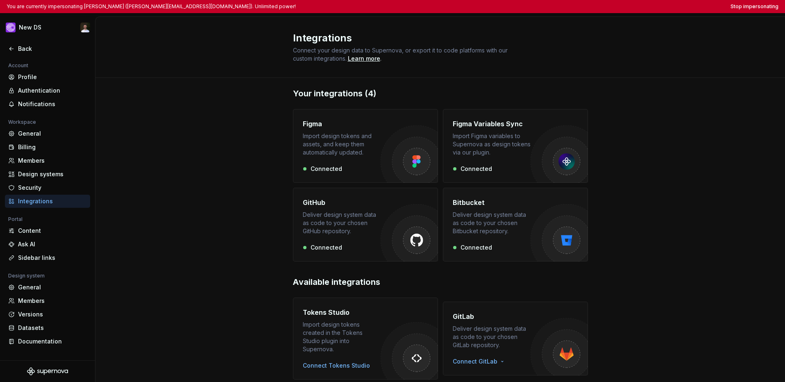
click at [469, 226] on div "Deliver design system data as code to your chosen Bitbucket repository." at bounding box center [492, 223] width 78 height 25
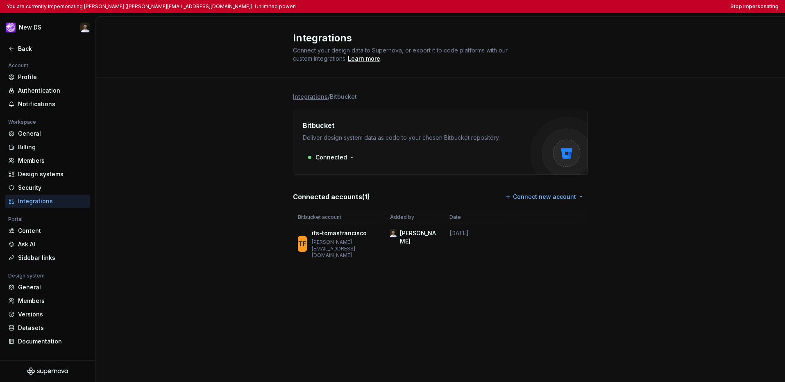
click at [604, 181] on div "Integrations / Bitbucket Bitbucket Deliver design system data as code to your c…" at bounding box center [439, 186] width 689 height 217
click at [24, 138] on div "General" at bounding box center [47, 133] width 85 height 13
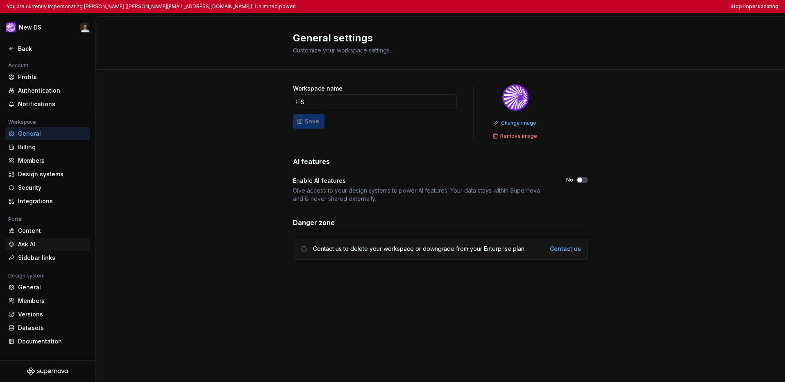
click at [32, 244] on div "Ask AI" at bounding box center [52, 244] width 69 height 8
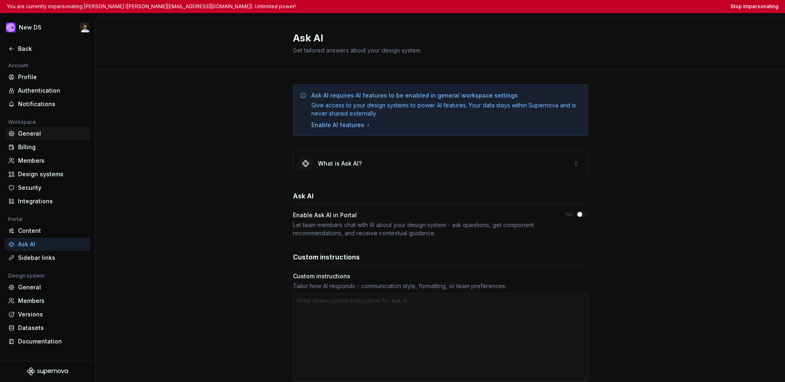
click at [36, 134] on div "General" at bounding box center [52, 133] width 69 height 8
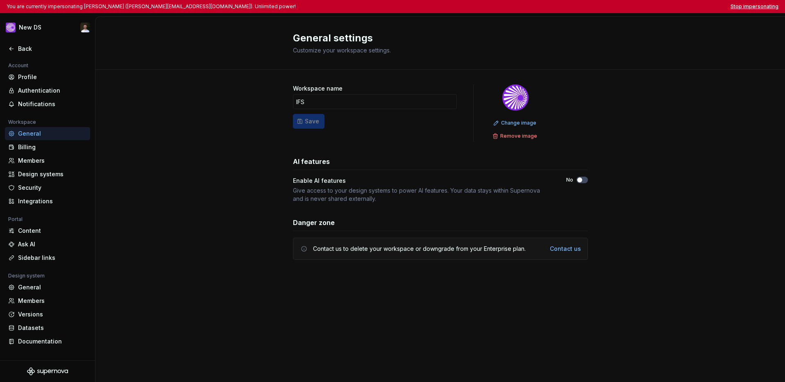
click at [604, 7] on button "Stop impersonating" at bounding box center [754, 6] width 48 height 7
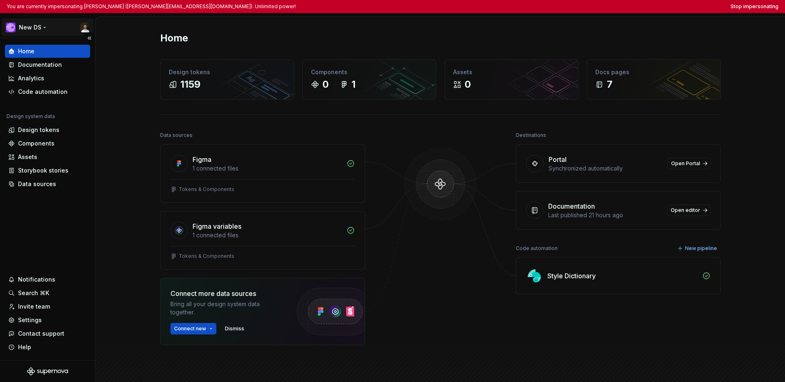
click at [27, 26] on html "You are currently impersonating [PERSON_NAME] ([PERSON_NAME][EMAIL_ADDRESS][DOM…" at bounding box center [392, 191] width 785 height 382
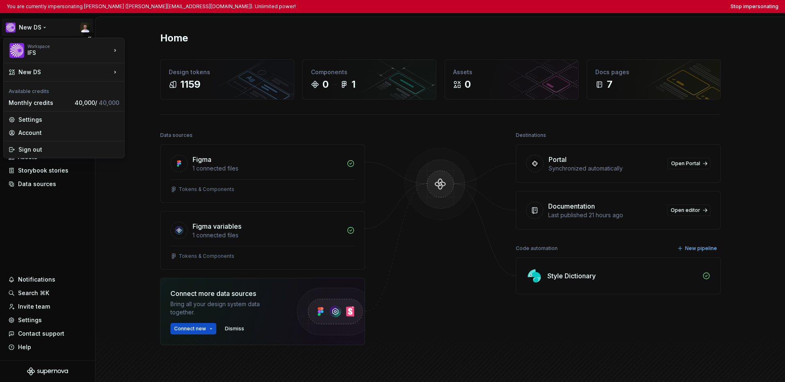
click at [31, 218] on html "You are currently impersonating [PERSON_NAME] ([PERSON_NAME][EMAIL_ADDRESS][DOM…" at bounding box center [392, 191] width 785 height 382
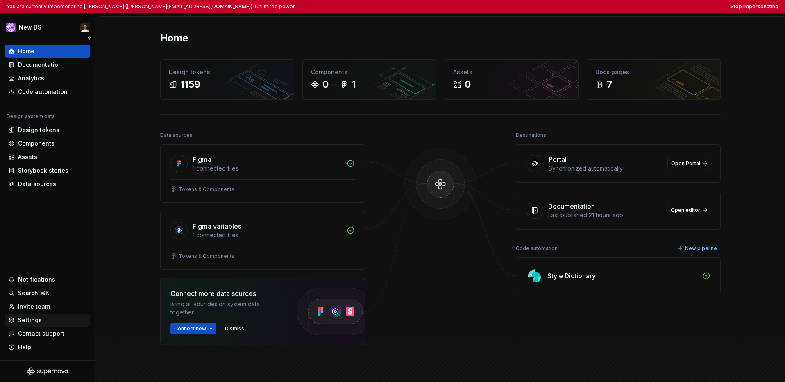
click at [31, 319] on div "Settings" at bounding box center [30, 320] width 24 height 8
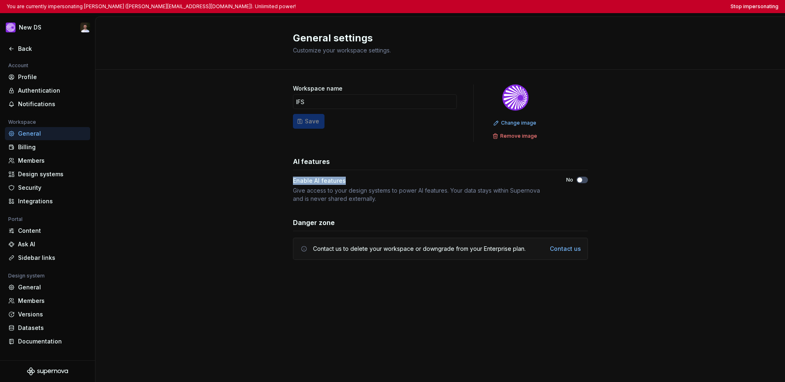
drag, startPoint x: 346, startPoint y: 181, endPoint x: 293, endPoint y: 181, distance: 53.3
click at [293, 181] on div "Enable AI features" at bounding box center [422, 181] width 259 height 8
copy div "Enable AI features"
click at [36, 243] on div "Ask AI" at bounding box center [52, 244] width 69 height 8
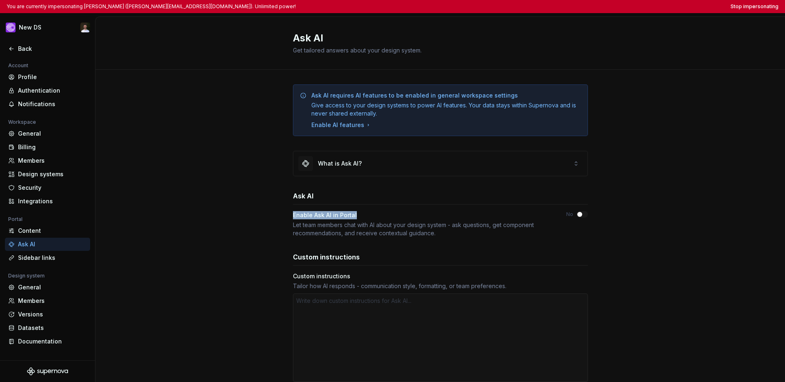
drag, startPoint x: 356, startPoint y: 213, endPoint x: 286, endPoint y: 214, distance: 69.2
click at [286, 214] on div "Ask AI requires AI features to be enabled in general workspace settings Give ac…" at bounding box center [439, 283] width 689 height 426
copy div "Enable Ask AI in Portal"
click at [31, 143] on div "Billing" at bounding box center [52, 147] width 69 height 8
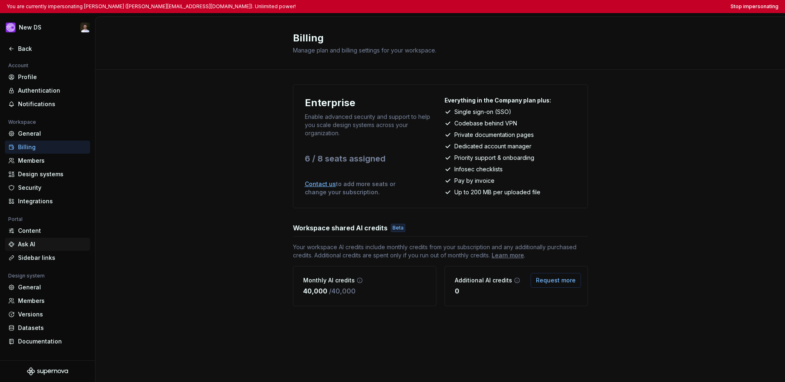
click at [37, 241] on div "Ask AI" at bounding box center [52, 244] width 69 height 8
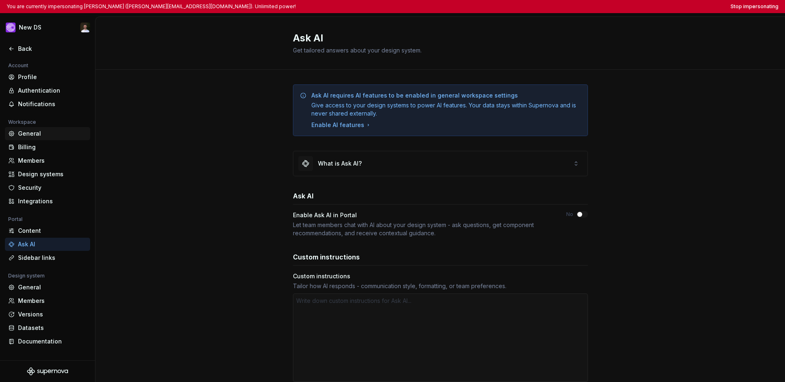
click at [45, 135] on div "General" at bounding box center [52, 133] width 69 height 8
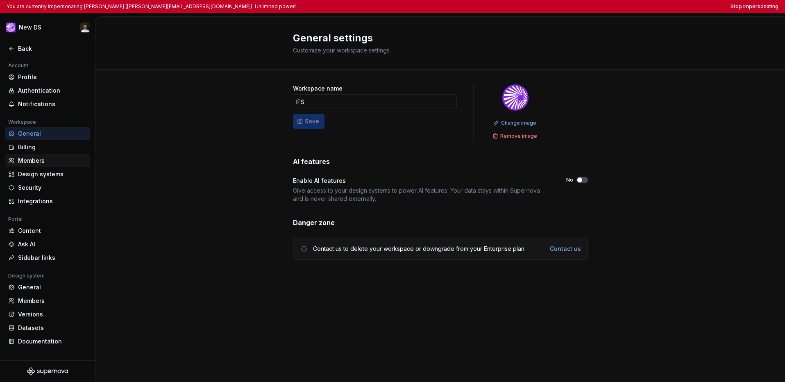
click at [27, 160] on div "Members" at bounding box center [52, 160] width 69 height 8
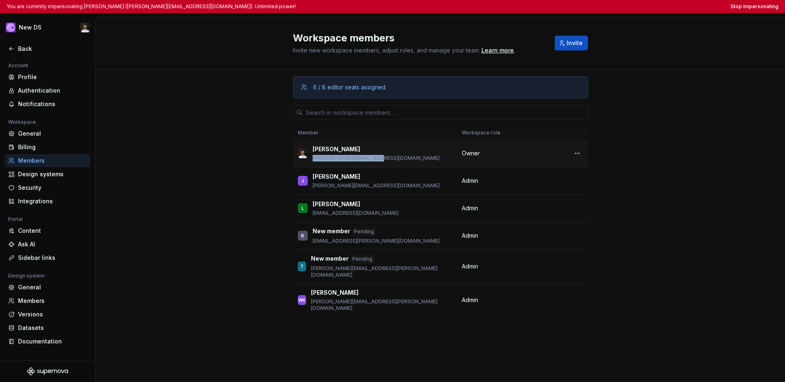
drag, startPoint x: 373, startPoint y: 160, endPoint x: 313, endPoint y: 160, distance: 60.2
click at [313, 160] on div "Tomas [EMAIL_ADDRESS][DOMAIN_NAME]" at bounding box center [375, 153] width 154 height 17
copy p "[PERSON_NAME][EMAIL_ADDRESS][DOMAIN_NAME]"
click at [32, 134] on div "General" at bounding box center [52, 133] width 69 height 8
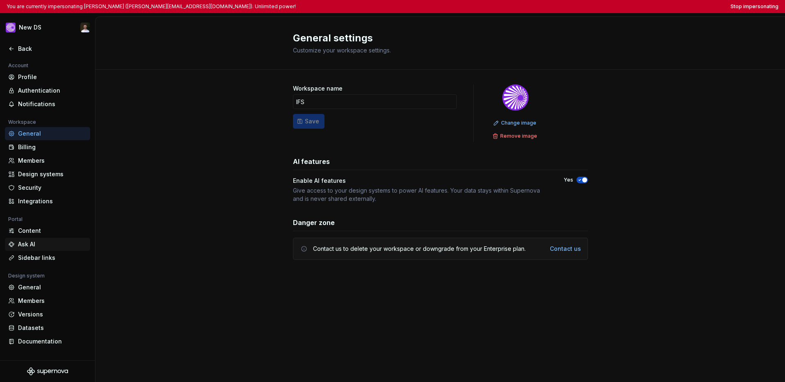
click at [34, 243] on div "Ask AI" at bounding box center [52, 244] width 69 height 8
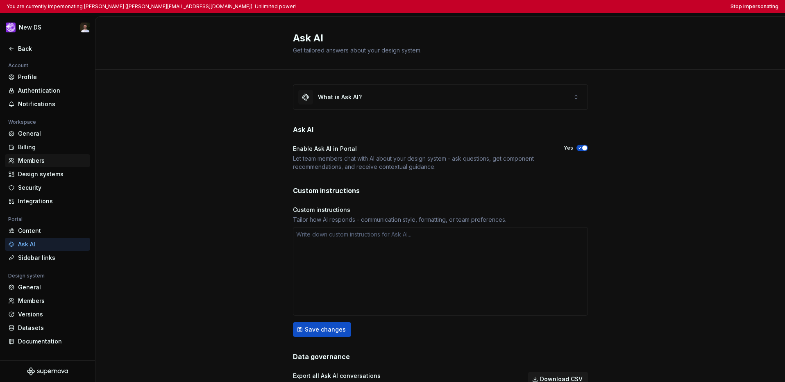
click at [35, 160] on div "Members" at bounding box center [52, 160] width 69 height 8
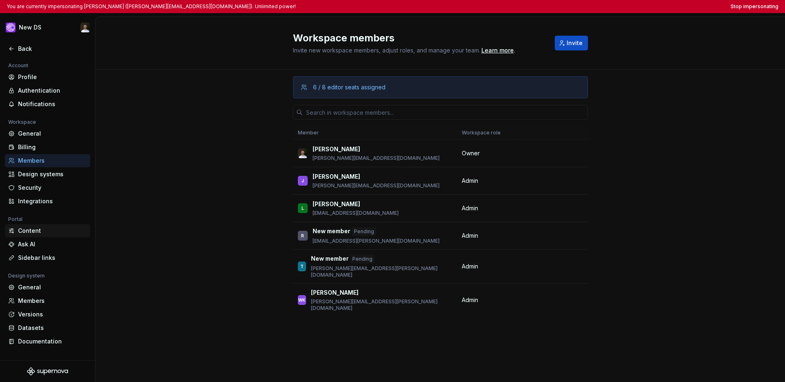
click at [35, 231] on div "Content" at bounding box center [52, 231] width 69 height 8
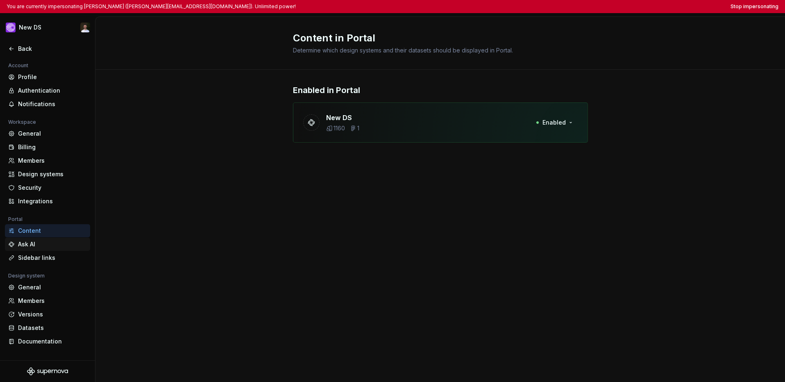
click at [44, 246] on div "Ask AI" at bounding box center [52, 244] width 69 height 8
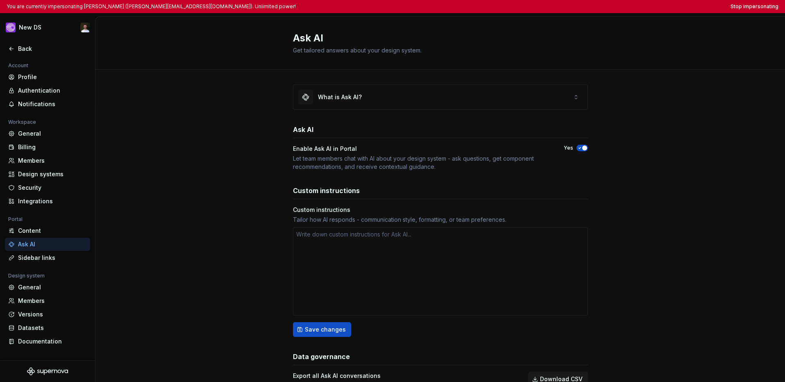
type textarea "*"
click at [38, 258] on div "Sidebar links" at bounding box center [52, 258] width 69 height 8
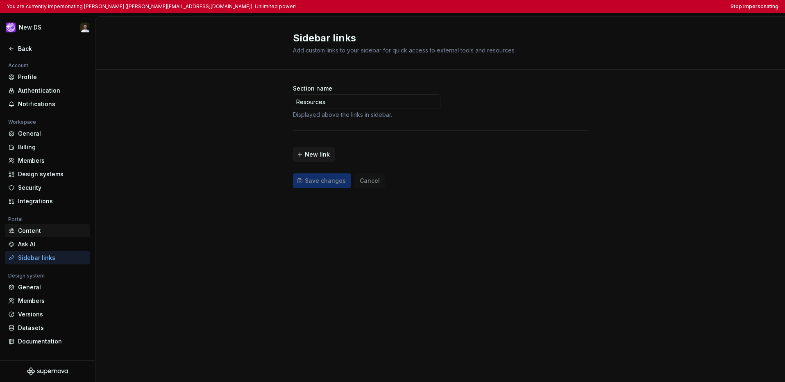
click at [40, 234] on div "Content" at bounding box center [52, 231] width 69 height 8
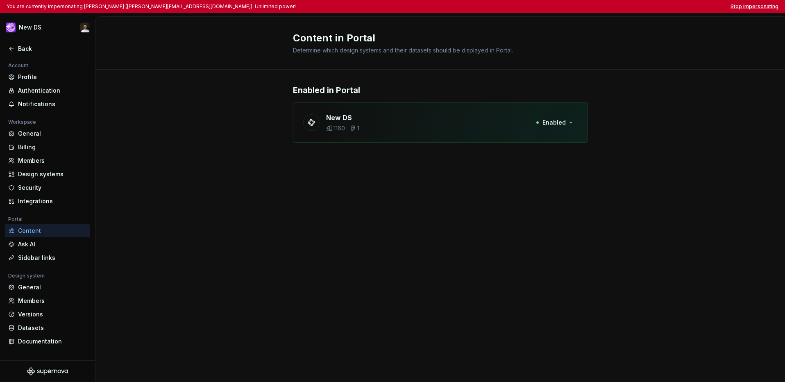
click at [604, 9] on button "Stop impersonating" at bounding box center [754, 6] width 48 height 7
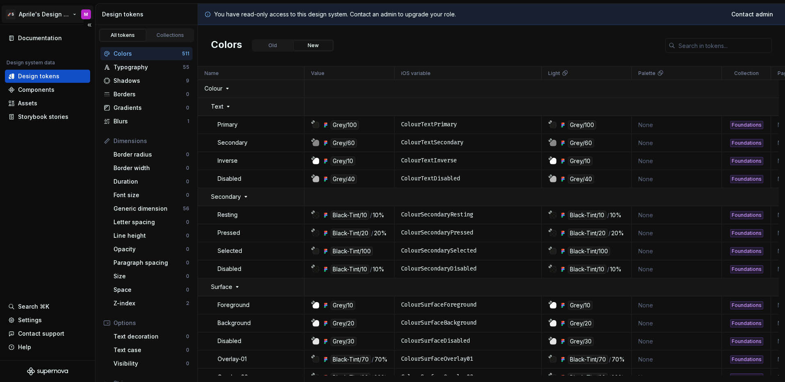
click at [58, 18] on html "🚀S Aprile's Design System M Documentation Design system data Design tokens Comp…" at bounding box center [392, 191] width 785 height 382
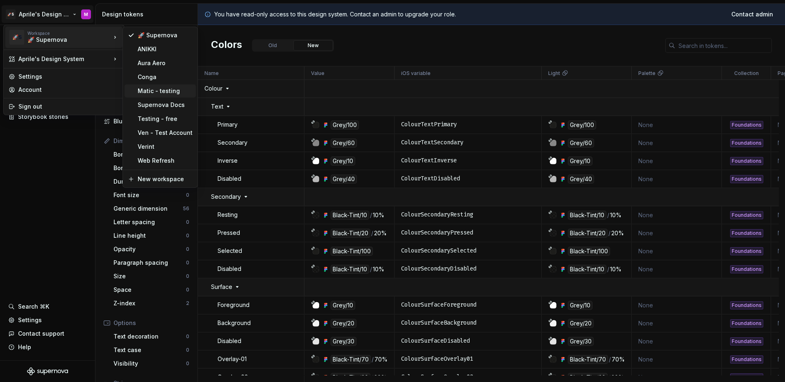
click at [141, 87] on div "Matic - testing" at bounding box center [165, 91] width 55 height 8
